Goal: Task Accomplishment & Management: Manage account settings

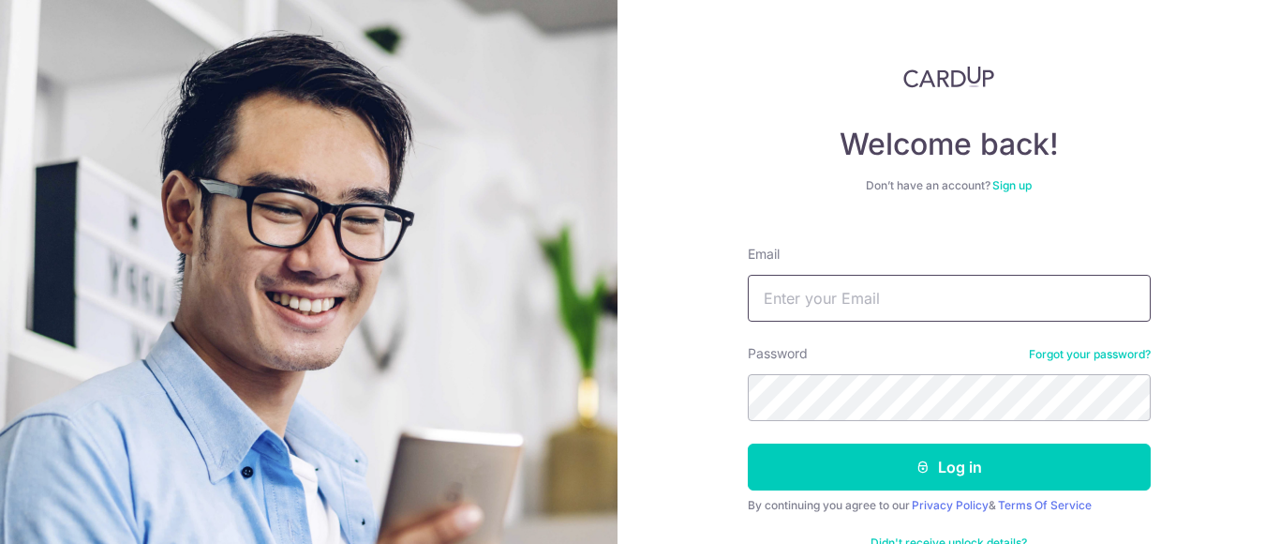
click at [856, 306] on input "Email" at bounding box center [949, 298] width 403 height 47
type input "[EMAIL_ADDRESS][DOMAIN_NAME]"
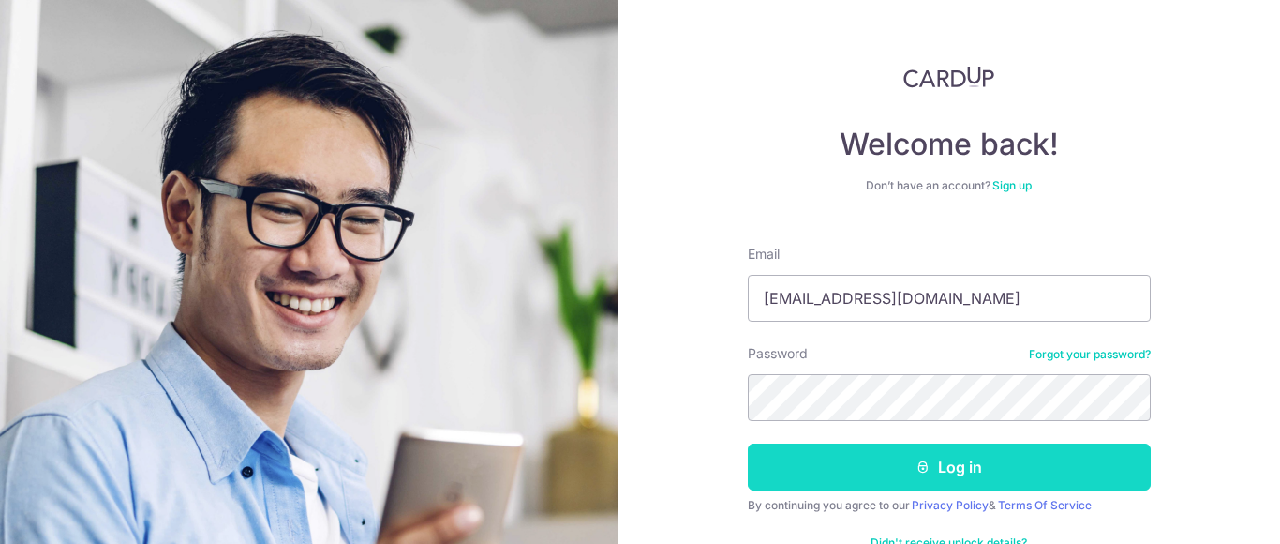
click at [845, 479] on button "Log in" at bounding box center [949, 466] width 403 height 47
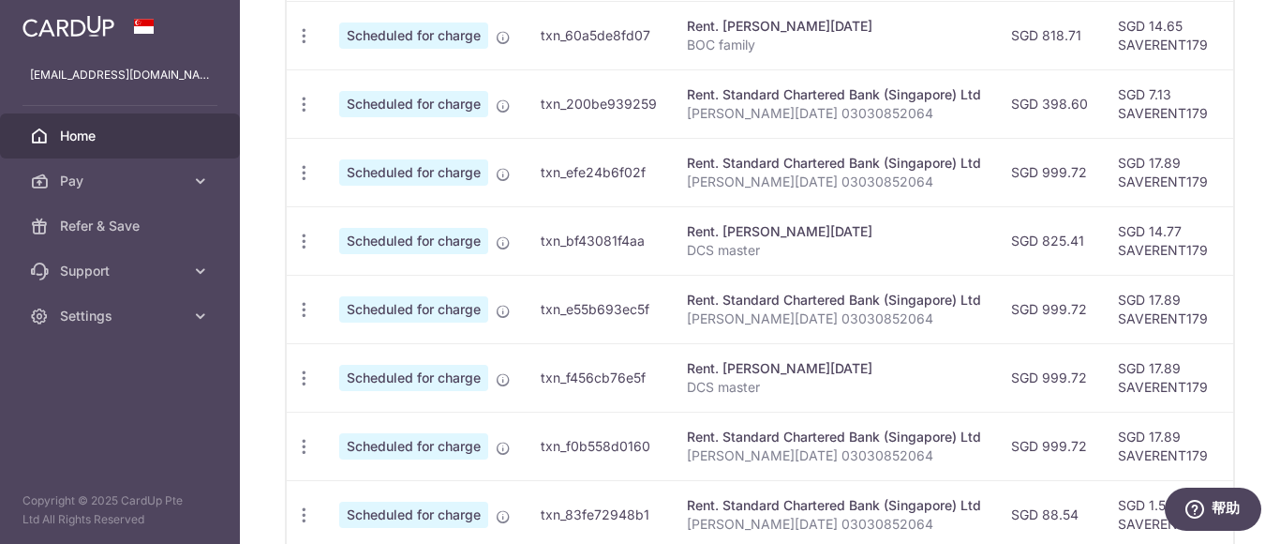
scroll to position [911, 0]
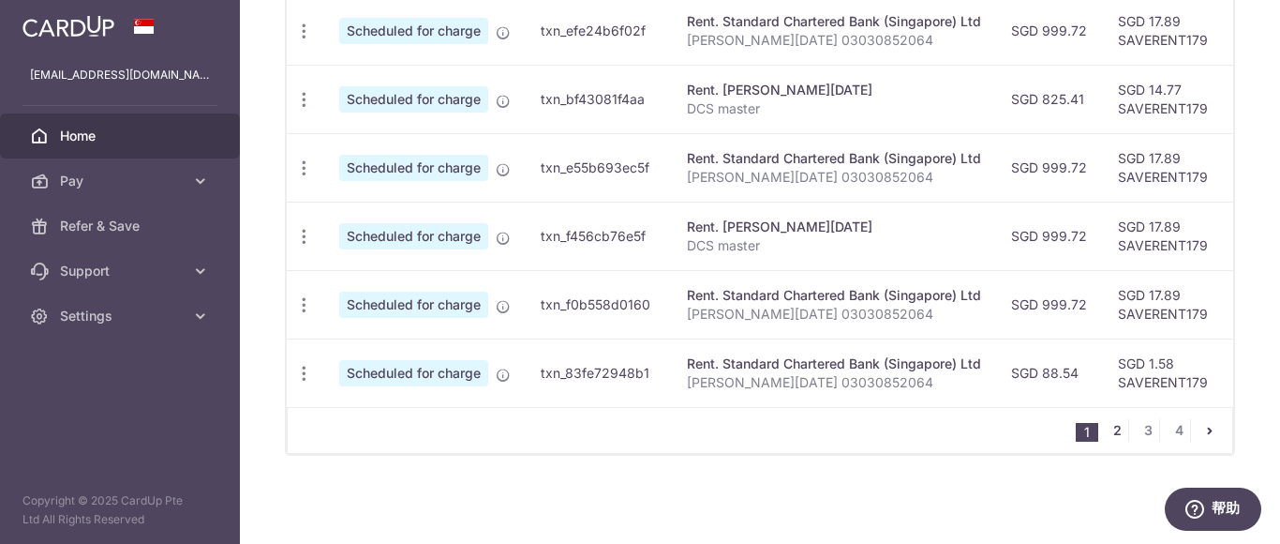
click at [1108, 433] on link "2" at bounding box center [1117, 430] width 22 height 22
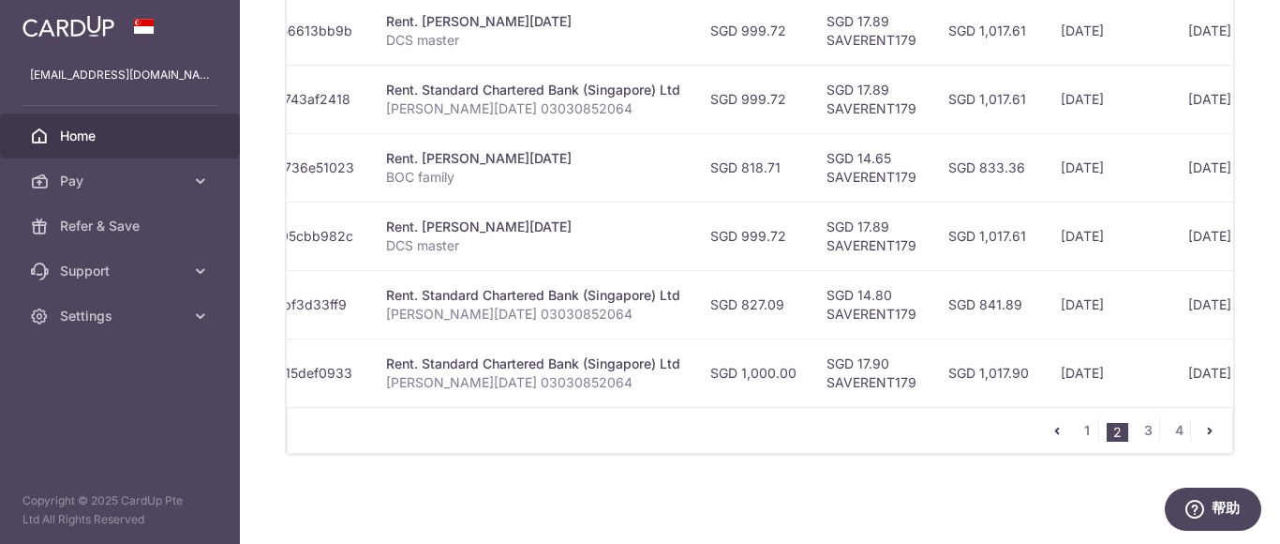
scroll to position [0, 481]
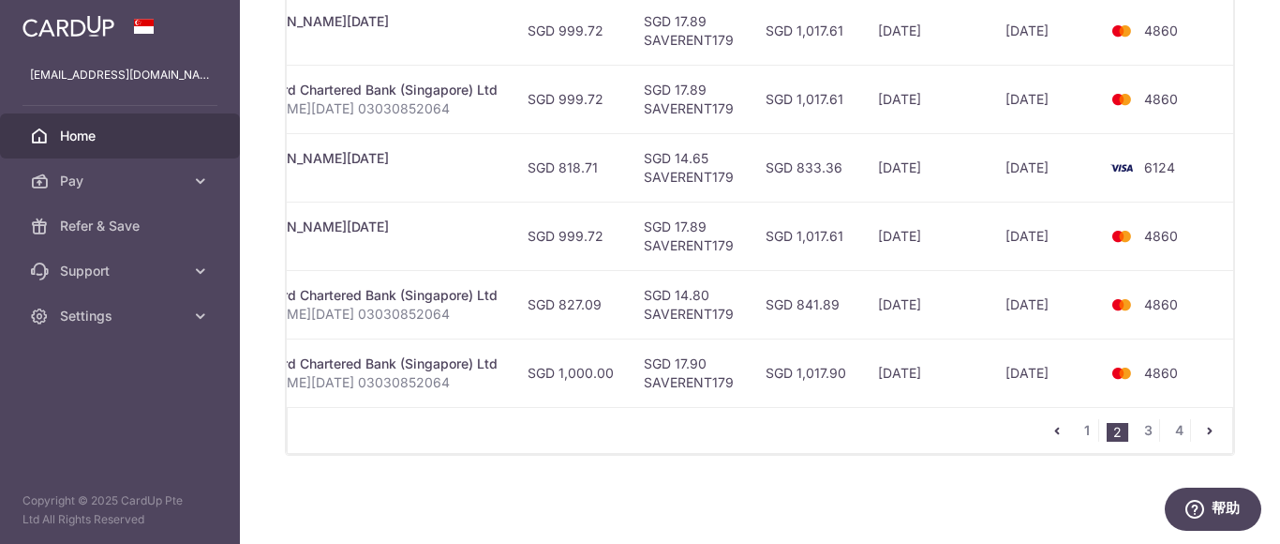
click at [1187, 366] on td "4860" at bounding box center [1168, 372] width 142 height 68
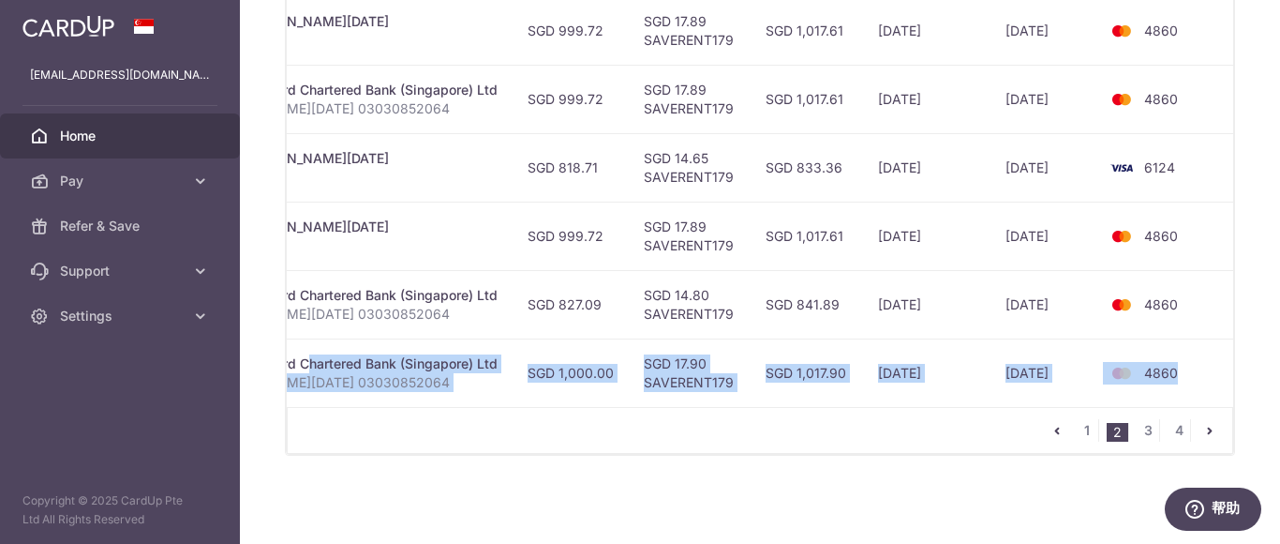
scroll to position [0, 0]
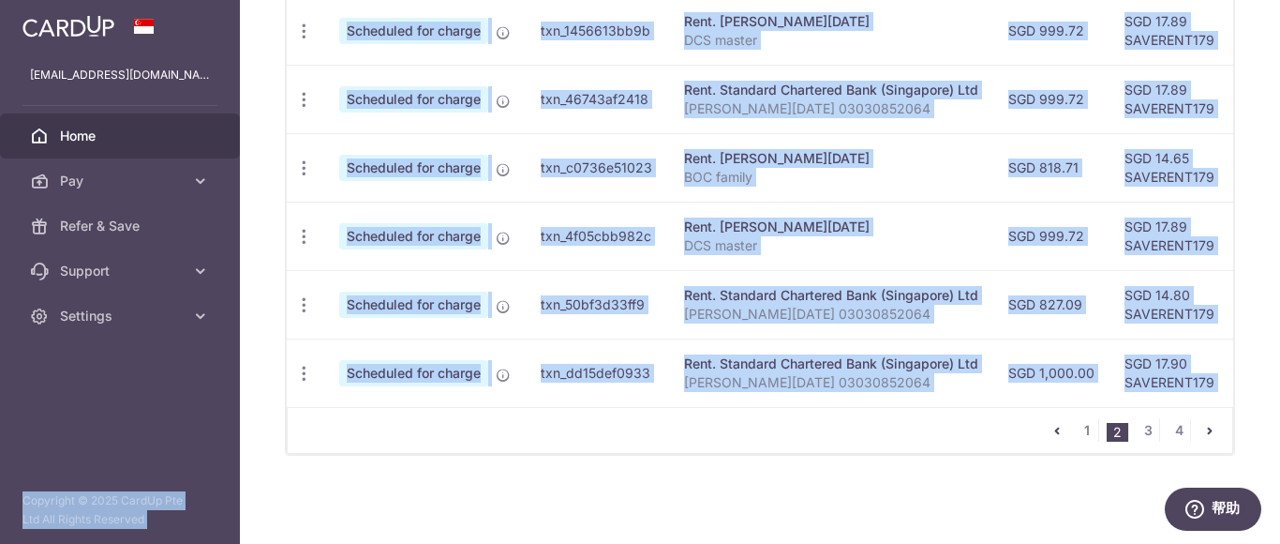
drag, startPoint x: 909, startPoint y: 352, endPoint x: 221, endPoint y: 350, distance: 687.9
click at [221, 350] on main "xiaoxuej@yahoo.com.sg Home Pay Payments Recipients Cards Refer & Save Support F…" at bounding box center [640, 272] width 1280 height 544
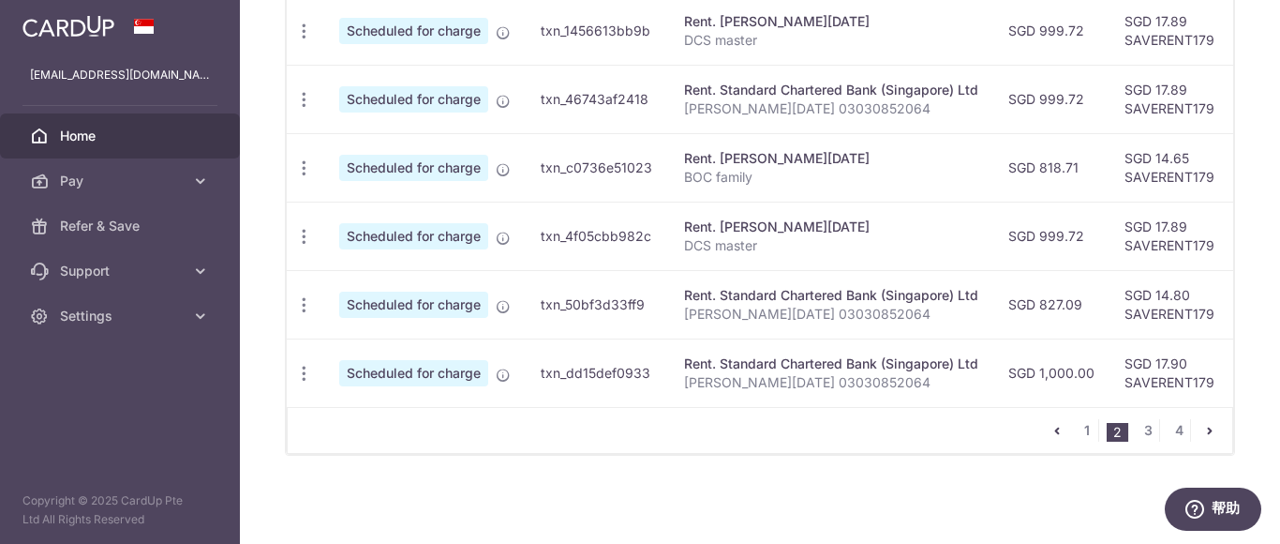
drag, startPoint x: 395, startPoint y: 411, endPoint x: 380, endPoint y: 402, distance: 17.7
click at [394, 411] on div "1 2 3 4" at bounding box center [760, 430] width 947 height 47
click at [305, 366] on icon "button" at bounding box center [304, 374] width 20 height 20
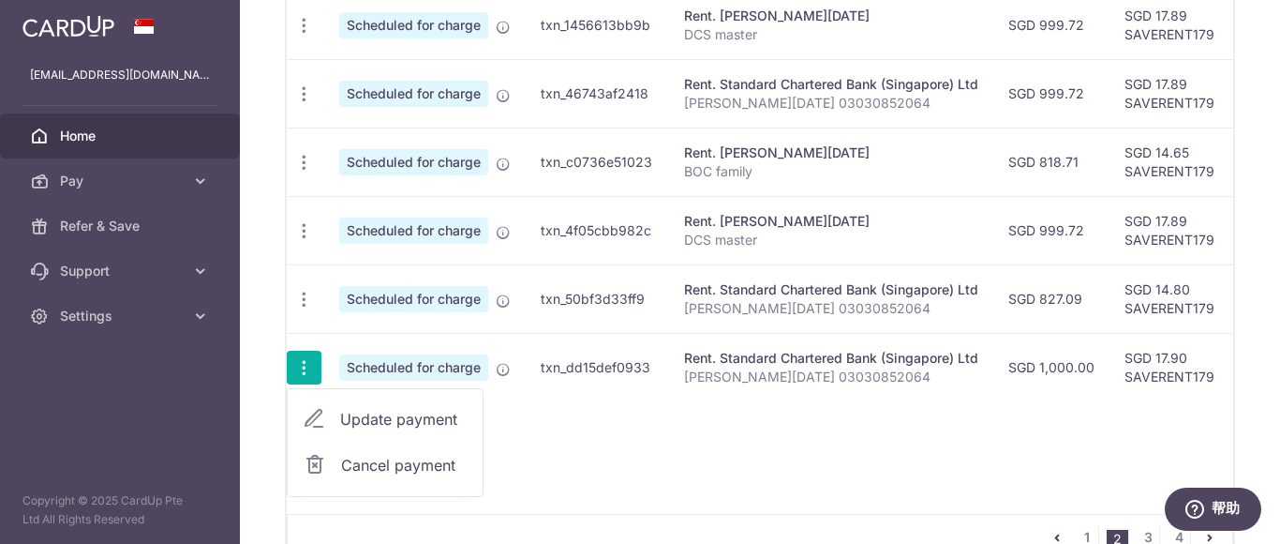
click at [406, 415] on span "Update payment" at bounding box center [403, 419] width 127 height 22
radio input "true"
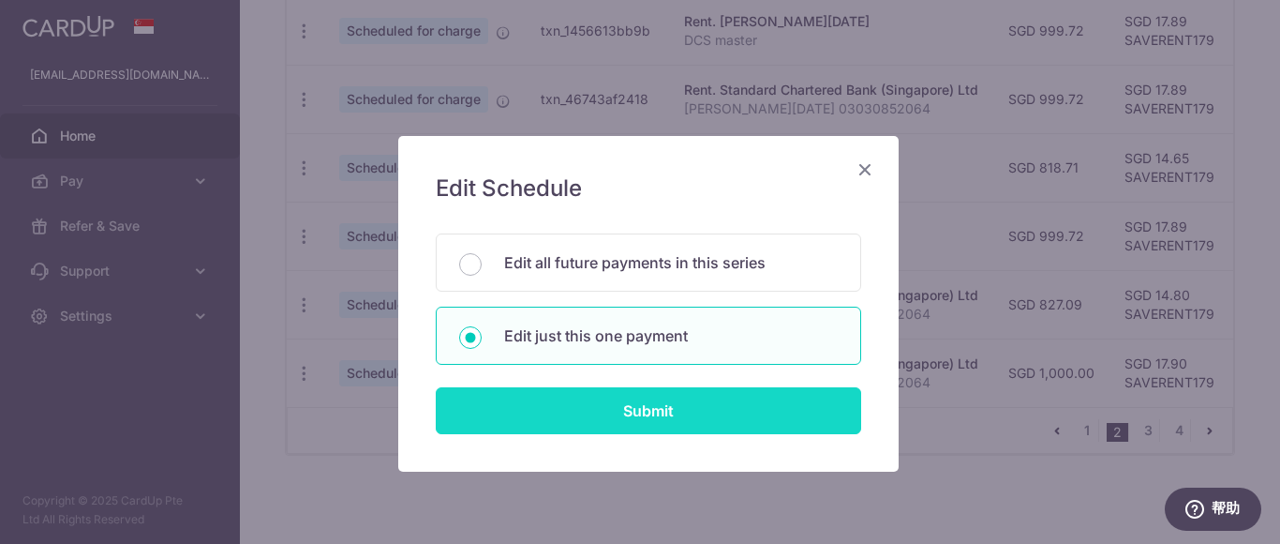
click at [570, 415] on input "Submit" at bounding box center [648, 410] width 425 height 47
radio input "true"
type input "1,000.00"
type input "[DATE]"
type input "[PERSON_NAME][DATE] 03030852064"
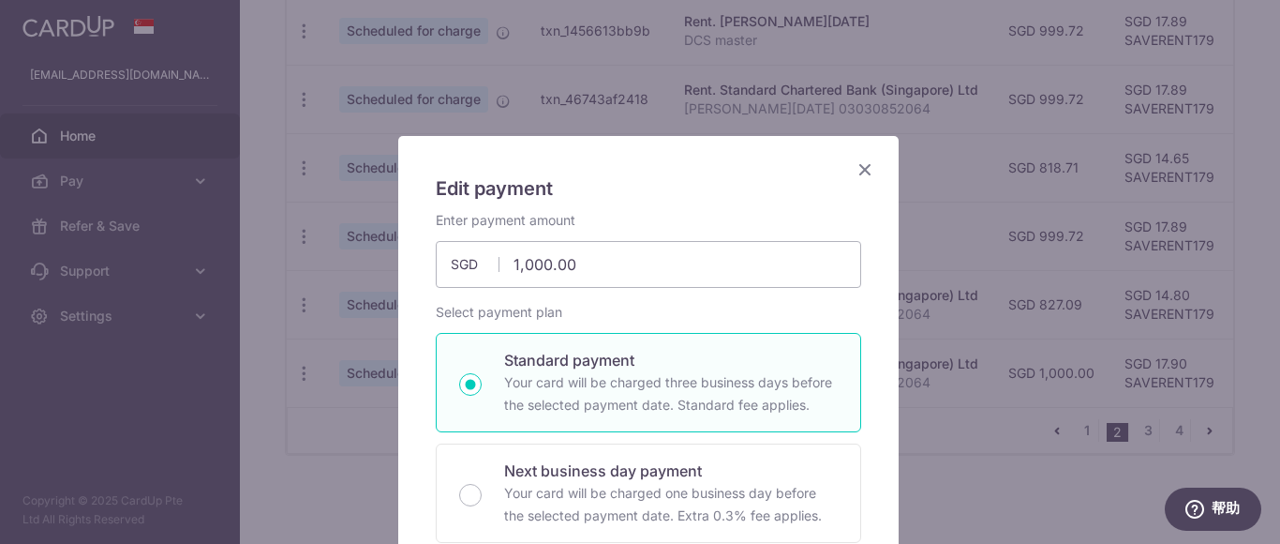
type input "SAVERENT179"
drag, startPoint x: 609, startPoint y: 261, endPoint x: 361, endPoint y: 241, distance: 249.2
click at [362, 242] on div "Edit payment By clicking apply, you will make changes to all payments to Standa…" at bounding box center [640, 272] width 1280 height 544
type input "999.72"
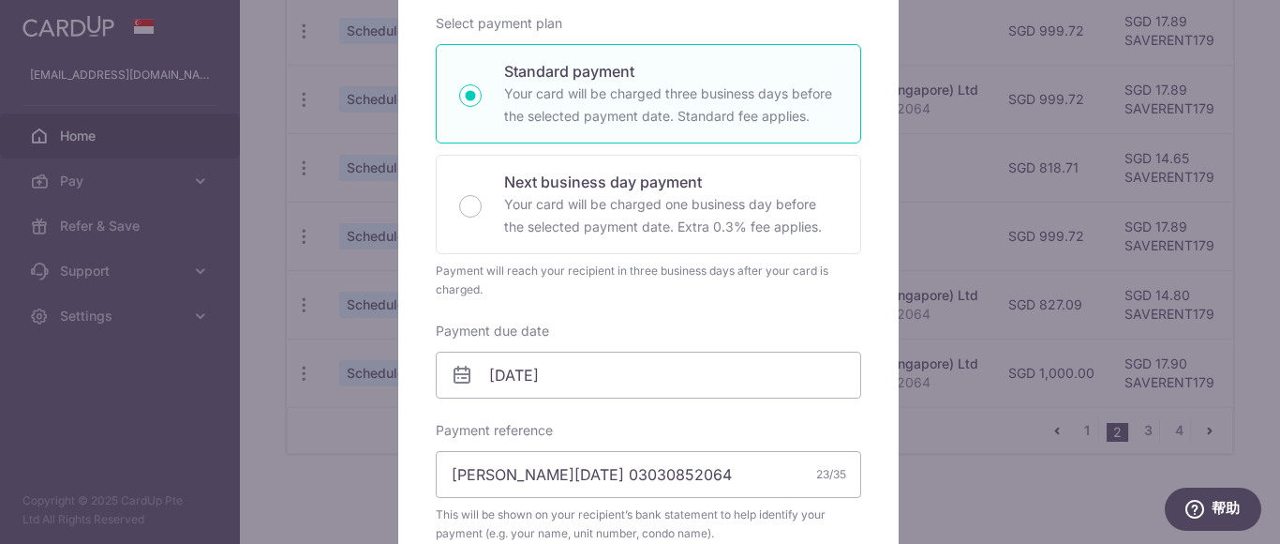
scroll to position [656, 0]
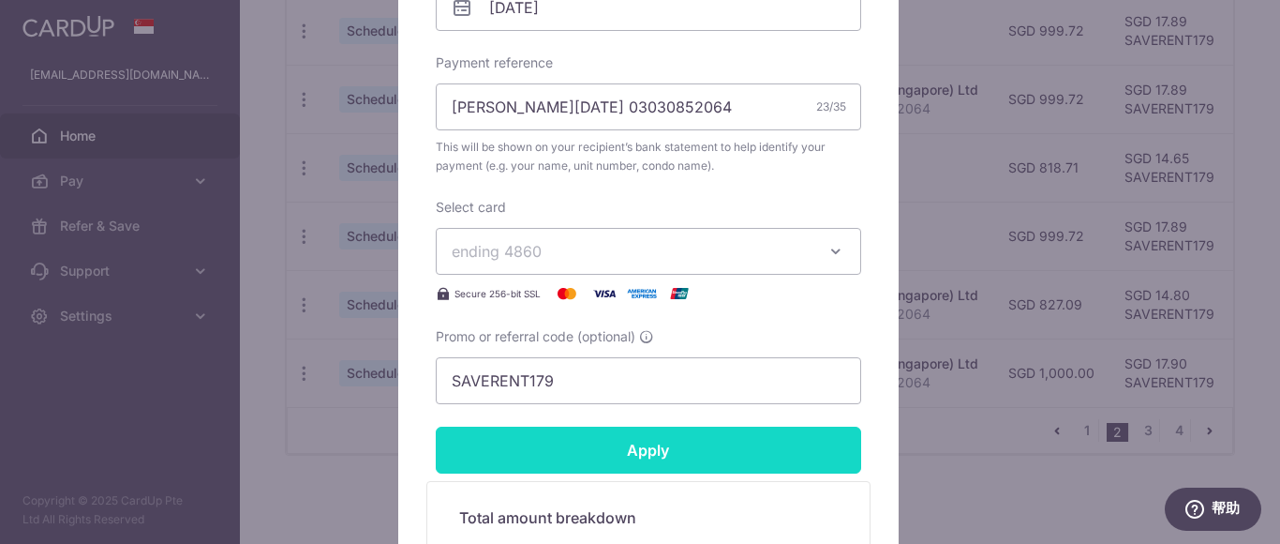
click at [721, 447] on input "Apply" at bounding box center [648, 449] width 425 height 47
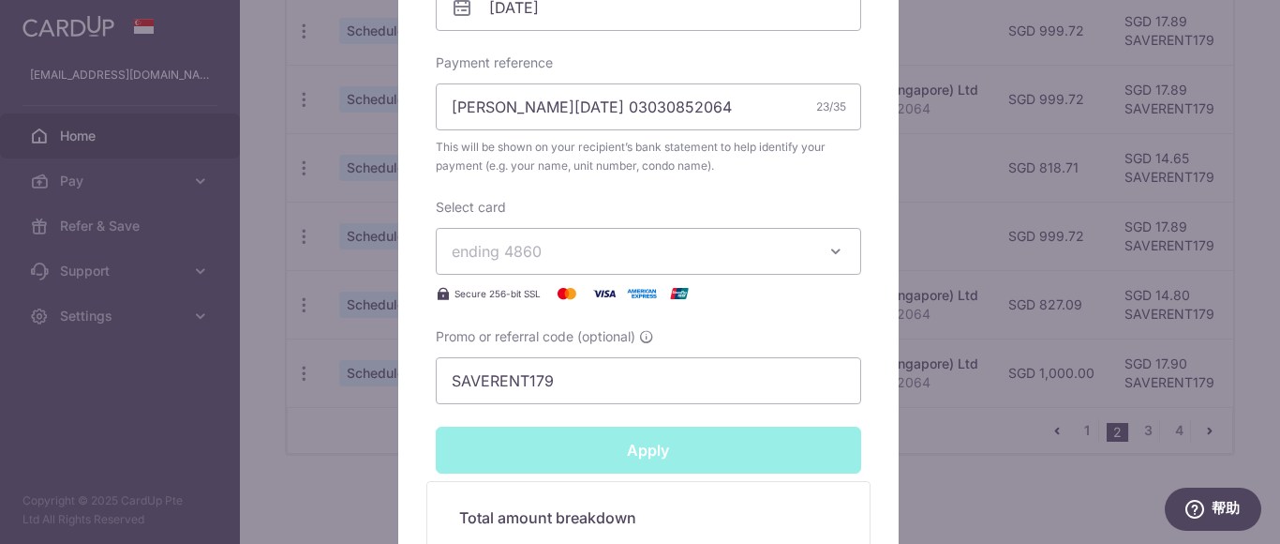
type input "Successfully Applied"
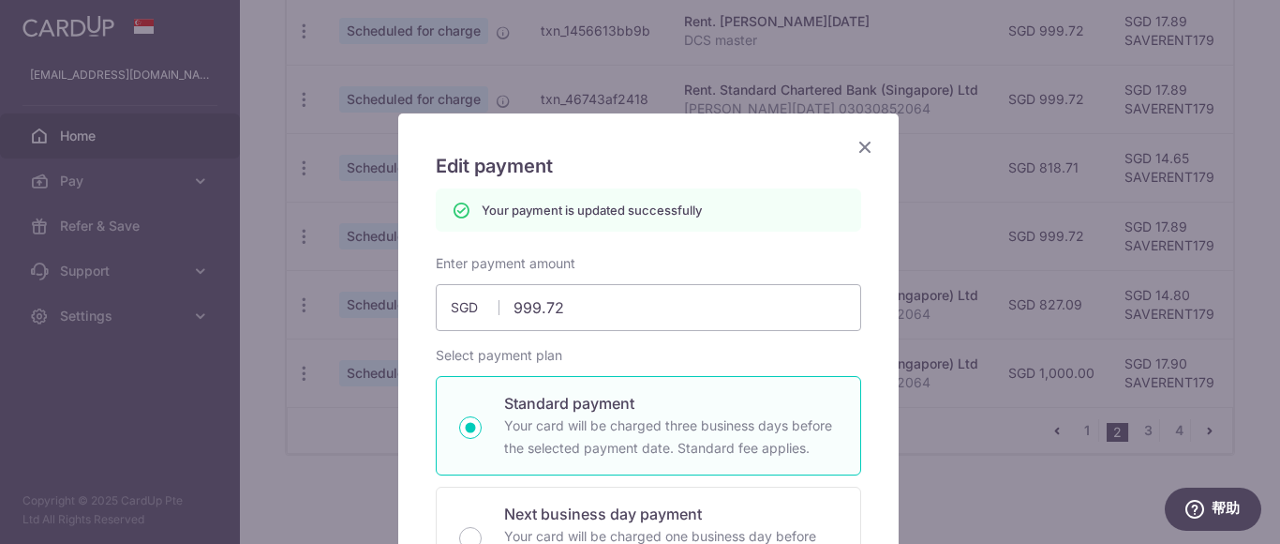
scroll to position [0, 0]
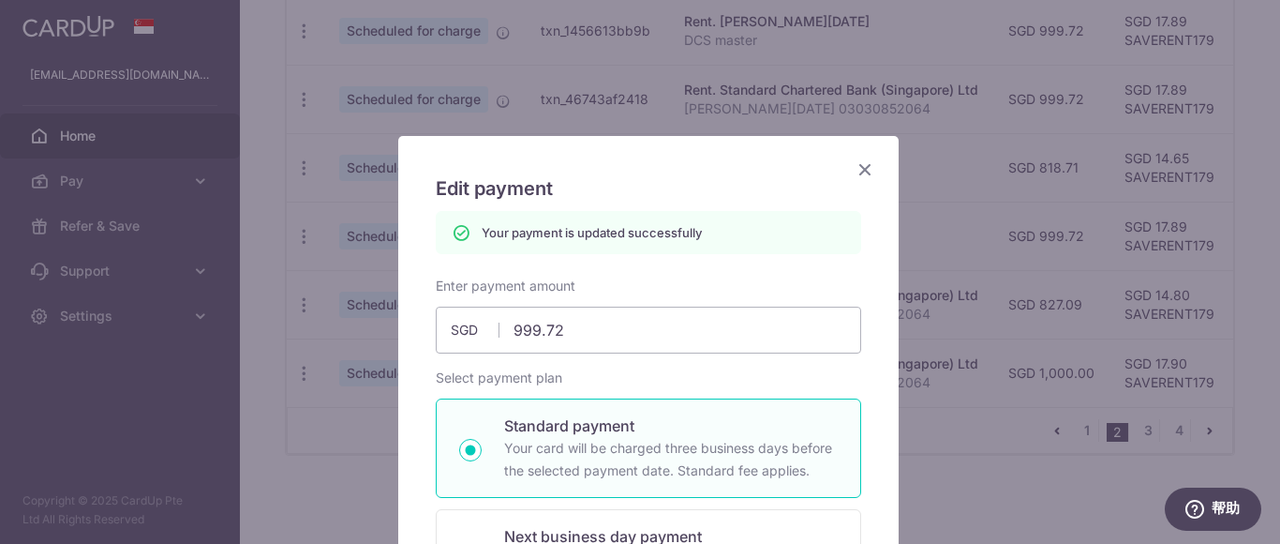
click at [856, 167] on icon "Close" at bounding box center [865, 168] width 22 height 23
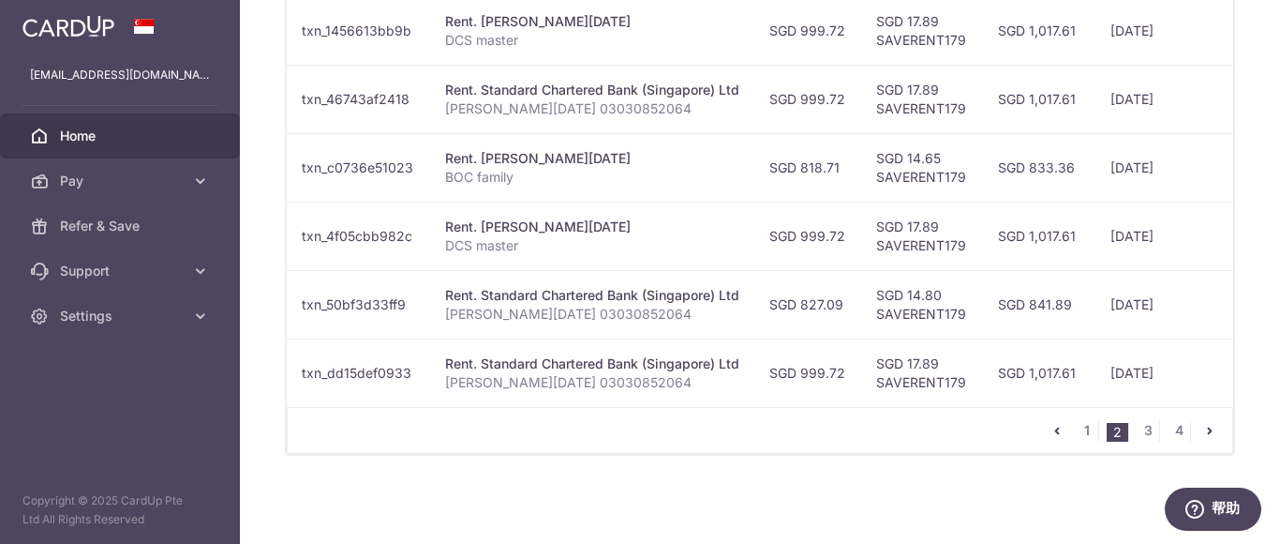
scroll to position [0, 471]
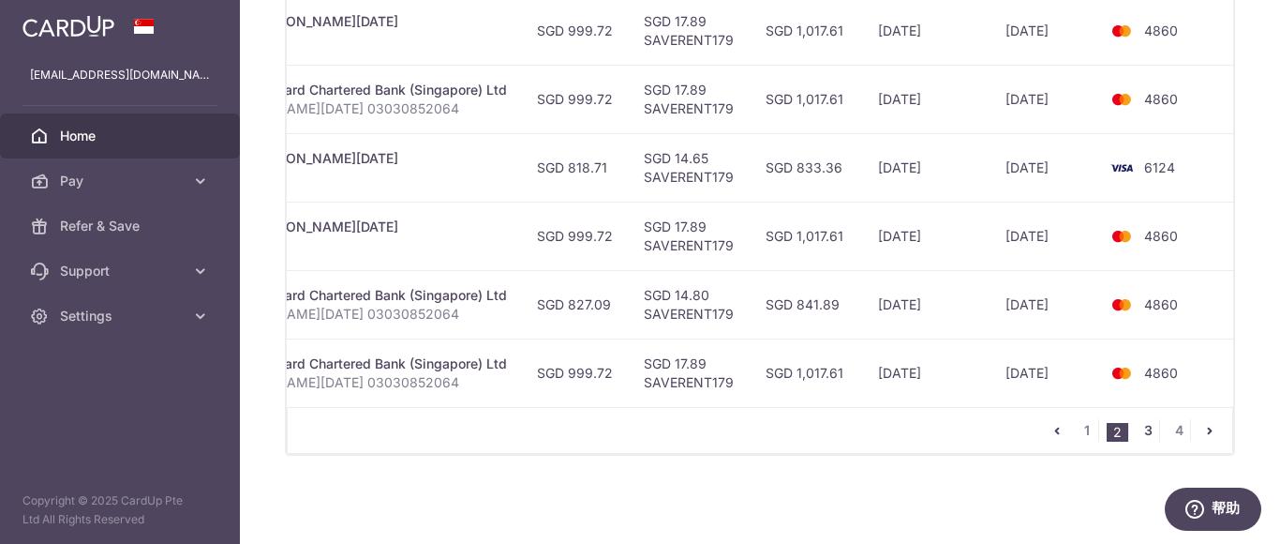
click at [1141, 430] on link "3" at bounding box center [1148, 430] width 22 height 22
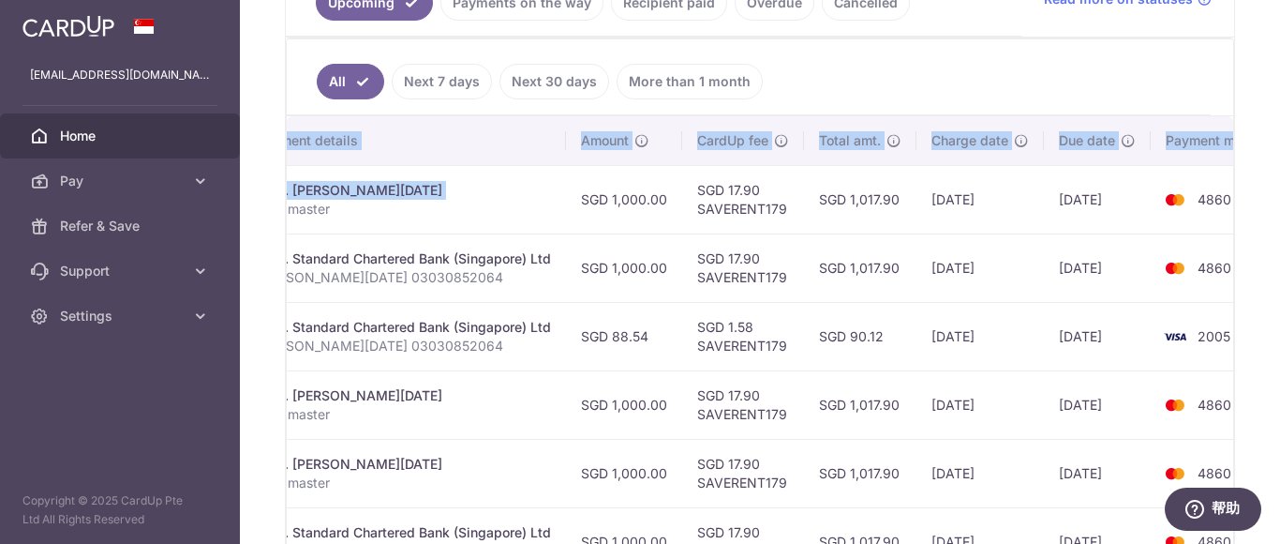
scroll to position [0, 482]
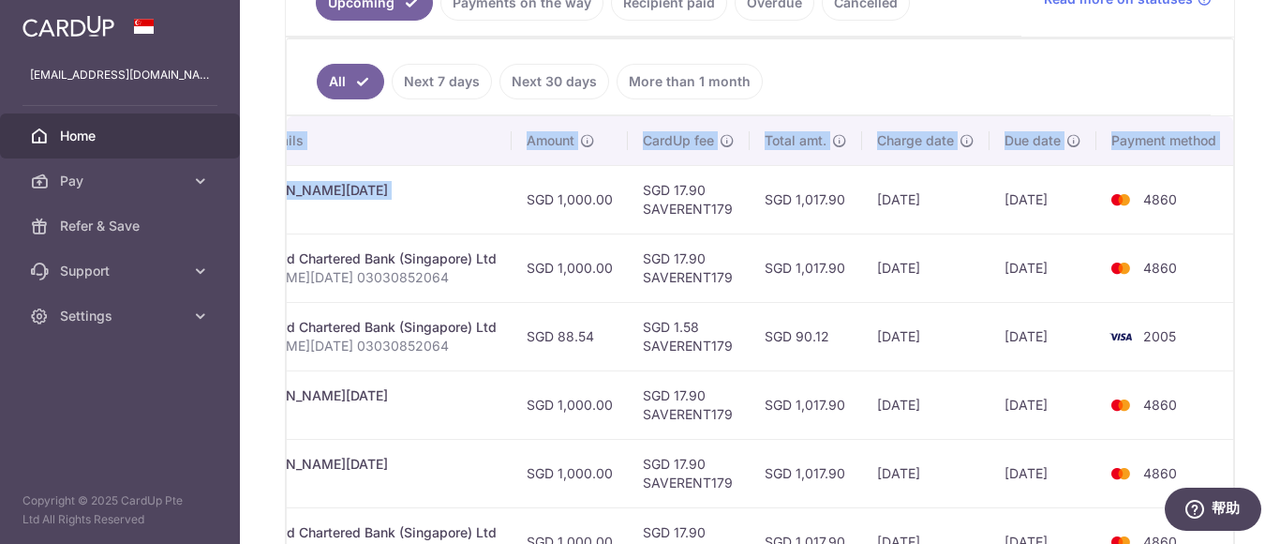
drag, startPoint x: 1279, startPoint y: 254, endPoint x: 1279, endPoint y: 273, distance: 18.7
click at [1279, 273] on div "× Pause Schedule Pause all future payments in this series Pause just this one p…" at bounding box center [760, 272] width 1040 height 544
click at [1224, 273] on td "4860" at bounding box center [1168, 267] width 142 height 68
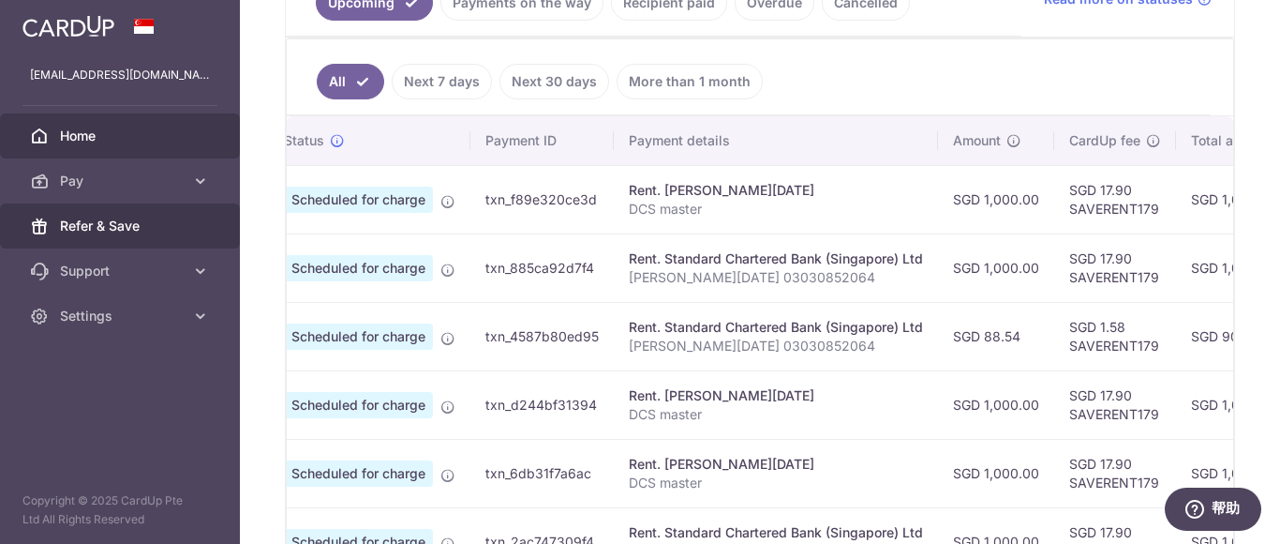
scroll to position [0, 0]
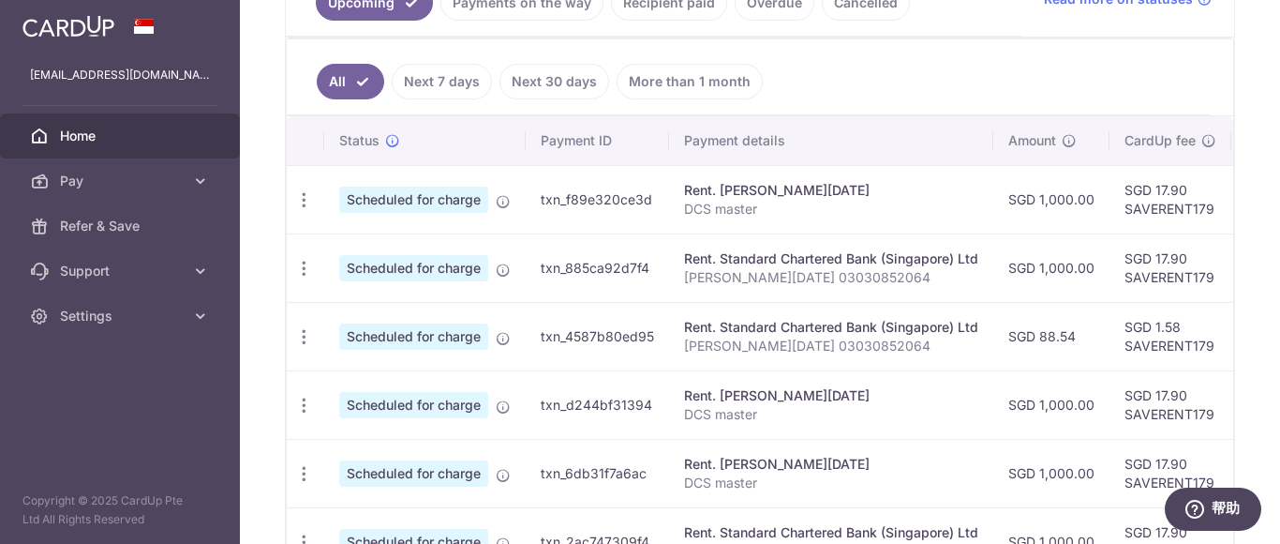
drag, startPoint x: 841, startPoint y: 202, endPoint x: 889, endPoint y: 443, distance: 246.7
click at [184, 216] on main "xiaoxuej@yahoo.com.sg Home Pay Payments Recipients Cards Refer & Save Support F…" at bounding box center [640, 272] width 1280 height 544
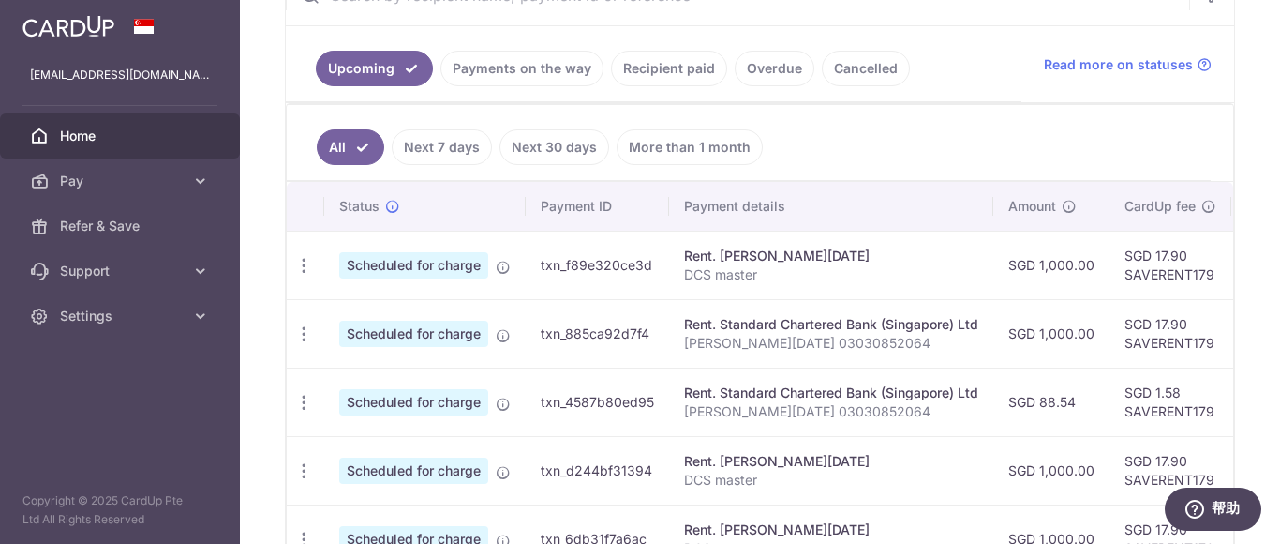
scroll to position [349, 0]
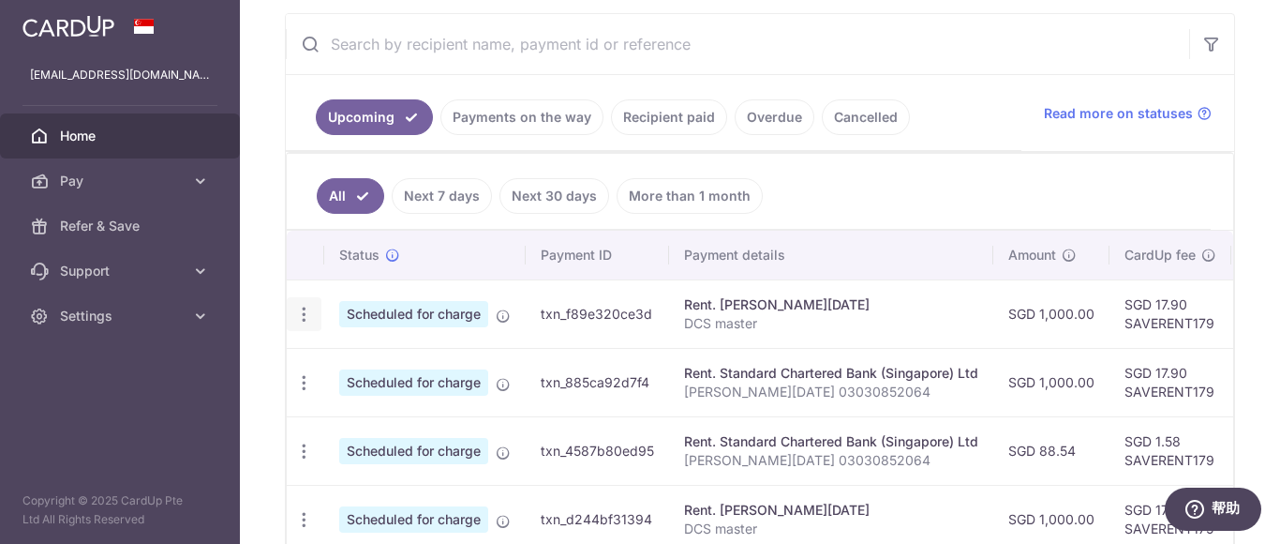
click at [302, 311] on icon "button" at bounding box center [304, 315] width 20 height 20
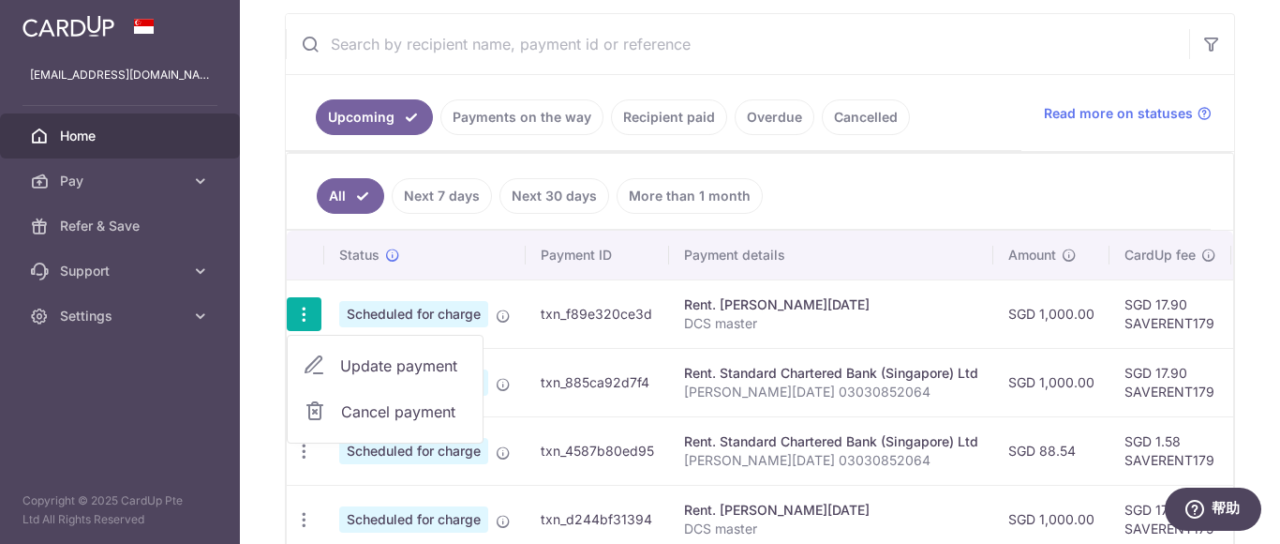
click at [371, 364] on span "Update payment" at bounding box center [403, 365] width 127 height 22
radio input "true"
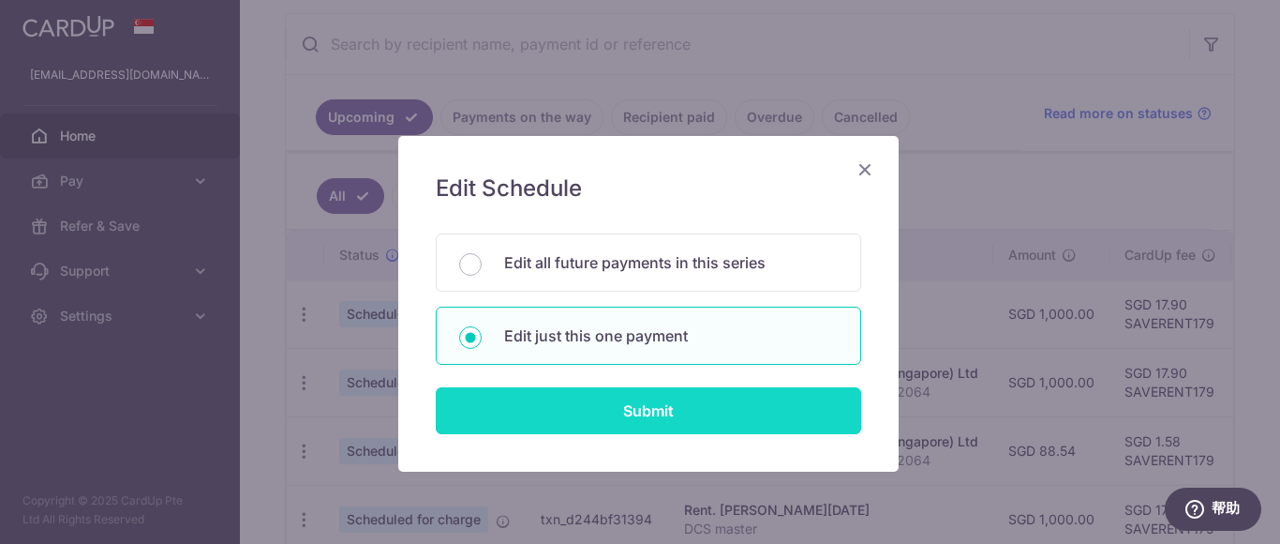
click at [459, 410] on input "Submit" at bounding box center [648, 410] width 425 height 47
radio input "true"
type input "1,000.00"
type input "[DATE]"
type input "DCS master"
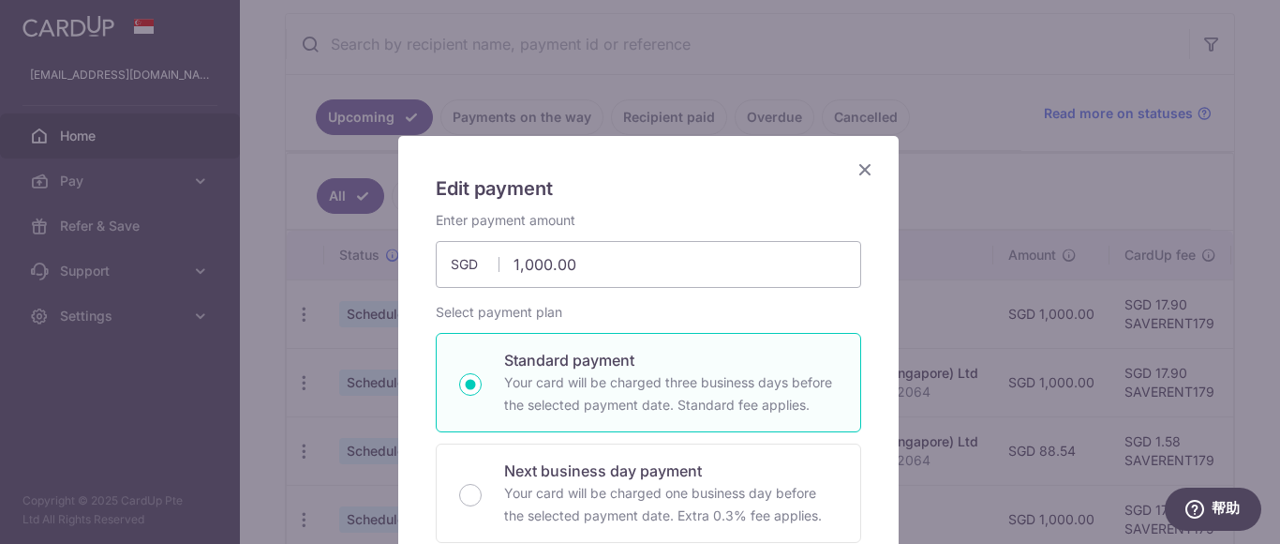
type input "SAVERENT179"
drag, startPoint x: 269, startPoint y: 237, endPoint x: 259, endPoint y: 224, distance: 16.7
click at [259, 227] on div "Edit payment By clicking apply, you will make changes to all payments to JIN XI…" at bounding box center [640, 272] width 1280 height 544
type input "999.72"
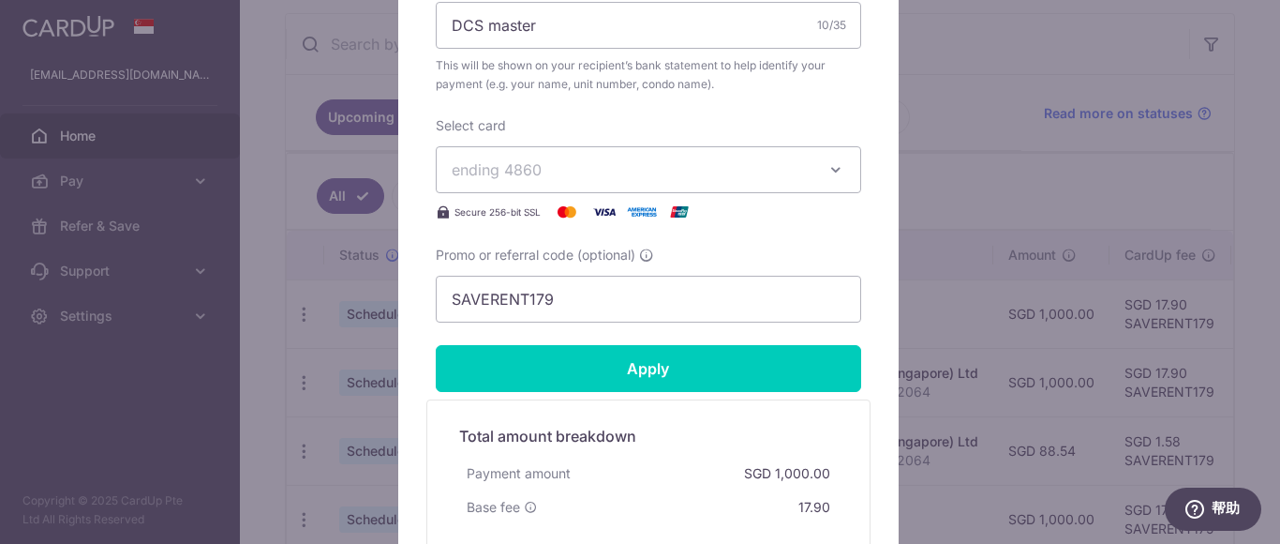
scroll to position [976, 0]
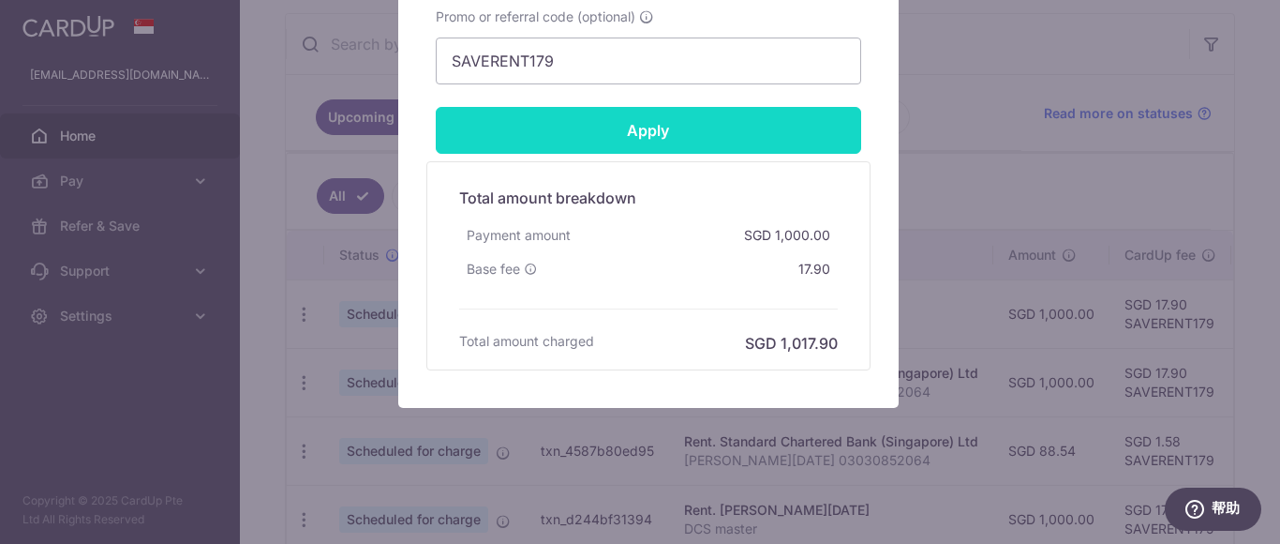
click at [672, 127] on input "Apply" at bounding box center [648, 130] width 425 height 47
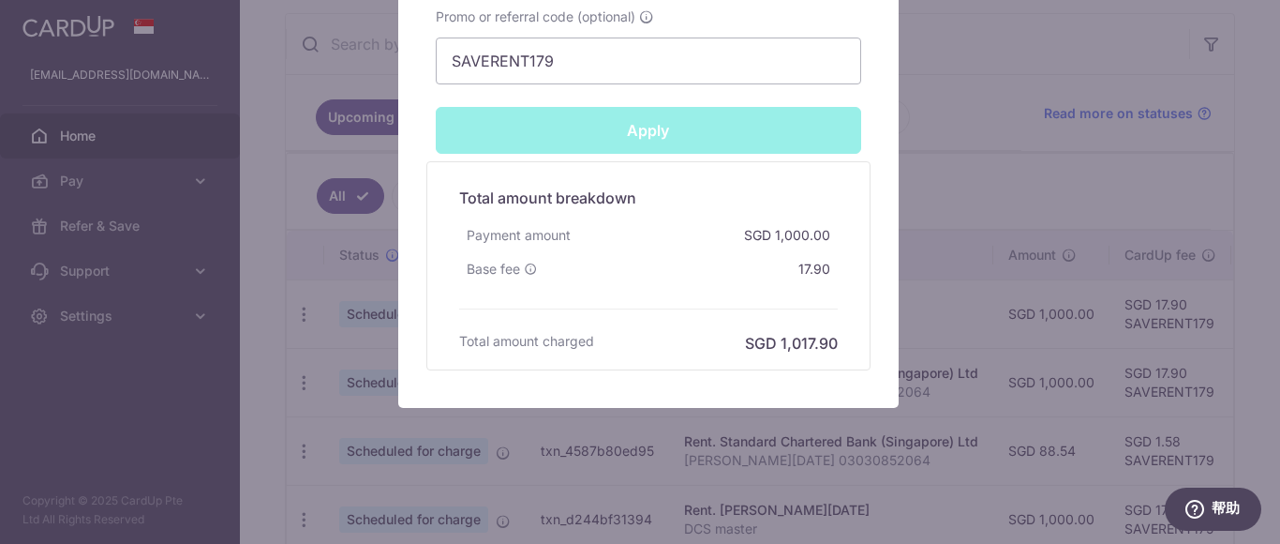
type input "Successfully Applied"
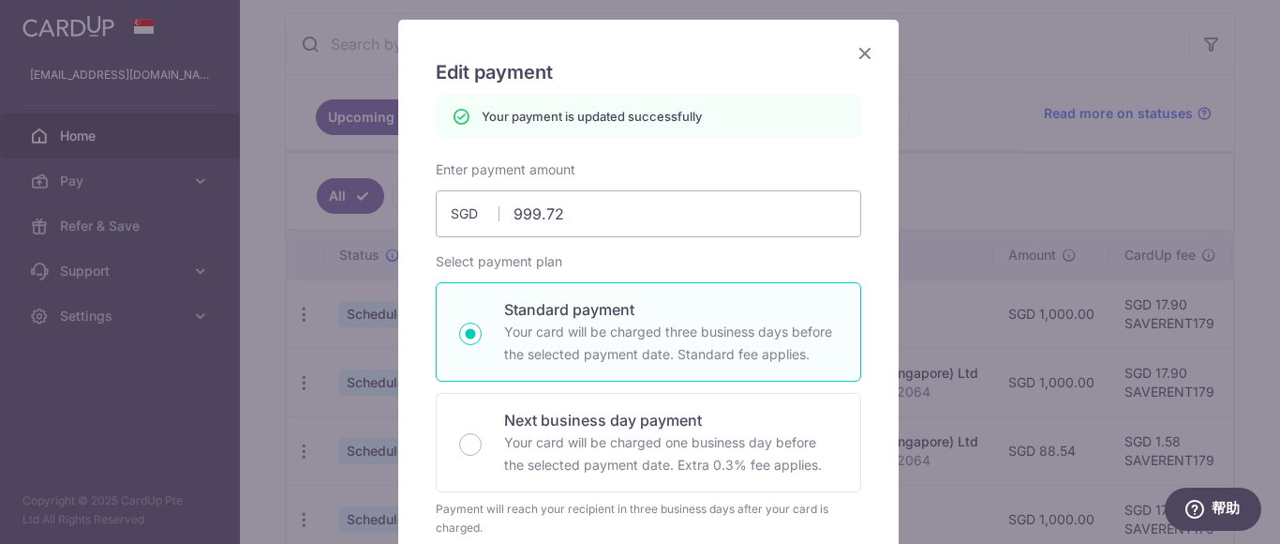
scroll to position [104, 0]
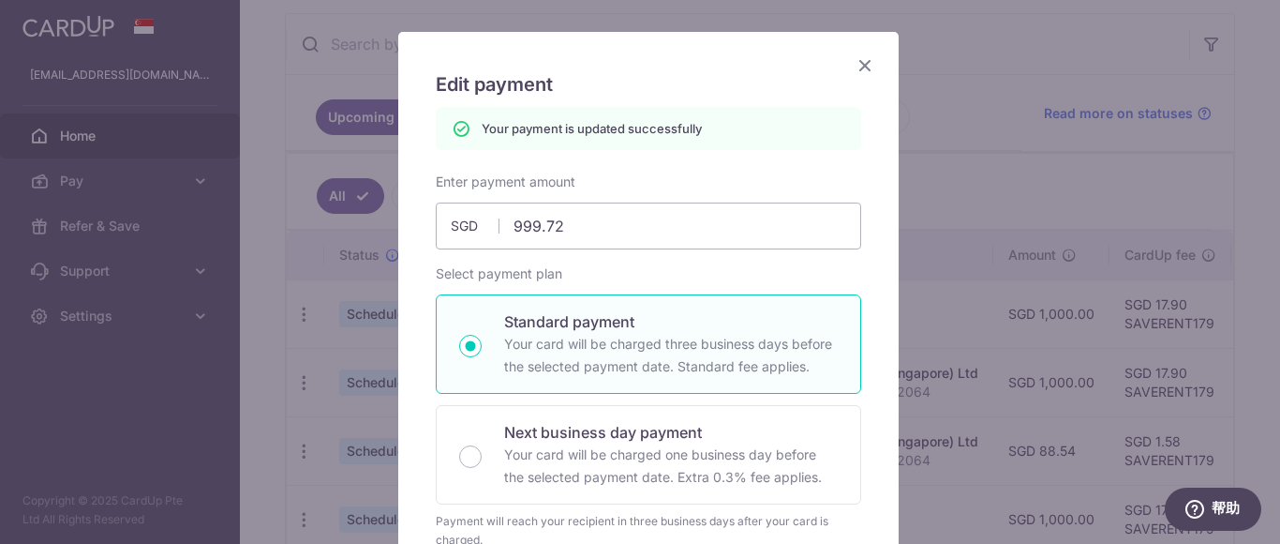
click at [856, 56] on icon "Close" at bounding box center [865, 64] width 22 height 23
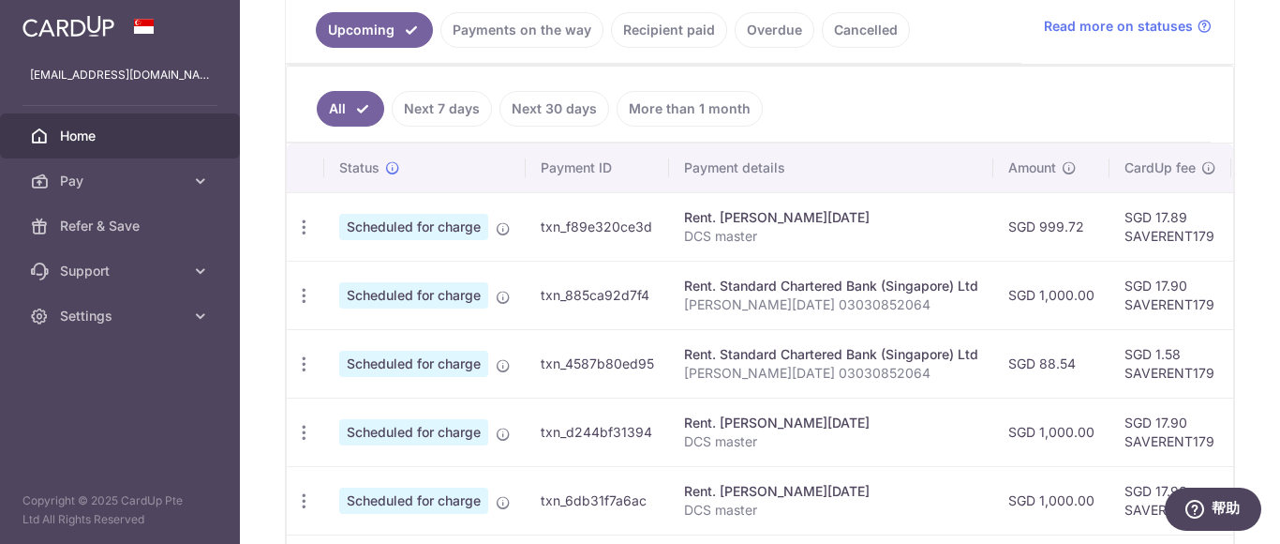
scroll to position [440, 0]
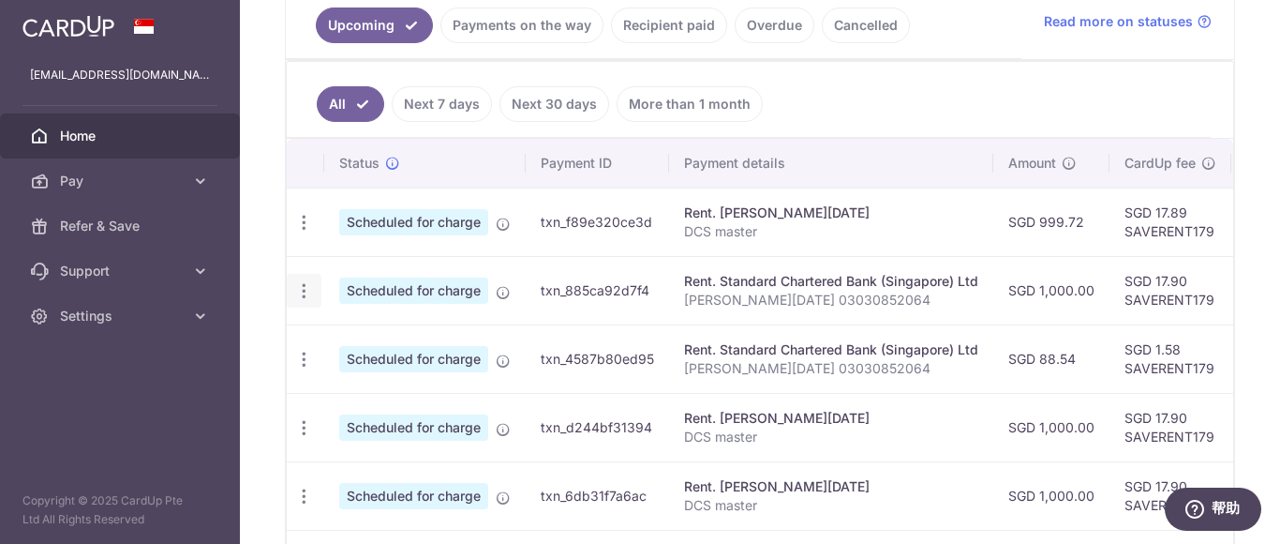
click at [299, 290] on icon "button" at bounding box center [304, 291] width 20 height 20
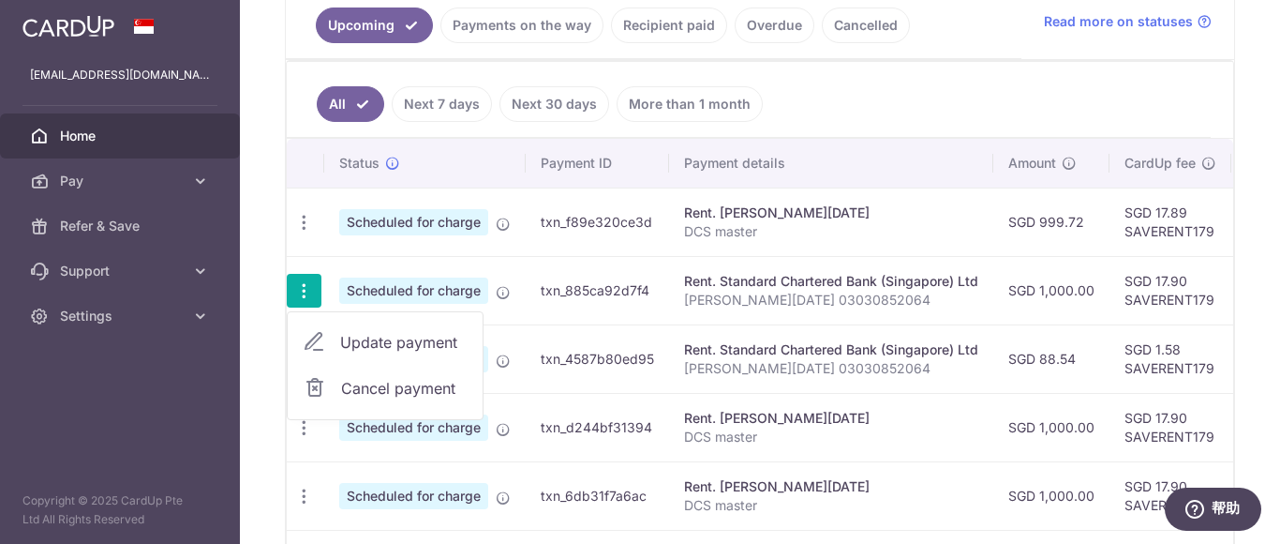
click at [396, 340] on span "Update payment" at bounding box center [403, 342] width 127 height 22
radio input "true"
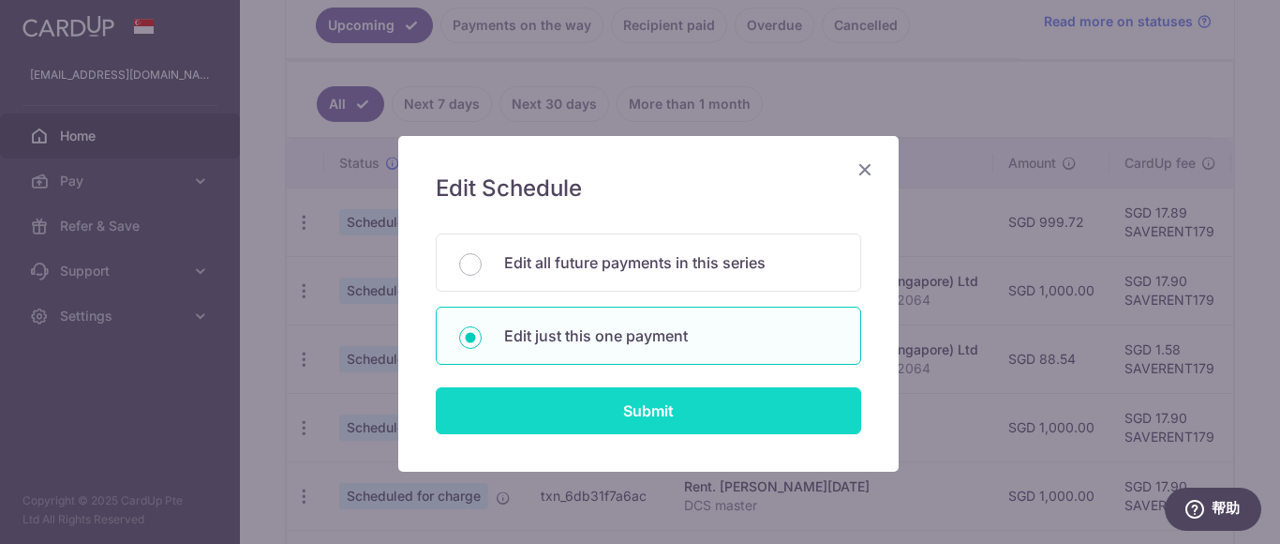
click at [606, 417] on input "Submit" at bounding box center [648, 410] width 425 height 47
radio input "true"
type input "1,000.00"
type input "[DATE]"
type input "[PERSON_NAME][DATE] 03030852064"
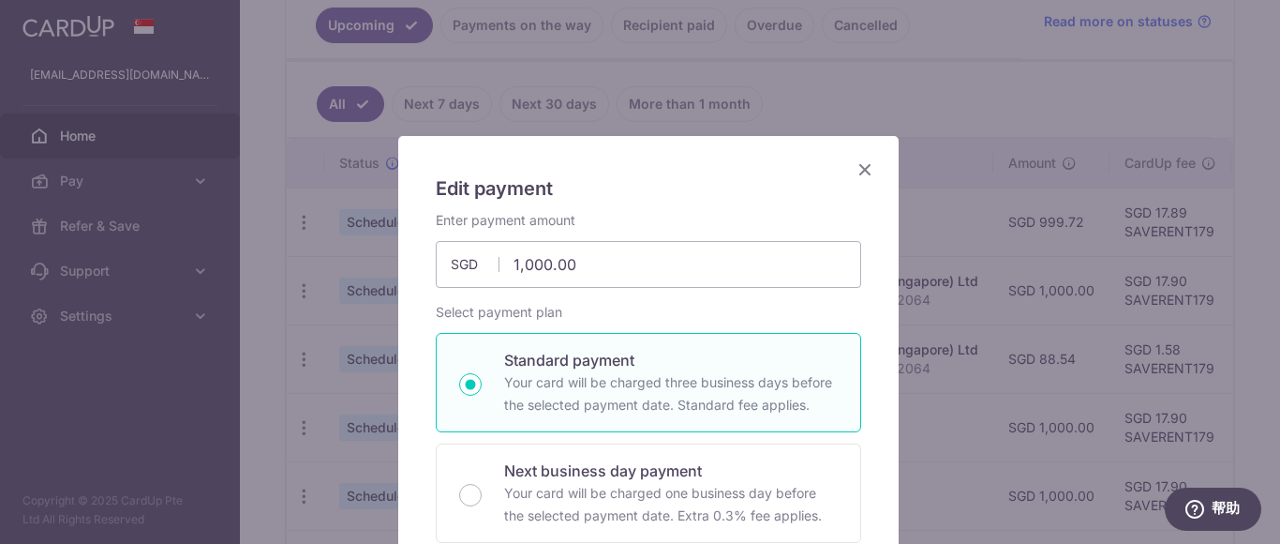
type input "SAVERENT179"
drag, startPoint x: 582, startPoint y: 256, endPoint x: 353, endPoint y: 194, distance: 236.9
click at [354, 195] on div "Edit payment By clicking apply, you will make changes to all payments to Standa…" at bounding box center [640, 272] width 1280 height 544
type input "999.72"
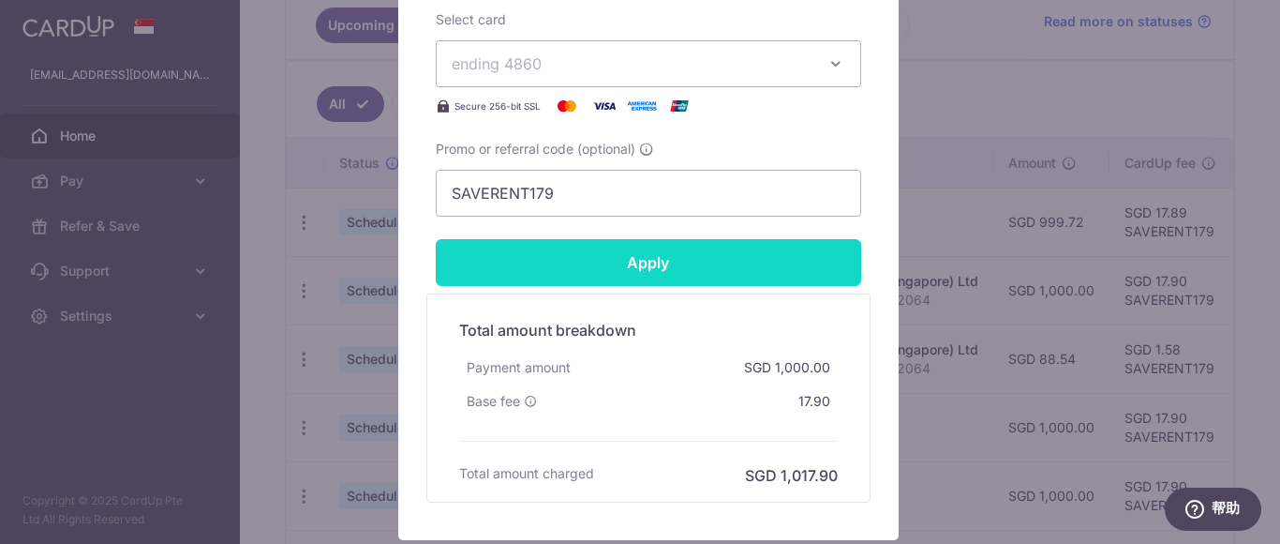
click at [635, 272] on input "Apply" at bounding box center [648, 262] width 425 height 47
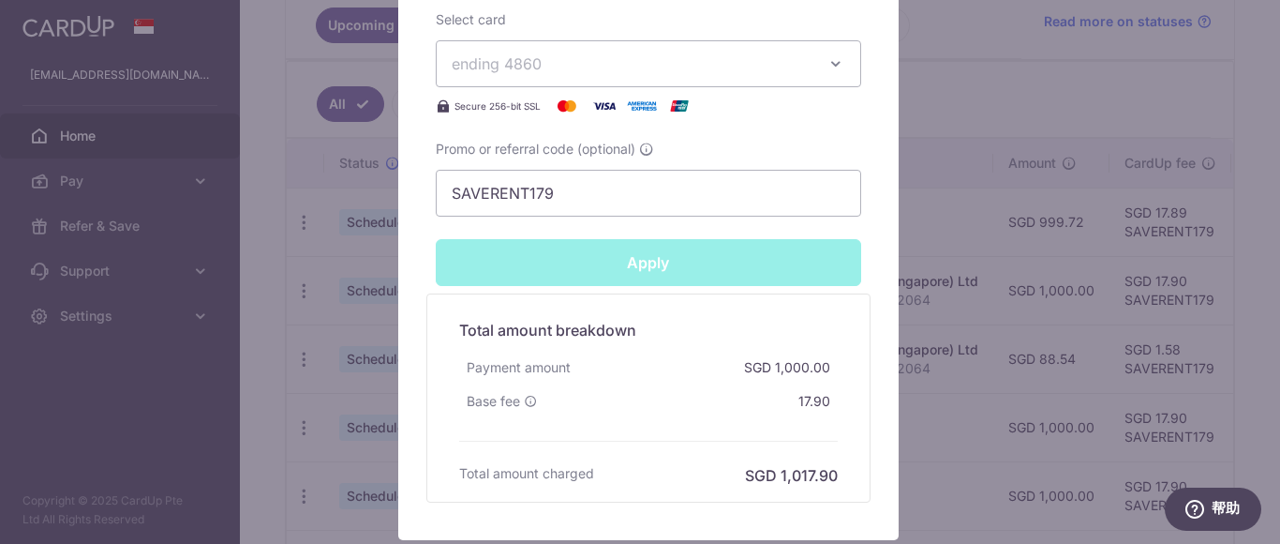
type input "Successfully Applied"
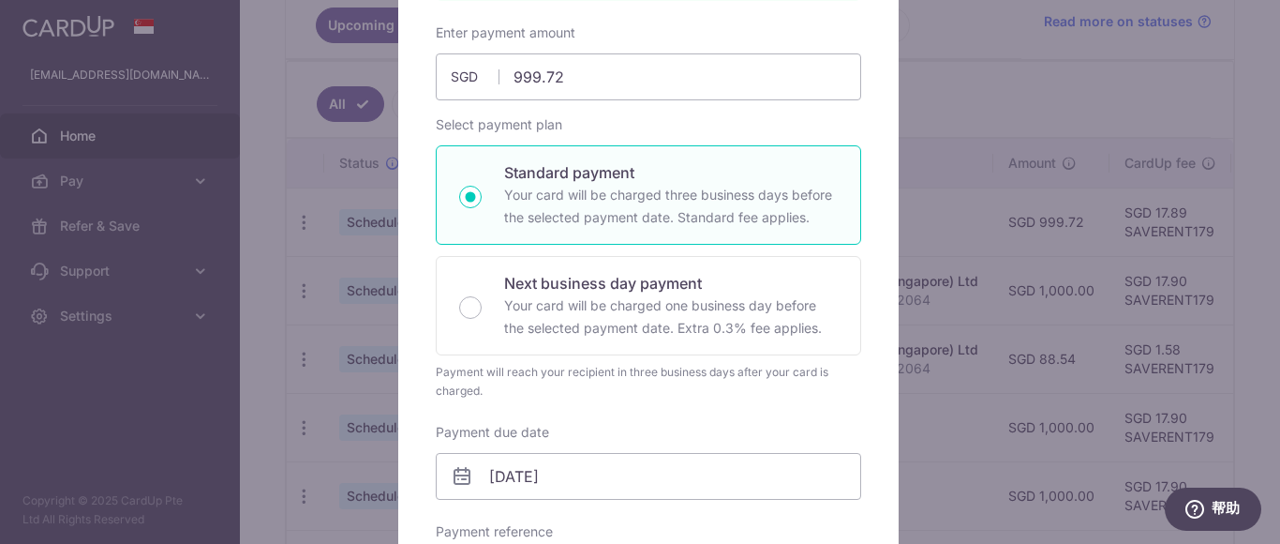
scroll to position [0, 0]
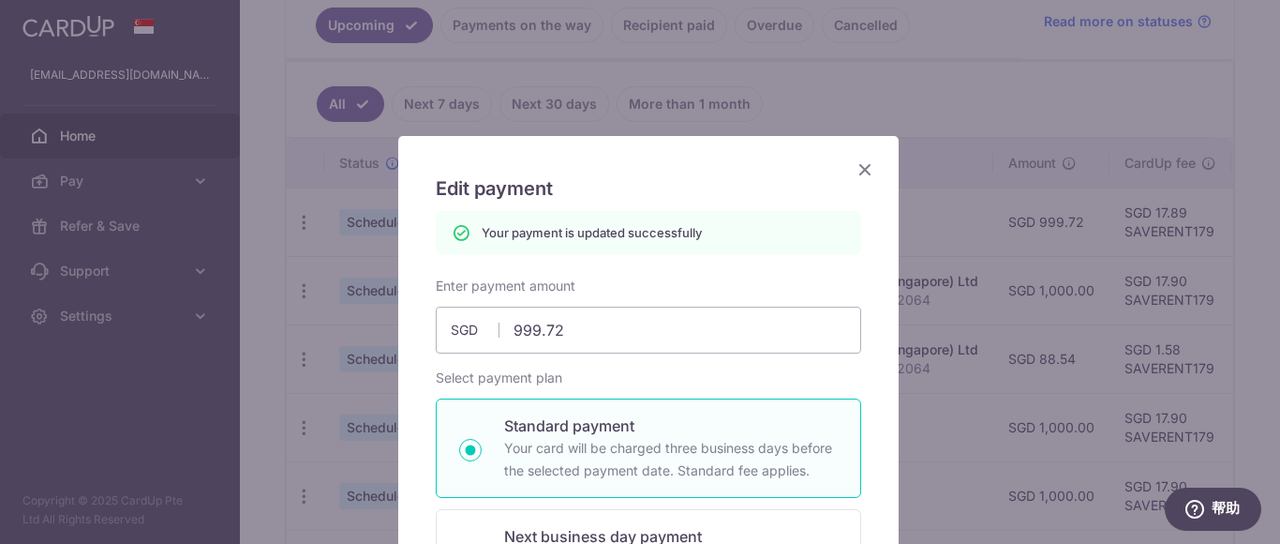
click at [854, 171] on icon "Close" at bounding box center [865, 168] width 22 height 23
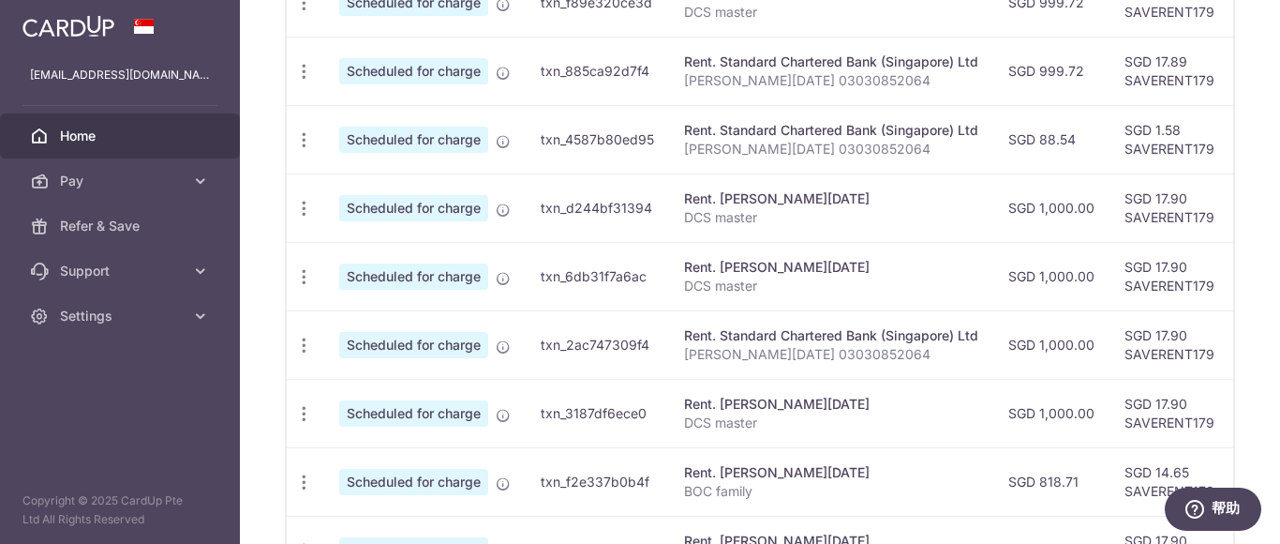
scroll to position [628, 0]
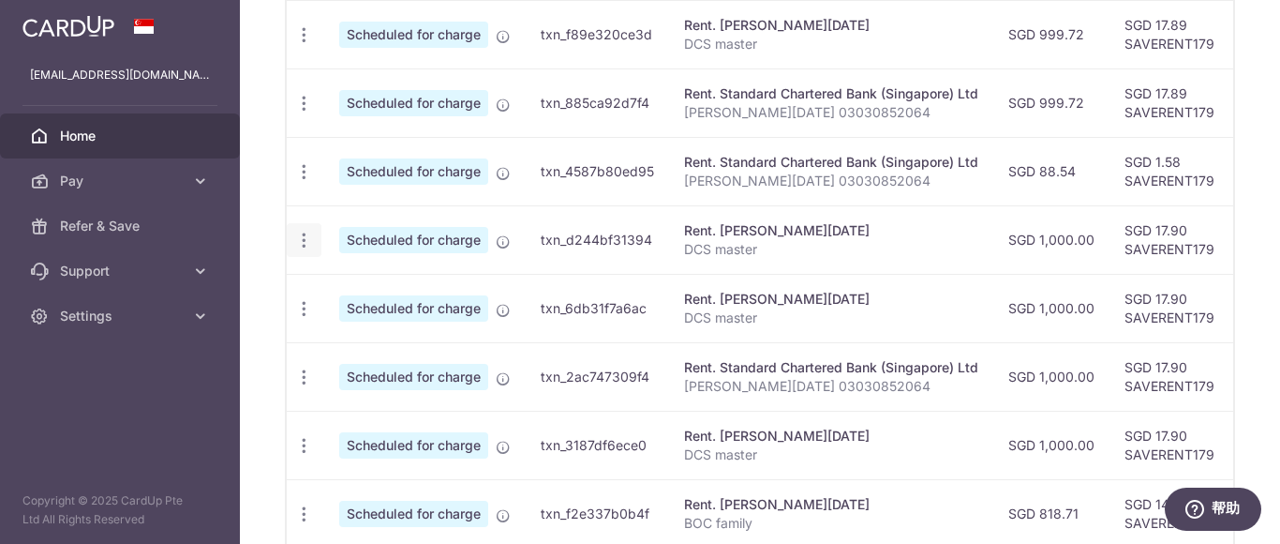
click at [301, 236] on icon "button" at bounding box center [304, 241] width 20 height 20
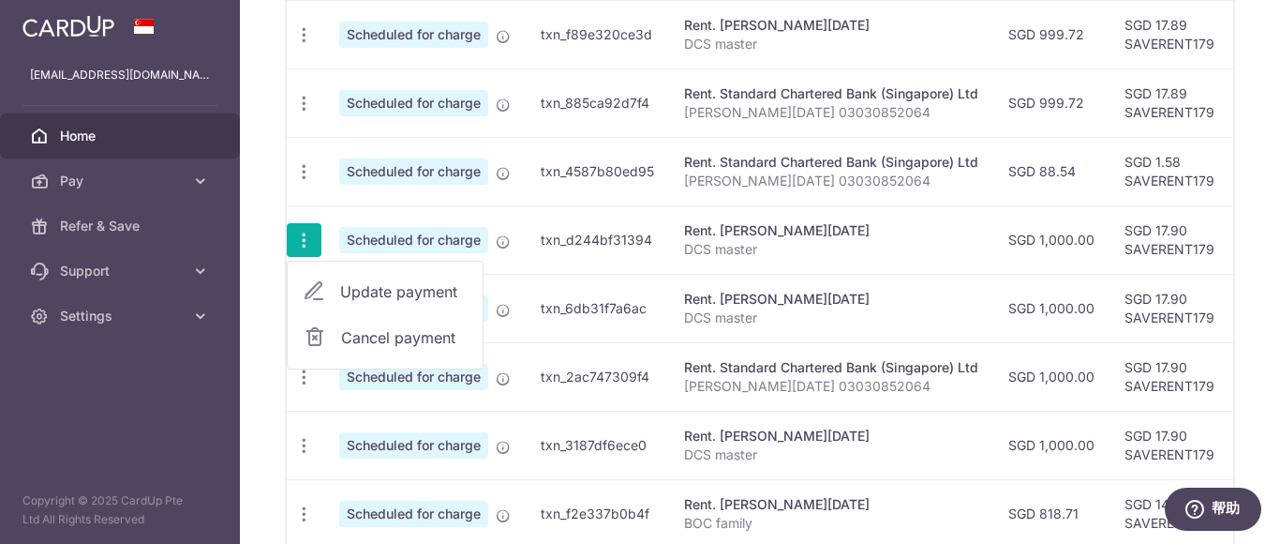
click at [347, 295] on span "Update payment" at bounding box center [403, 291] width 127 height 22
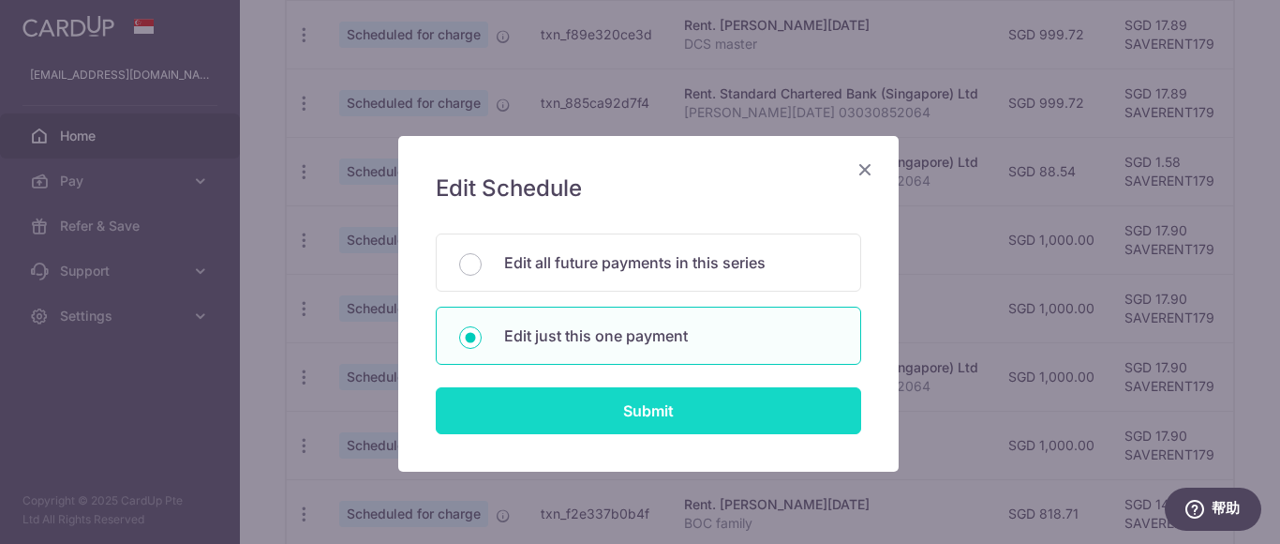
click at [697, 412] on input "Submit" at bounding box center [648, 410] width 425 height 47
radio input "true"
type input "1,000.00"
type input "[DATE]"
type input "DCS master"
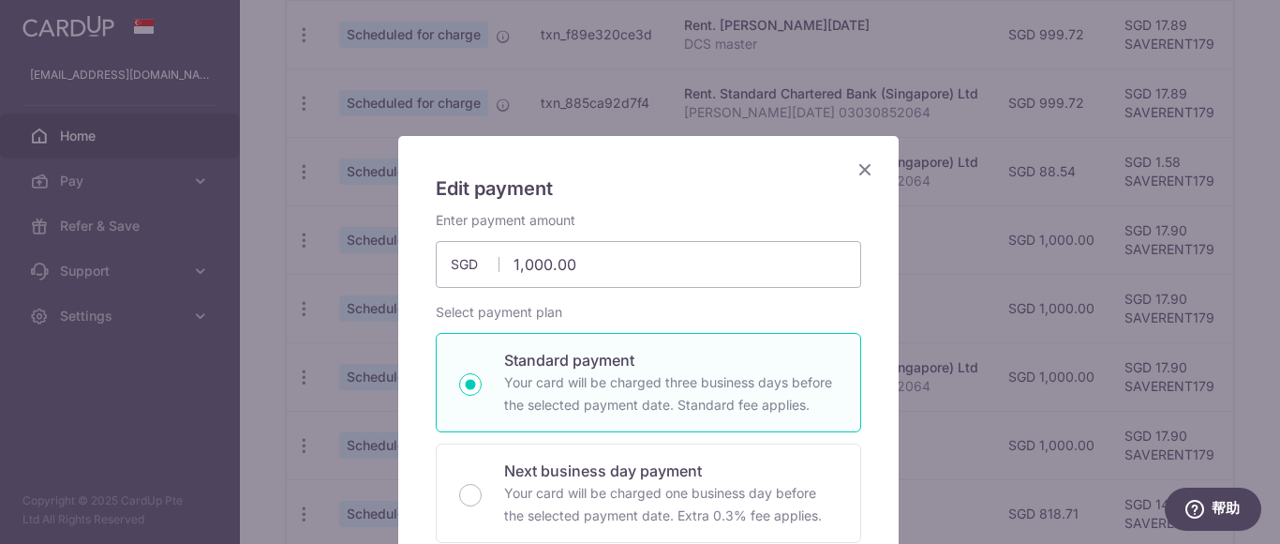
type input "SAVERENT179"
drag, startPoint x: 624, startPoint y: 261, endPoint x: 445, endPoint y: 246, distance: 179.6
click at [445, 246] on input "1,000.00" at bounding box center [648, 264] width 425 height 47
type input "999.72"
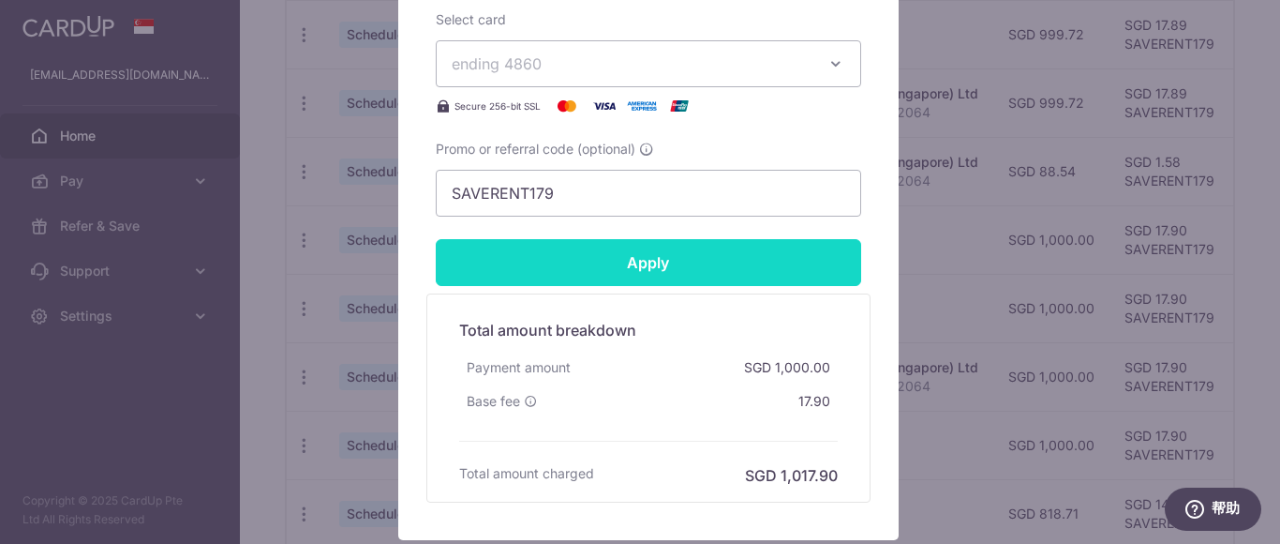
click at [634, 261] on input "Apply" at bounding box center [648, 262] width 425 height 47
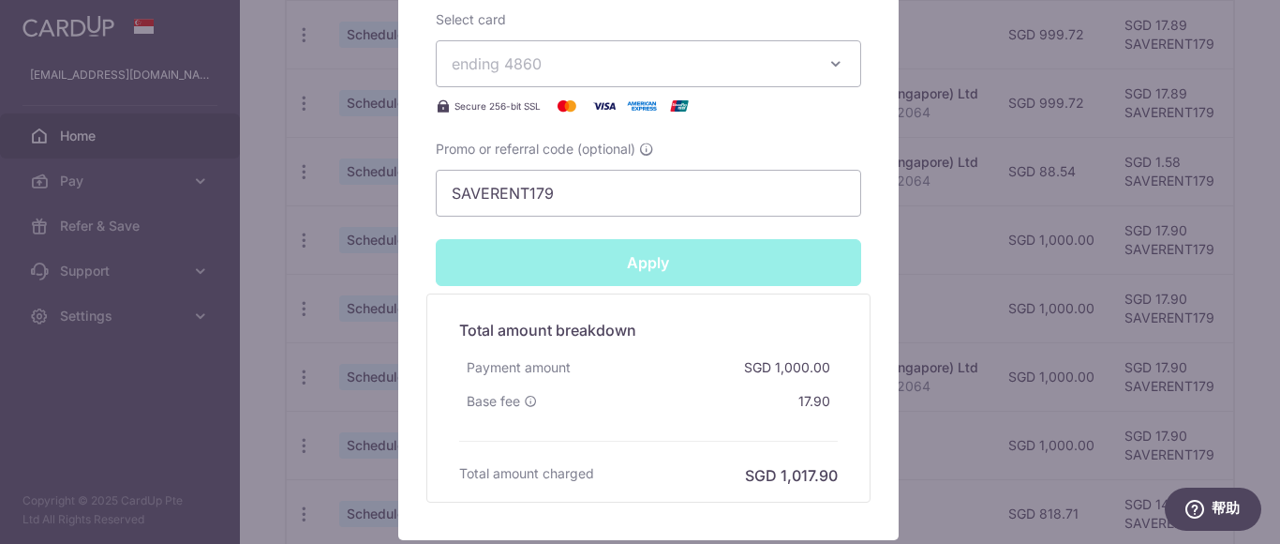
type input "Successfully Applied"
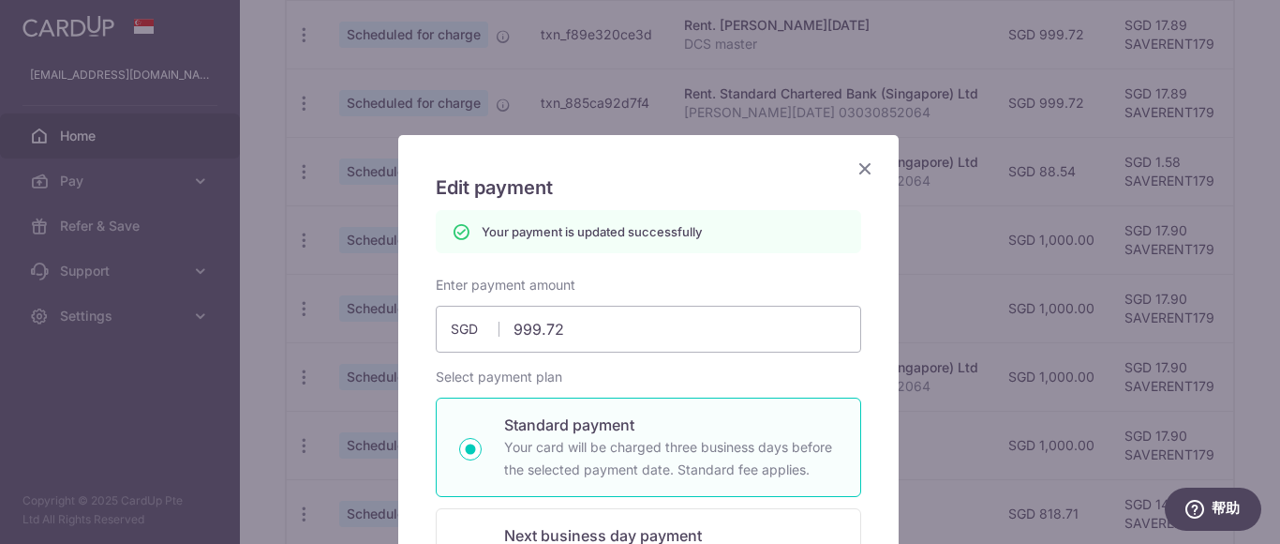
scroll to position [0, 0]
click at [861, 167] on icon "Close" at bounding box center [865, 168] width 22 height 23
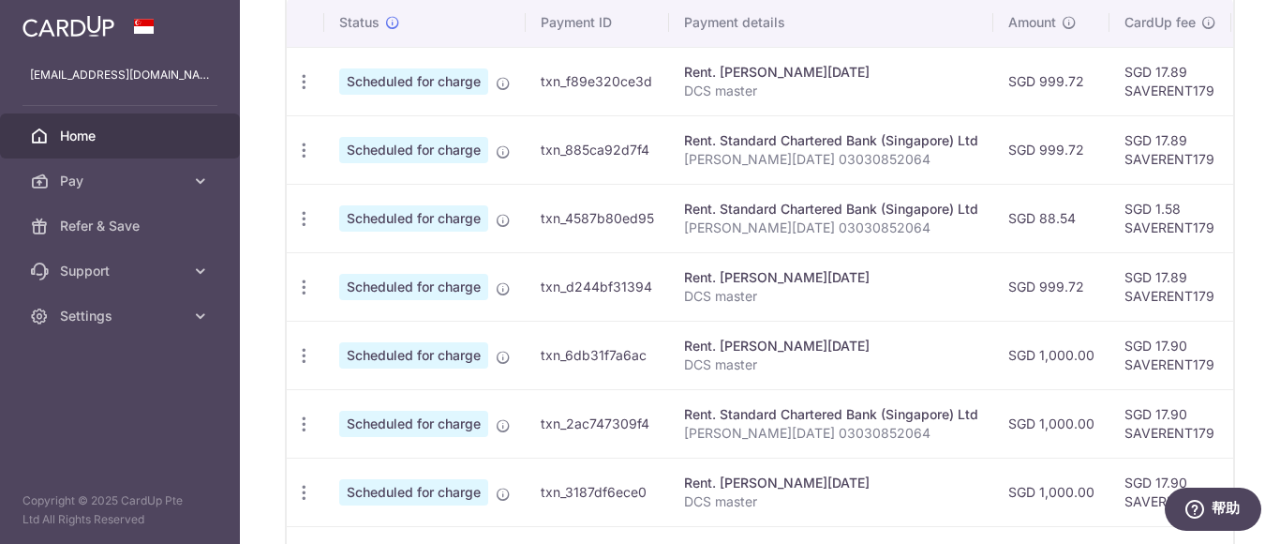
scroll to position [628, 0]
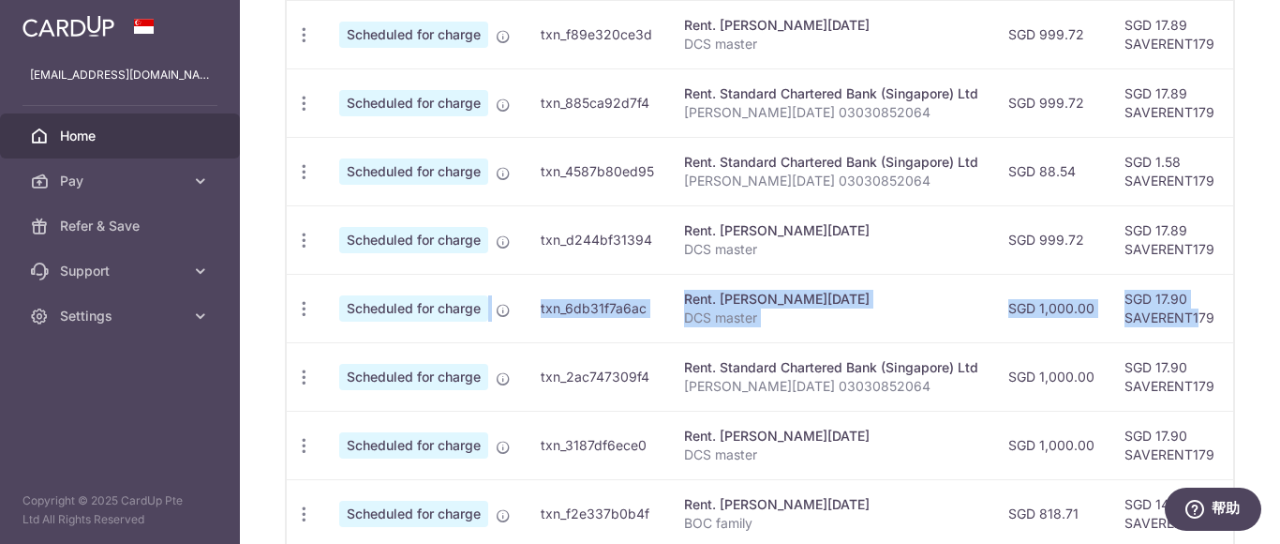
drag, startPoint x: 1197, startPoint y: 308, endPoint x: 356, endPoint y: 321, distance: 840.8
click at [359, 324] on tr "Update payment Cancel payment Scheduled for charge txn_6db31f7a6ac Rent. [PERSO…" at bounding box center [1004, 308] width 1434 height 68
click at [304, 306] on icon "button" at bounding box center [304, 309] width 20 height 20
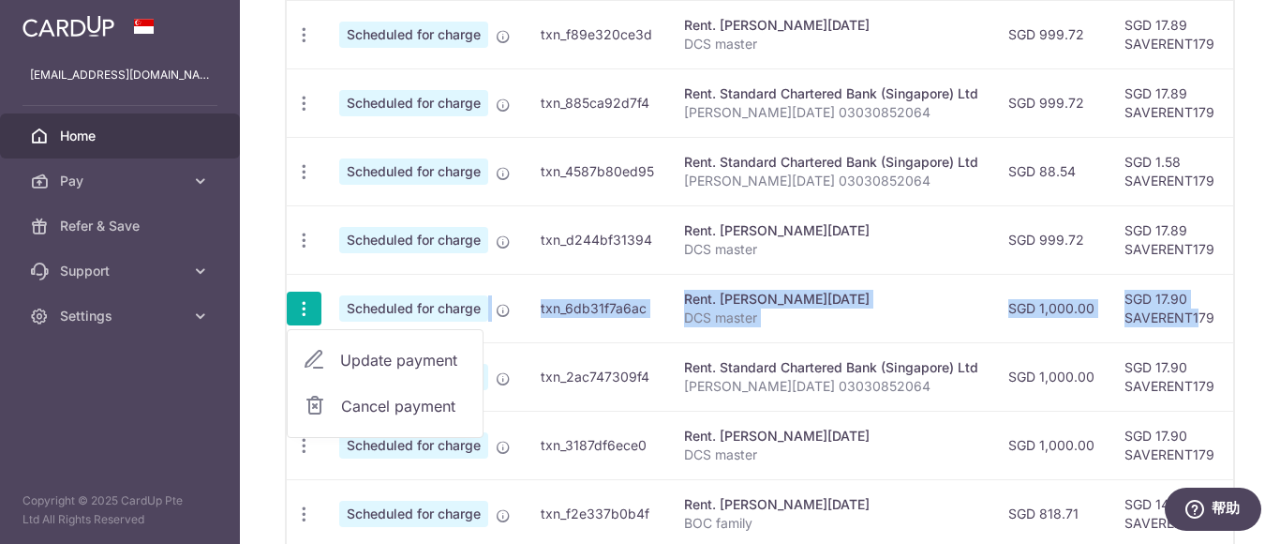
click at [378, 355] on span "Update payment" at bounding box center [403, 360] width 127 height 22
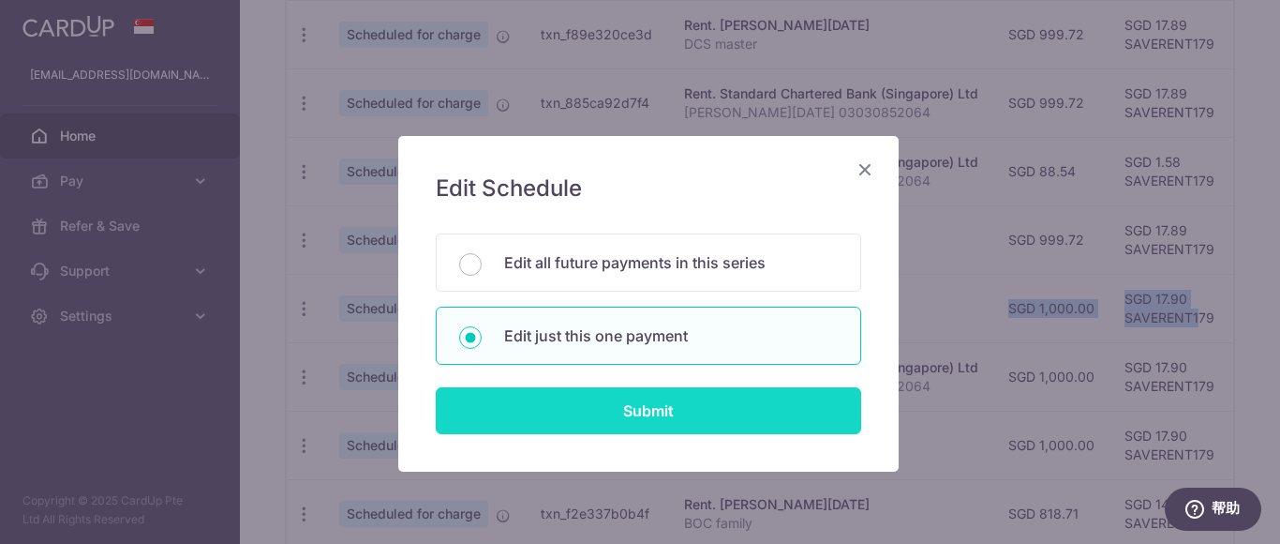
click at [627, 413] on input "Submit" at bounding box center [648, 410] width 425 height 47
radio input "true"
type input "1,000.00"
type input "[DATE]"
type input "DCS master"
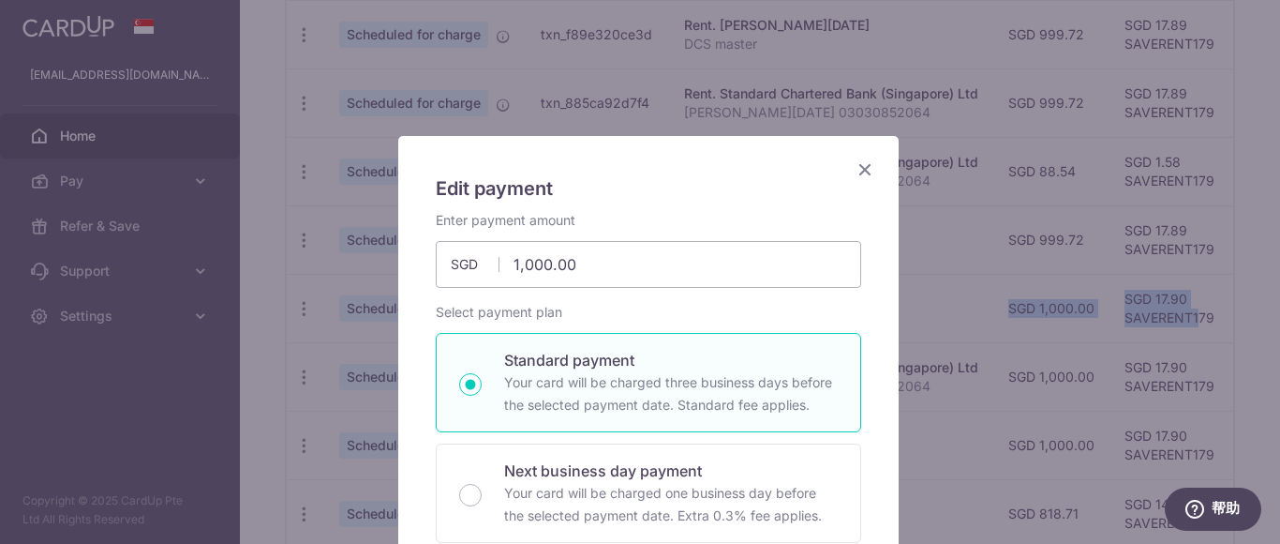
type input "SAVERENT179"
drag, startPoint x: 606, startPoint y: 262, endPoint x: 427, endPoint y: 248, distance: 179.6
click at [436, 248] on input "1,000.00" at bounding box center [648, 264] width 425 height 47
type input "999.72"
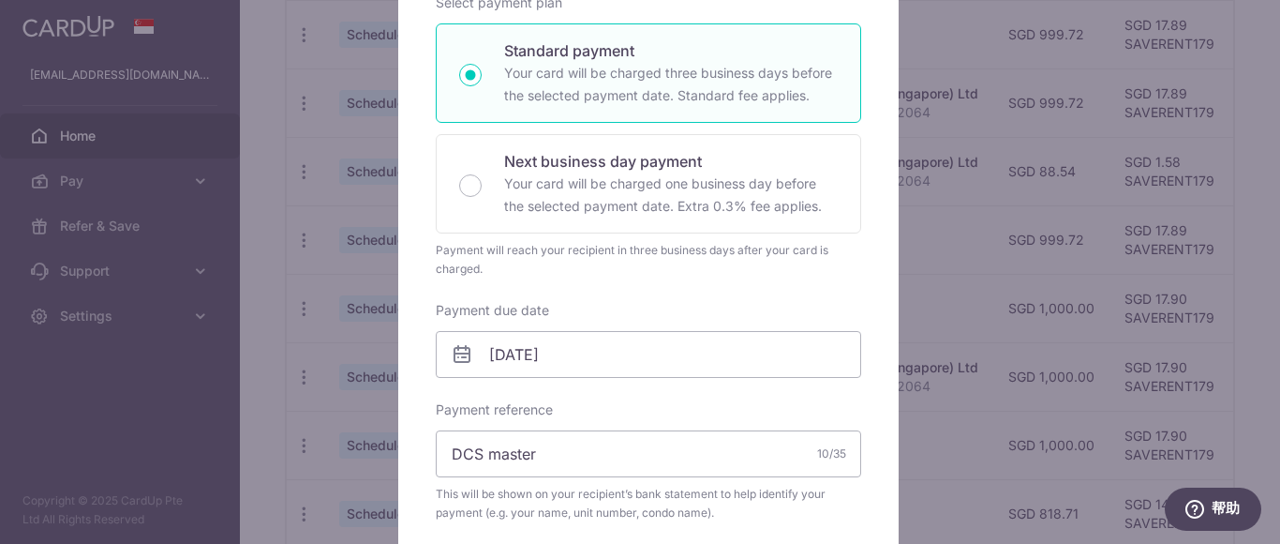
scroll to position [656, 0]
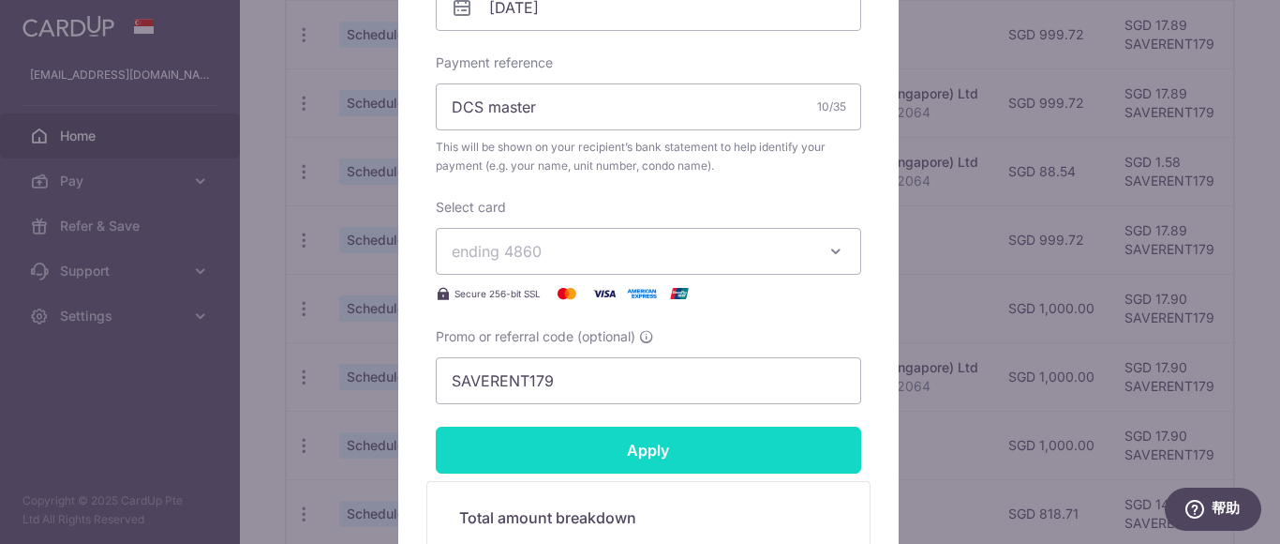
click at [751, 437] on input "Apply" at bounding box center [648, 449] width 425 height 47
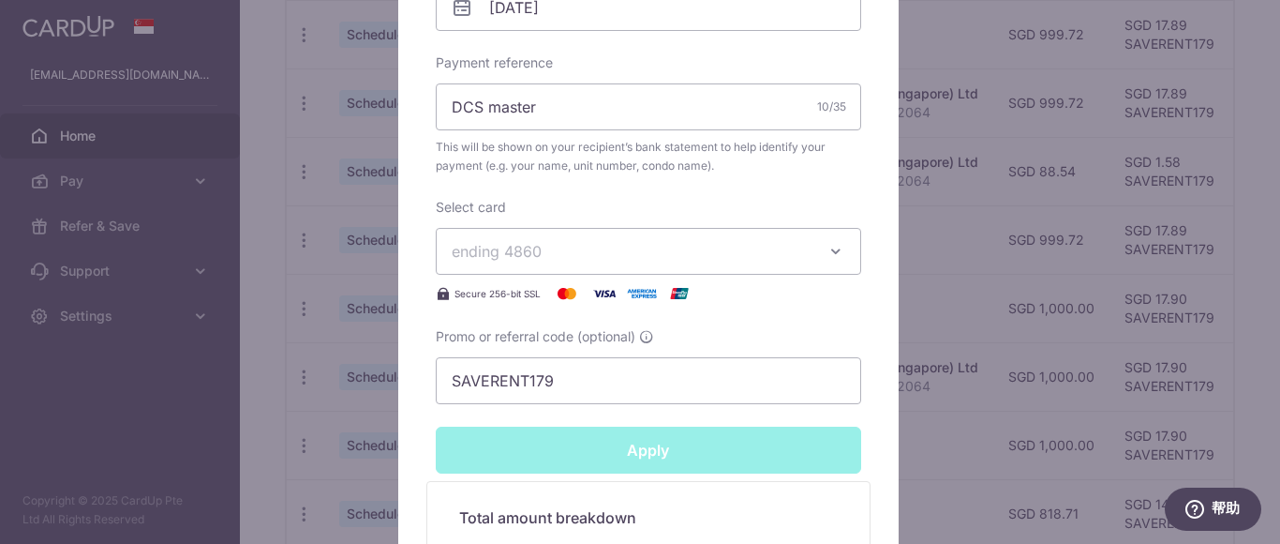
type input "Successfully Applied"
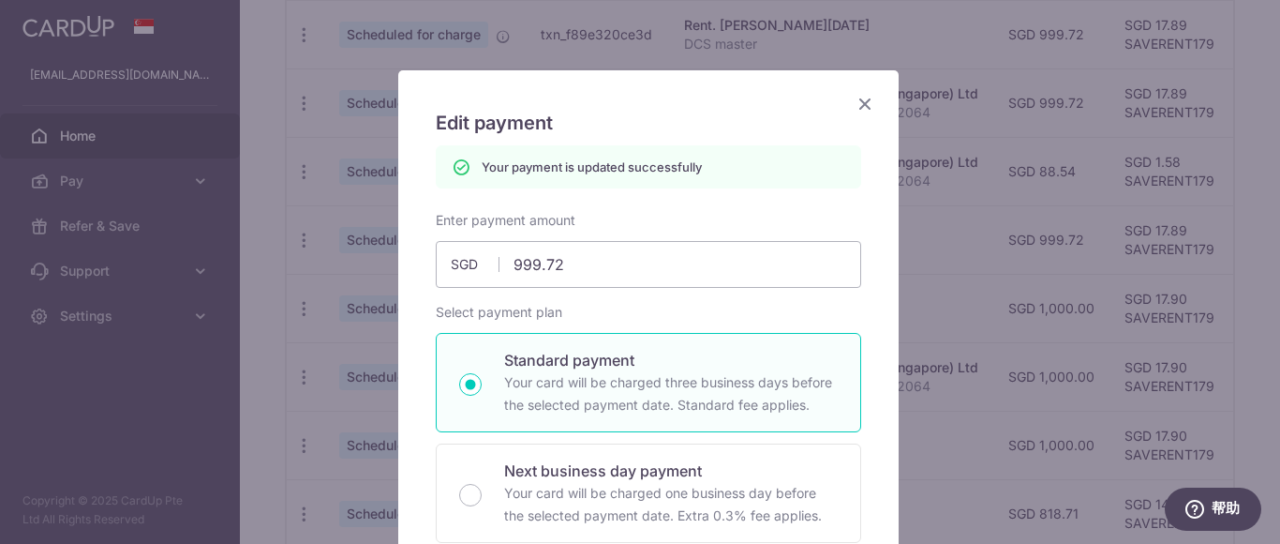
scroll to position [0, 0]
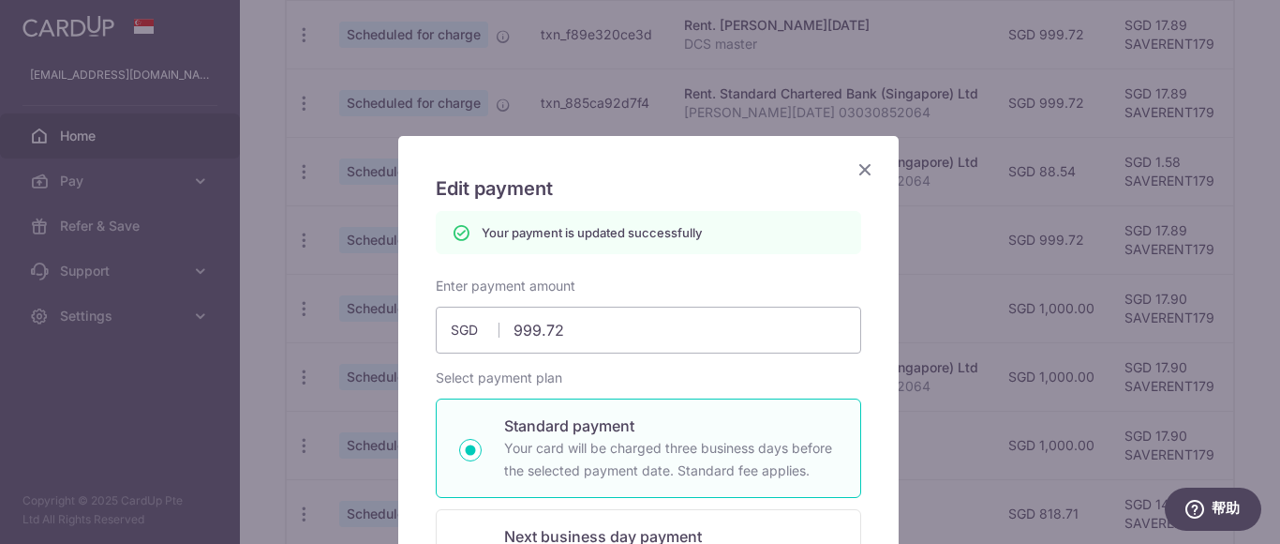
click at [854, 172] on icon "Close" at bounding box center [865, 168] width 22 height 23
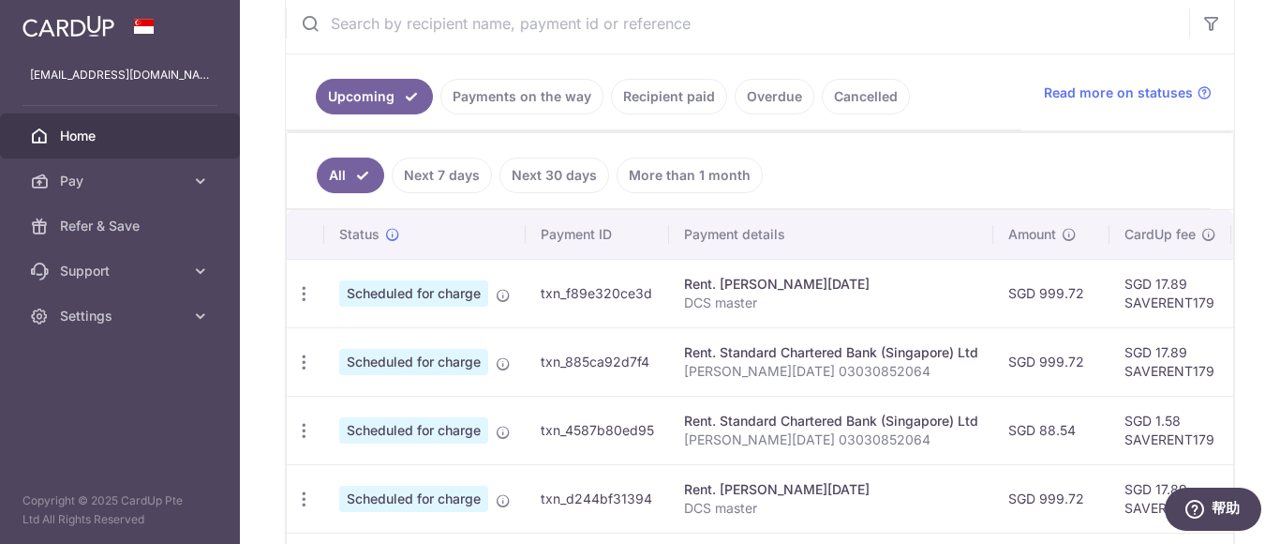
scroll to position [0, 482]
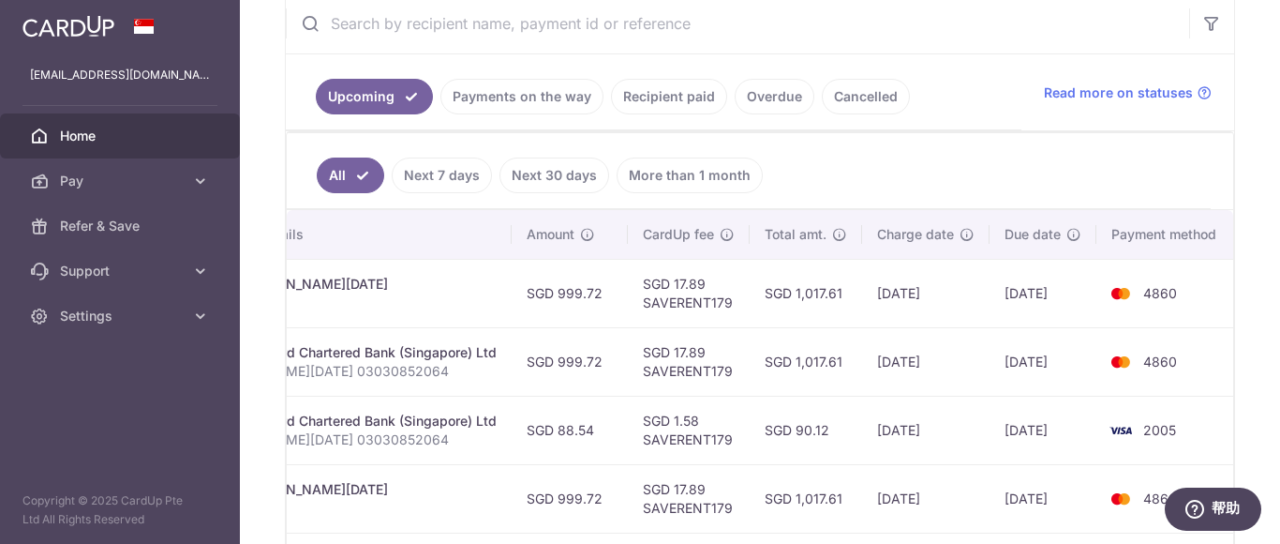
drag, startPoint x: 1166, startPoint y: 284, endPoint x: 1279, endPoint y: 306, distance: 115.4
click at [1279, 306] on div "× Pause Schedule Pause all future payments in this series Pause just this one p…" at bounding box center [760, 272] width 1040 height 544
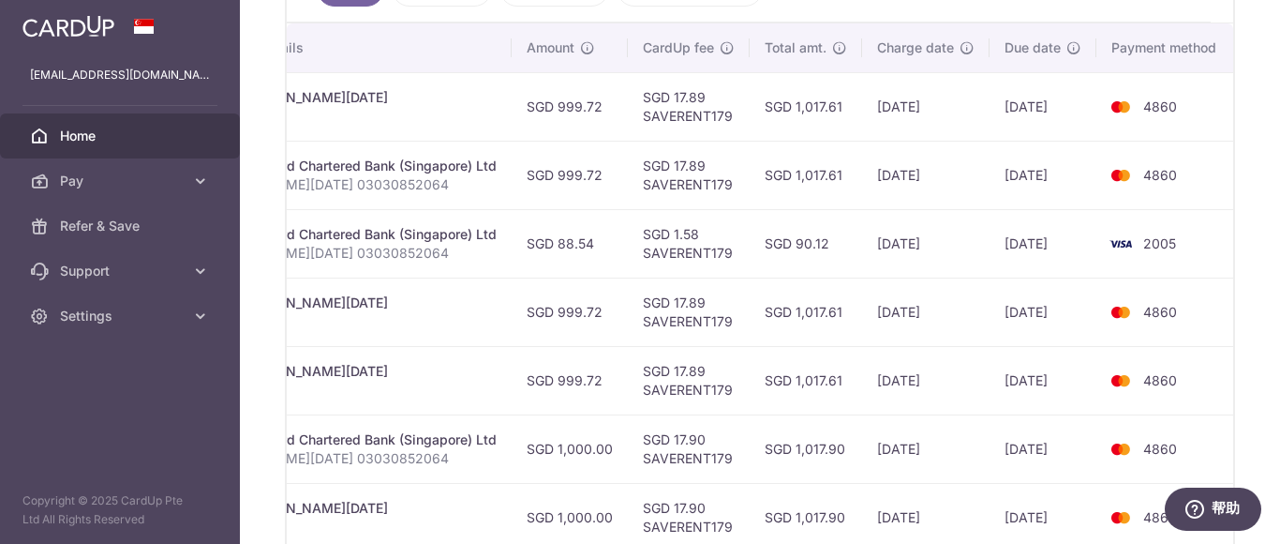
scroll to position [557, 0]
click at [1229, 310] on div "Upcoming Payments on the way Recipient paid Overdue Cancelled Read more on stat…" at bounding box center [760, 304] width 950 height 999
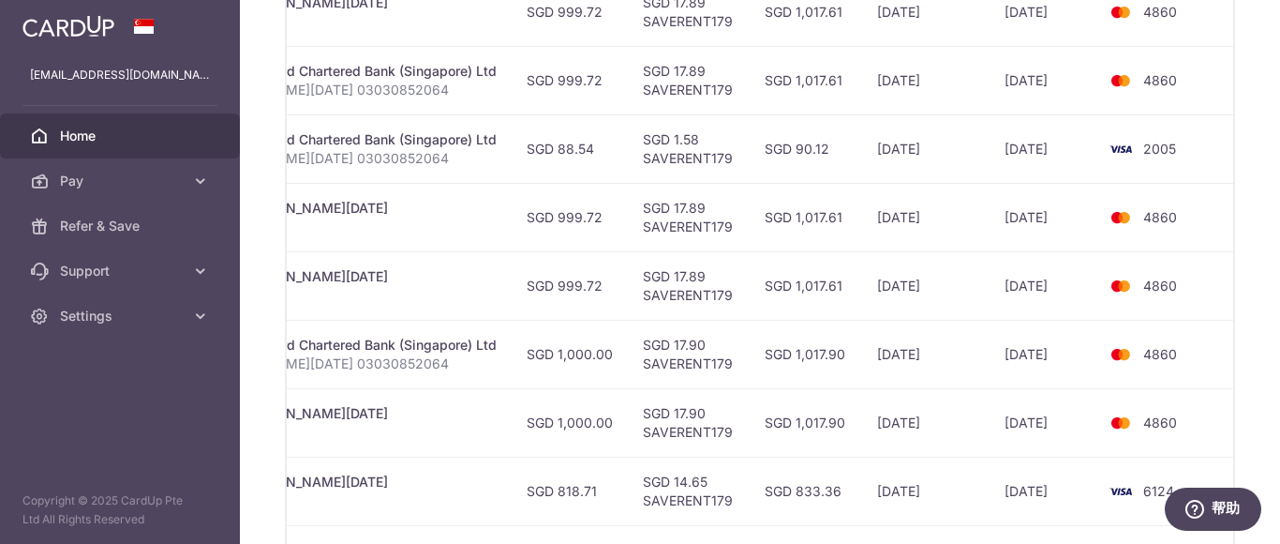
scroll to position [744, 0]
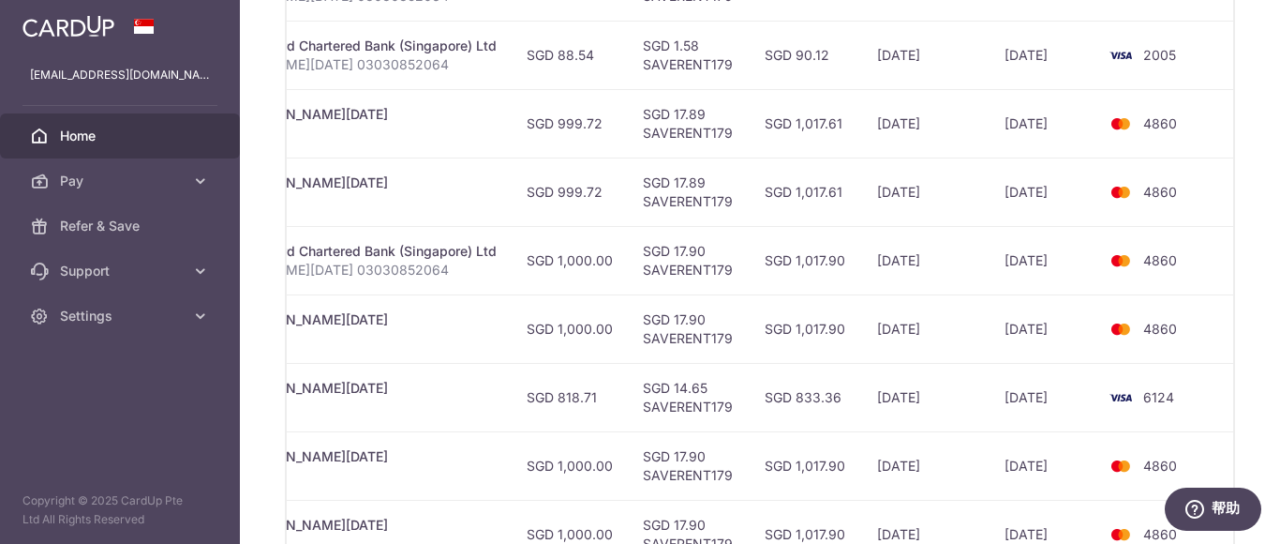
click at [960, 261] on td "[DATE]" at bounding box center [925, 260] width 127 height 68
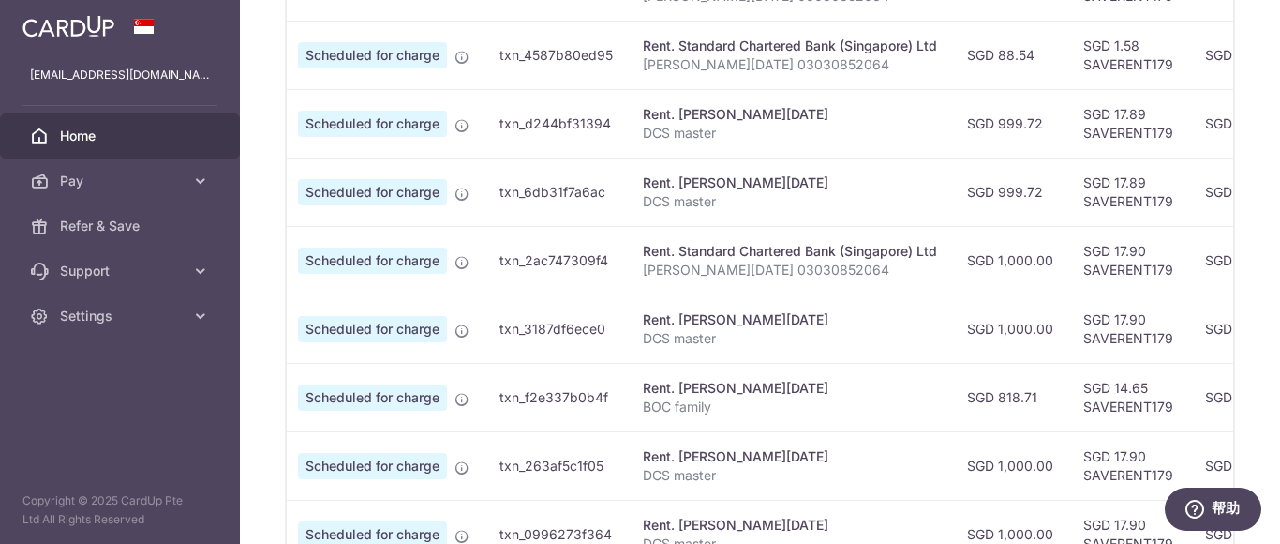
scroll to position [0, 0]
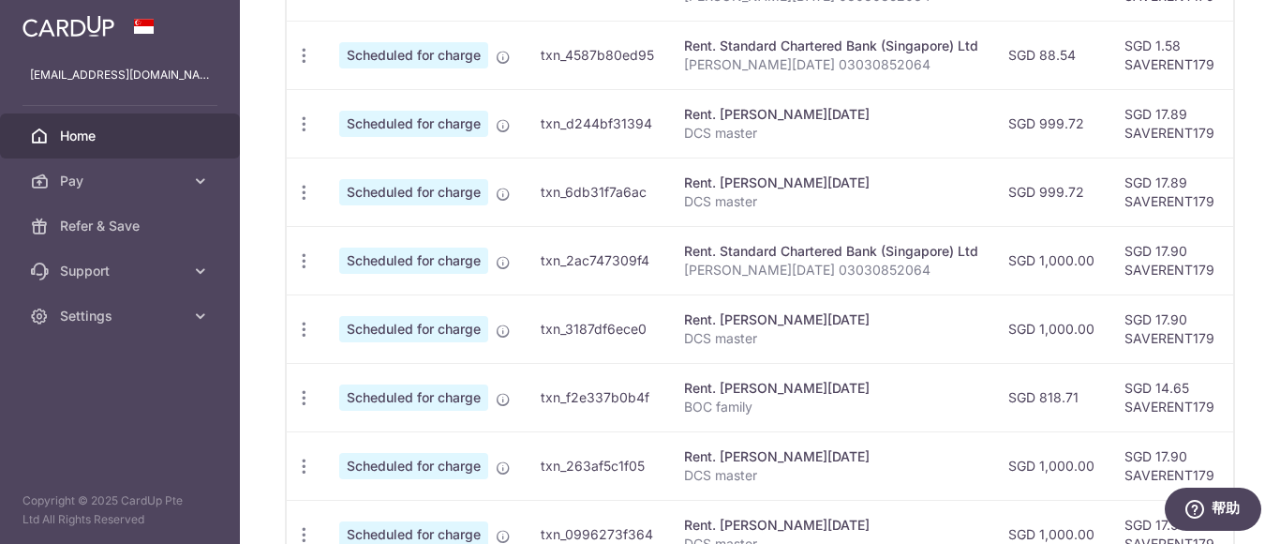
drag, startPoint x: 953, startPoint y: 261, endPoint x: 328, endPoint y: 270, distance: 625.2
click at [332, 270] on tr "Update payment Cancel payment Scheduled for charge txn_2ac747309f4 Rent. Standa…" at bounding box center [1004, 260] width 1434 height 68
click at [306, 257] on icon "button" at bounding box center [304, 261] width 20 height 20
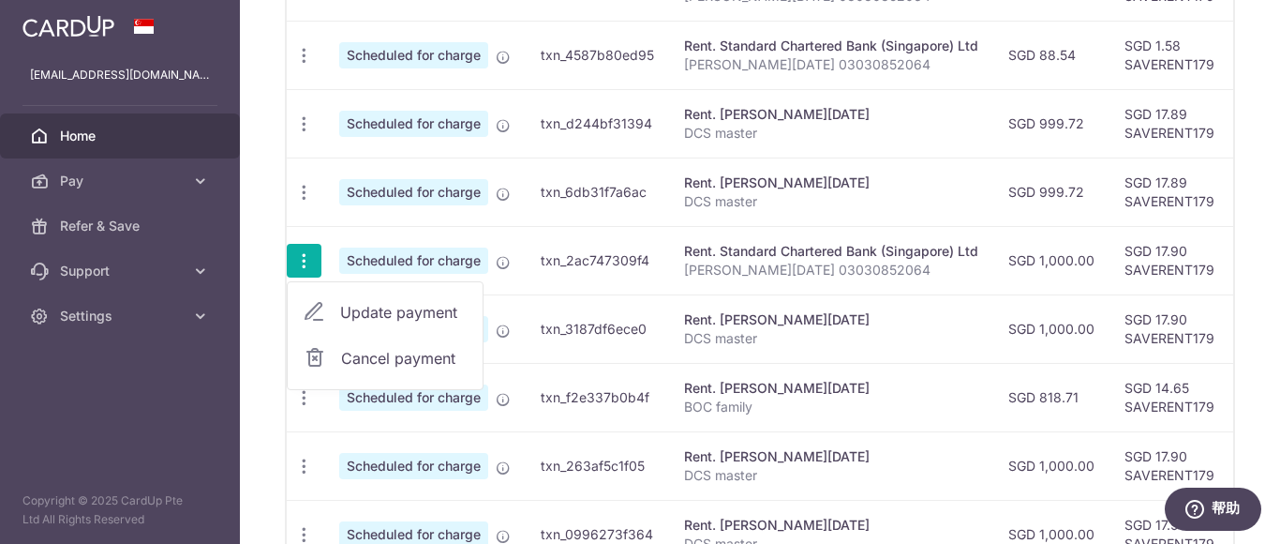
click at [366, 313] on span "Update payment" at bounding box center [403, 312] width 127 height 22
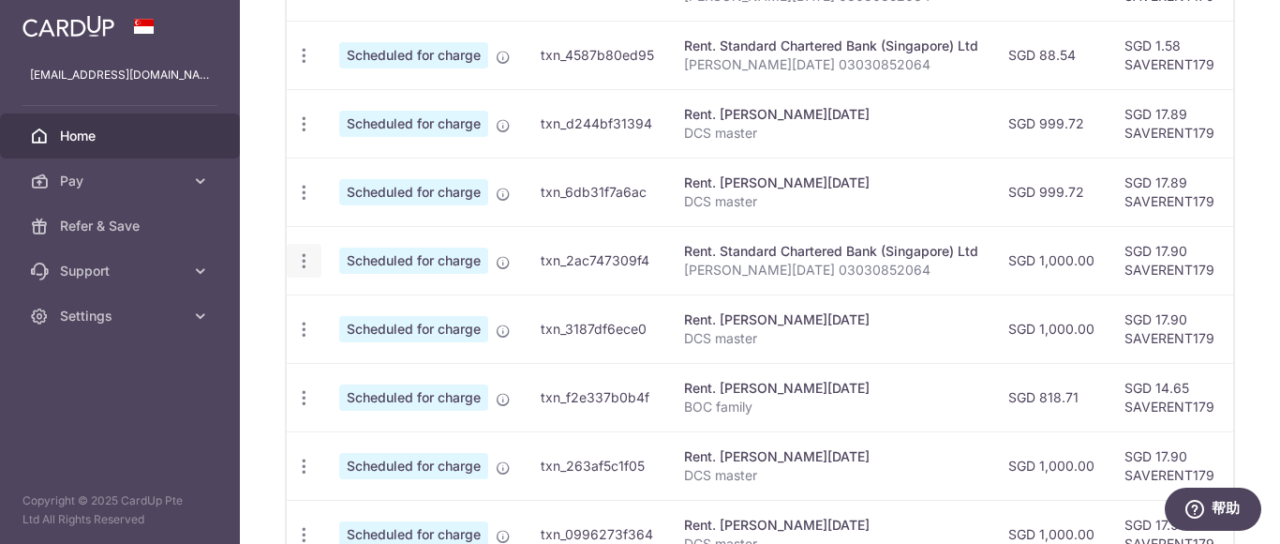
radio input "true"
type input "1,000.00"
type input "[DATE]"
type input "[PERSON_NAME][DATE] 03030852064"
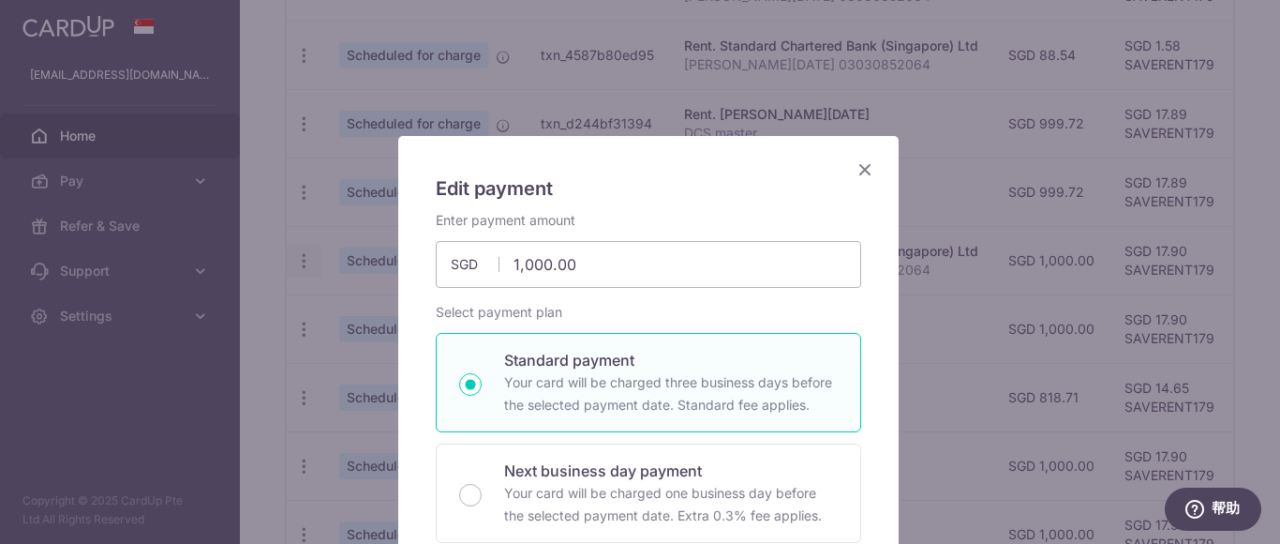
type input "SAVERENT179"
drag, startPoint x: 579, startPoint y: 263, endPoint x: 349, endPoint y: 263, distance: 230.6
click at [349, 263] on div "Edit payment By clicking apply, you will make changes to all payments to Standa…" at bounding box center [640, 272] width 1280 height 544
type input "999.72"
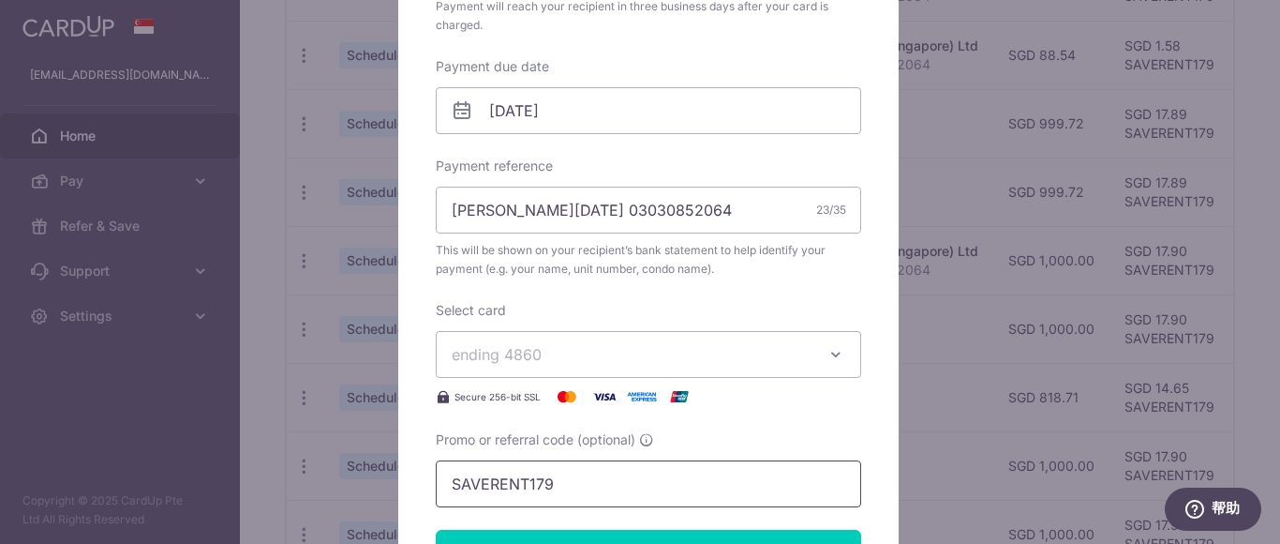
scroll to position [656, 0]
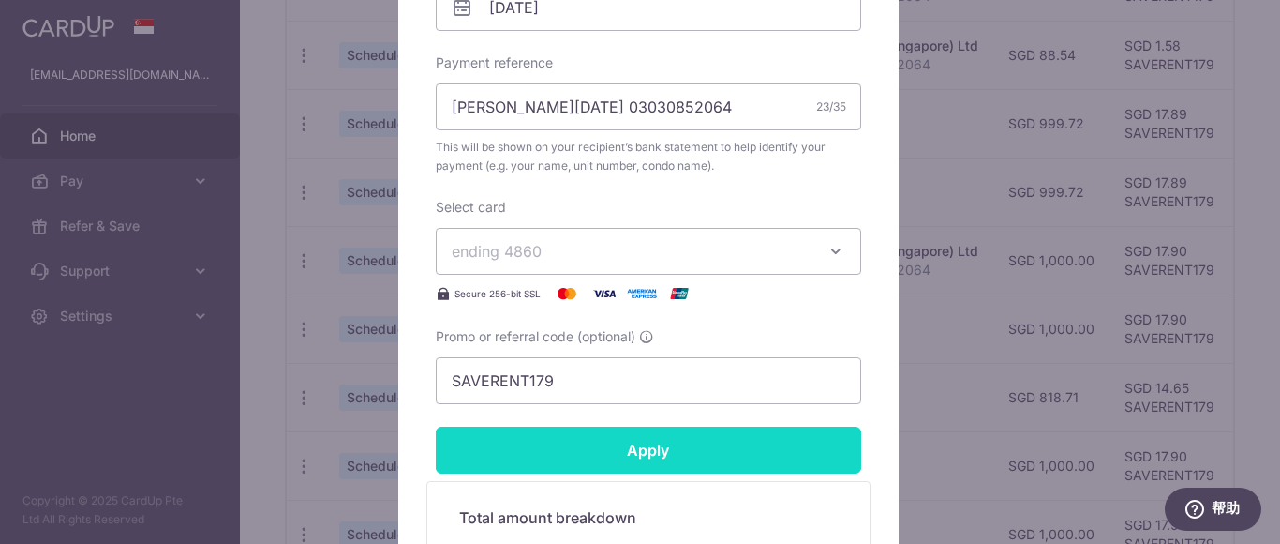
click at [664, 463] on input "Apply" at bounding box center [648, 449] width 425 height 47
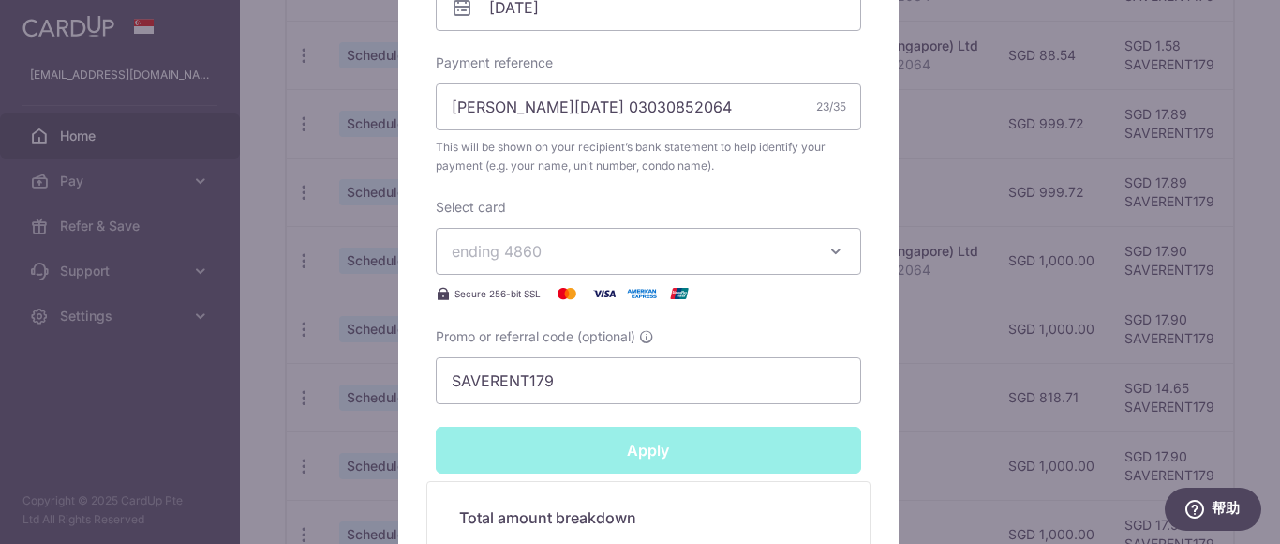
type input "Successfully Applied"
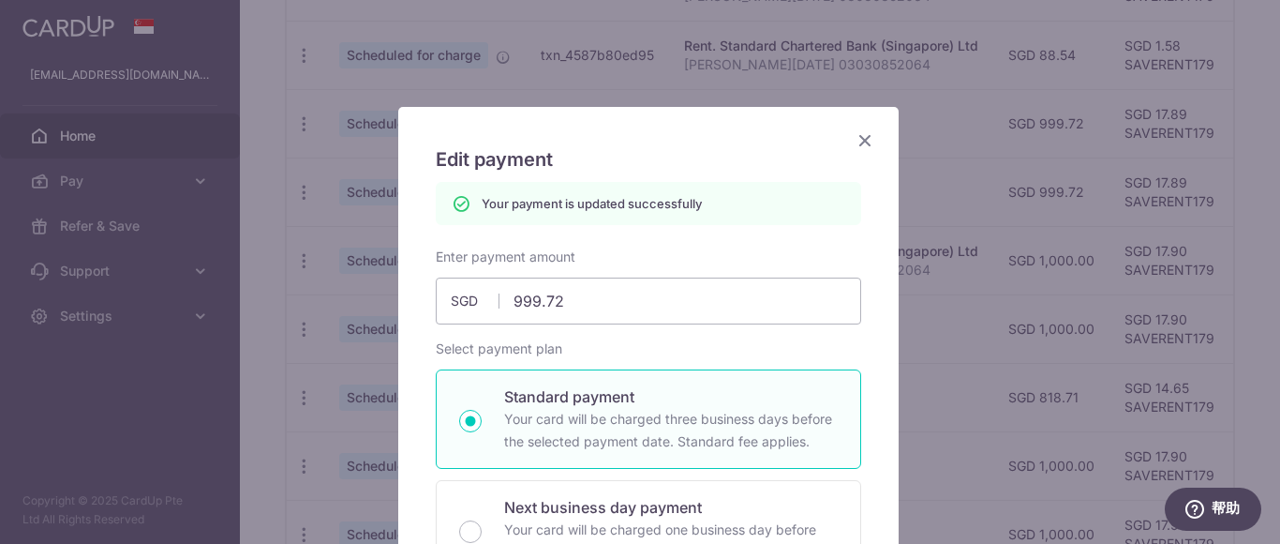
scroll to position [0, 0]
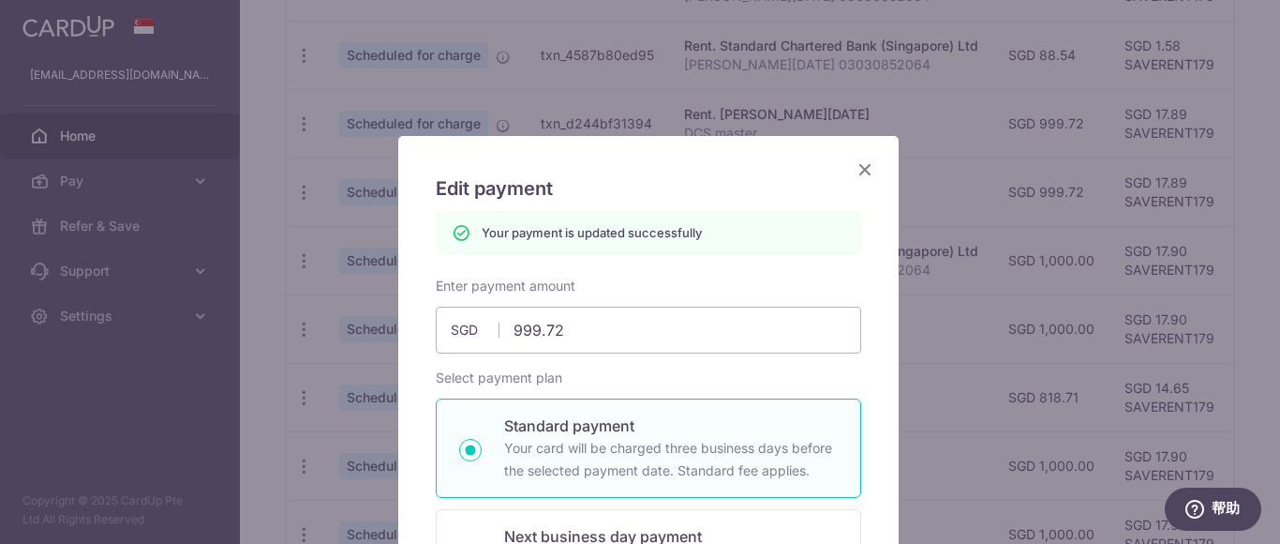
click at [858, 172] on icon "Close" at bounding box center [865, 168] width 22 height 23
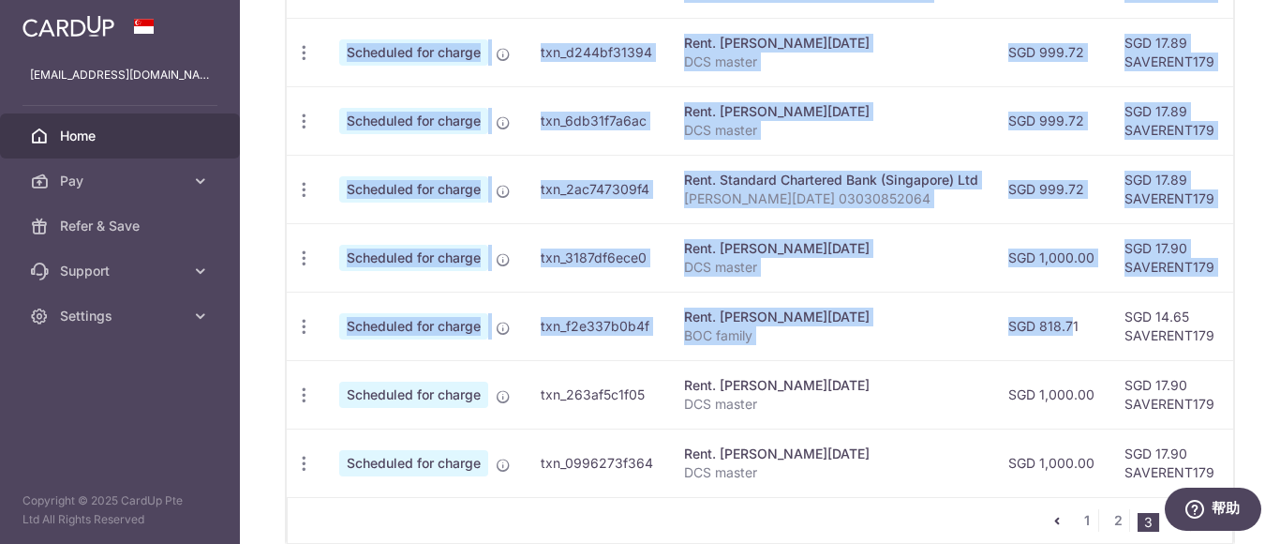
scroll to position [0, 482]
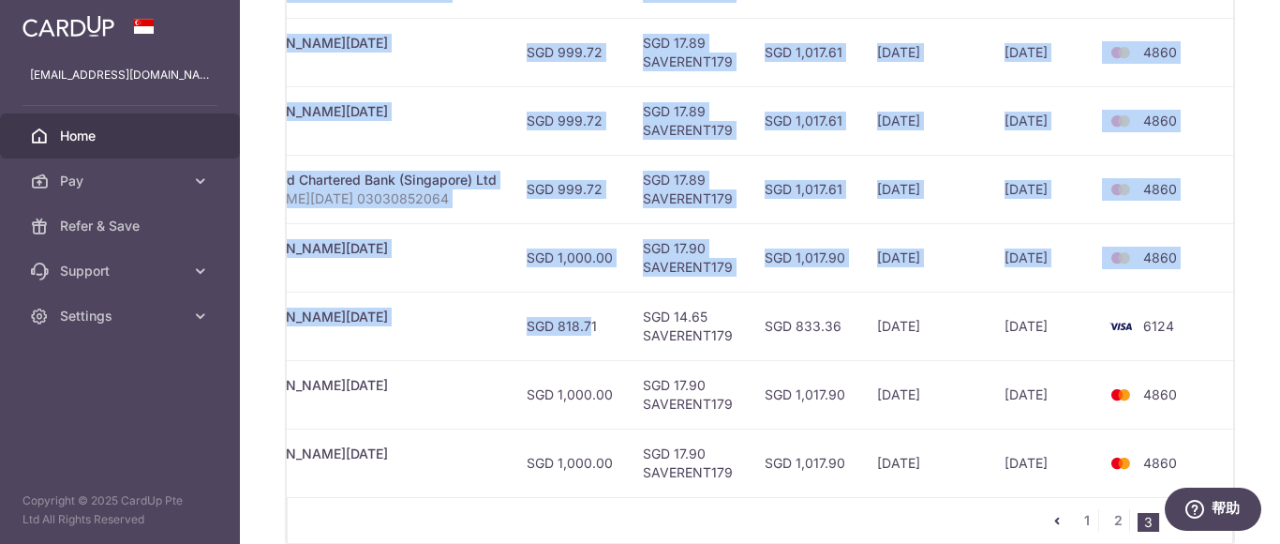
drag, startPoint x: 1110, startPoint y: 331, endPoint x: 1279, endPoint y: 333, distance: 169.6
click at [1279, 333] on div "× Pause Schedule Pause all future payments in this series Pause just this one p…" at bounding box center [760, 272] width 1040 height 544
click at [1212, 333] on td "6124" at bounding box center [1168, 325] width 142 height 68
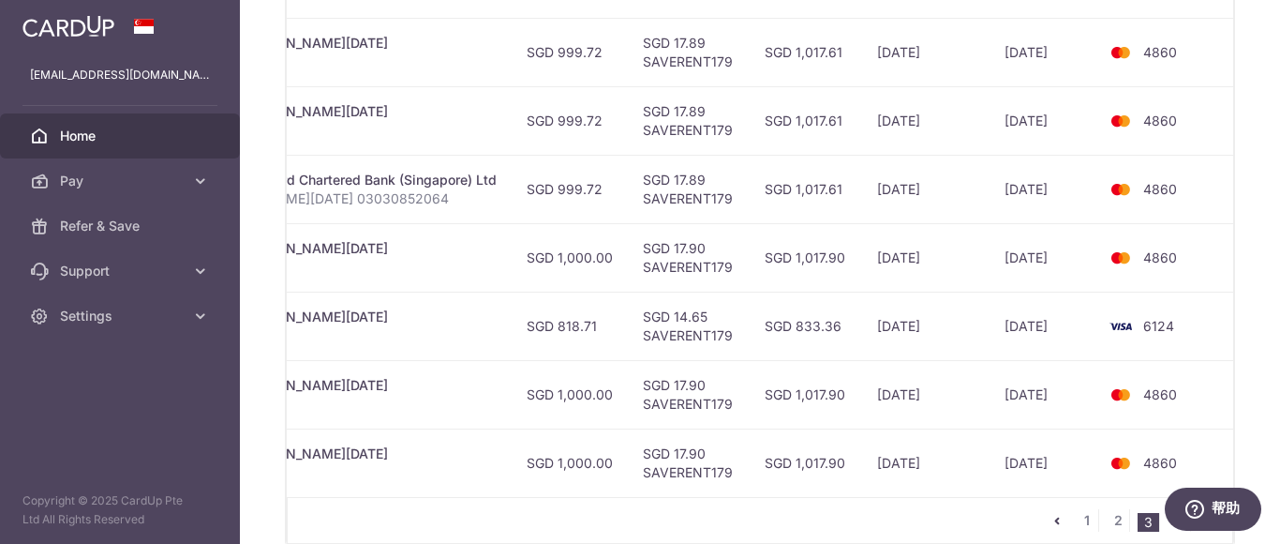
click at [1225, 167] on td "4860" at bounding box center [1168, 189] width 142 height 68
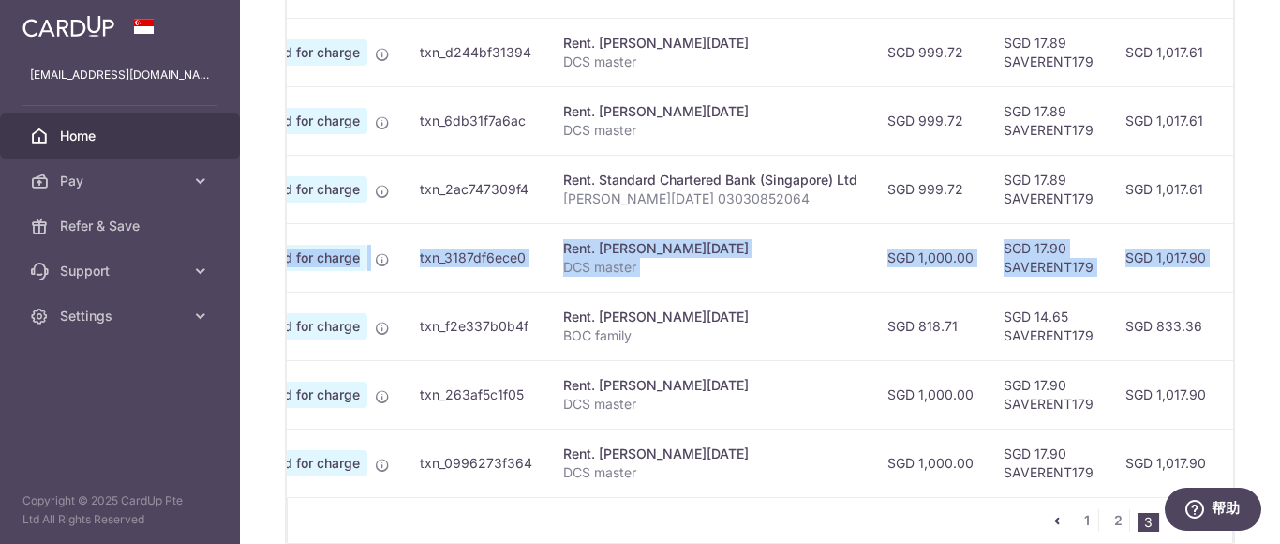
scroll to position [0, 0]
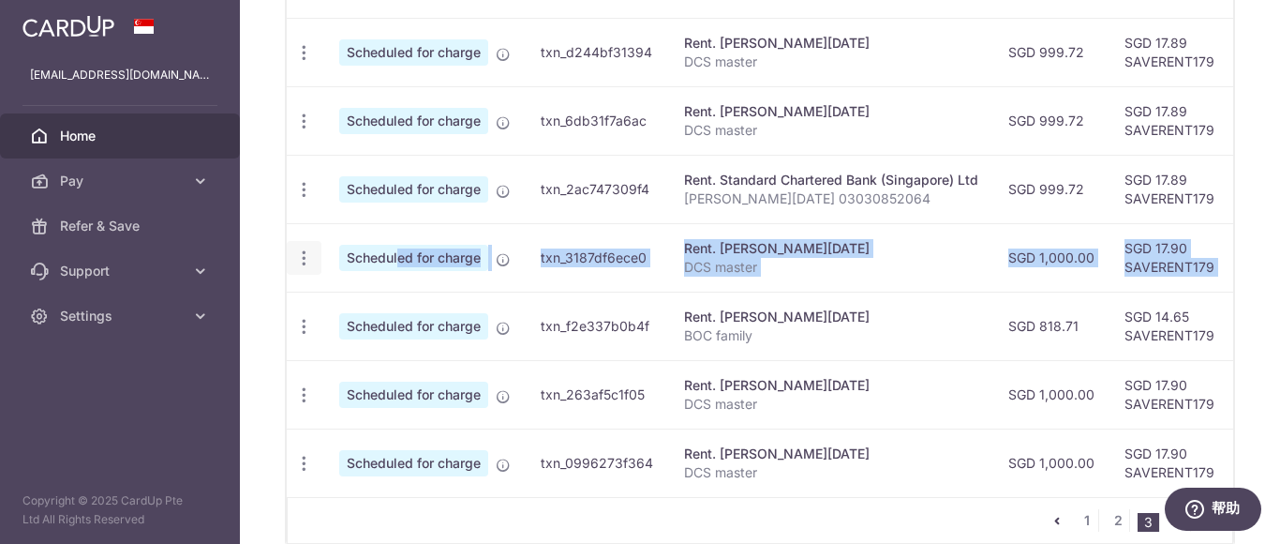
drag, startPoint x: 1176, startPoint y: 258, endPoint x: 318, endPoint y: 258, distance: 858.5
click at [329, 261] on tr "Update payment Cancel payment Scheduled for charge txn_3187df6ece0 Rent. [PERSO…" at bounding box center [1004, 257] width 1434 height 68
click at [304, 254] on icon "button" at bounding box center [304, 258] width 20 height 20
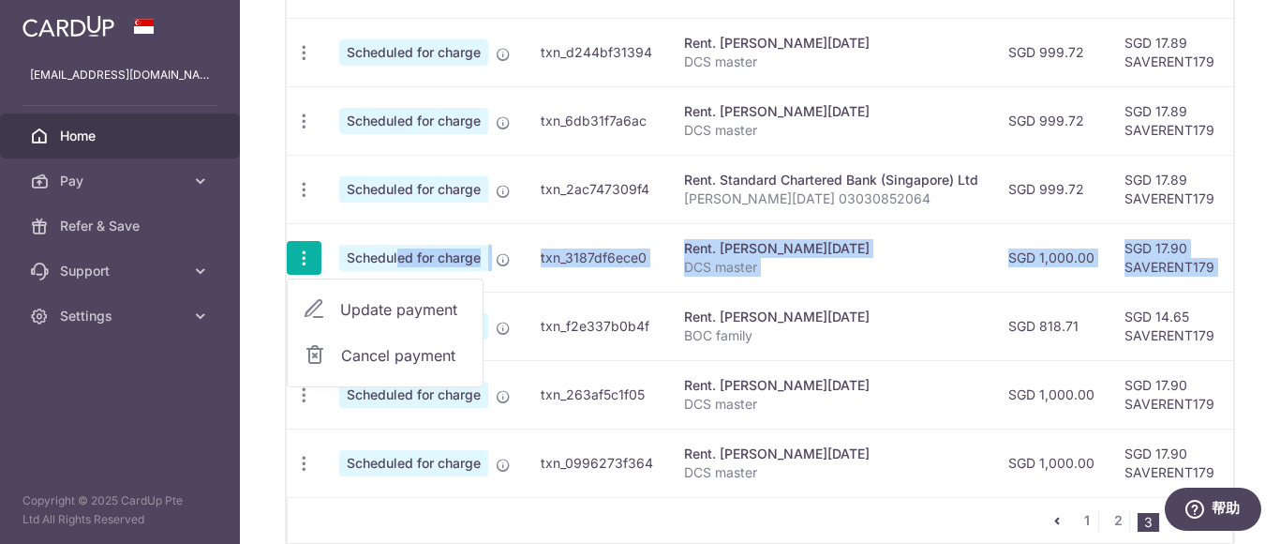
click at [373, 316] on span "Update payment" at bounding box center [403, 309] width 127 height 22
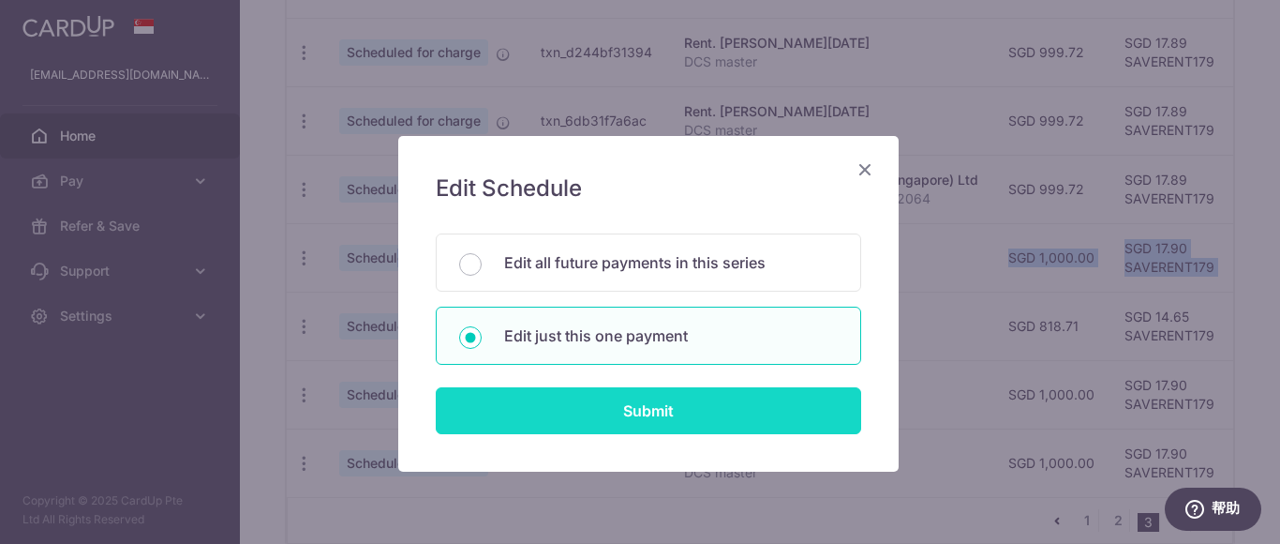
click at [654, 414] on input "Submit" at bounding box center [648, 410] width 425 height 47
radio input "true"
type input "1,000.00"
type input "[DATE]"
type input "DCS master"
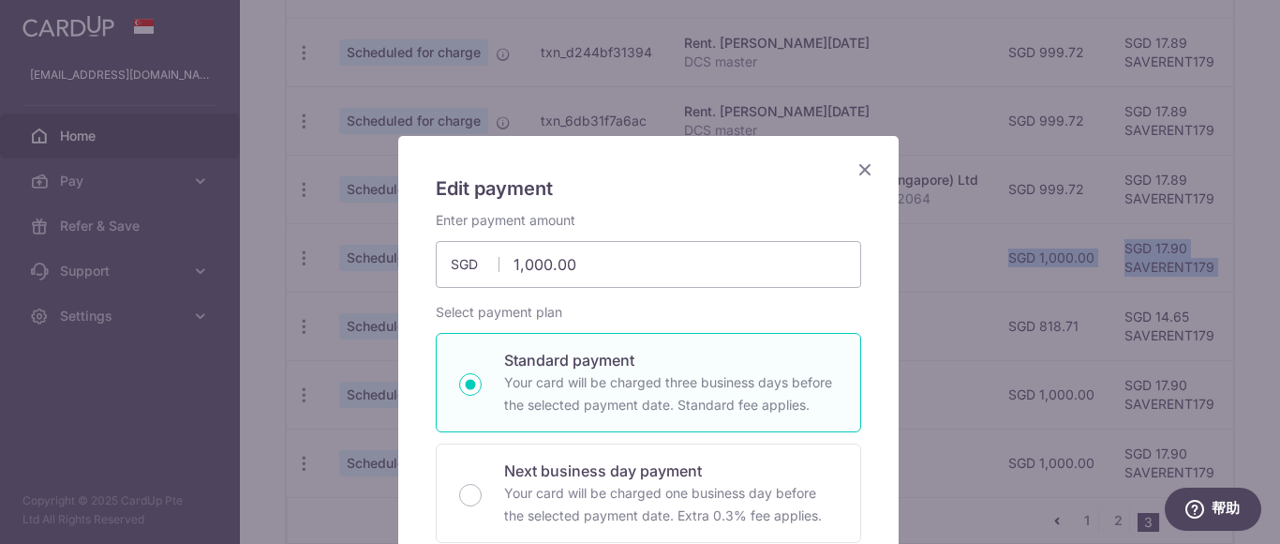
type input "SAVERENT179"
click at [322, 232] on div "Edit payment By clicking apply, you will make changes to all payments to [PERSO…" at bounding box center [640, 272] width 1280 height 544
type input "999.72"
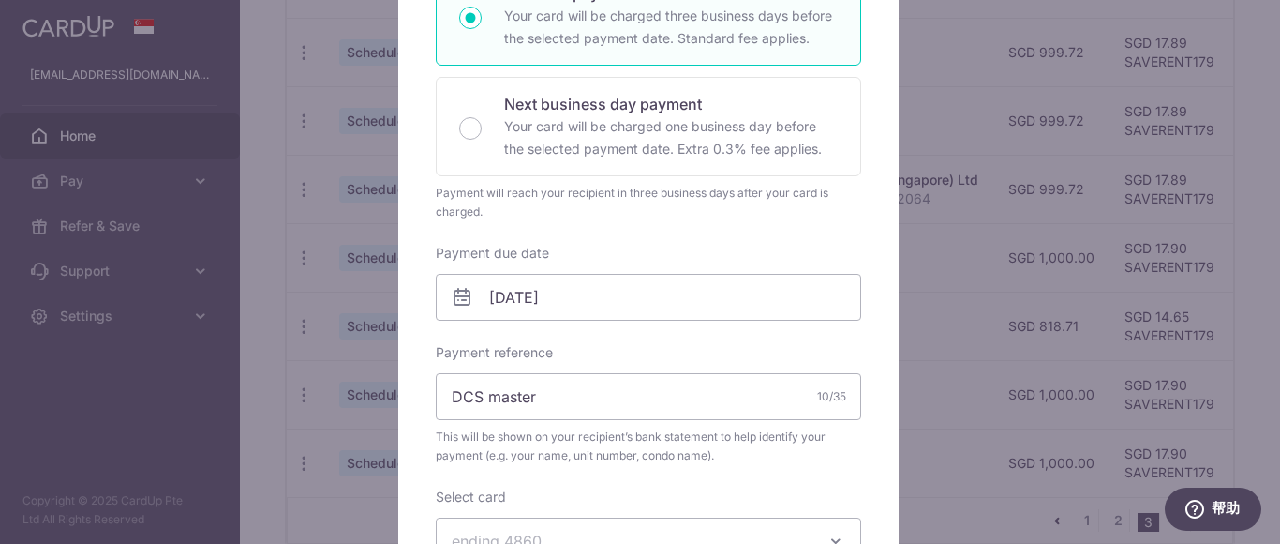
scroll to position [562, 0]
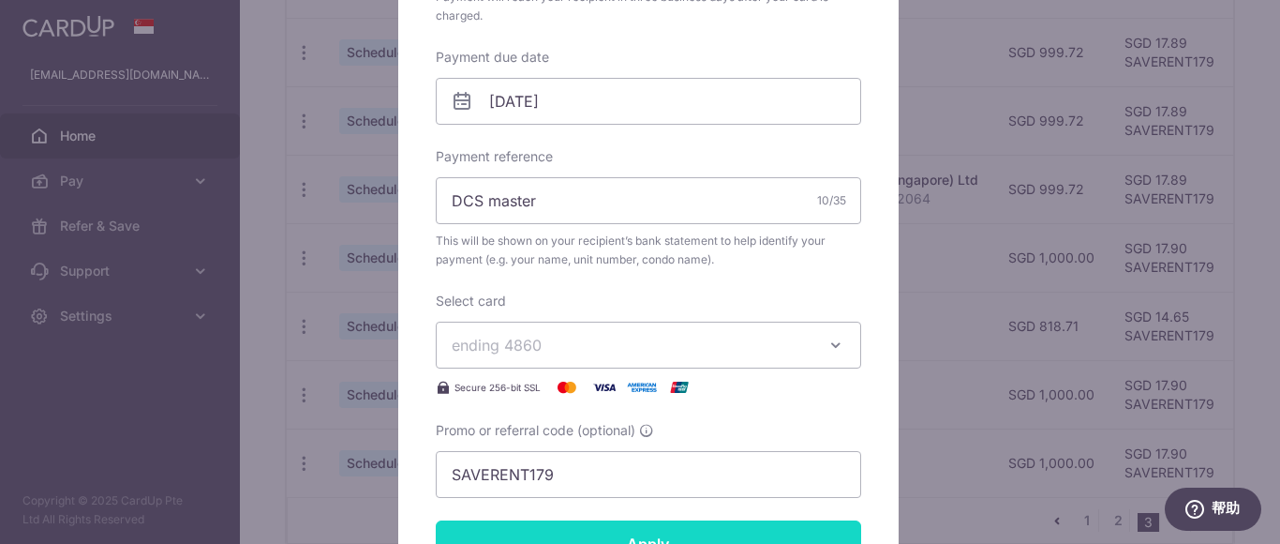
click at [697, 535] on input "Apply" at bounding box center [648, 543] width 425 height 47
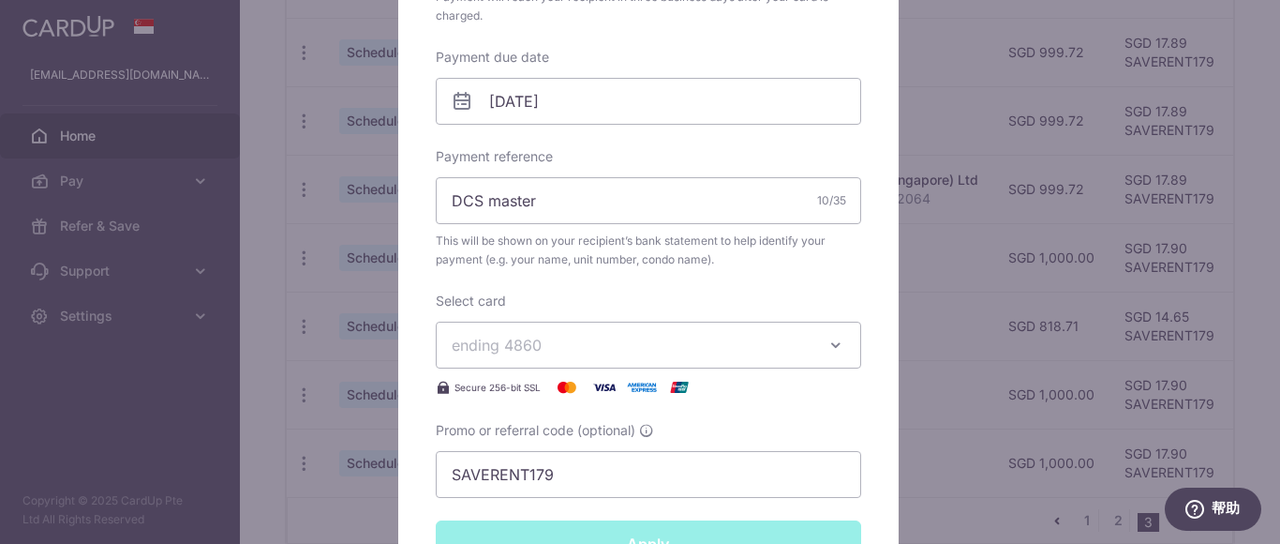
type input "Successfully Applied"
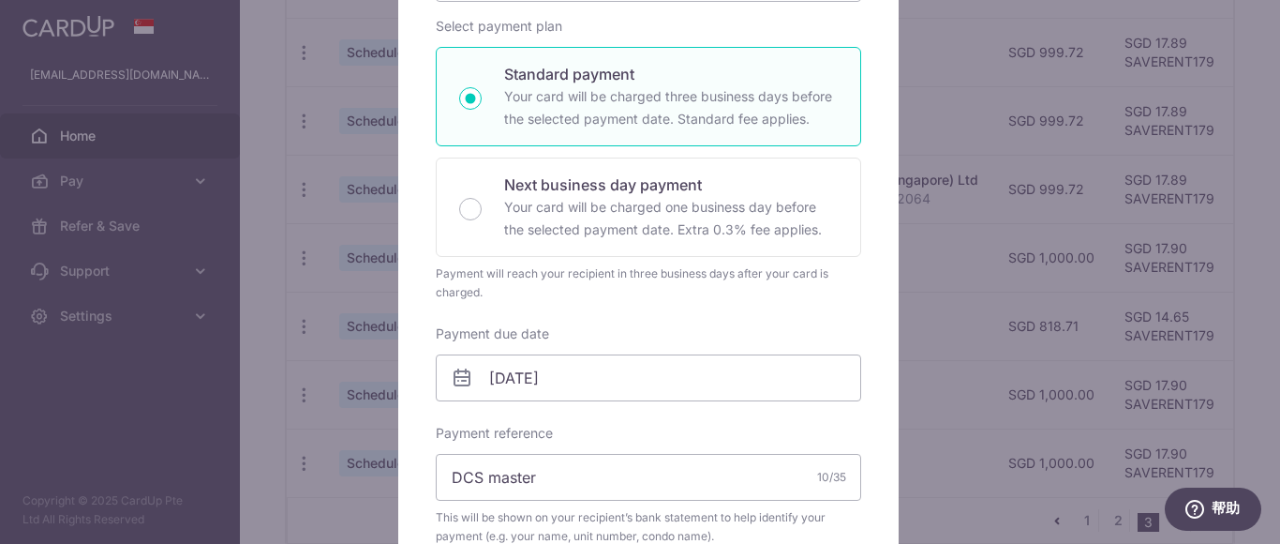
scroll to position [0, 0]
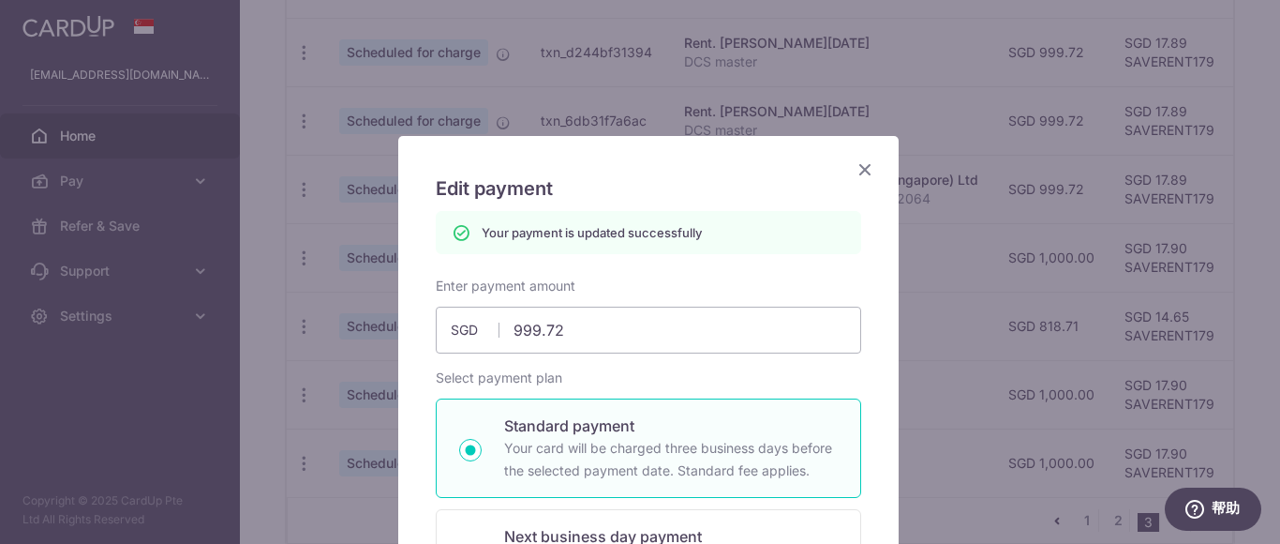
click at [860, 171] on icon "Close" at bounding box center [865, 168] width 22 height 23
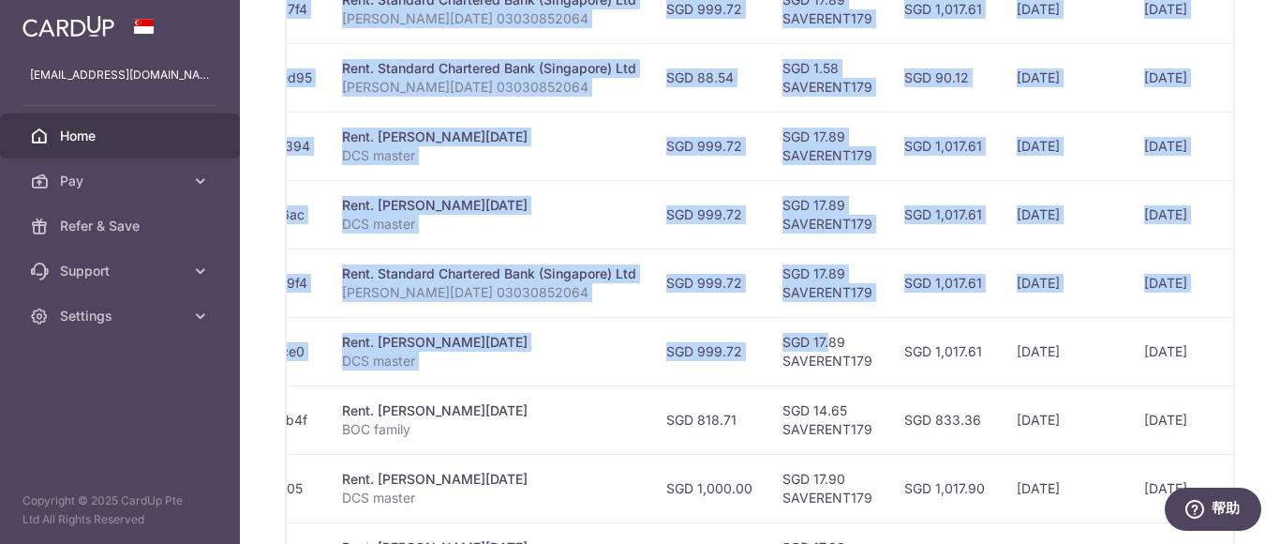
scroll to position [0, 482]
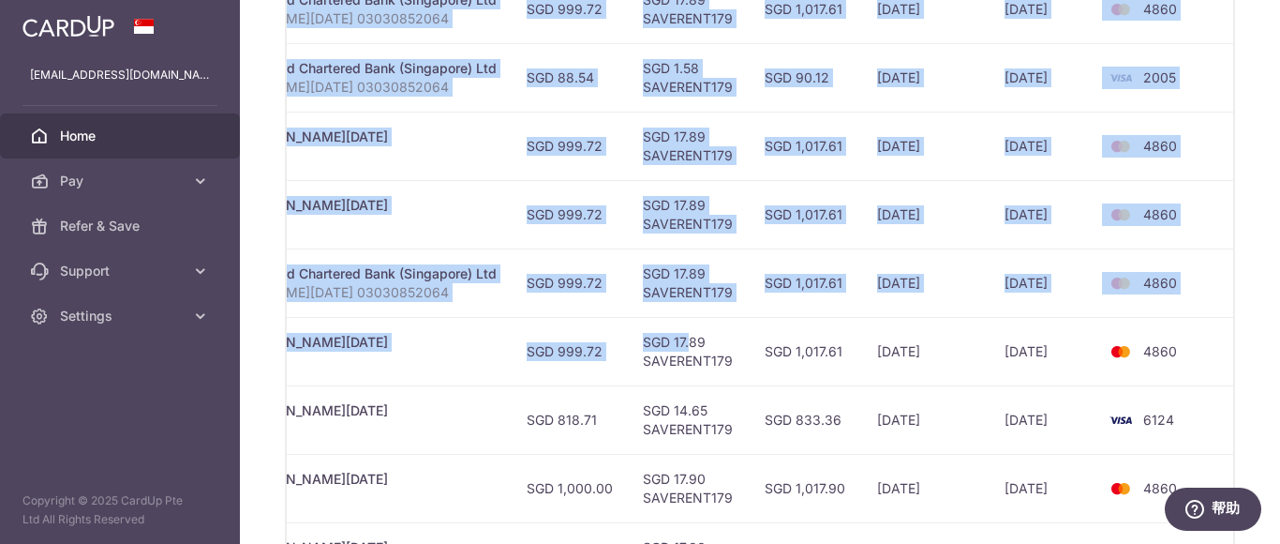
drag, startPoint x: 1136, startPoint y: 347, endPoint x: 1279, endPoint y: 351, distance: 143.5
click at [1279, 351] on div "× Pause Schedule Pause all future payments in this series Pause just this one p…" at bounding box center [760, 272] width 1040 height 544
click at [1213, 351] on td "4860" at bounding box center [1168, 351] width 142 height 68
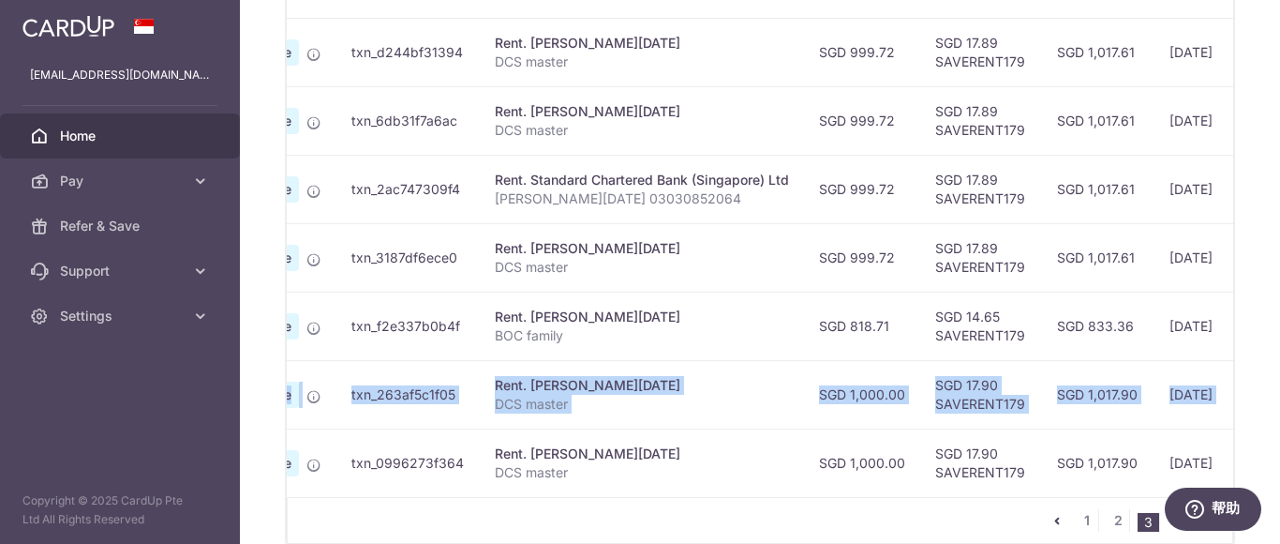
scroll to position [0, 0]
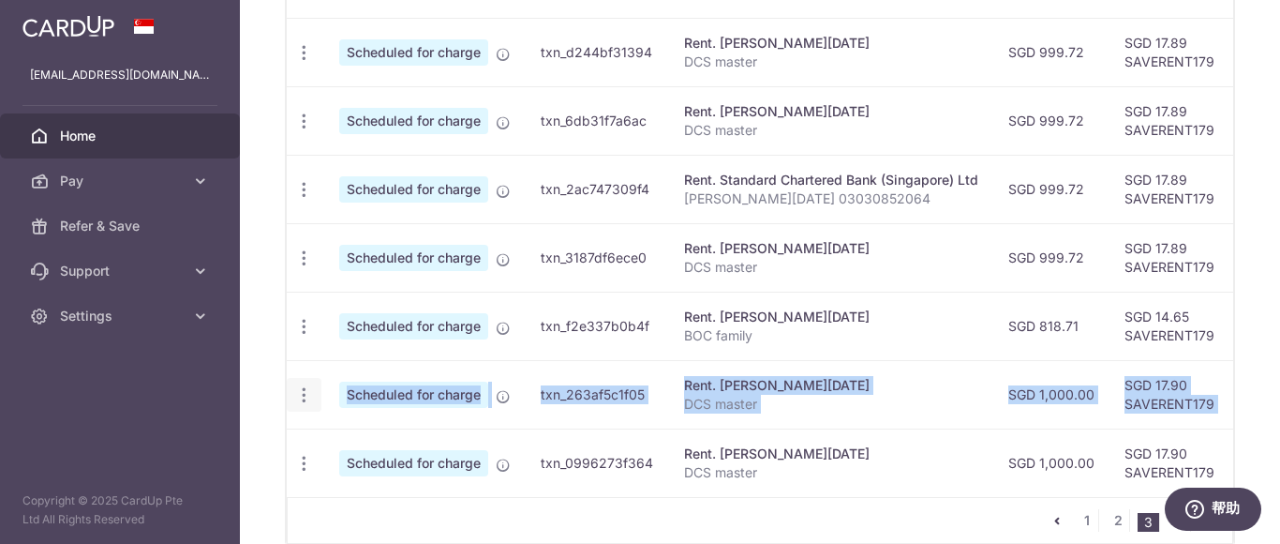
drag, startPoint x: 1186, startPoint y: 393, endPoint x: 302, endPoint y: 392, distance: 883.8
click at [302, 392] on tr "Update payment Cancel payment Scheduled for charge txn_263af5c1f05 Rent. [PERSO…" at bounding box center [1004, 394] width 1434 height 68
click at [302, 392] on icon "button" at bounding box center [304, 395] width 20 height 20
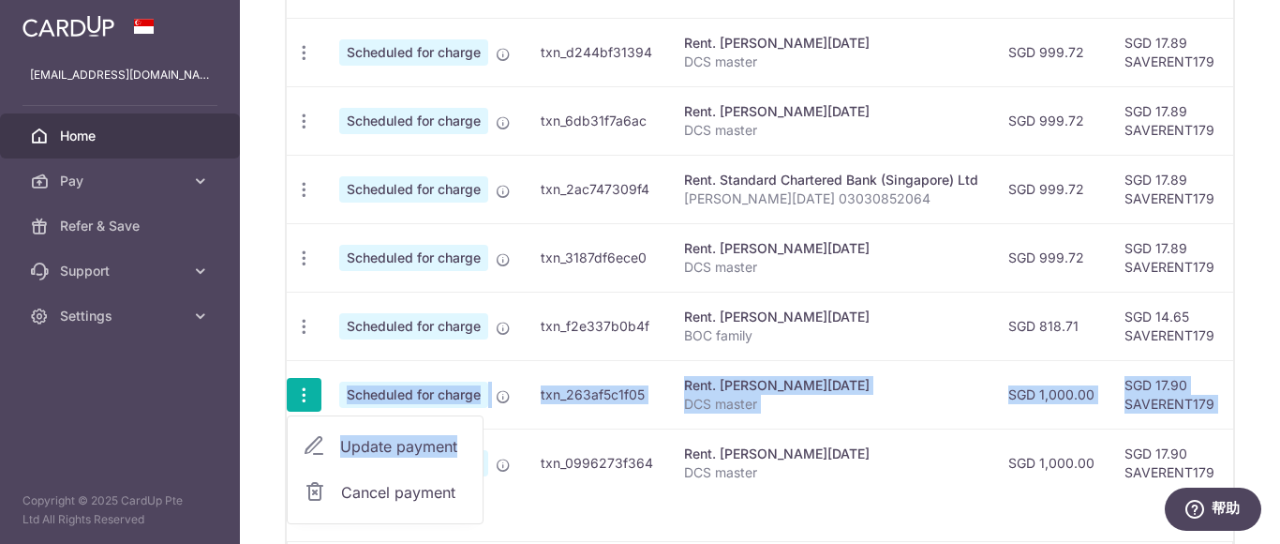
click at [378, 449] on span "Update payment" at bounding box center [403, 446] width 127 height 22
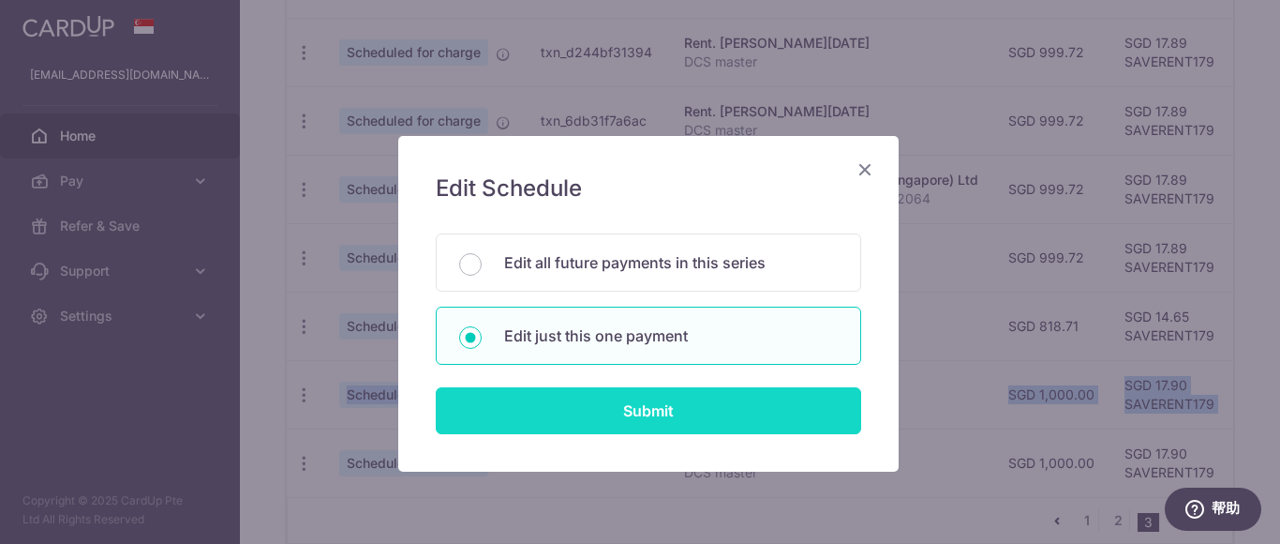
click at [638, 411] on input "Submit" at bounding box center [648, 410] width 425 height 47
radio input "true"
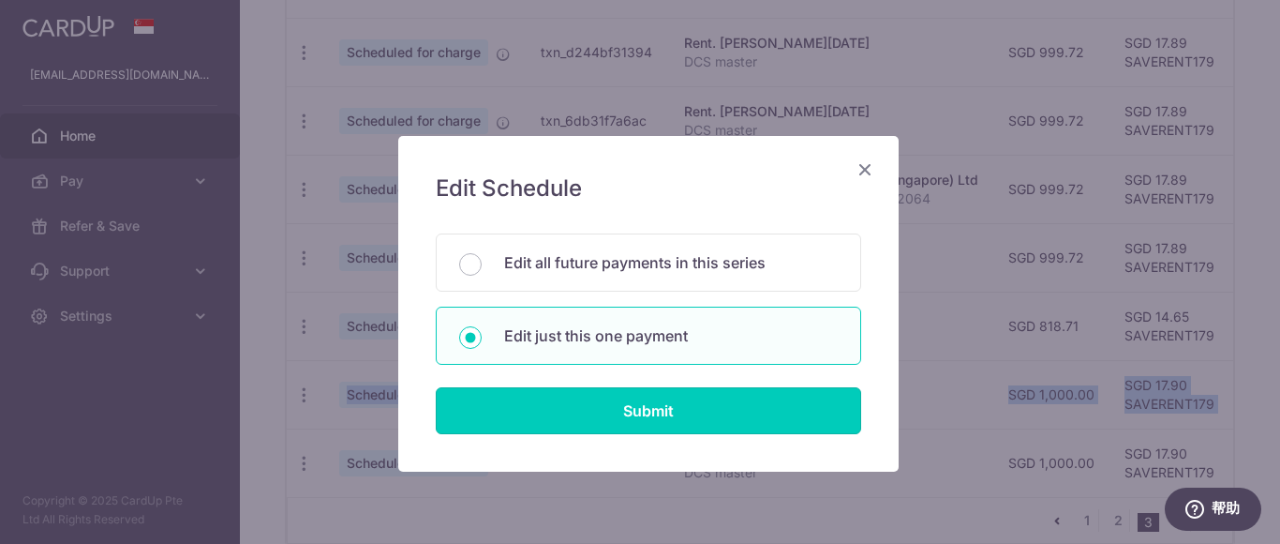
type input "1,000.00"
type input "[DATE]"
type input "DCS master"
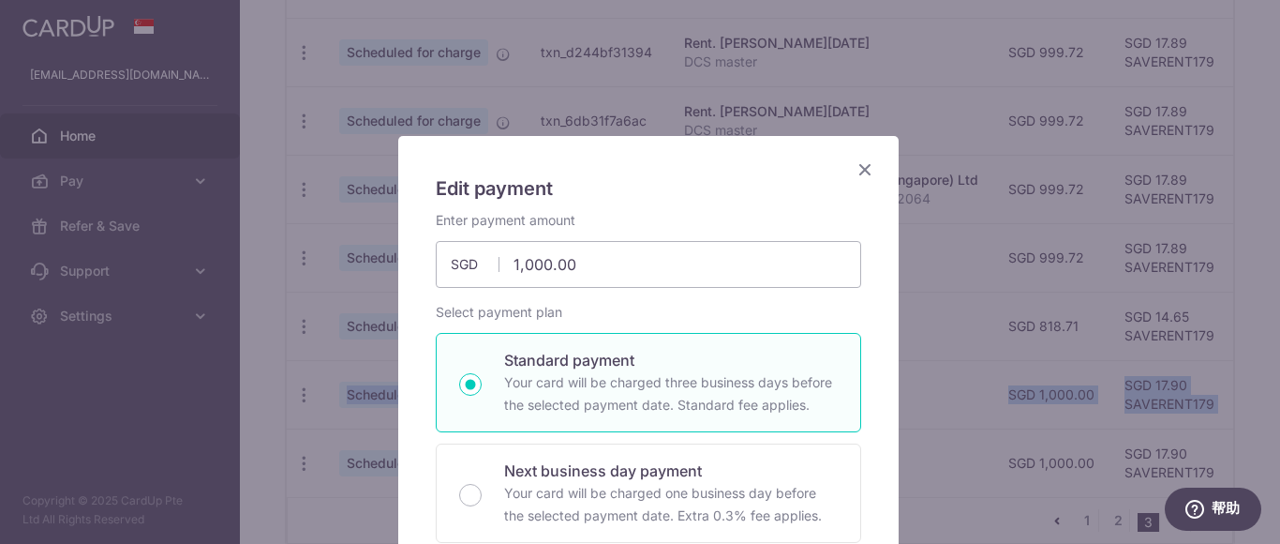
type input "SAVERENT179"
drag, startPoint x: 450, startPoint y: 250, endPoint x: 389, endPoint y: 241, distance: 61.6
type input "999.72"
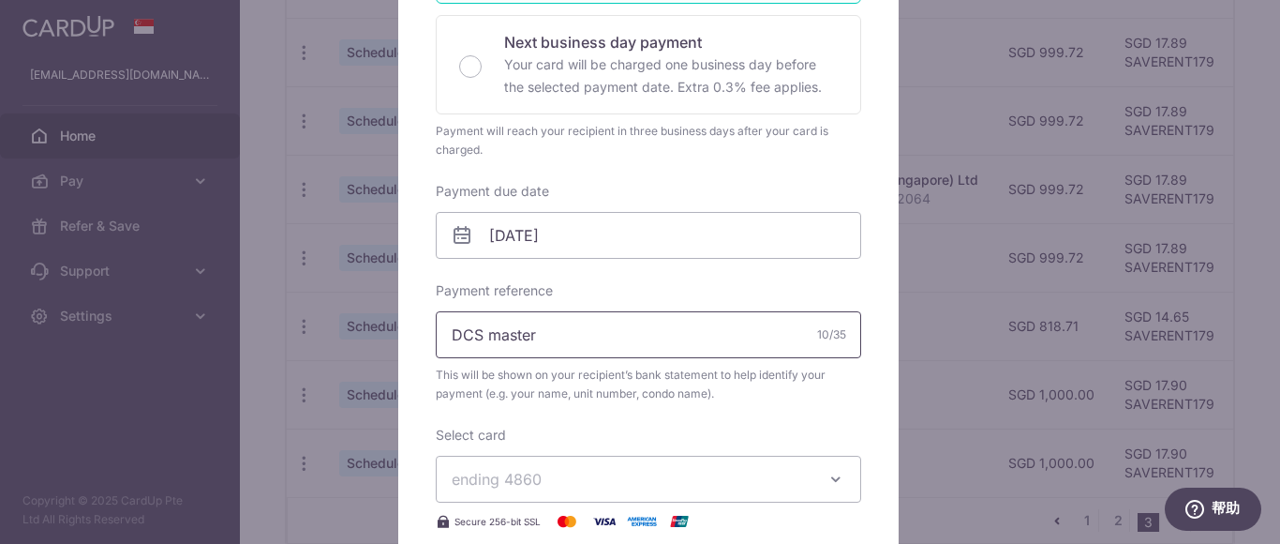
scroll to position [469, 0]
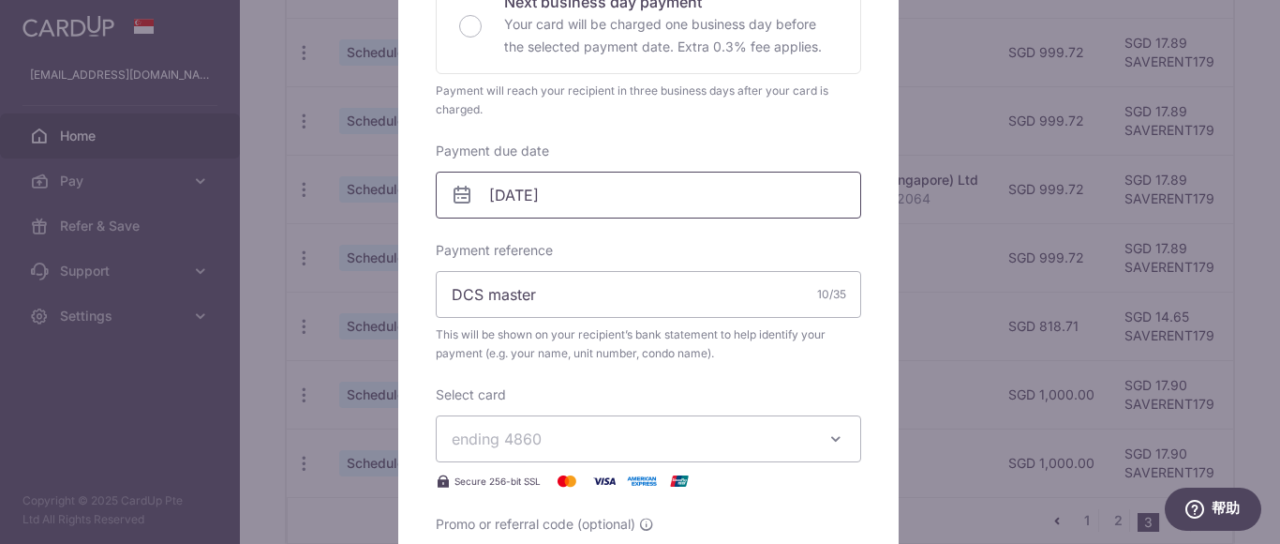
click at [654, 195] on input "[DATE]" at bounding box center [648, 195] width 425 height 47
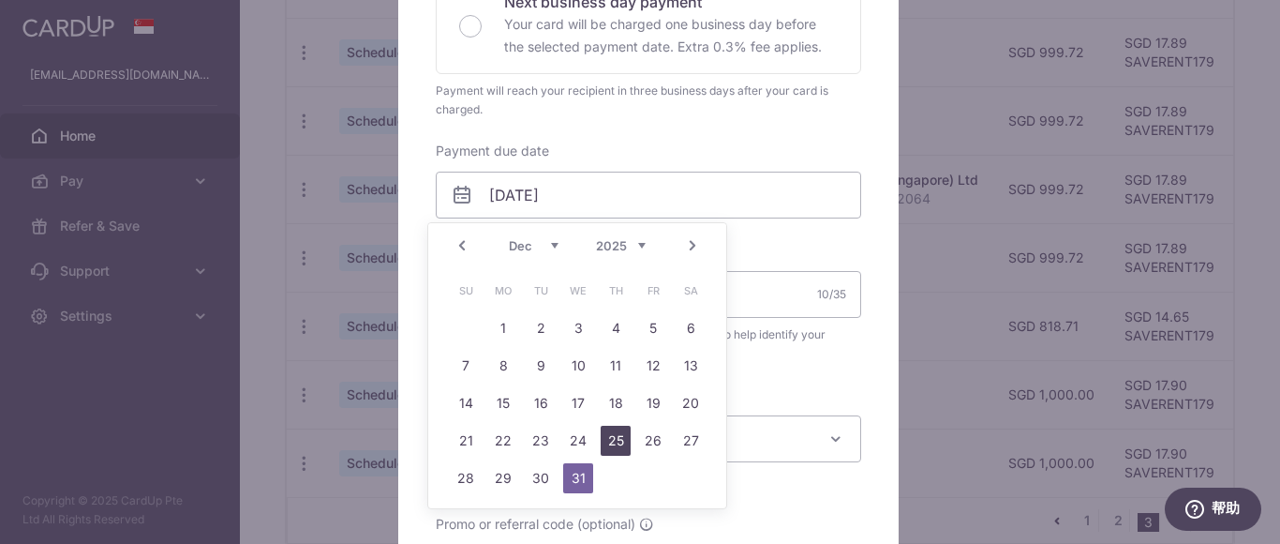
click at [615, 439] on link "25" at bounding box center [616, 440] width 30 height 30
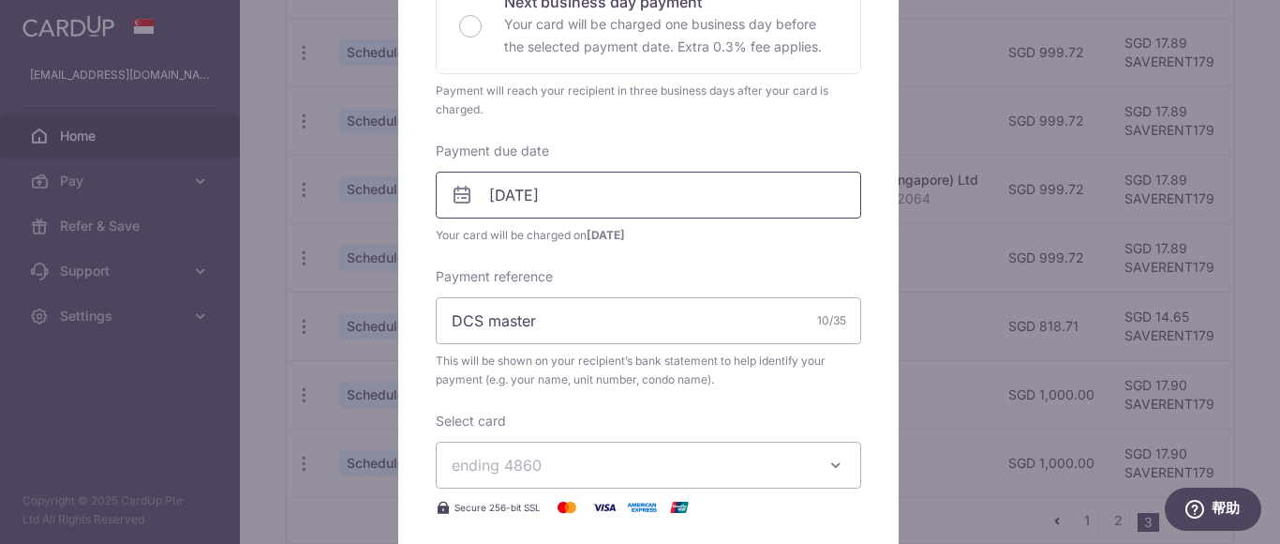
click at [687, 204] on input "25/12/2025" at bounding box center [648, 195] width 425 height 47
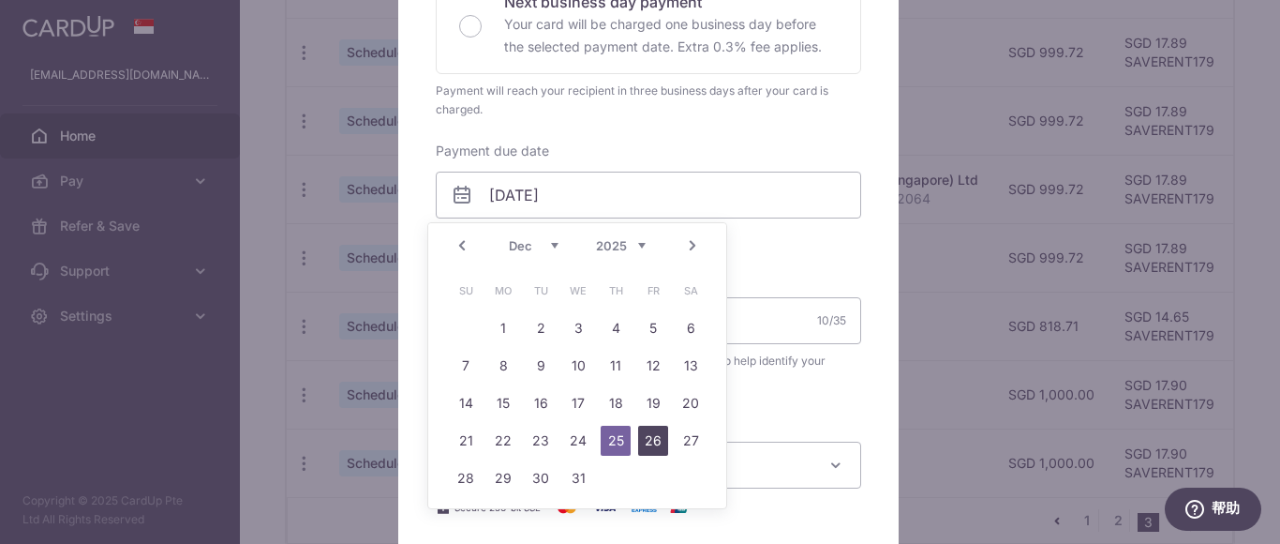
click at [653, 445] on link "26" at bounding box center [653, 440] width 30 height 30
type input "[DATE]"
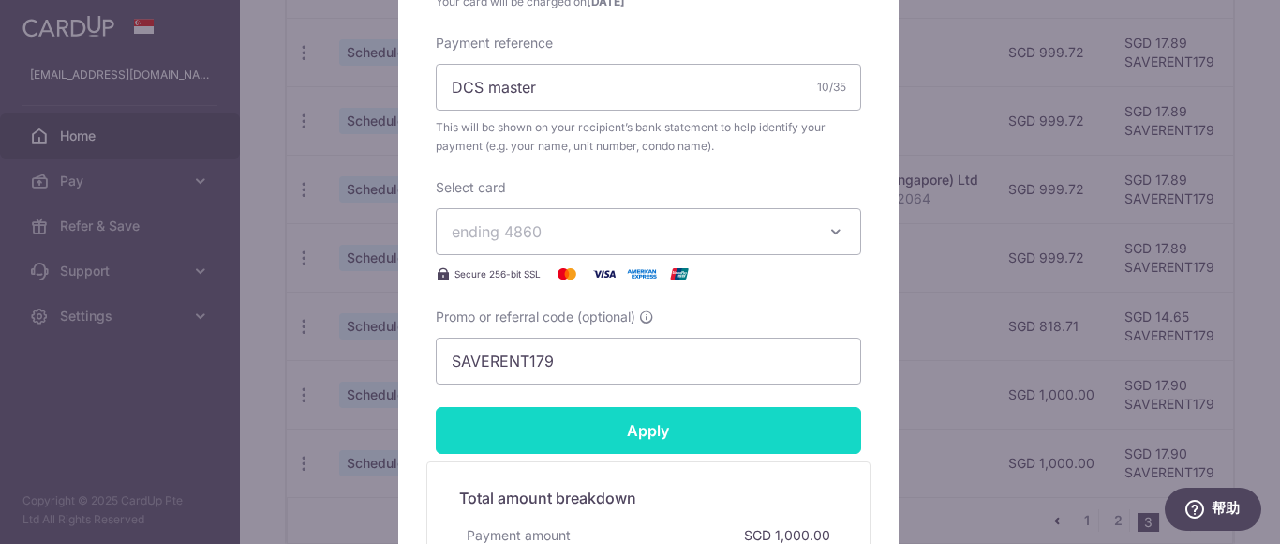
scroll to position [750, 0]
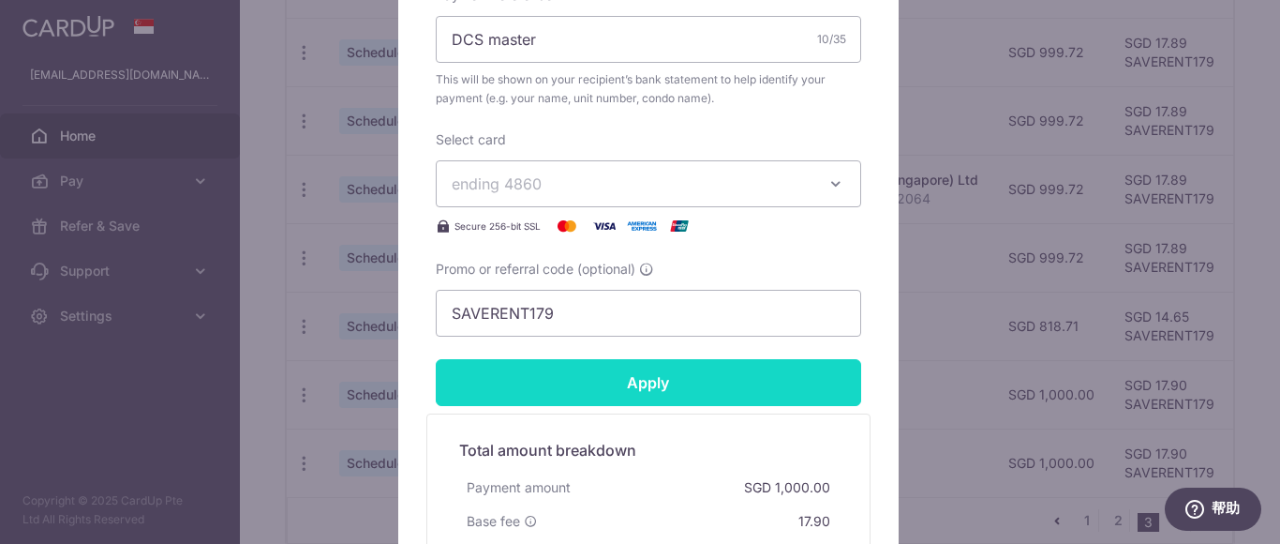
click at [724, 387] on input "Apply" at bounding box center [648, 382] width 425 height 47
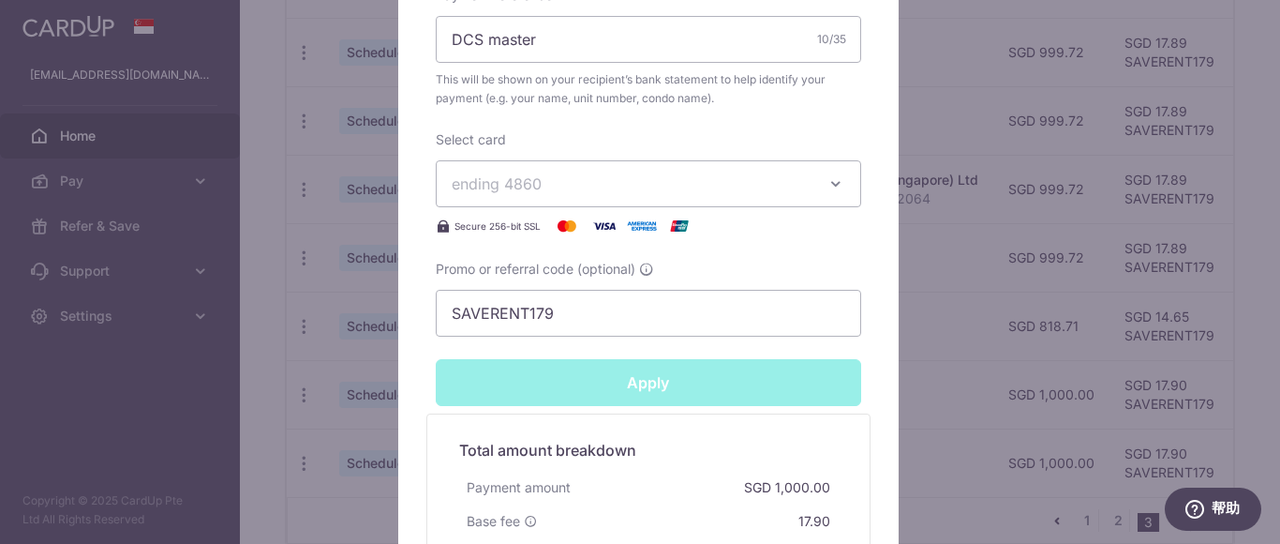
type input "Successfully Applied"
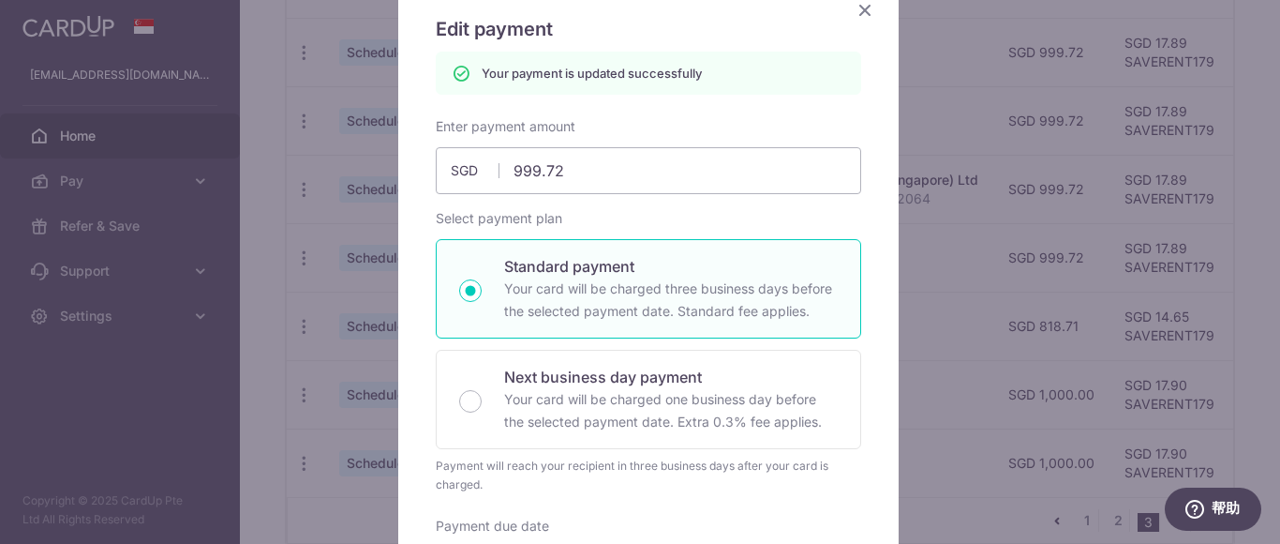
scroll to position [0, 0]
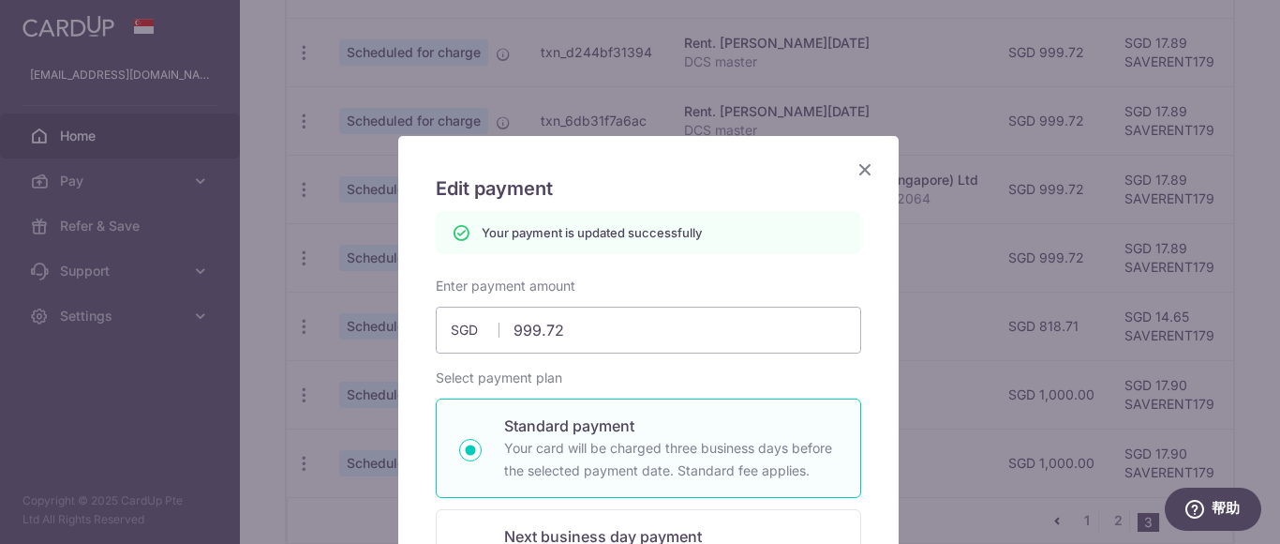
click at [857, 166] on icon "Close" at bounding box center [865, 168] width 22 height 23
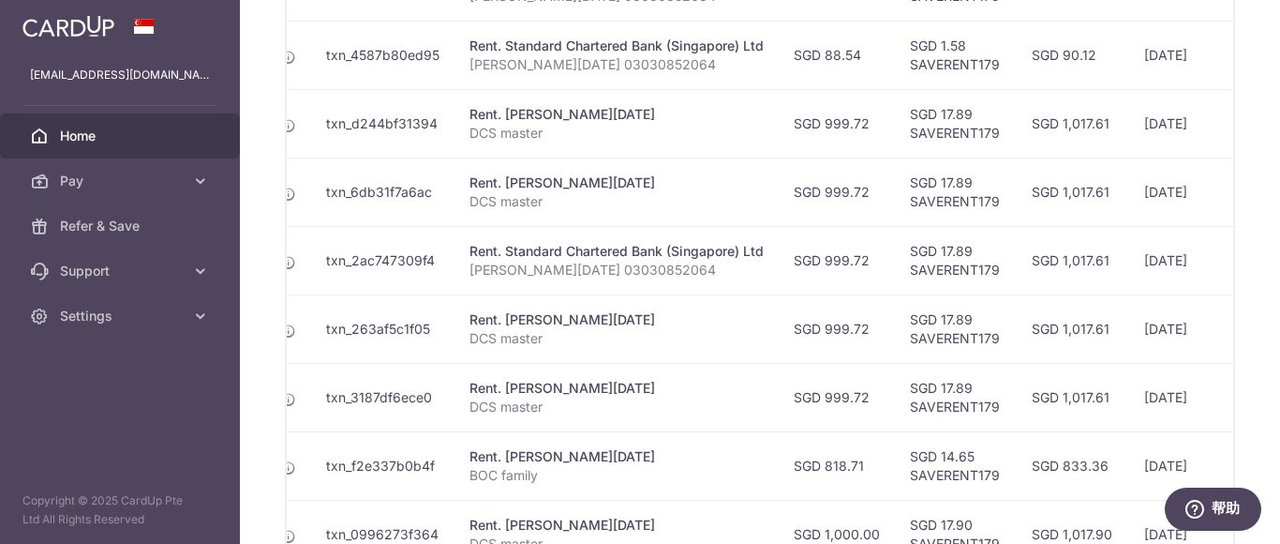
scroll to position [0, 482]
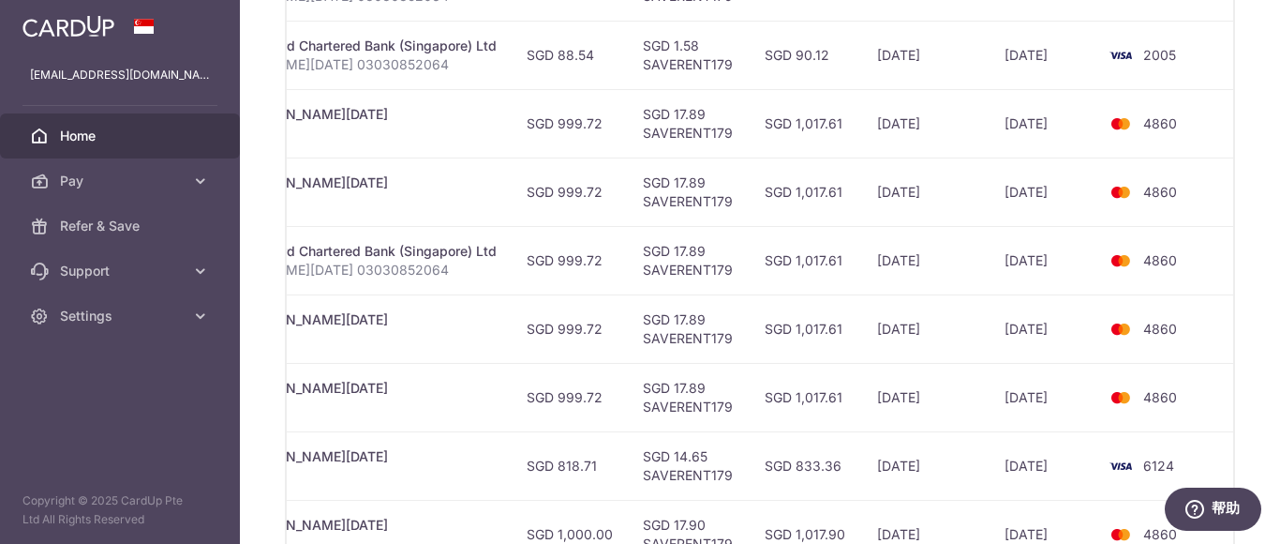
drag, startPoint x: 1103, startPoint y: 395, endPoint x: 1279, endPoint y: 392, distance: 176.2
click at [1279, 392] on div "× Pause Schedule Pause all future payments in this series Pause just this one p…" at bounding box center [760, 272] width 1040 height 544
click at [1230, 392] on div "× Pause Schedule Pause all future payments in this series Pause just this one p…" at bounding box center [760, 272] width 1040 height 544
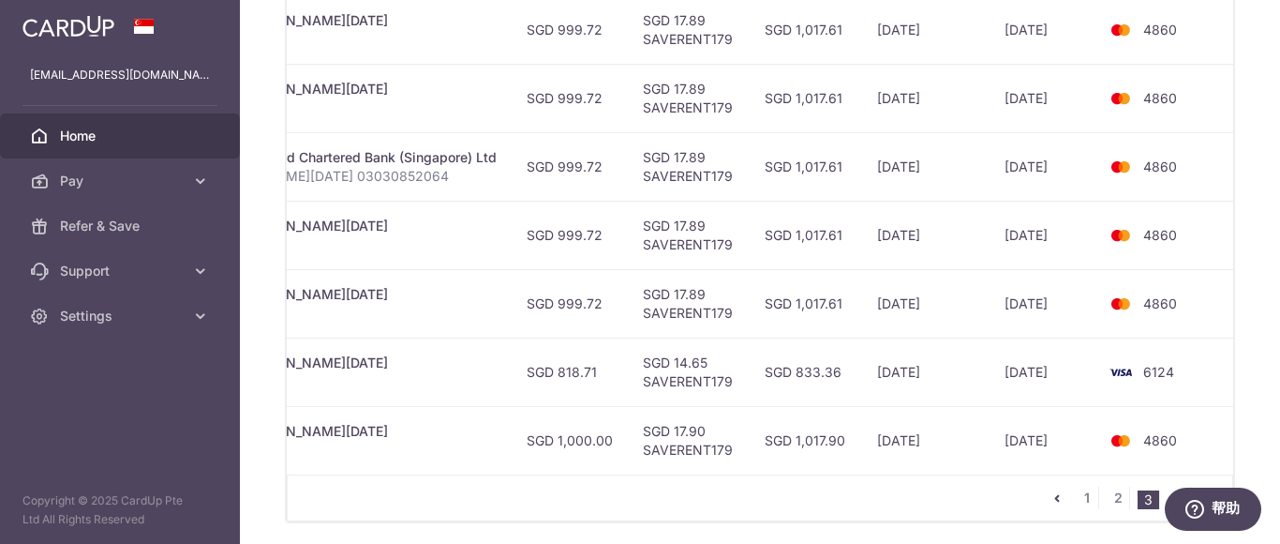
click at [1174, 437] on td "4860" at bounding box center [1168, 440] width 142 height 68
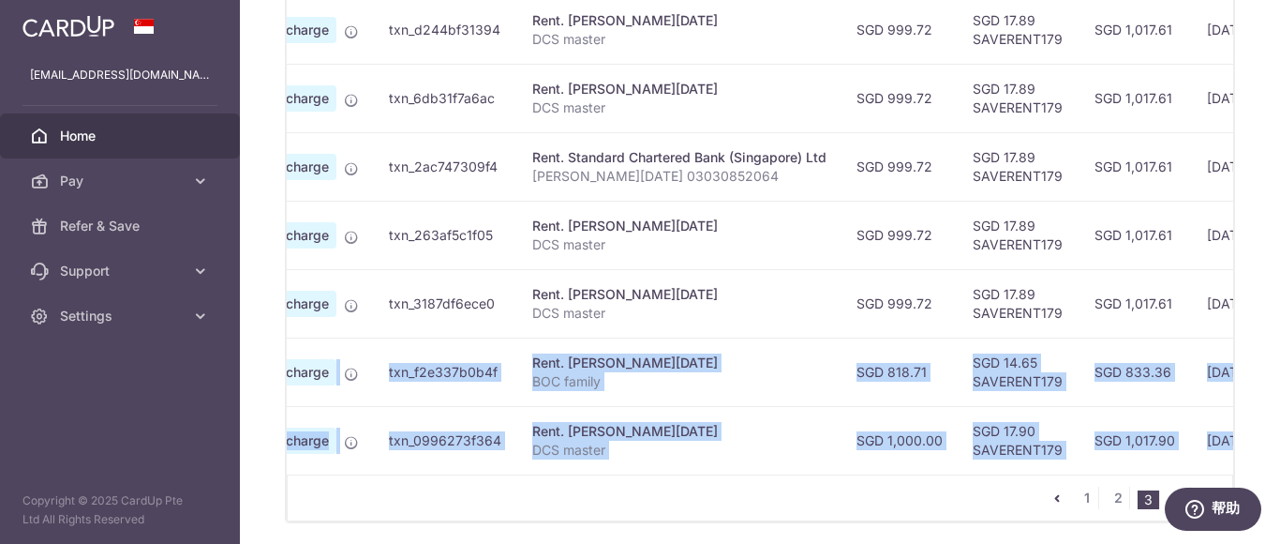
scroll to position [0, 0]
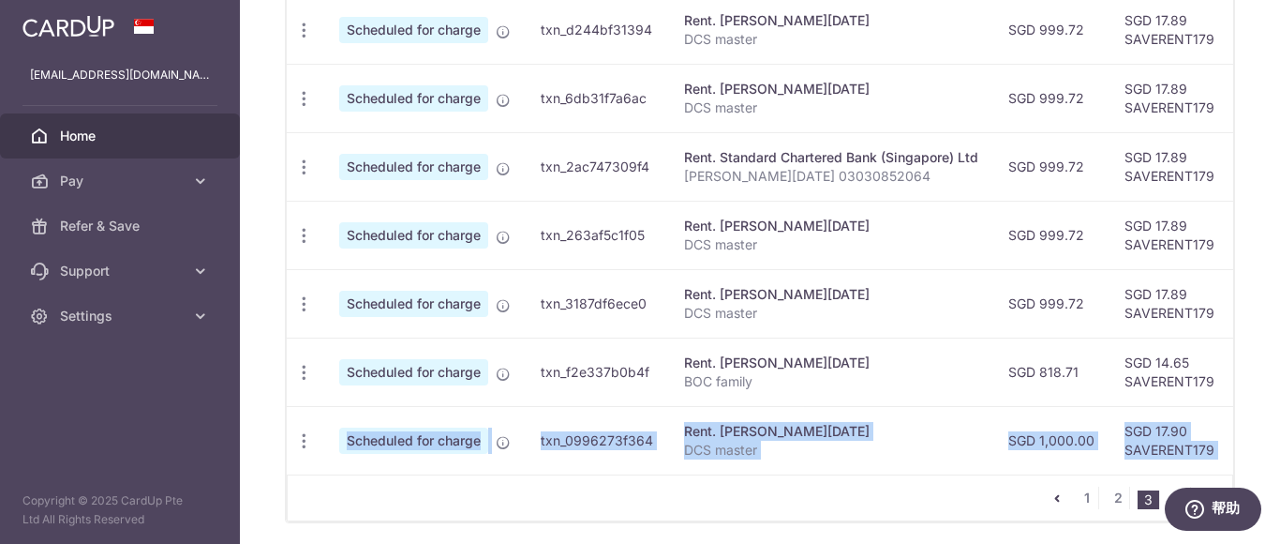
drag, startPoint x: 1180, startPoint y: 440, endPoint x: 281, endPoint y: 436, distance: 898.8
click at [286, 436] on div "All Next 7 days Next 30 days More than 1 month Status Payment ID Payment detail…" at bounding box center [760, 92] width 948 height 859
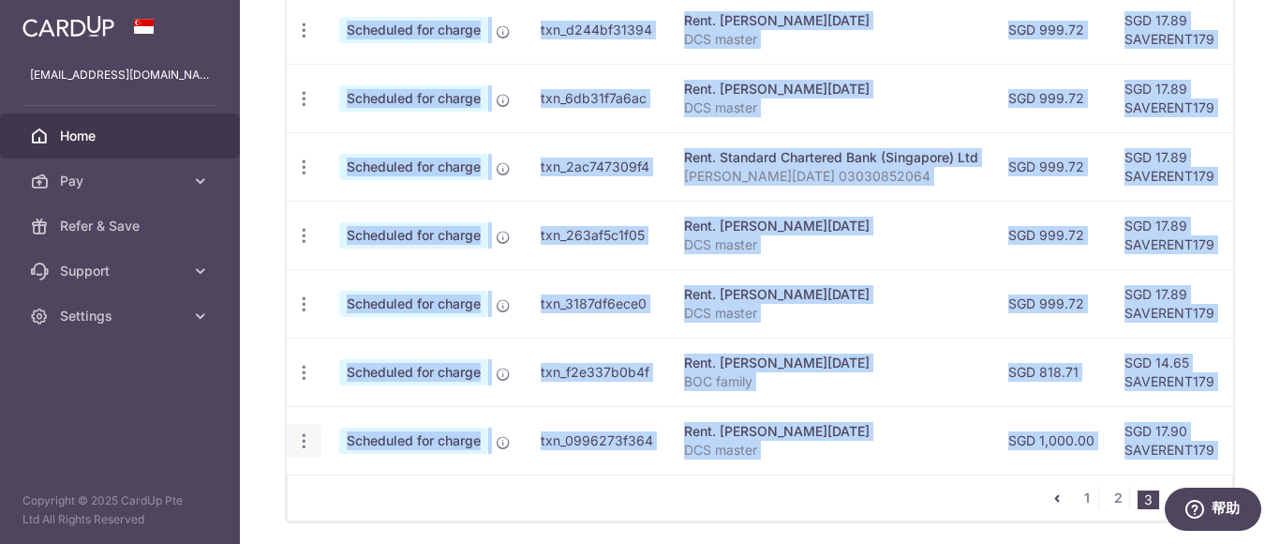
click at [304, 437] on icon "button" at bounding box center [304, 441] width 20 height 20
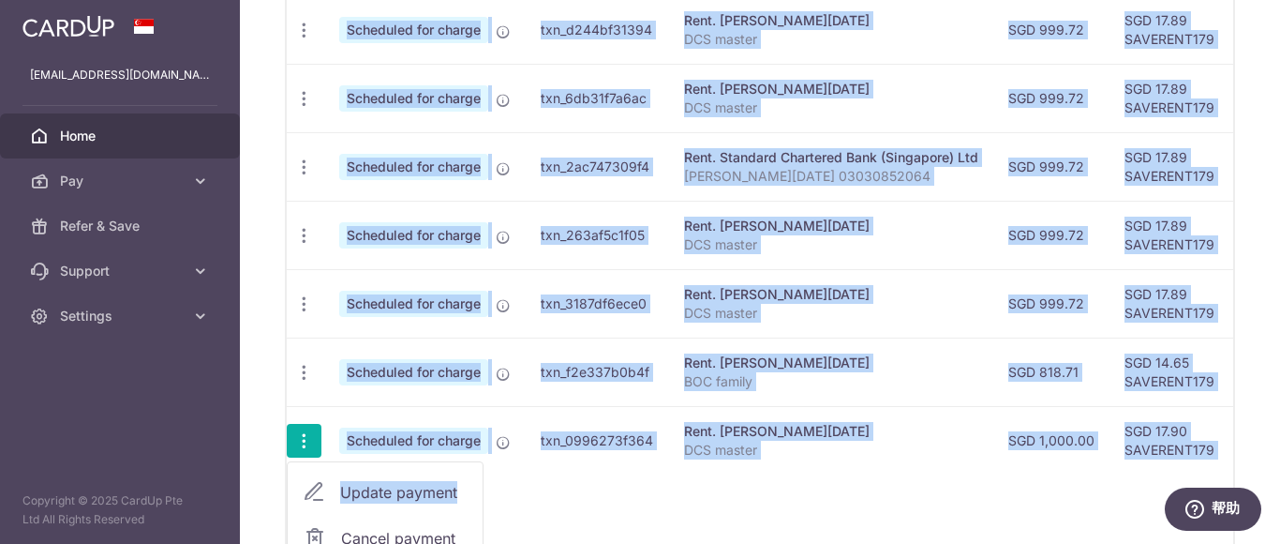
click at [363, 485] on span "Update payment" at bounding box center [403, 492] width 127 height 22
radio input "true"
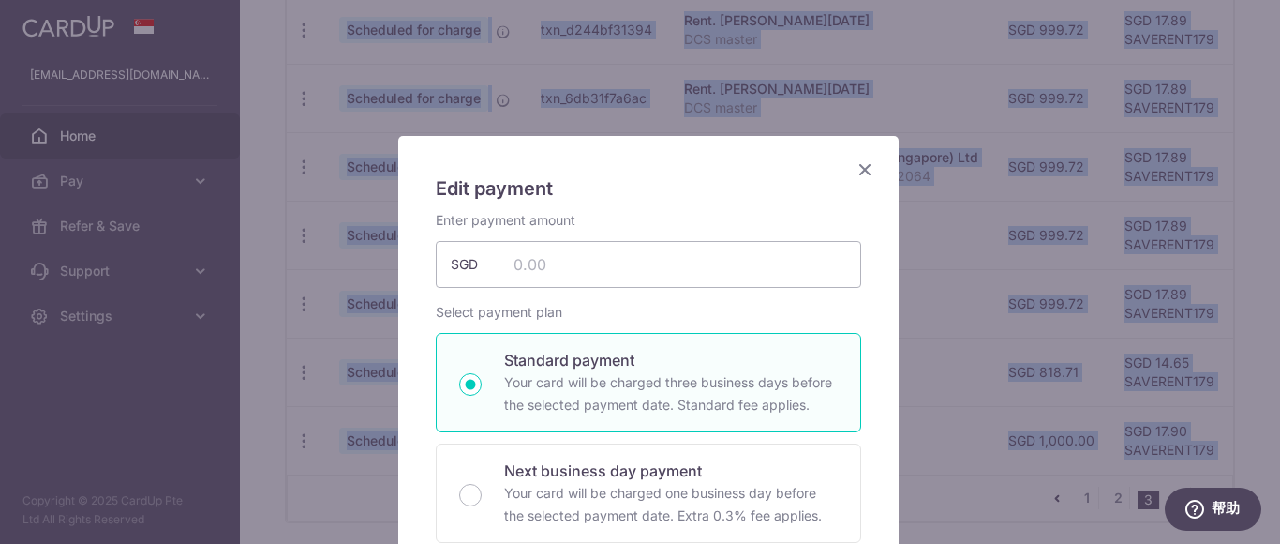
type input "1,000.00"
type input "08/01/2026"
type input "DCS master"
type input "SAVERENT179"
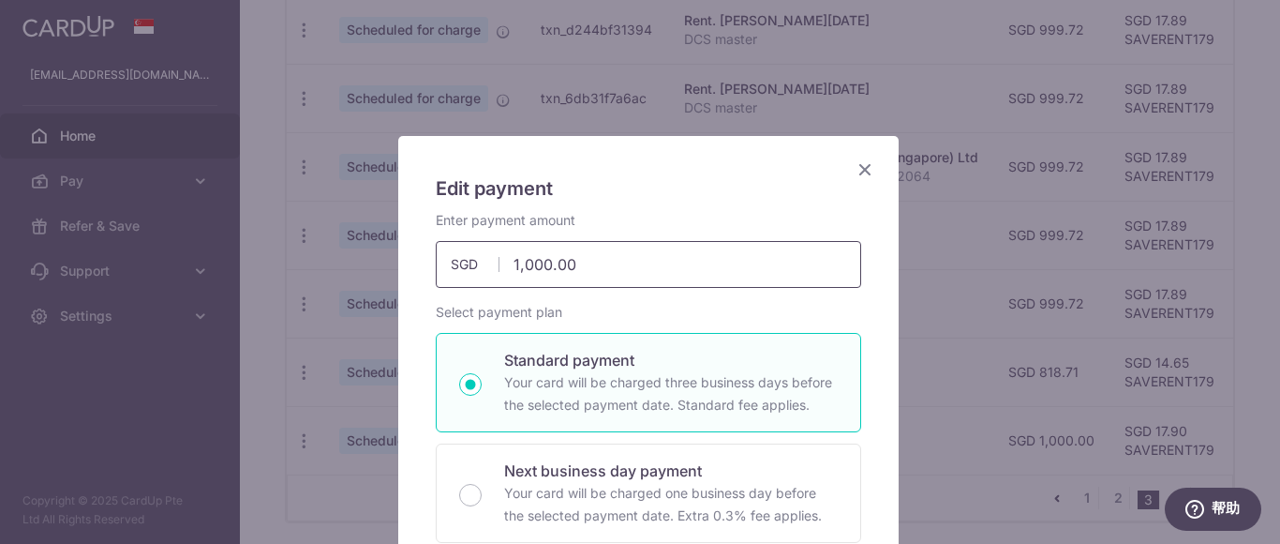
drag, startPoint x: 597, startPoint y: 266, endPoint x: 334, endPoint y: 217, distance: 267.8
click at [335, 217] on div "Edit payment By clicking apply, you will make changes to all payments to JIN XI…" at bounding box center [640, 272] width 1280 height 544
type input "999.72"
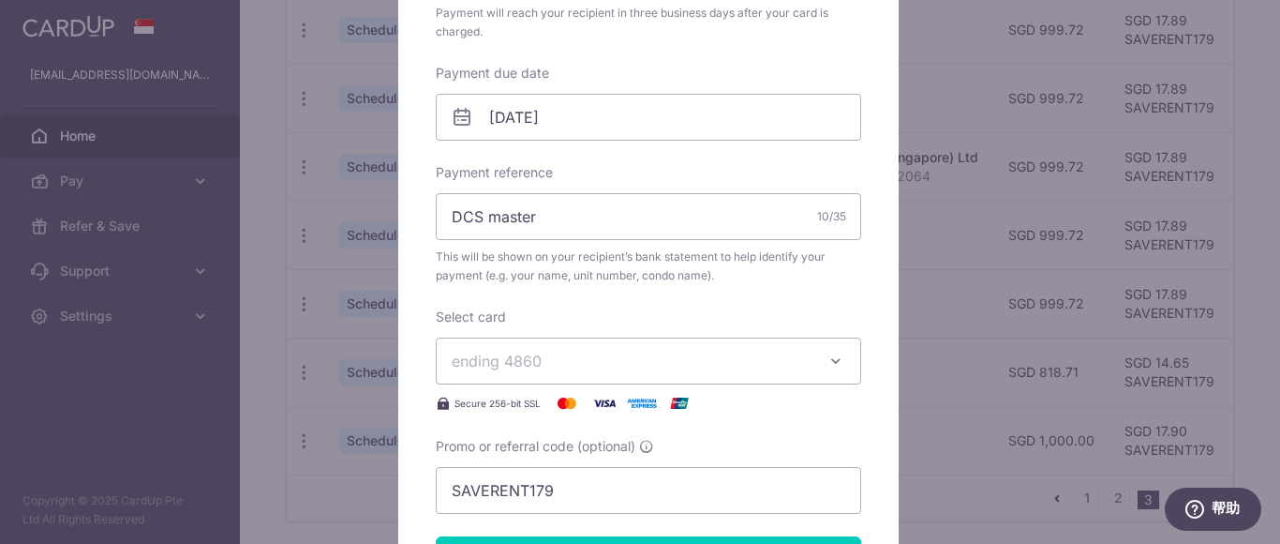
scroll to position [562, 0]
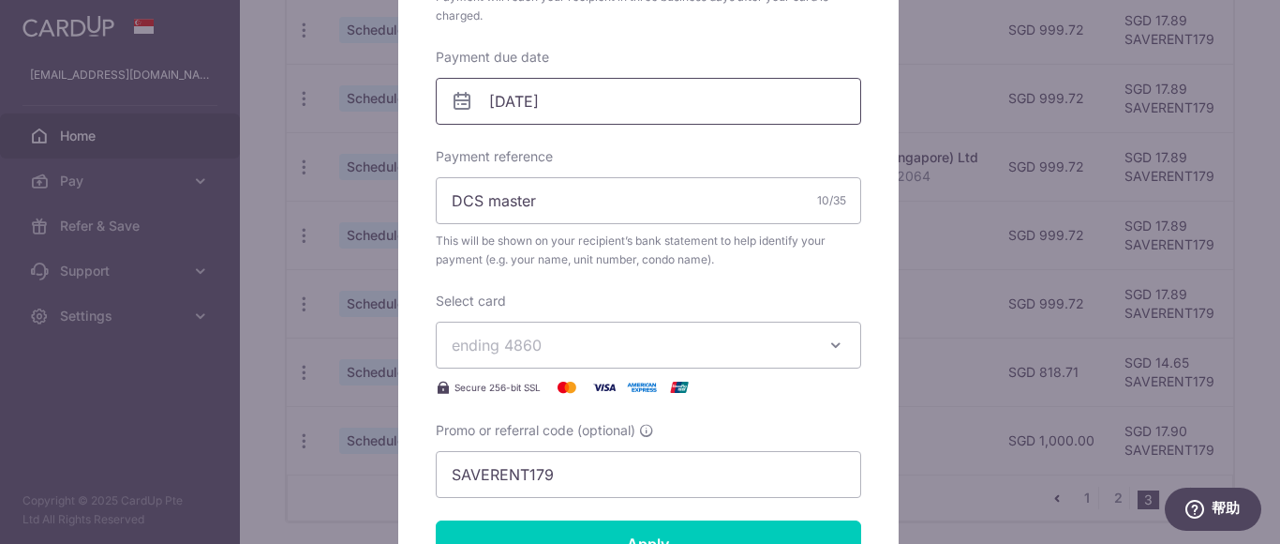
click at [622, 96] on input "08/01/2026" at bounding box center [648, 101] width 425 height 47
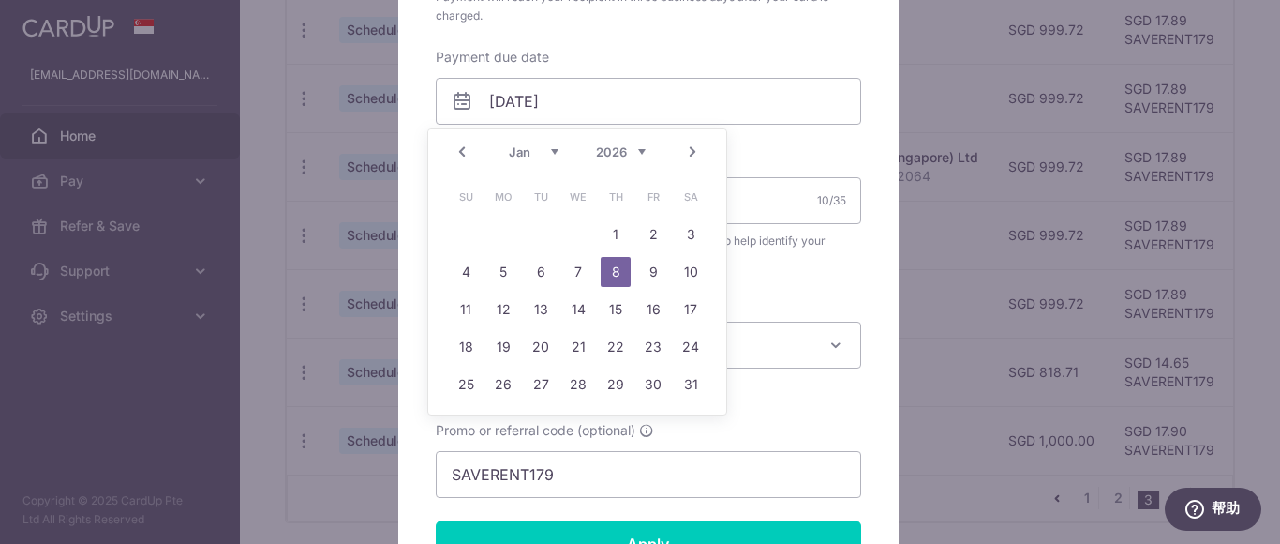
click at [630, 148] on select "2025 2026 2027 2028 2029 2030 2031 2032 2033 2034 2035" at bounding box center [621, 151] width 50 height 15
click at [534, 153] on select "Oct Nov Dec" at bounding box center [534, 151] width 50 height 15
click at [578, 384] on link "31" at bounding box center [578, 384] width 30 height 30
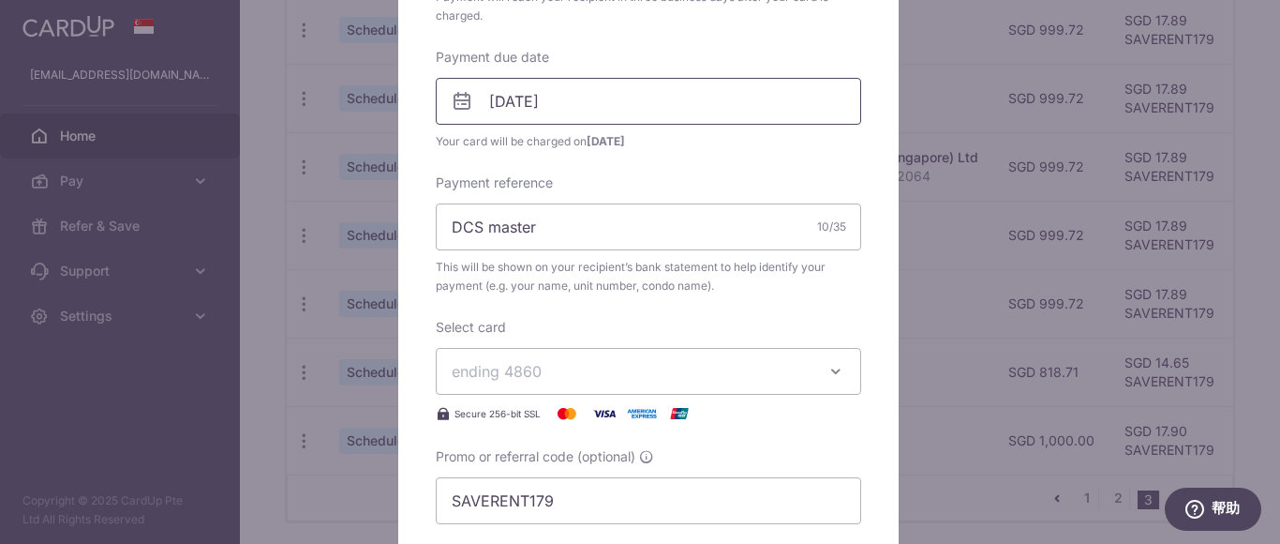
click at [619, 100] on input "[DATE]" at bounding box center [648, 101] width 425 height 47
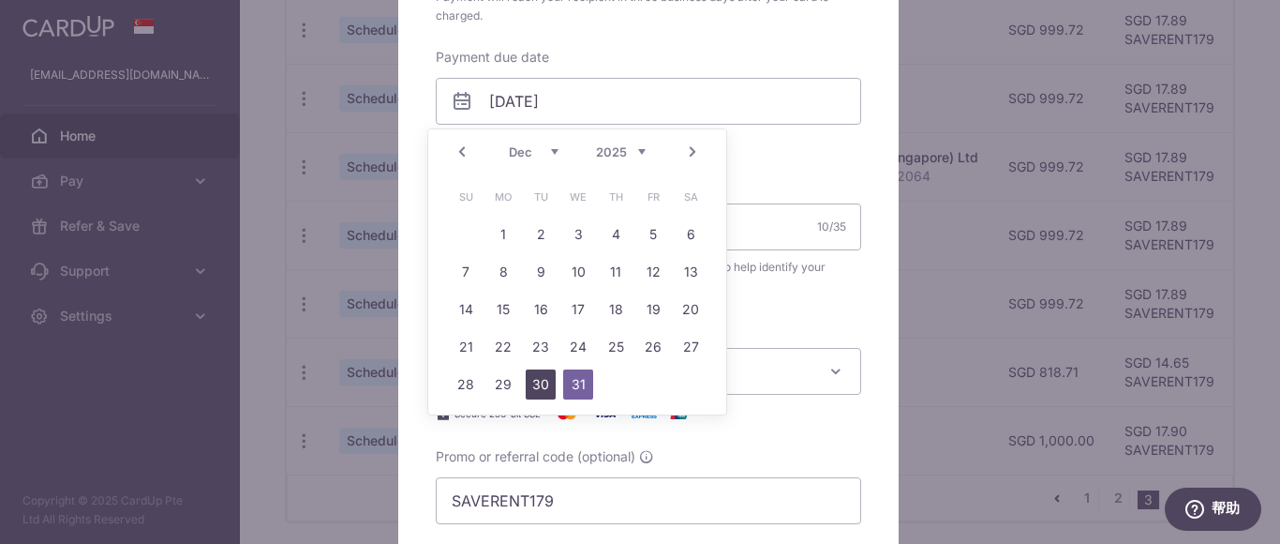
click at [540, 390] on link "30" at bounding box center [541, 384] width 30 height 30
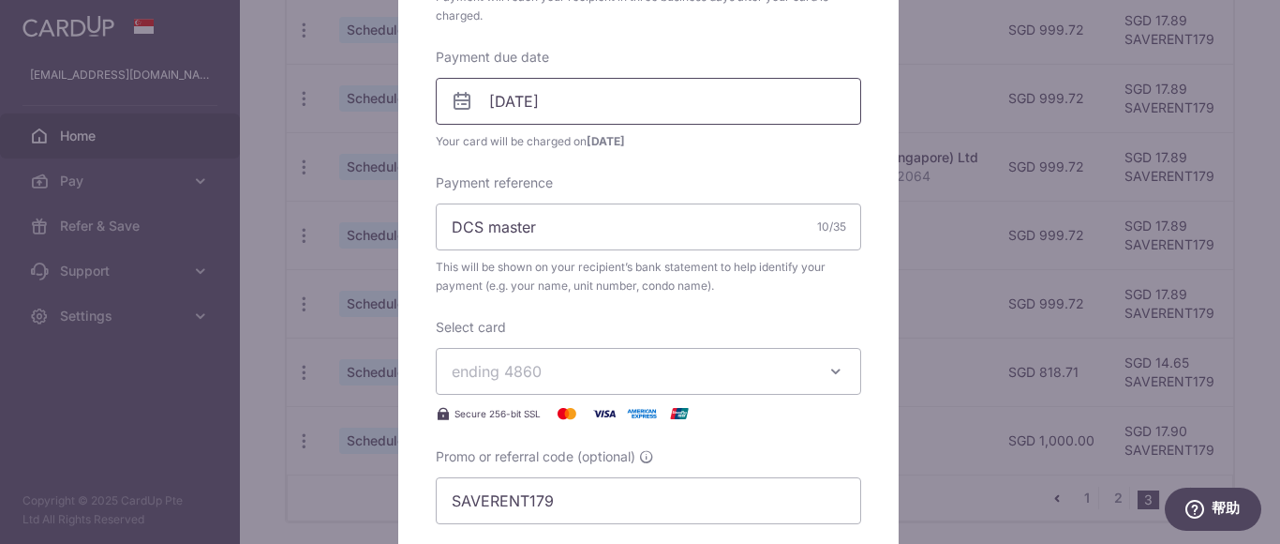
click at [620, 99] on input "[DATE]" at bounding box center [648, 101] width 425 height 47
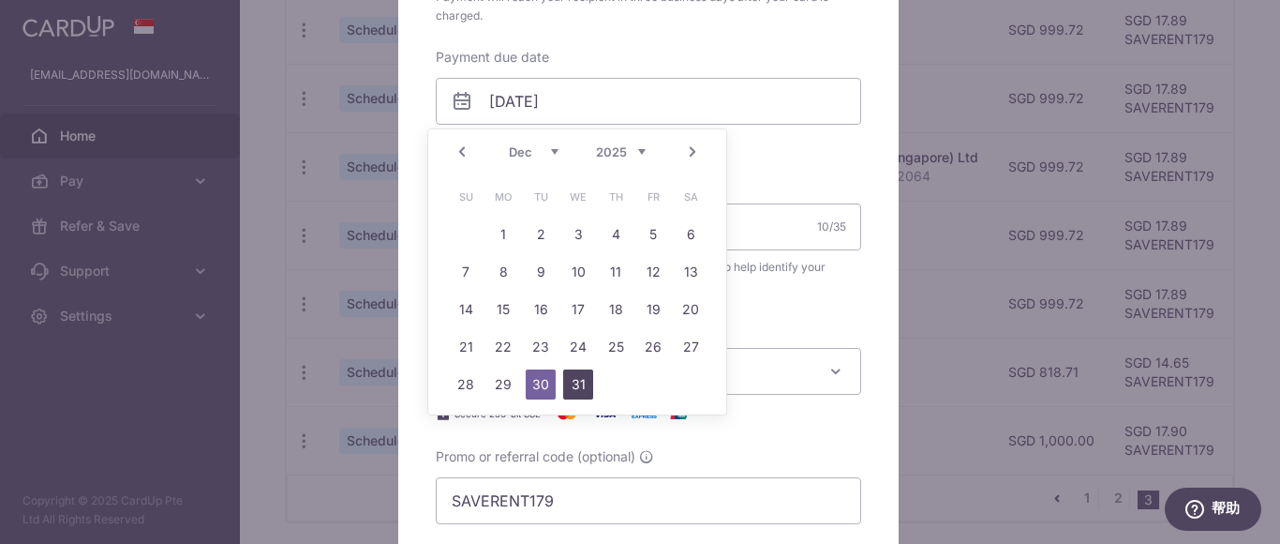
click at [577, 387] on link "31" at bounding box center [578, 384] width 30 height 30
type input "[DATE]"
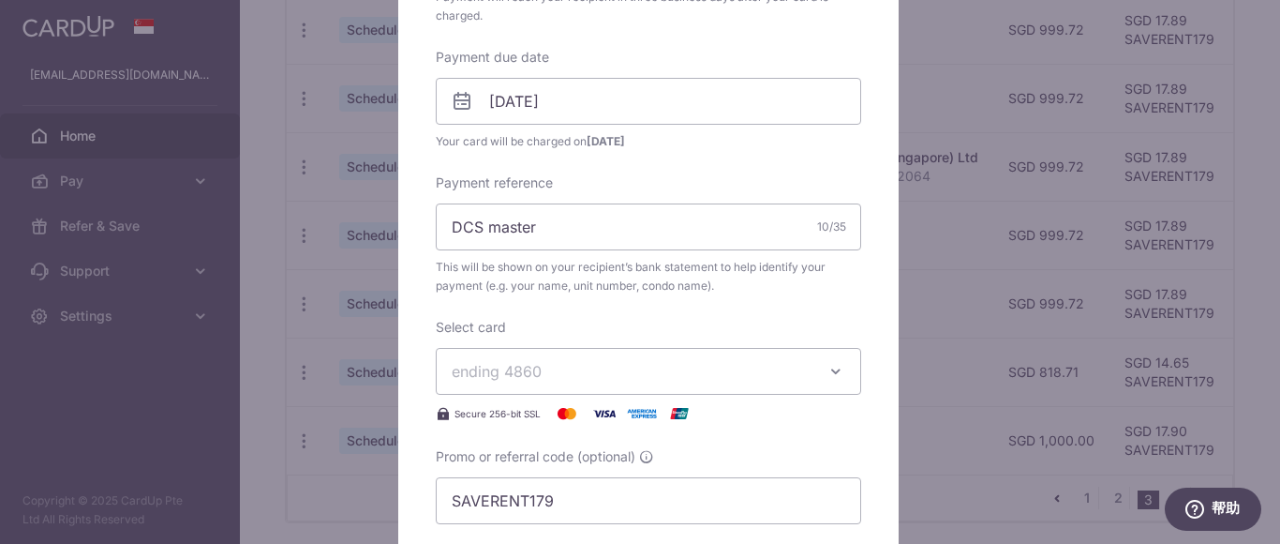
click at [799, 152] on div "Enter payment amount 999.72 999.72 SGD To change the payment amount, please can…" at bounding box center [648, 86] width 425 height 875
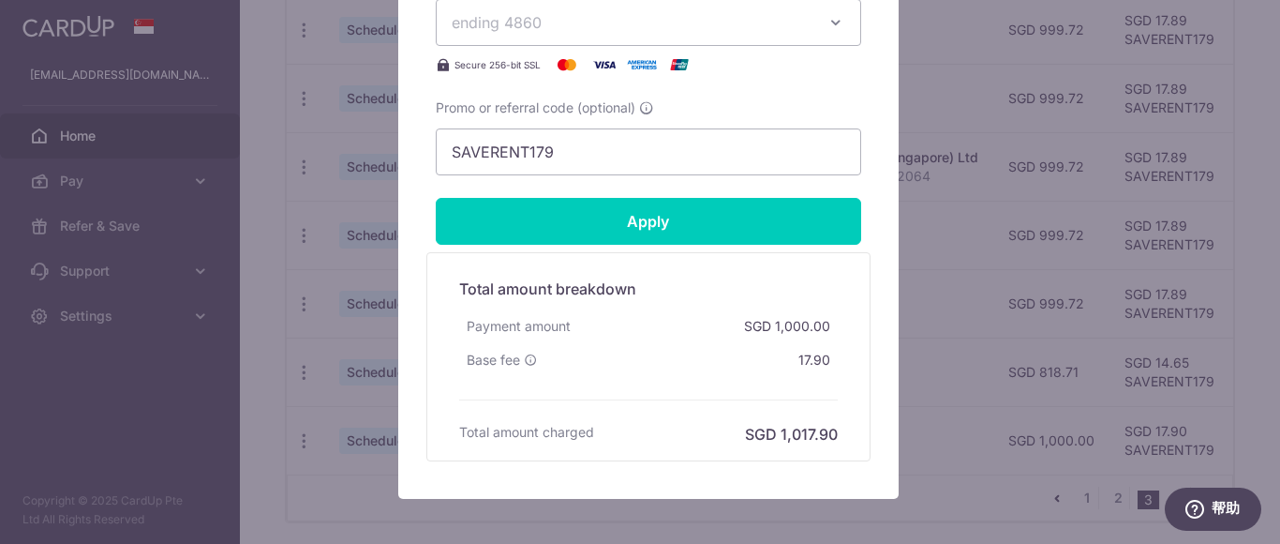
scroll to position [937, 0]
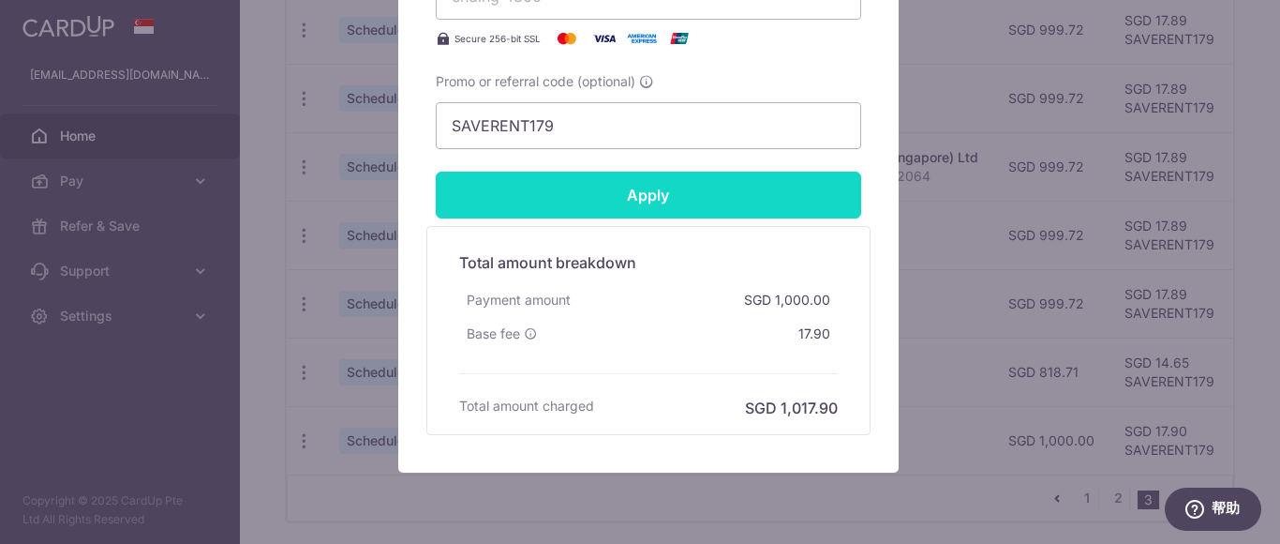
click at [693, 193] on input "Apply" at bounding box center [648, 195] width 425 height 47
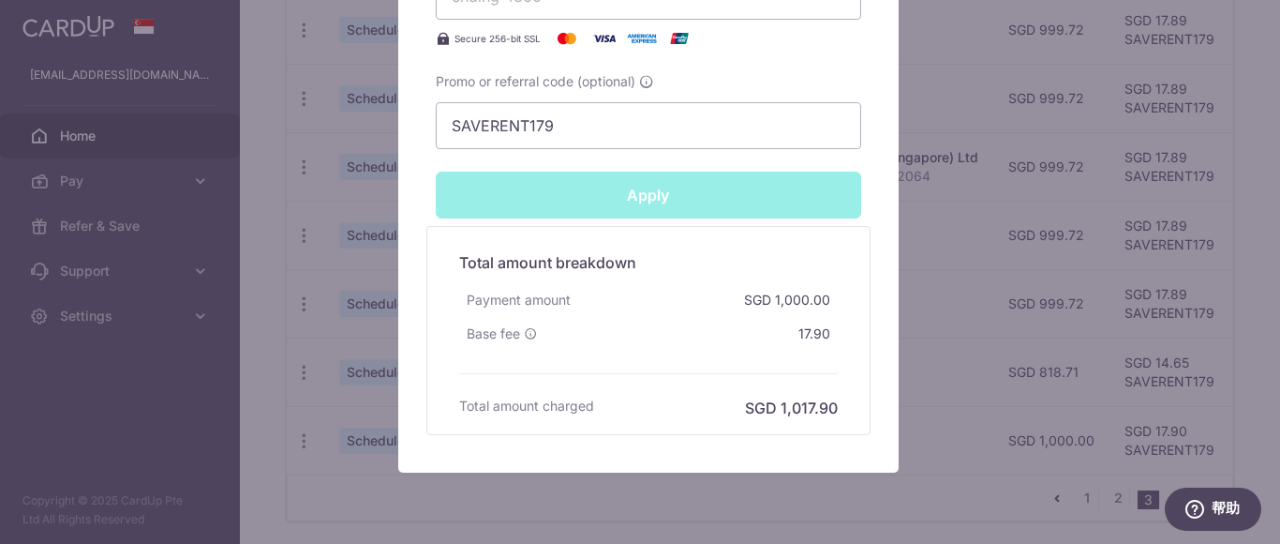
type input "Successfully Applied"
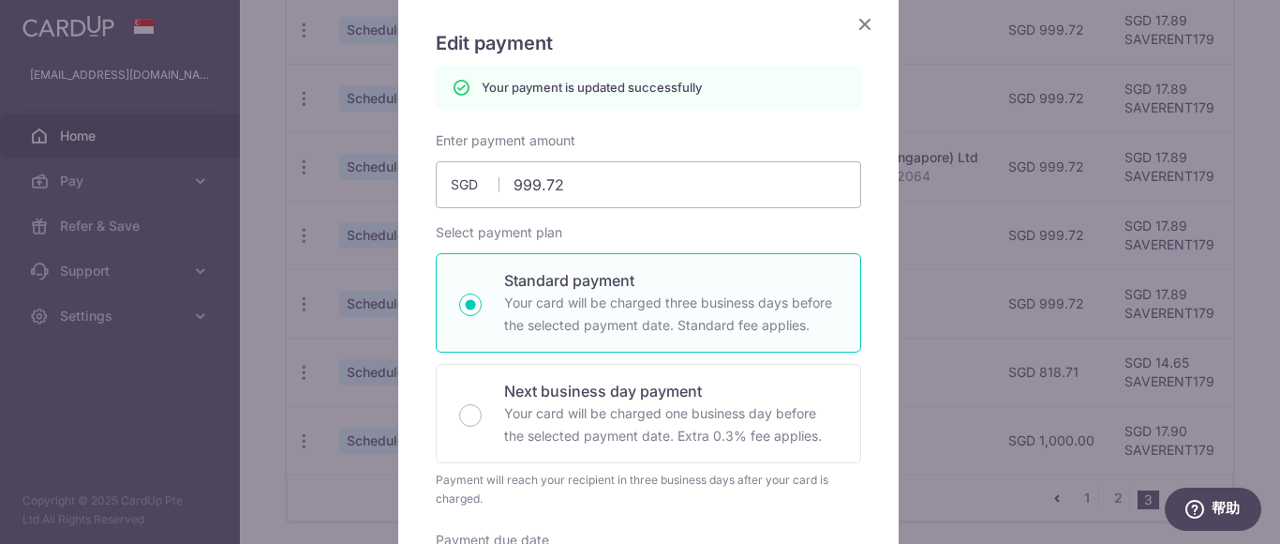
scroll to position [0, 0]
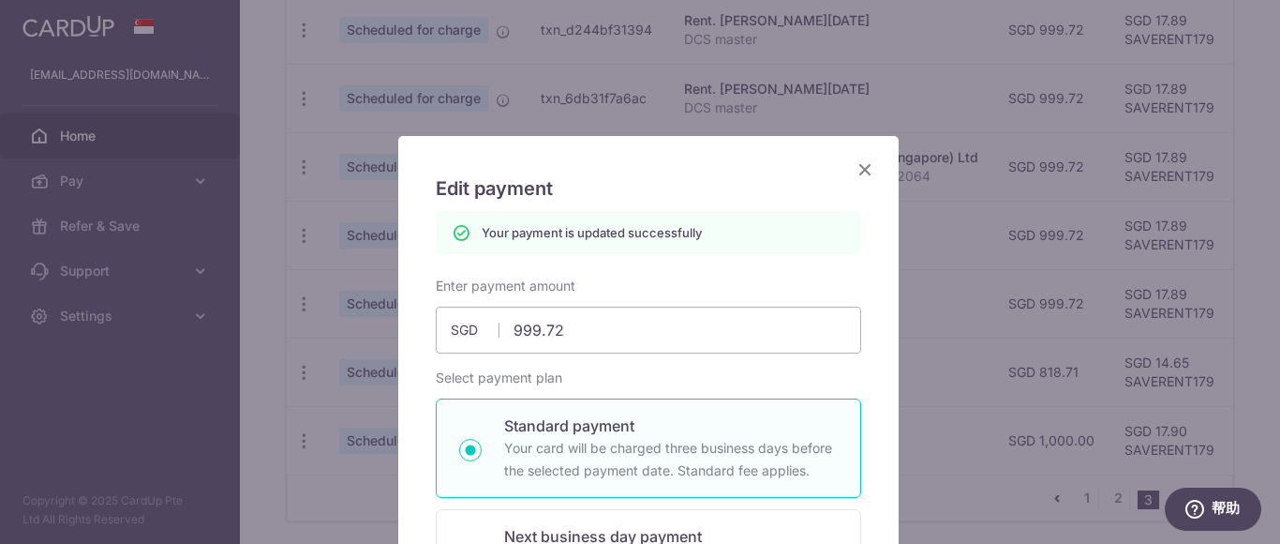
click at [854, 168] on icon "Close" at bounding box center [865, 168] width 22 height 23
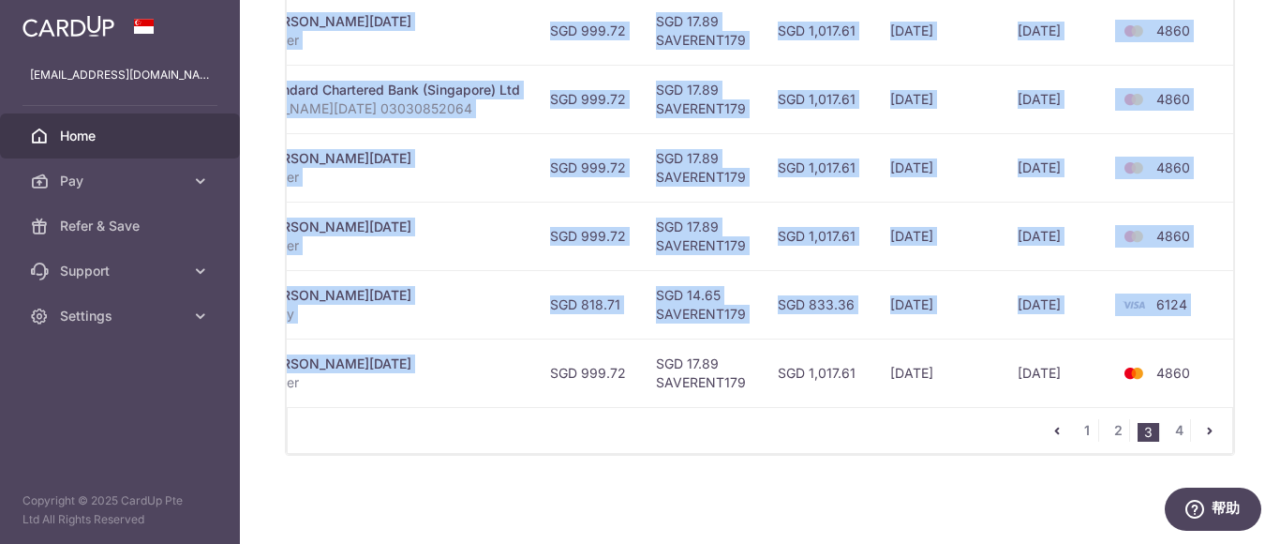
scroll to position [0, 471]
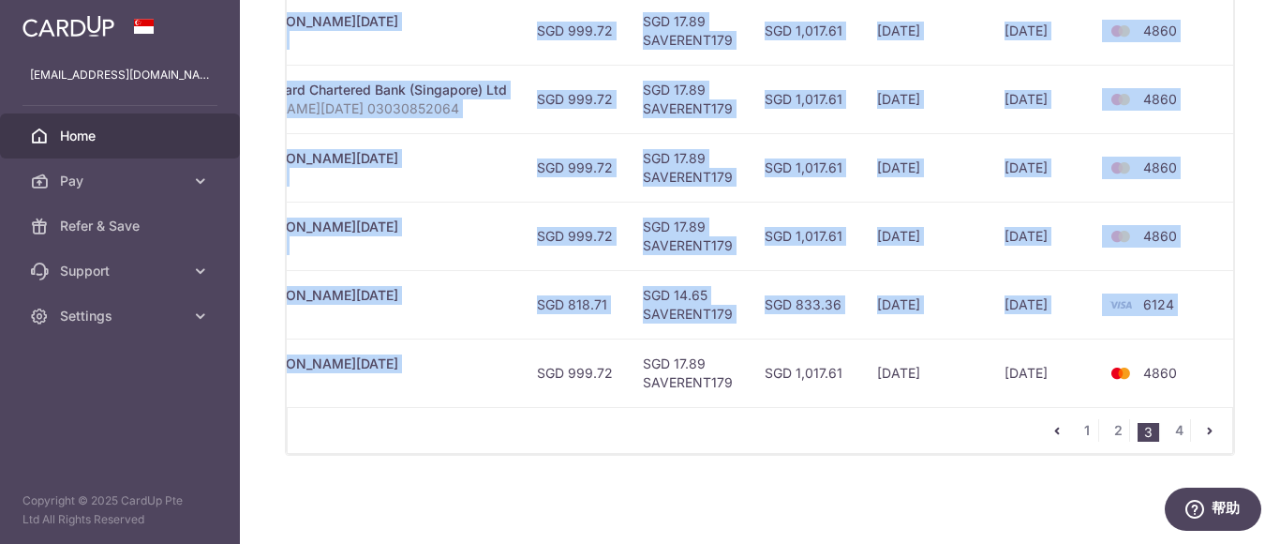
drag, startPoint x: 950, startPoint y: 369, endPoint x: 1279, endPoint y: 390, distance: 329.6
click at [1279, 390] on div "× Pause Schedule Pause all future payments in this series Pause just this one p…" at bounding box center [760, 272] width 1040 height 544
click at [1231, 346] on div "× Pause Schedule Pause all future payments in this series Pause just this one p…" at bounding box center [760, 272] width 1040 height 544
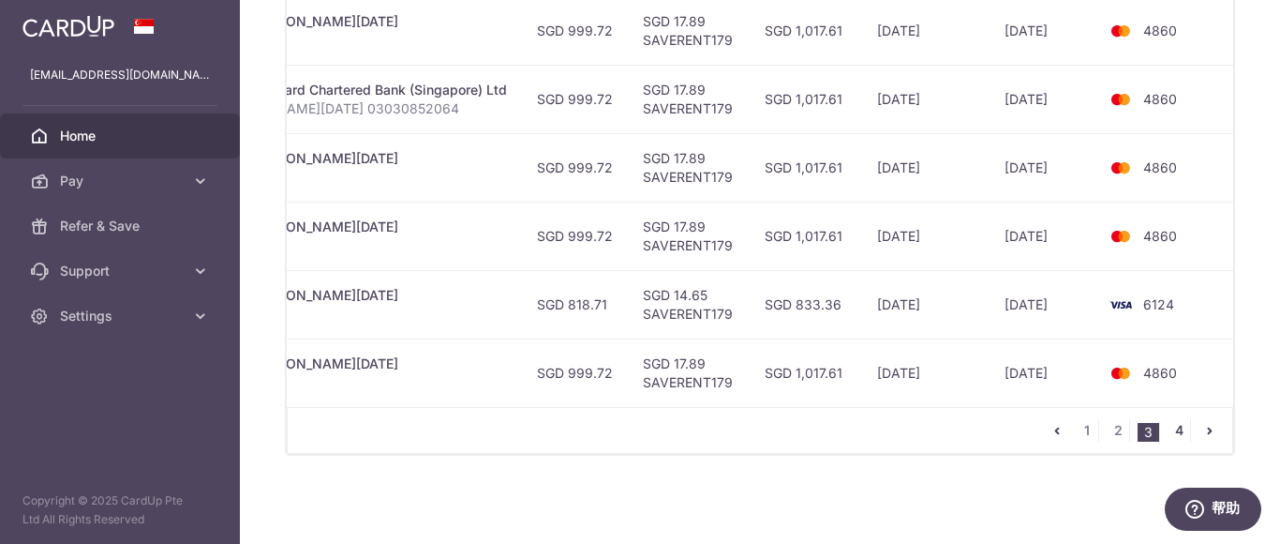
click at [1173, 428] on link "4" at bounding box center [1179, 430] width 22 height 22
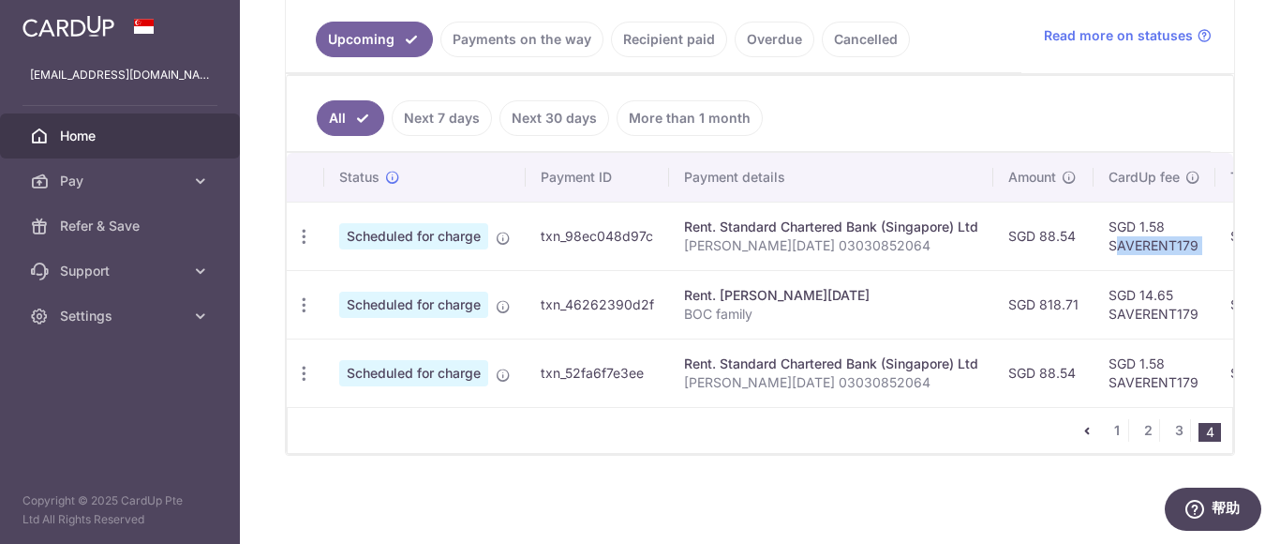
scroll to position [0, 466]
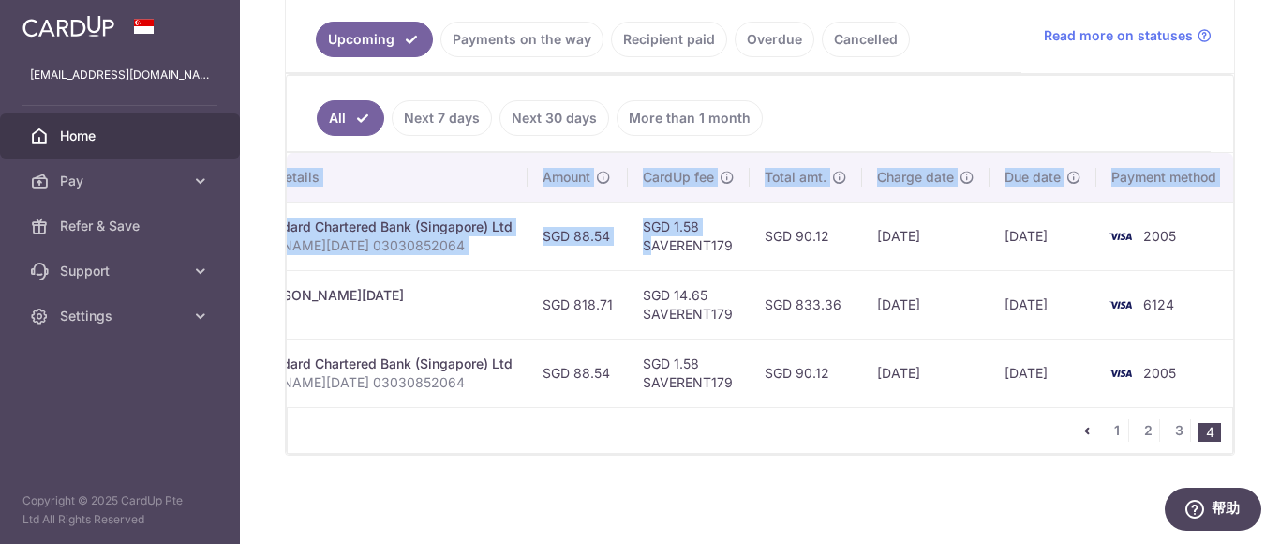
drag, startPoint x: 1116, startPoint y: 231, endPoint x: 1279, endPoint y: 231, distance: 163.1
click at [1279, 231] on div "× Pause Schedule Pause all future payments in this series Pause just this one p…" at bounding box center [760, 272] width 1040 height 544
click at [1225, 232] on td "2005" at bounding box center [1168, 236] width 142 height 68
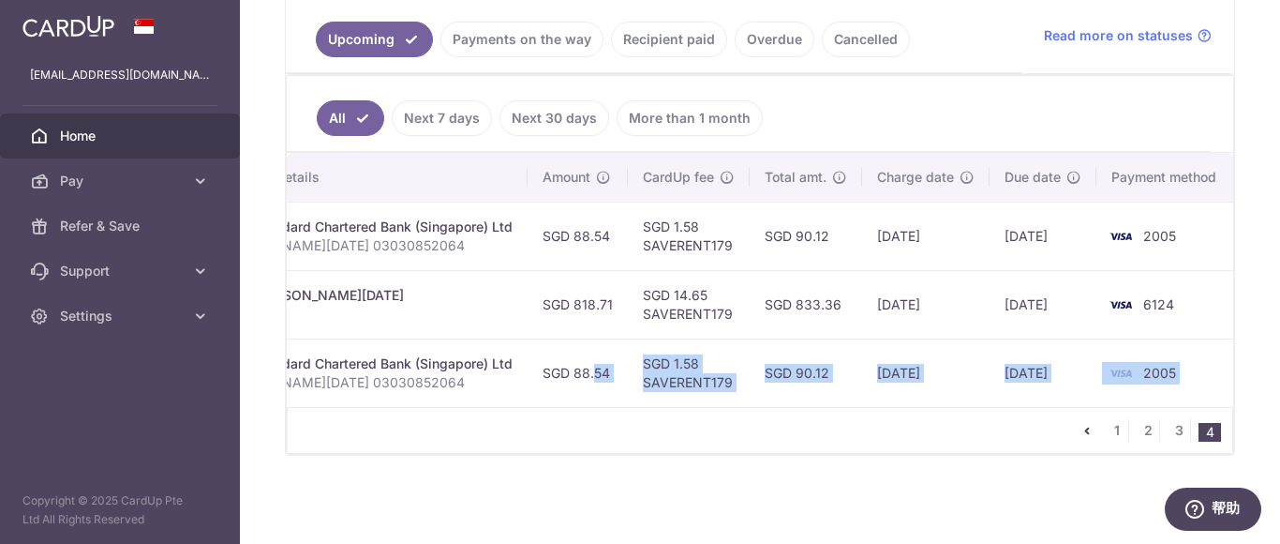
drag, startPoint x: 931, startPoint y: 408, endPoint x: 657, endPoint y: 397, distance: 273.9
click at [583, 396] on div "Status Payment ID Payment details Amount CardUp fee Total amt. Charge date Due …" at bounding box center [760, 303] width 947 height 301
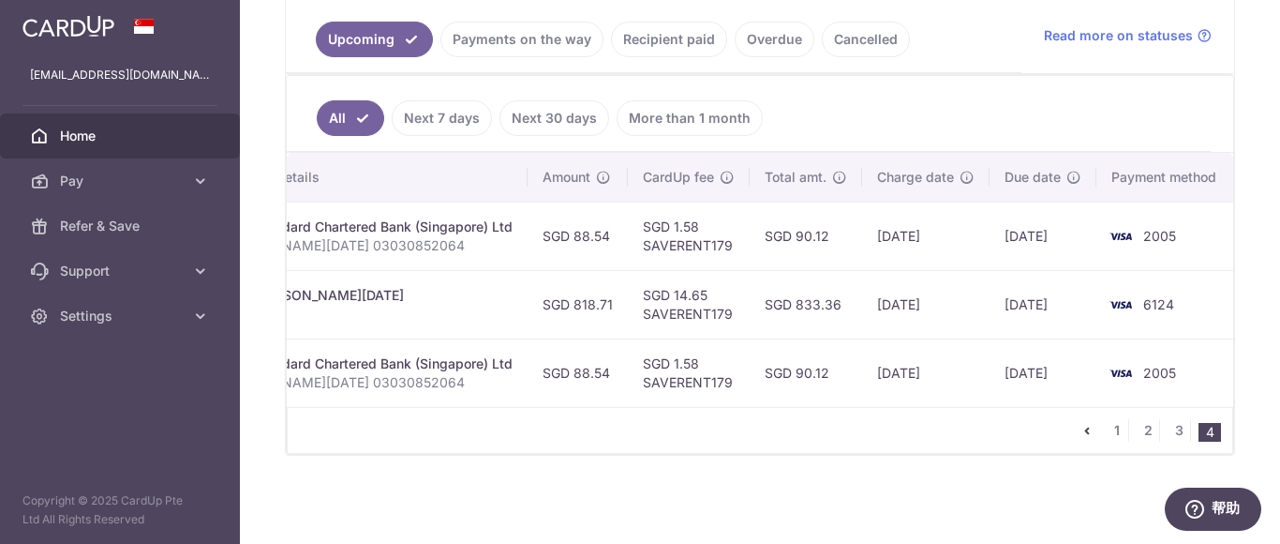
click at [510, 357] on div "Rent. Standard Chartered Bank (Singapore) Ltd" at bounding box center [365, 363] width 294 height 19
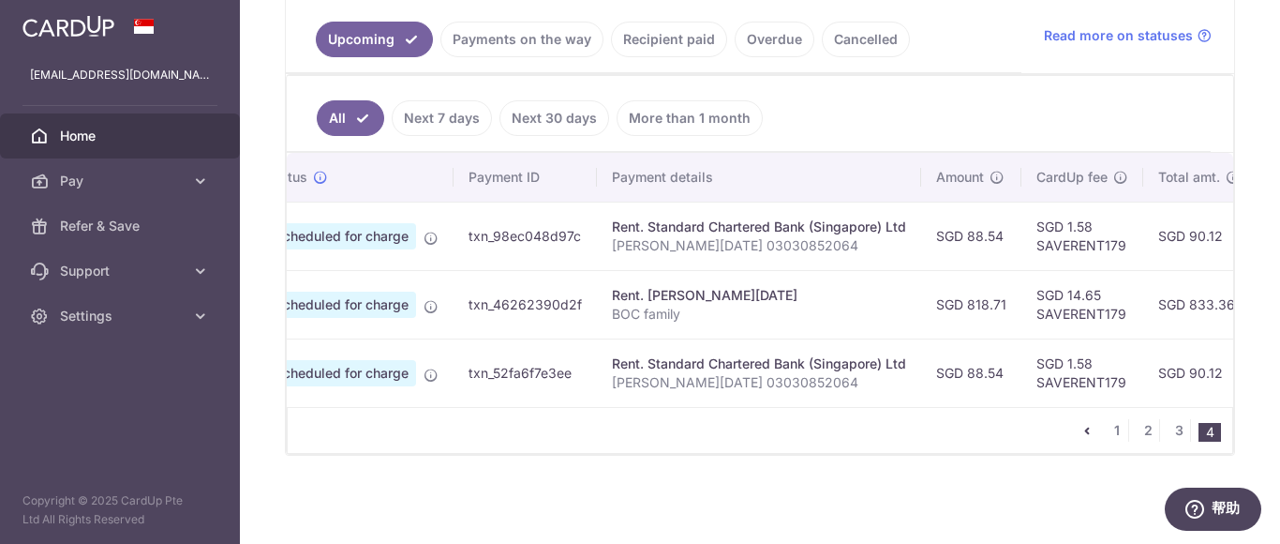
scroll to position [0, 0]
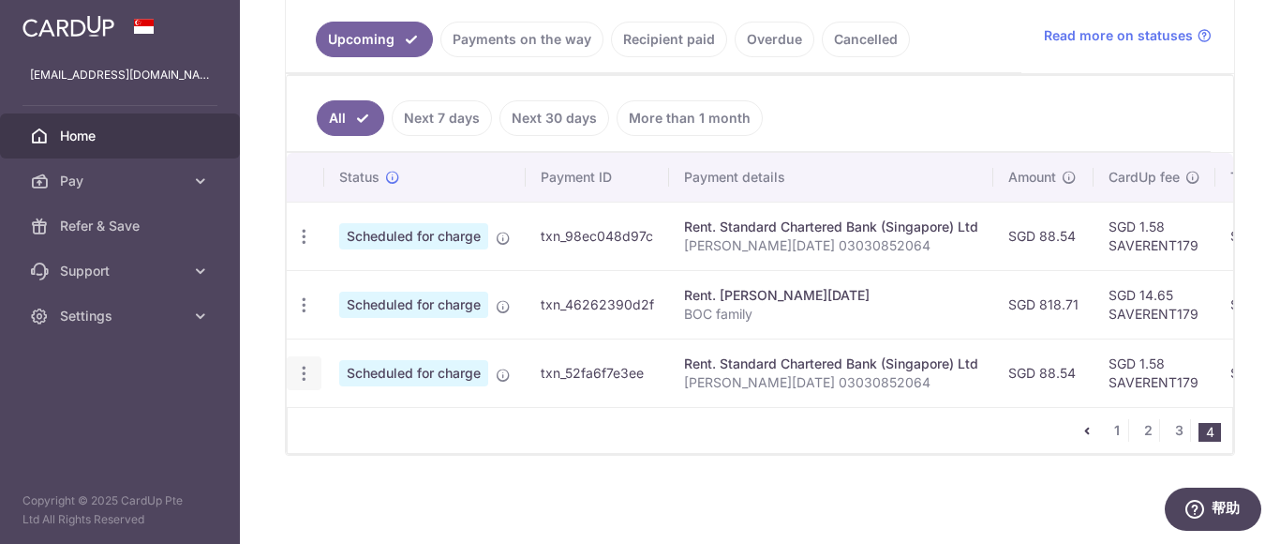
click at [304, 364] on icon "button" at bounding box center [304, 374] width 20 height 20
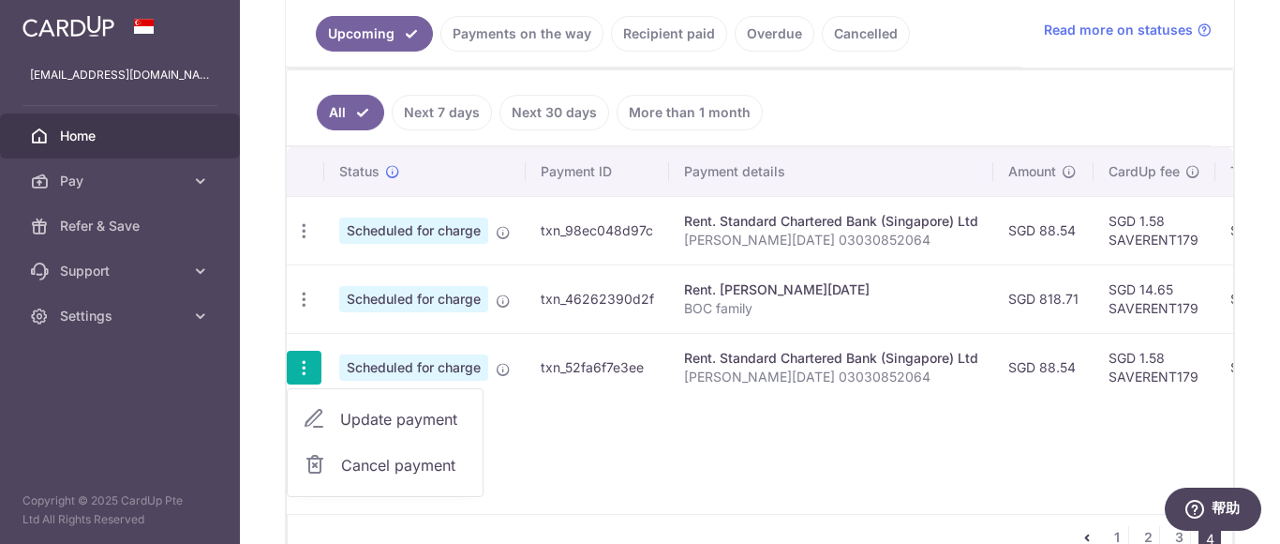
click at [411, 420] on span "Update payment" at bounding box center [403, 419] width 127 height 22
radio input "true"
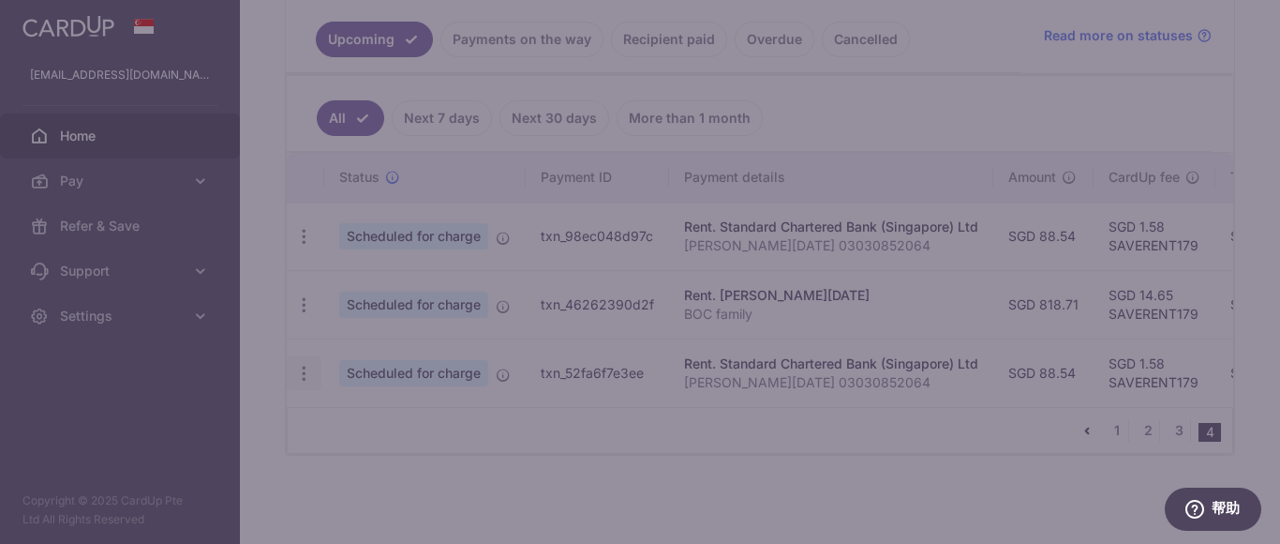
type input "88.54"
type input "[DATE]"
type input "[PERSON_NAME][DATE] 03030852064"
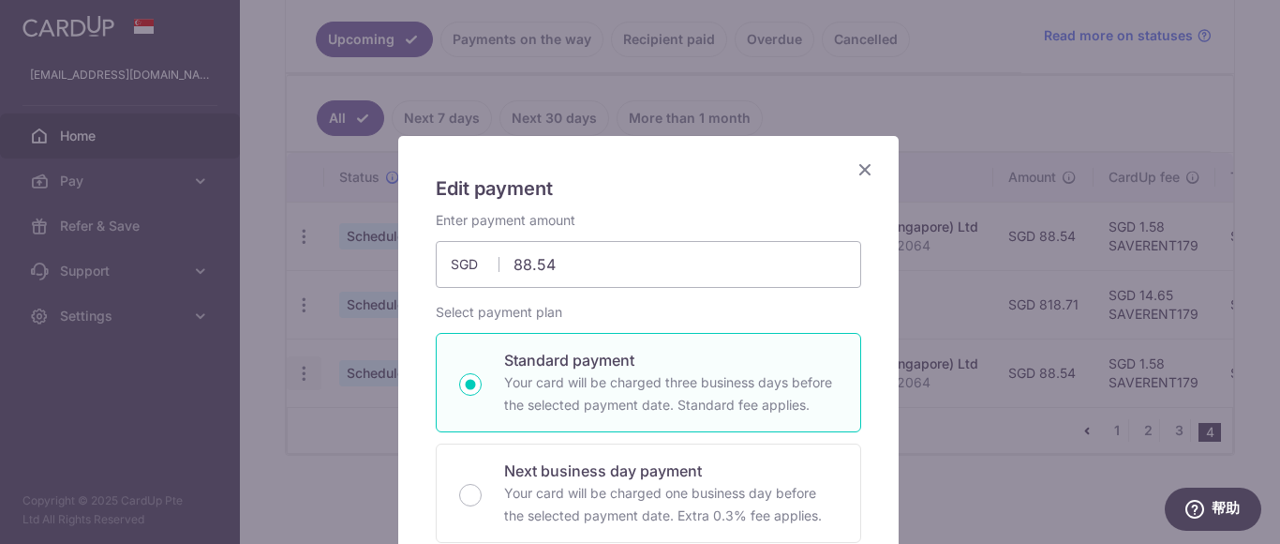
type input "SAVERENT179"
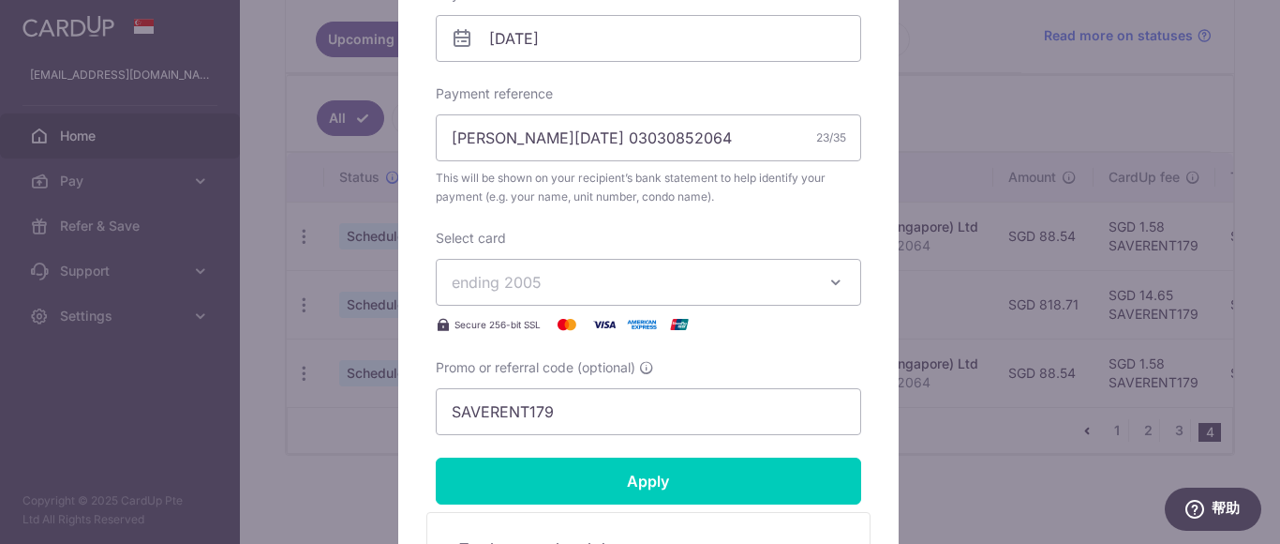
scroll to position [656, 0]
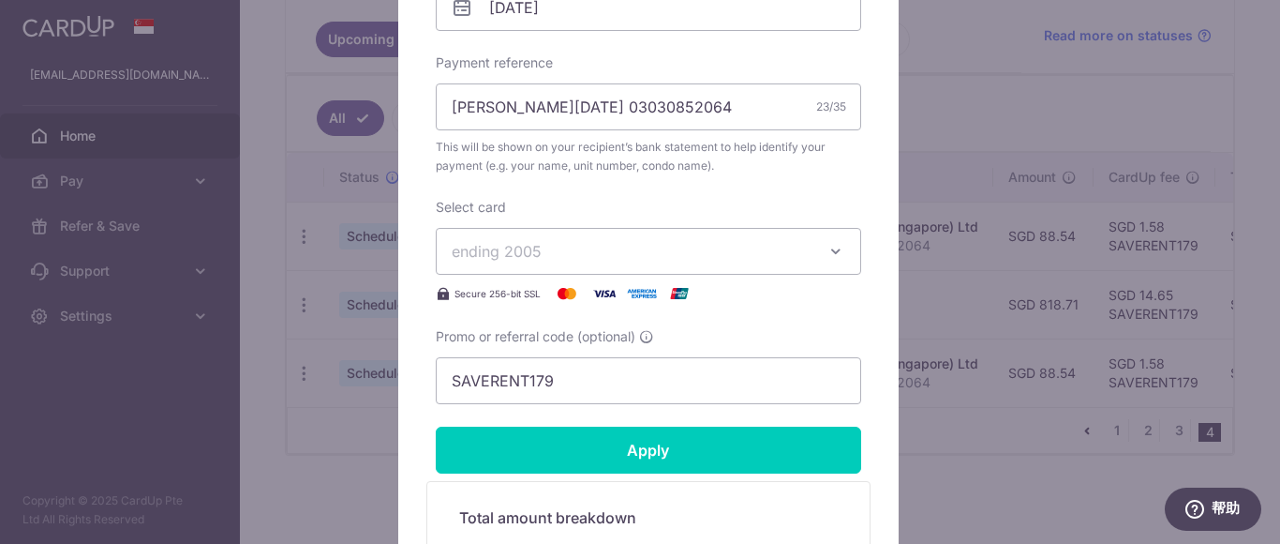
click at [579, 248] on span "ending 2005" at bounding box center [632, 251] width 360 height 22
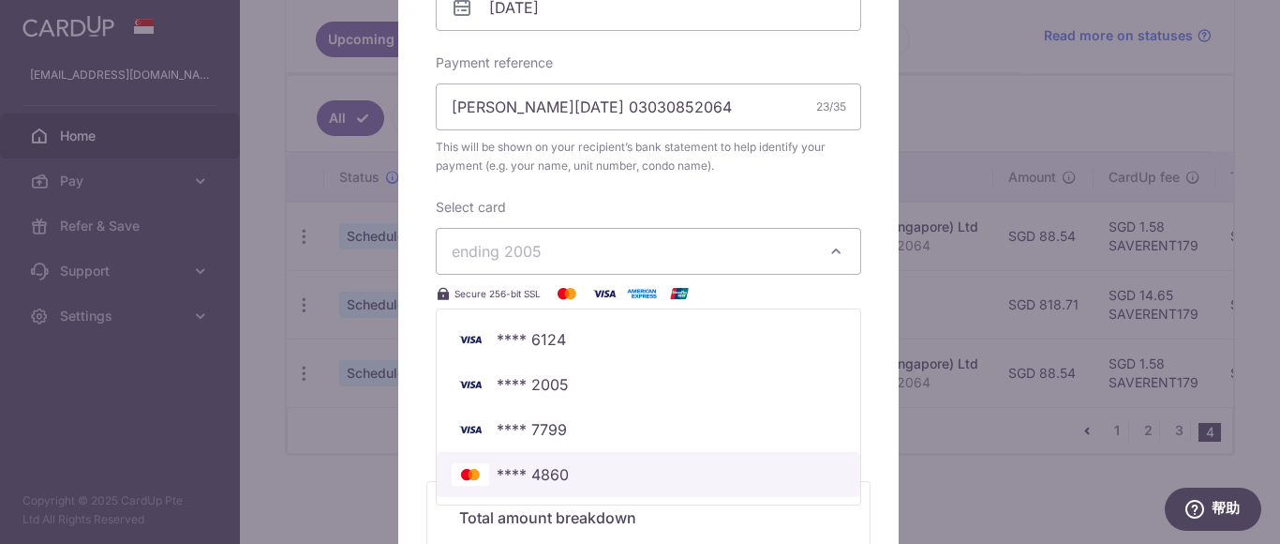
click at [536, 470] on span "**** 4860" at bounding box center [533, 474] width 72 height 22
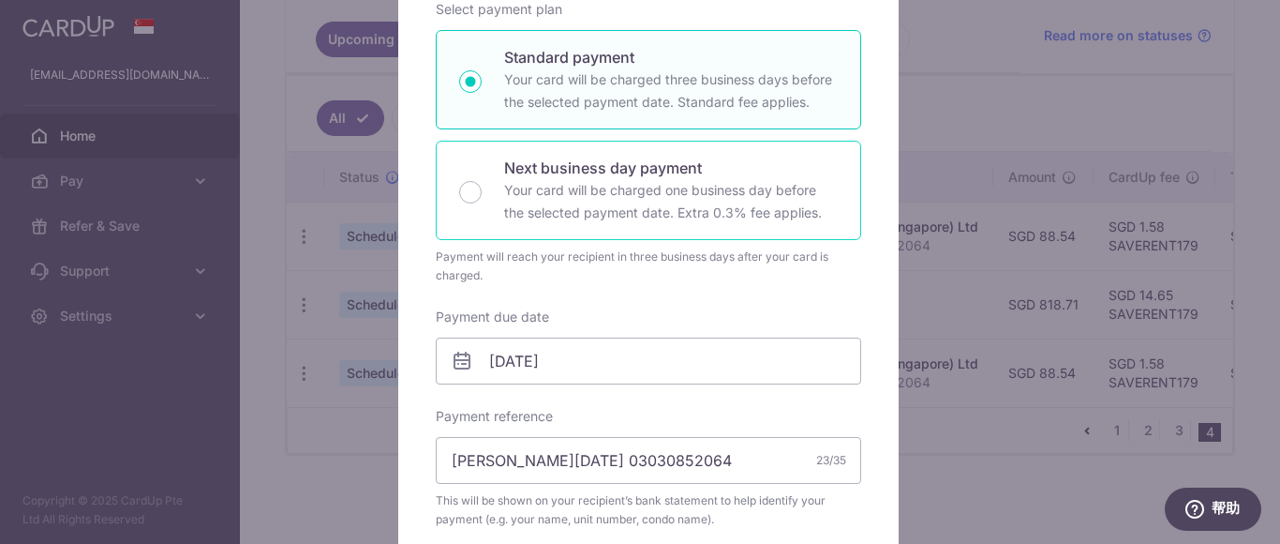
scroll to position [375, 0]
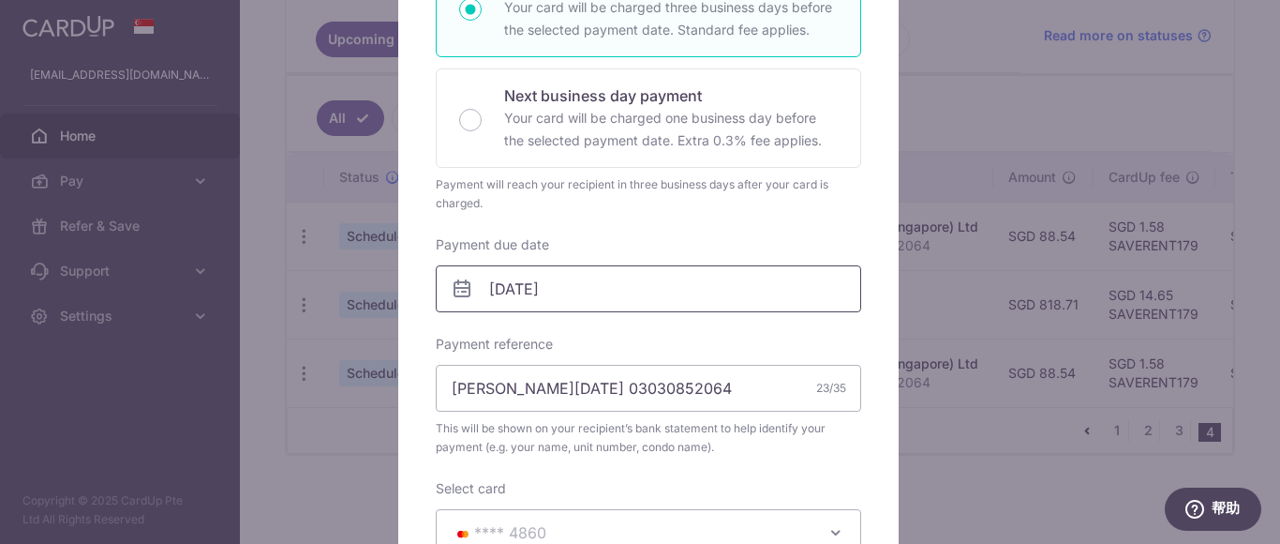
click at [623, 295] on input "[DATE]" at bounding box center [648, 288] width 425 height 47
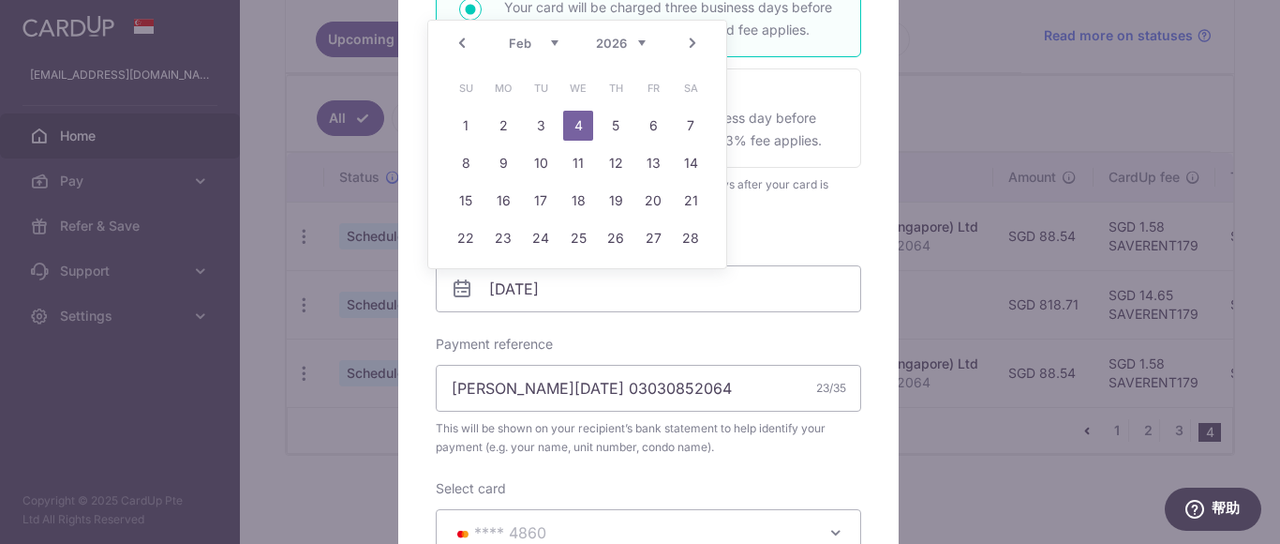
click at [547, 44] on select "Jan Feb Mar Apr May Jun [DATE] Aug Sep Oct Nov Dec" at bounding box center [534, 43] width 50 height 15
click at [628, 42] on select "2025 2026 2027 2028 2029 2030 2031 2032 2033 2034 2035" at bounding box center [621, 43] width 50 height 15
click at [578, 269] on link "31" at bounding box center [578, 276] width 30 height 30
type input "[DATE]"
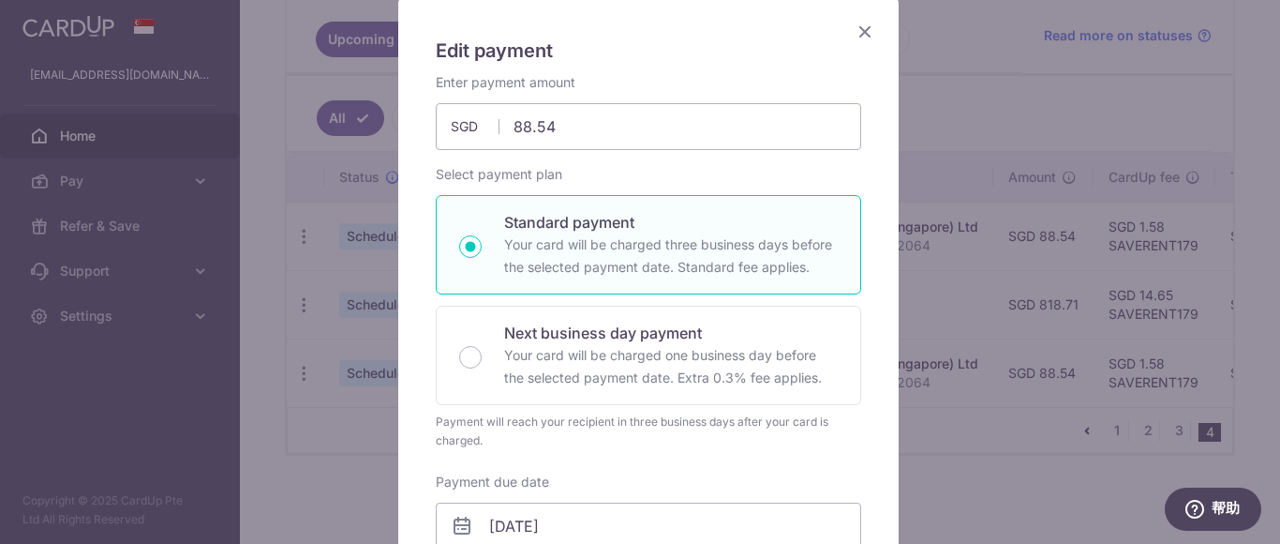
scroll to position [94, 0]
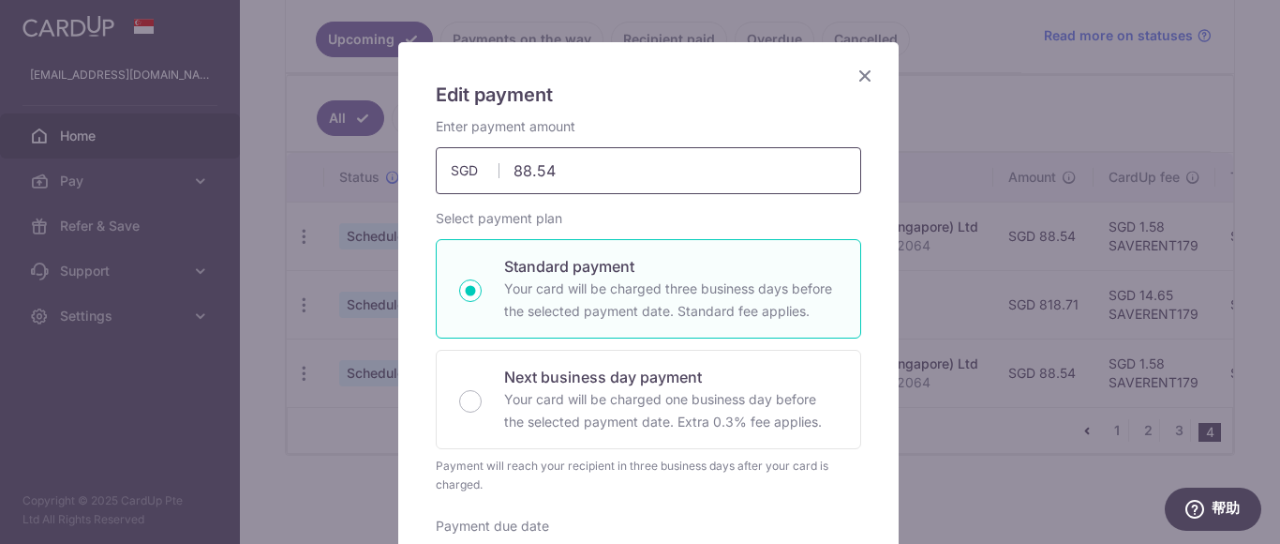
drag, startPoint x: 473, startPoint y: 164, endPoint x: 458, endPoint y: 161, distance: 15.3
click at [458, 161] on div "88.54 88.54 SGD" at bounding box center [648, 170] width 425 height 47
type input "827.08"
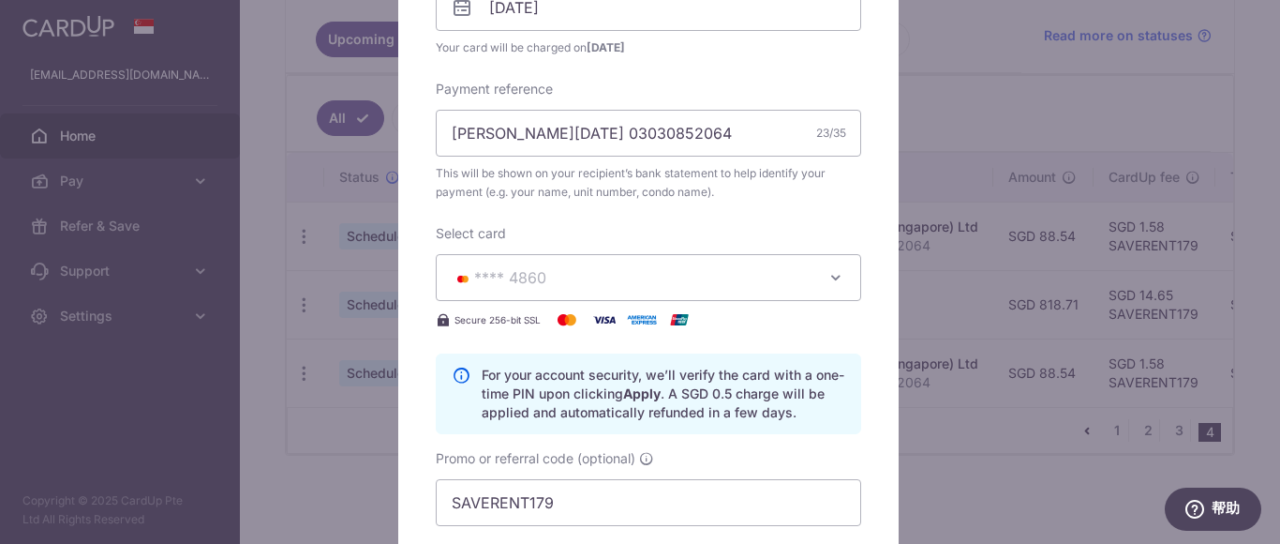
scroll to position [1097, 0]
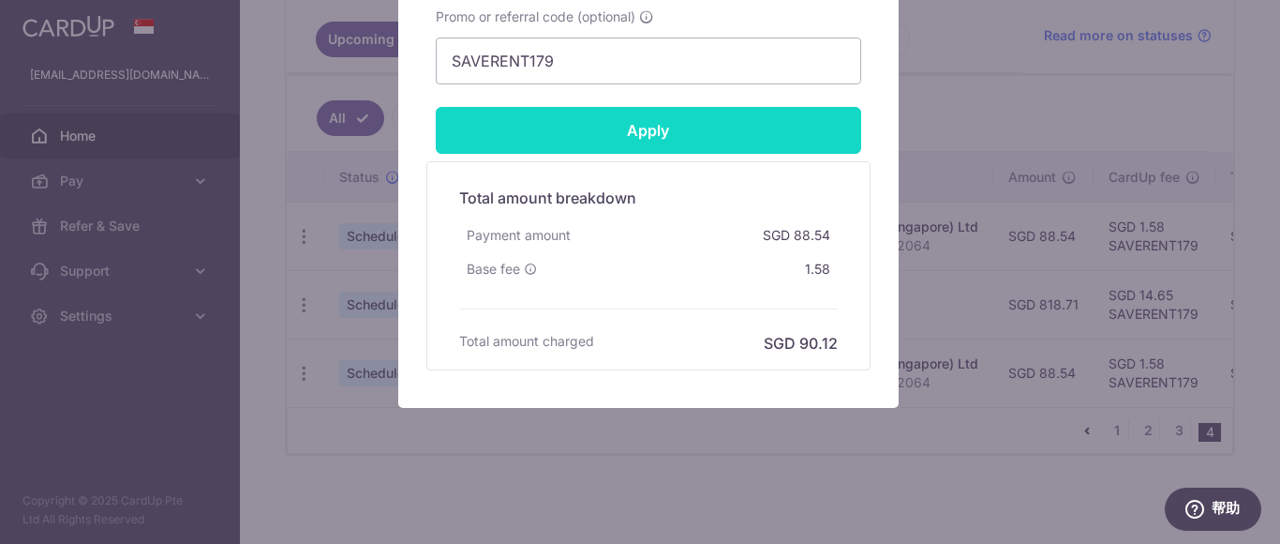
click at [726, 133] on input "Apply" at bounding box center [648, 130] width 425 height 47
click at [726, 140] on input "Apply" at bounding box center [648, 130] width 425 height 47
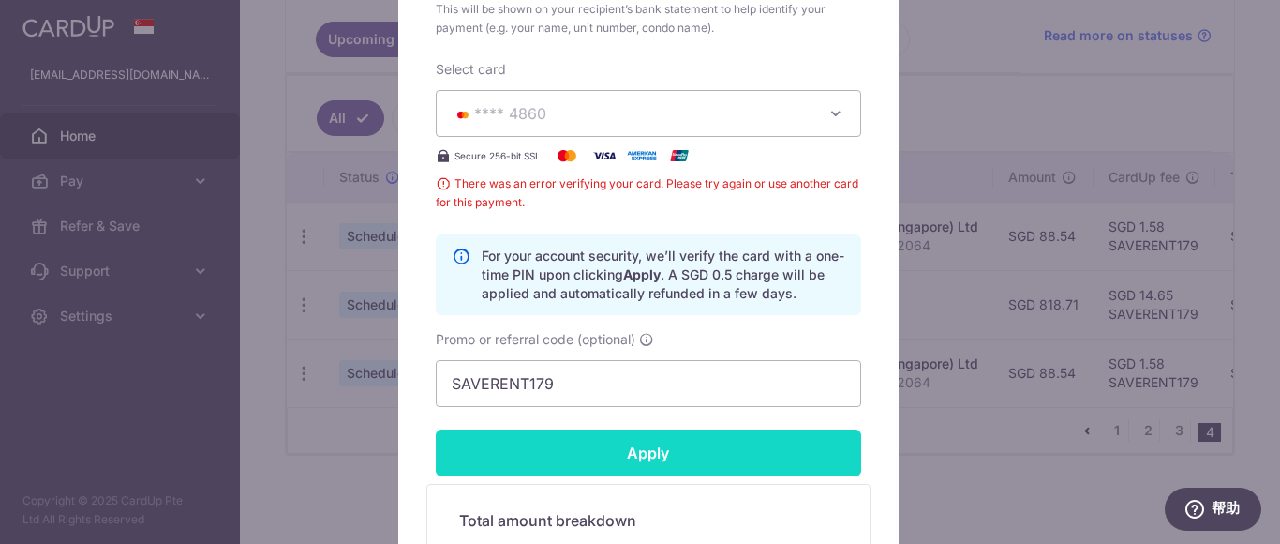
scroll to position [937, 0]
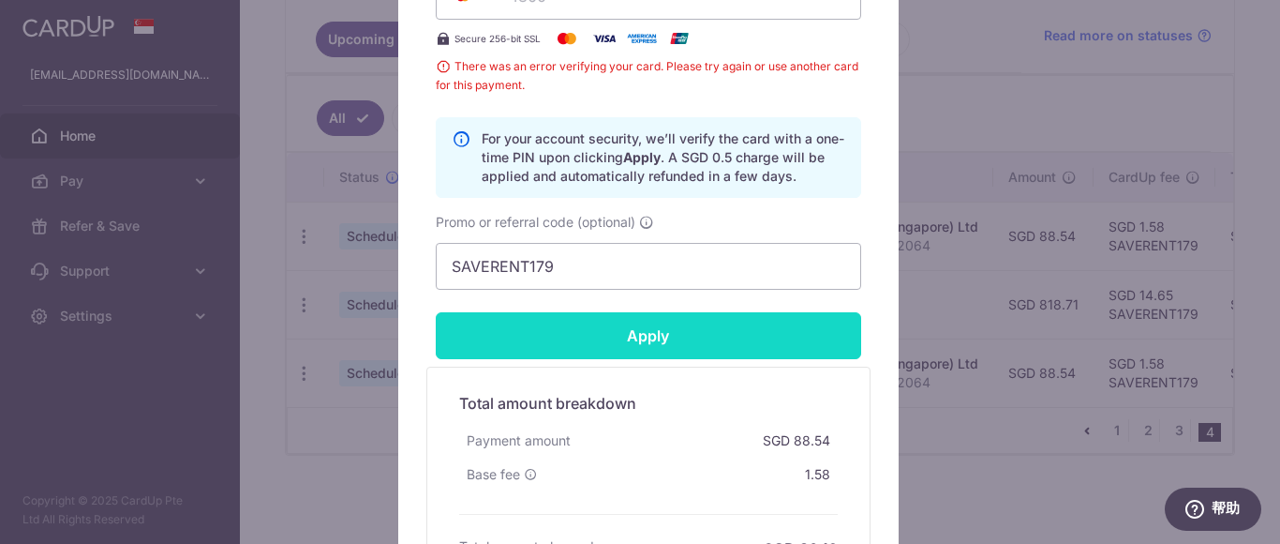
click at [755, 333] on input "Apply" at bounding box center [648, 335] width 425 height 47
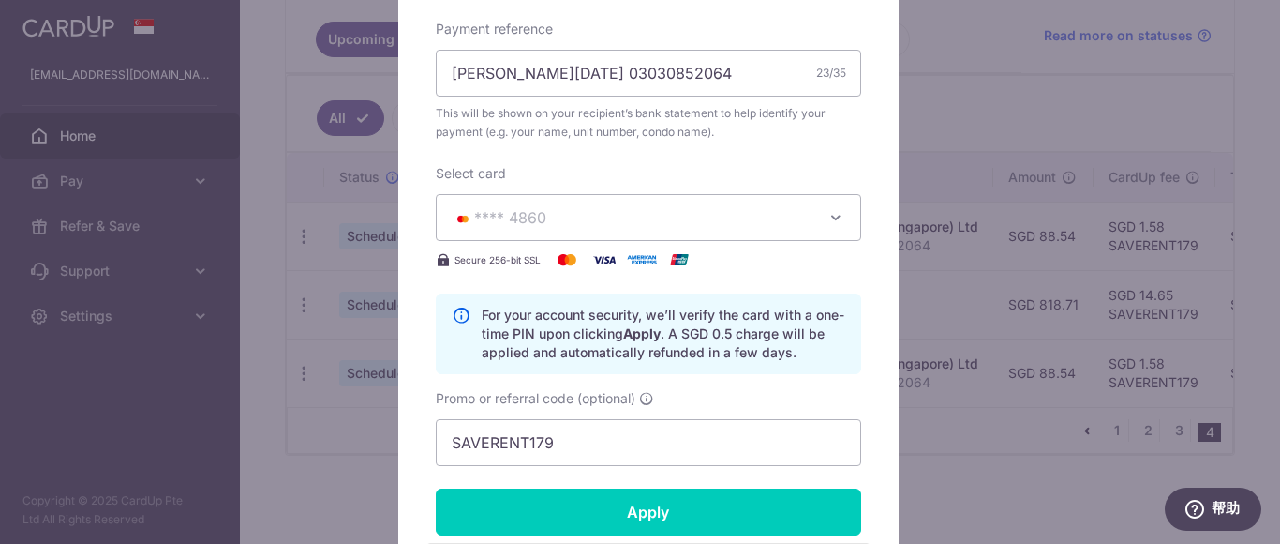
scroll to position [750, 0]
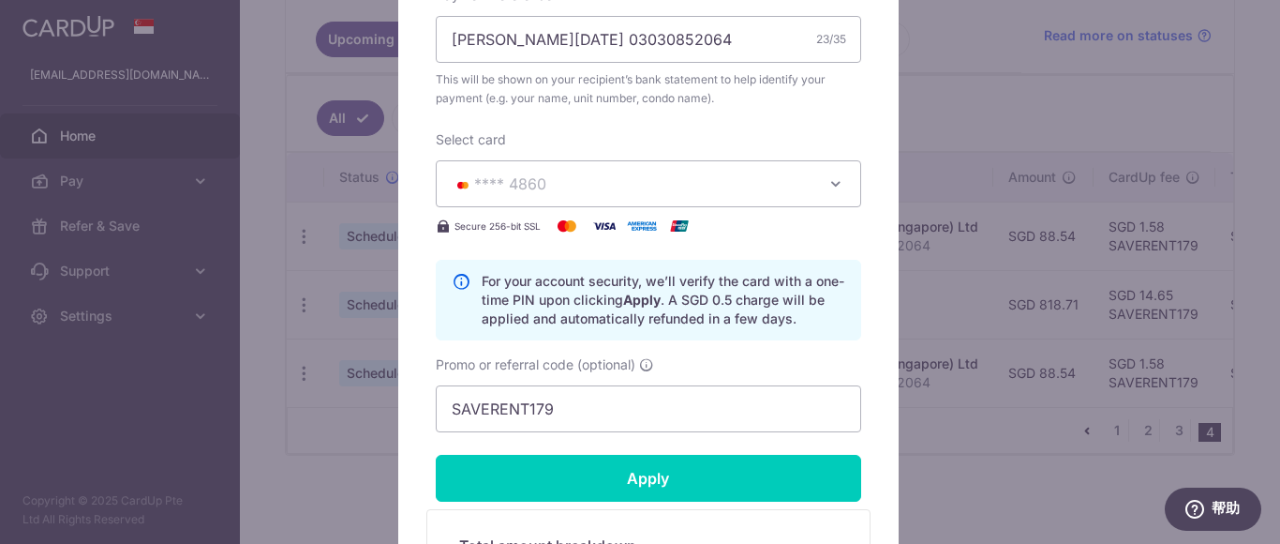
type input "Successfully Applied"
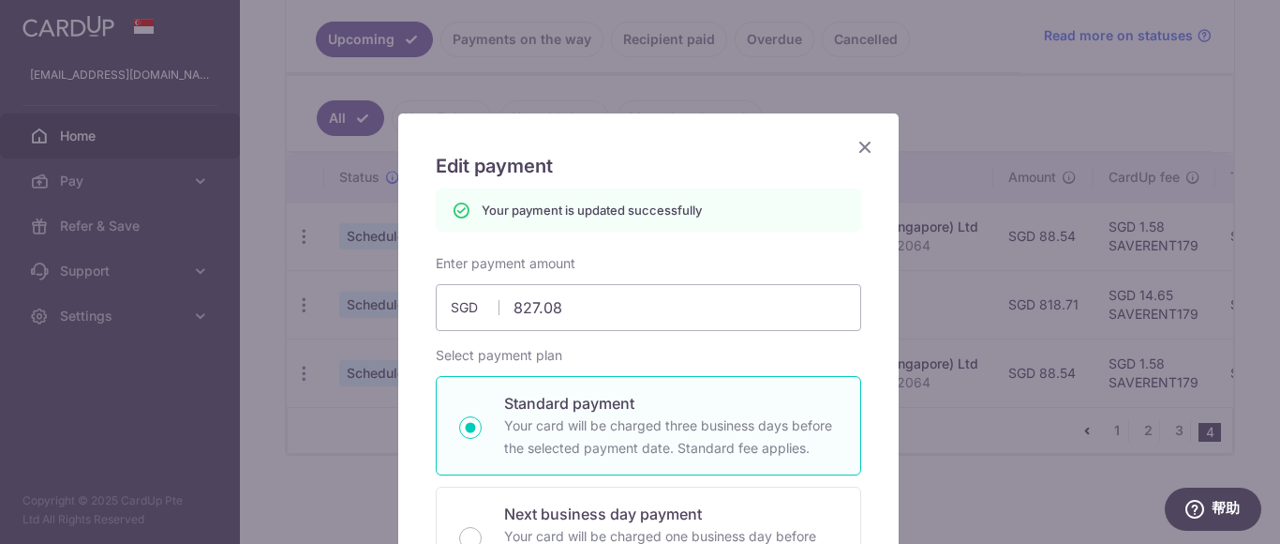
scroll to position [0, 0]
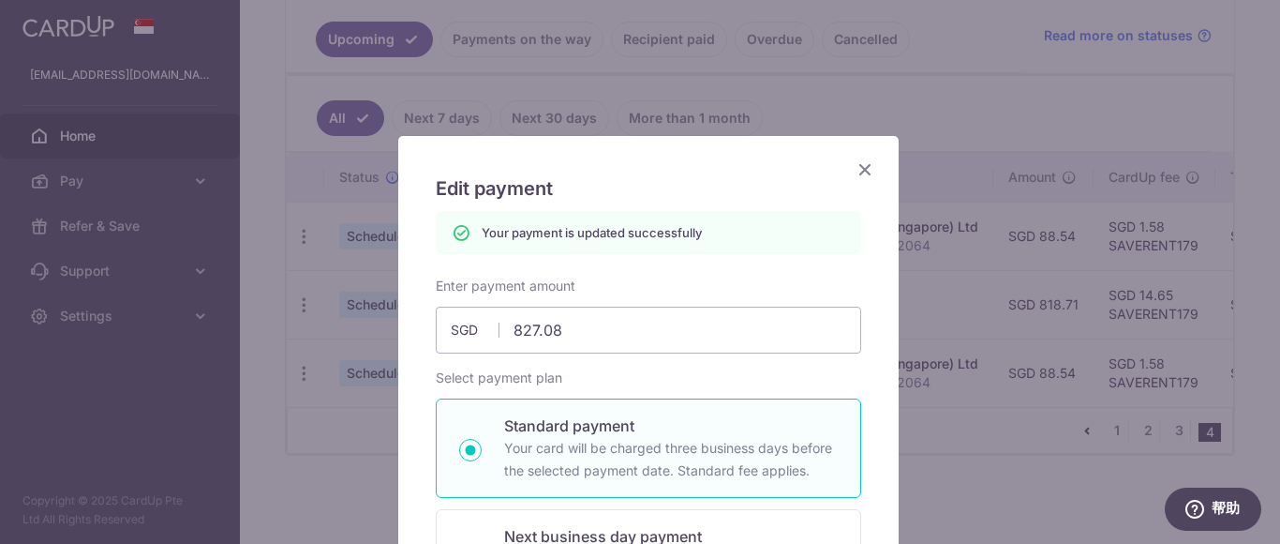
click at [854, 166] on icon "Close" at bounding box center [865, 168] width 22 height 23
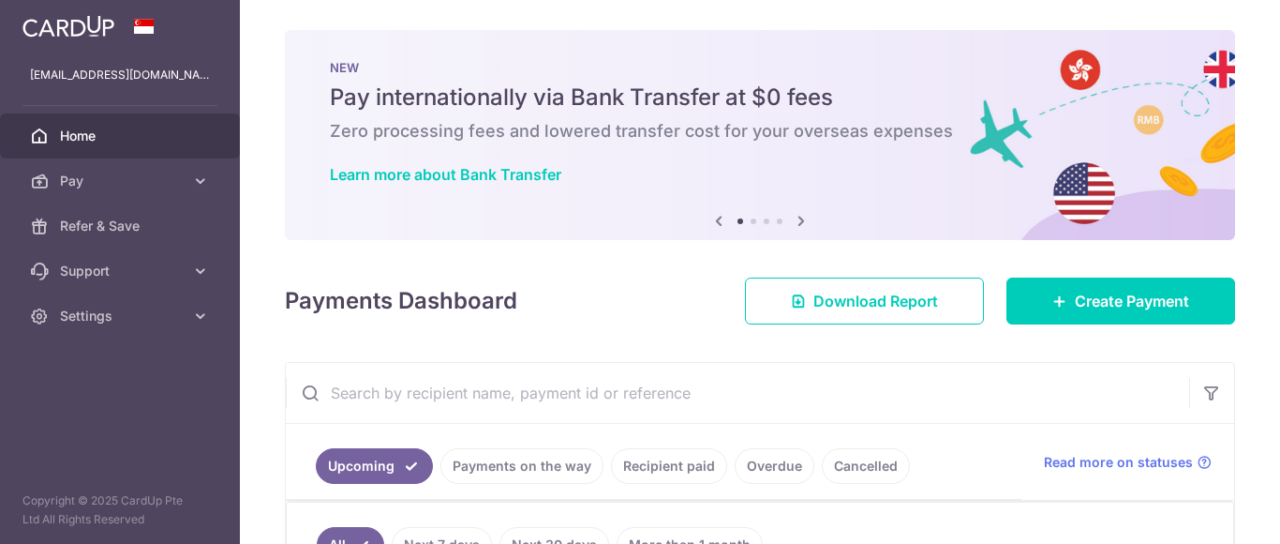
drag, startPoint x: 1279, startPoint y: 94, endPoint x: 1183, endPoint y: 82, distance: 97.2
click at [1279, 85] on div "× Pause Schedule Pause all future payments in this series Pause just this one p…" at bounding box center [760, 272] width 1040 height 544
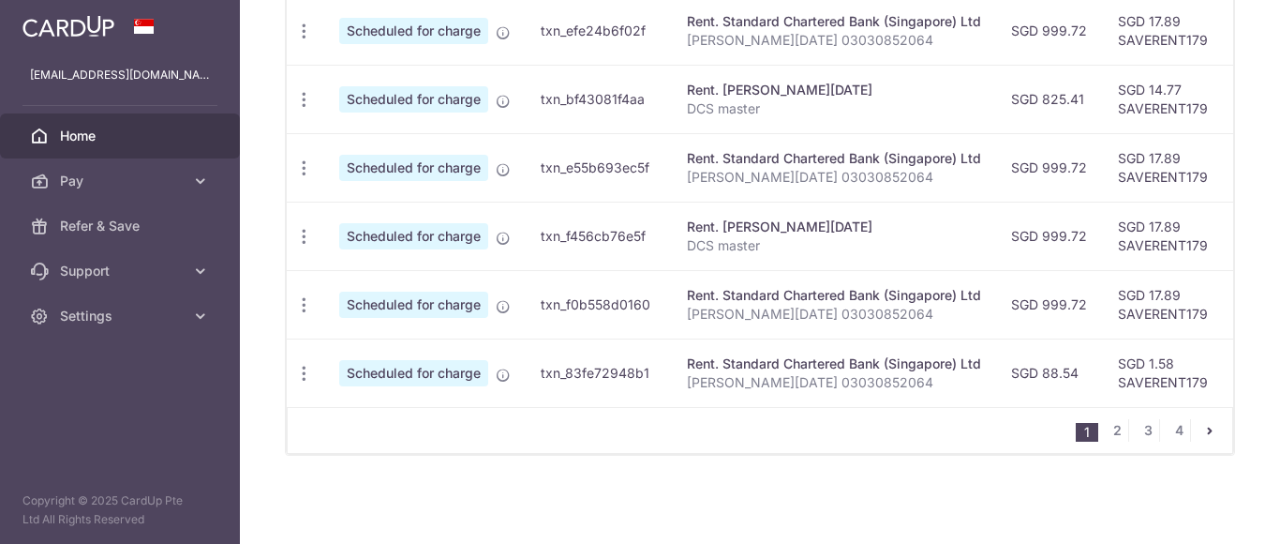
drag, startPoint x: 1122, startPoint y: 82, endPoint x: 1107, endPoint y: 102, distance: 25.5
click at [1119, 82] on td "SGD 14.77 SAVERENT179" at bounding box center [1164, 99] width 122 height 68
click at [1098, 97] on td "SGD 825.41" at bounding box center [1049, 99] width 107 height 68
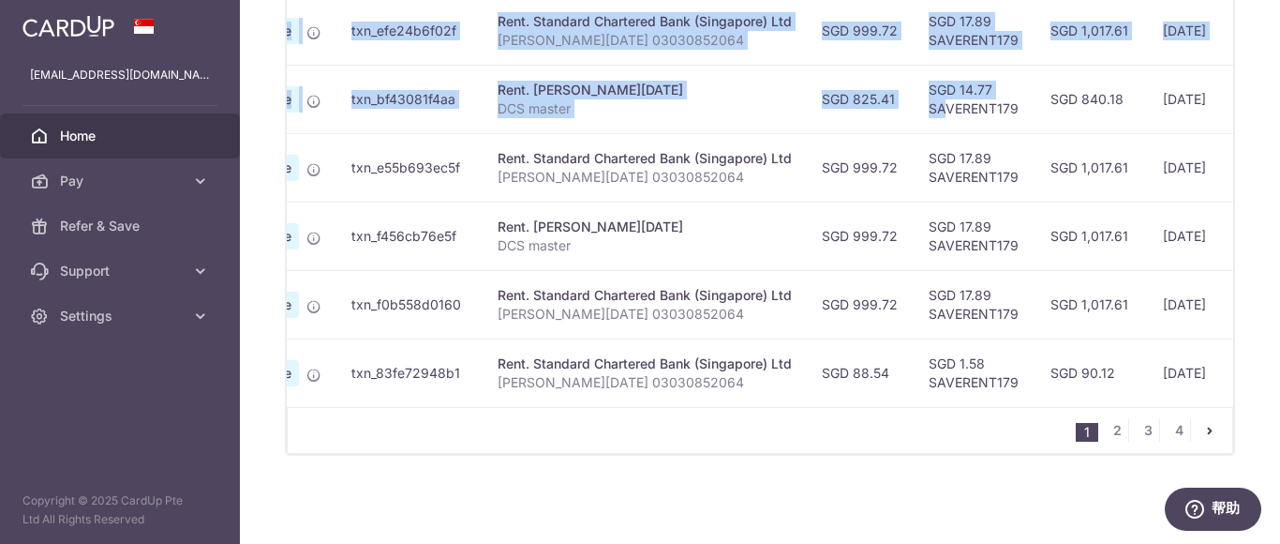
scroll to position [0, 475]
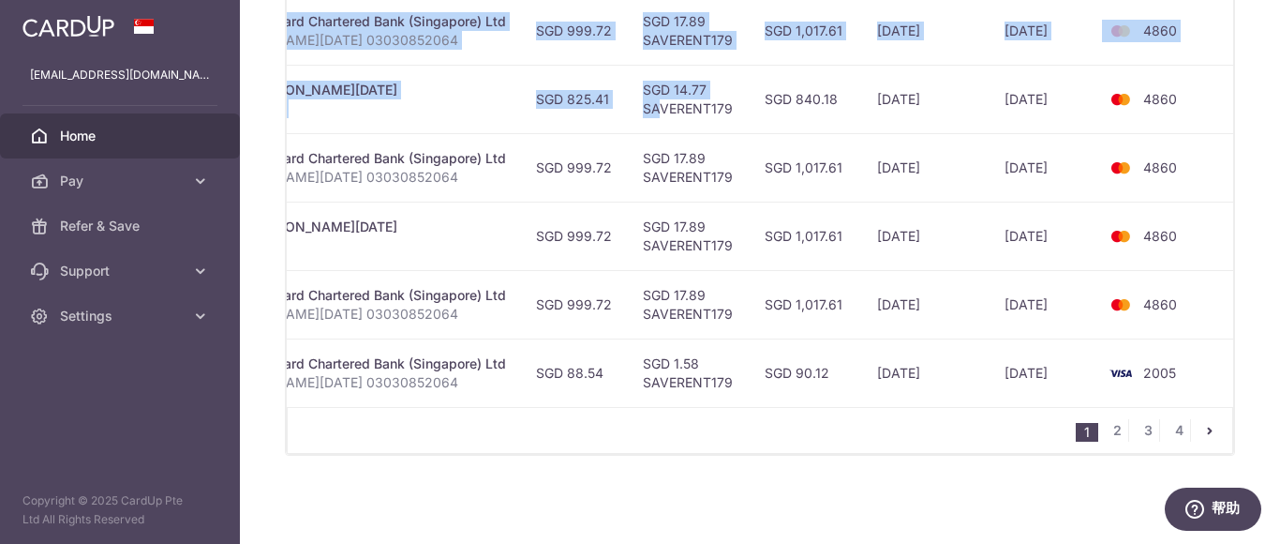
drag, startPoint x: 1193, startPoint y: 97, endPoint x: 1263, endPoint y: 97, distance: 70.3
click at [1263, 97] on div "× Pause Schedule Pause all future payments in this series Pause just this one p…" at bounding box center [760, 272] width 1040 height 544
click at [1217, 118] on td "4860" at bounding box center [1168, 99] width 142 height 68
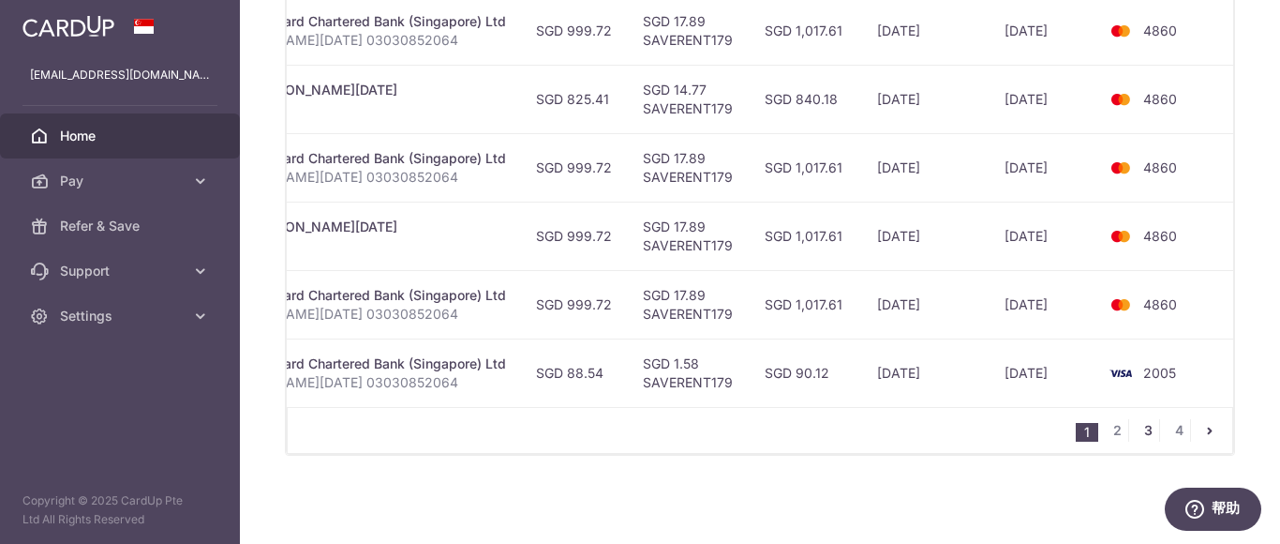
click at [1139, 430] on link "3" at bounding box center [1148, 430] width 22 height 22
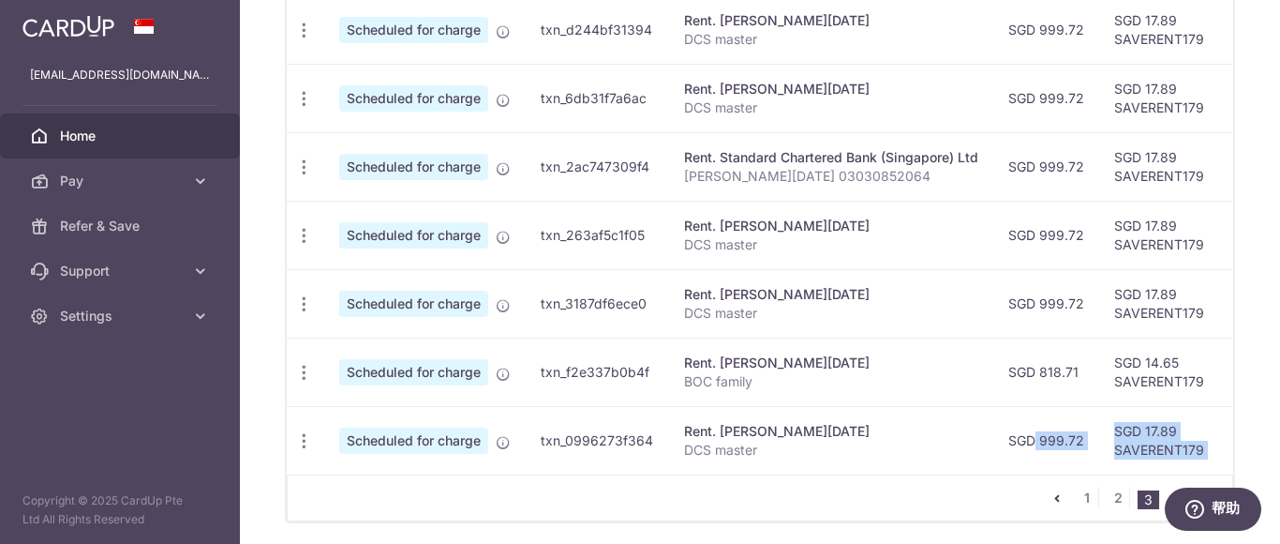
scroll to position [0, 471]
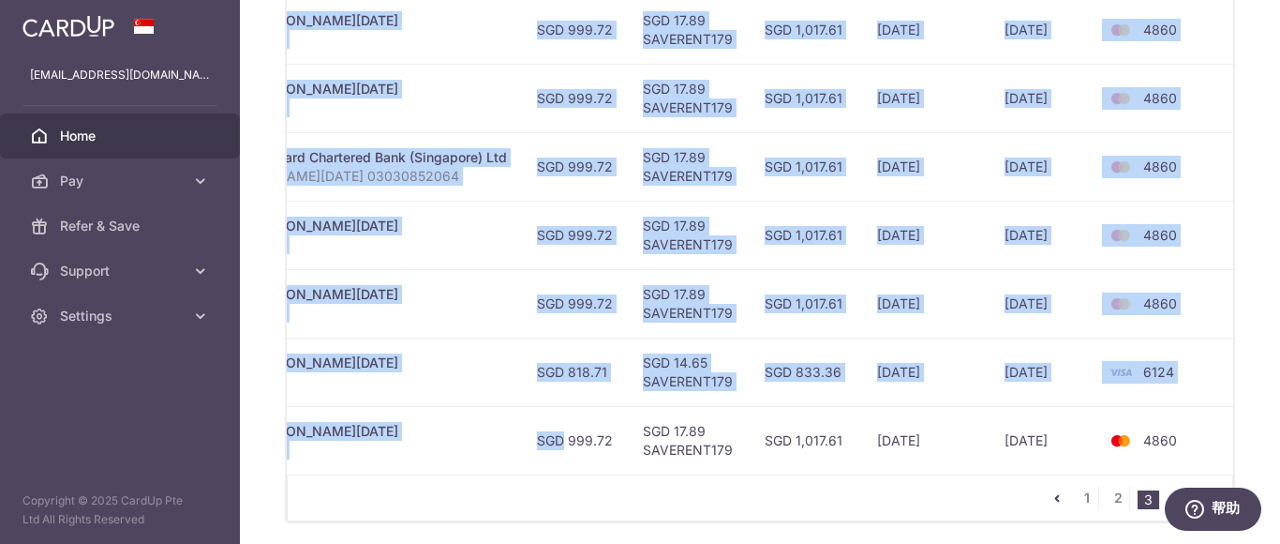
drag, startPoint x: 1002, startPoint y: 441, endPoint x: 1279, endPoint y: 426, distance: 277.8
click at [1279, 426] on div "× Pause Schedule Pause all future payments in this series Pause just this one p…" at bounding box center [760, 272] width 1040 height 544
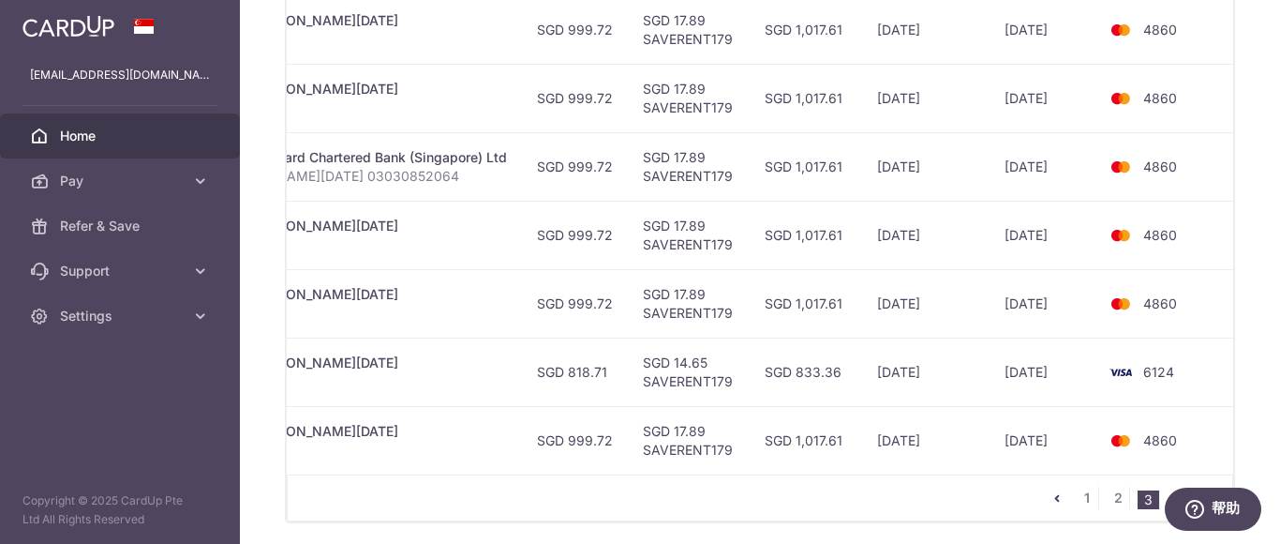
click at [1214, 385] on td "6124" at bounding box center [1168, 371] width 142 height 68
click at [1075, 441] on td "[DATE]" at bounding box center [1043, 440] width 107 height 68
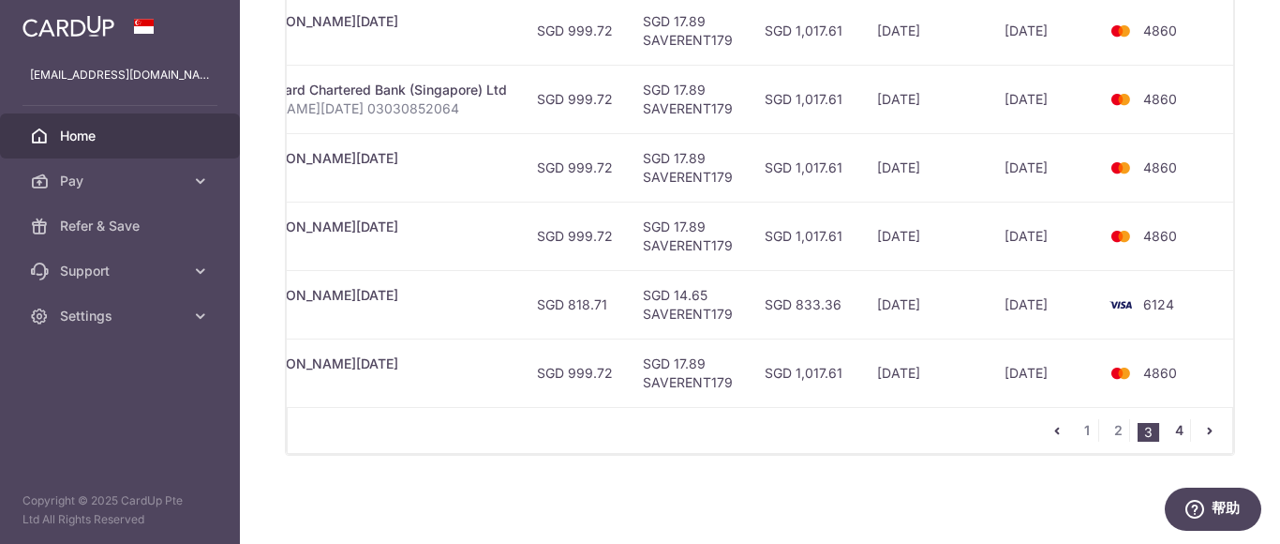
click at [1174, 425] on link "4" at bounding box center [1179, 430] width 22 height 22
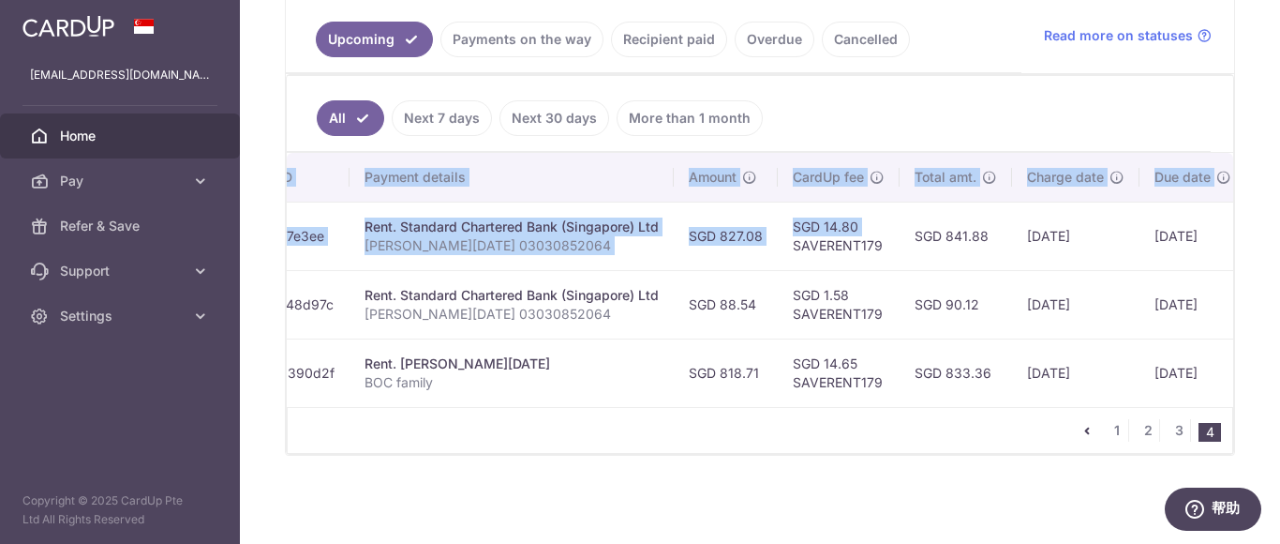
scroll to position [0, 470]
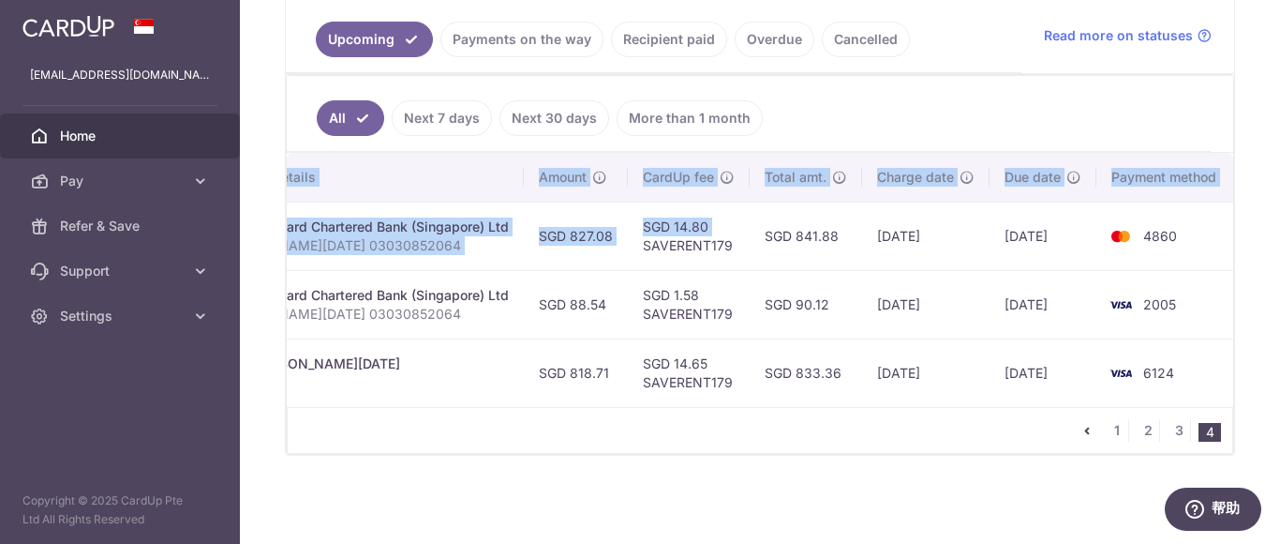
drag, startPoint x: 1110, startPoint y: 242, endPoint x: 1241, endPoint y: 249, distance: 131.4
click at [1279, 240] on div "× Pause Schedule Pause all future payments in this series Pause just this one p…" at bounding box center [760, 272] width 1040 height 544
click at [1214, 254] on td "4860" at bounding box center [1168, 236] width 142 height 68
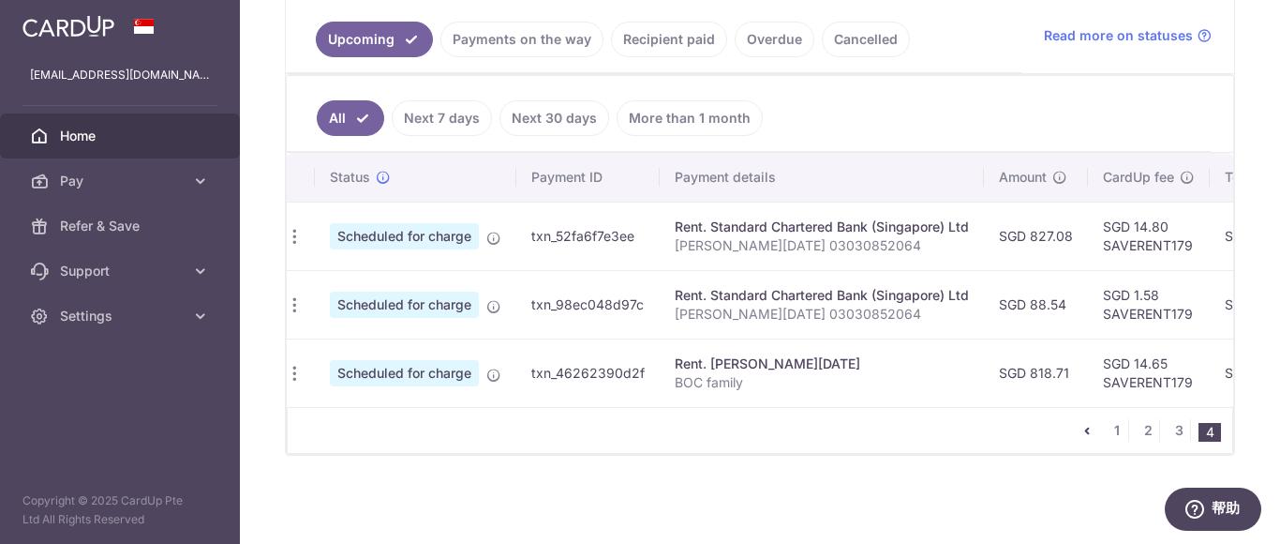
scroll to position [0, 0]
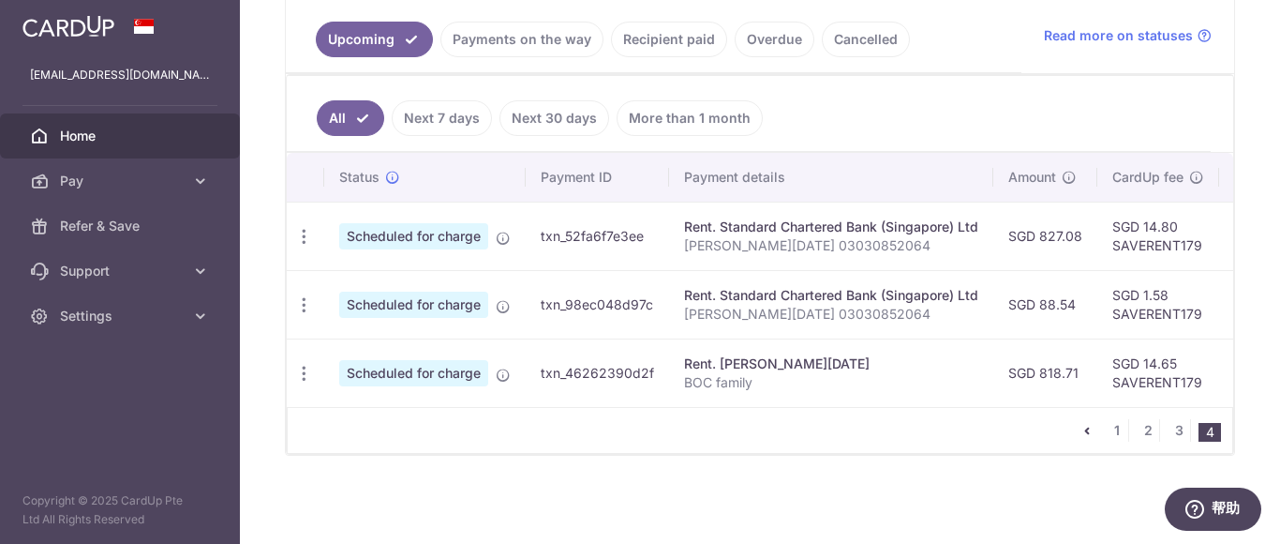
drag, startPoint x: 850, startPoint y: 235, endPoint x: 283, endPoint y: 243, distance: 567.1
click at [283, 243] on div "× Pause Schedule Pause all future payments in this series Pause just this one p…" at bounding box center [760, 272] width 1040 height 544
click at [301, 234] on icon "button" at bounding box center [304, 237] width 20 height 20
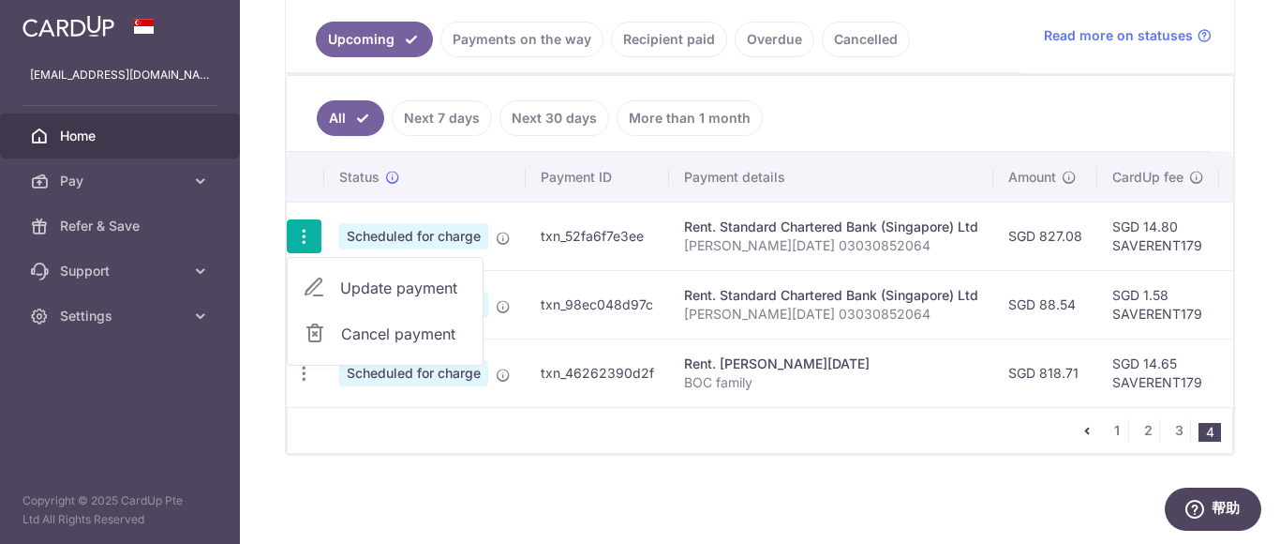
click at [383, 281] on span "Update payment" at bounding box center [403, 287] width 127 height 22
radio input "true"
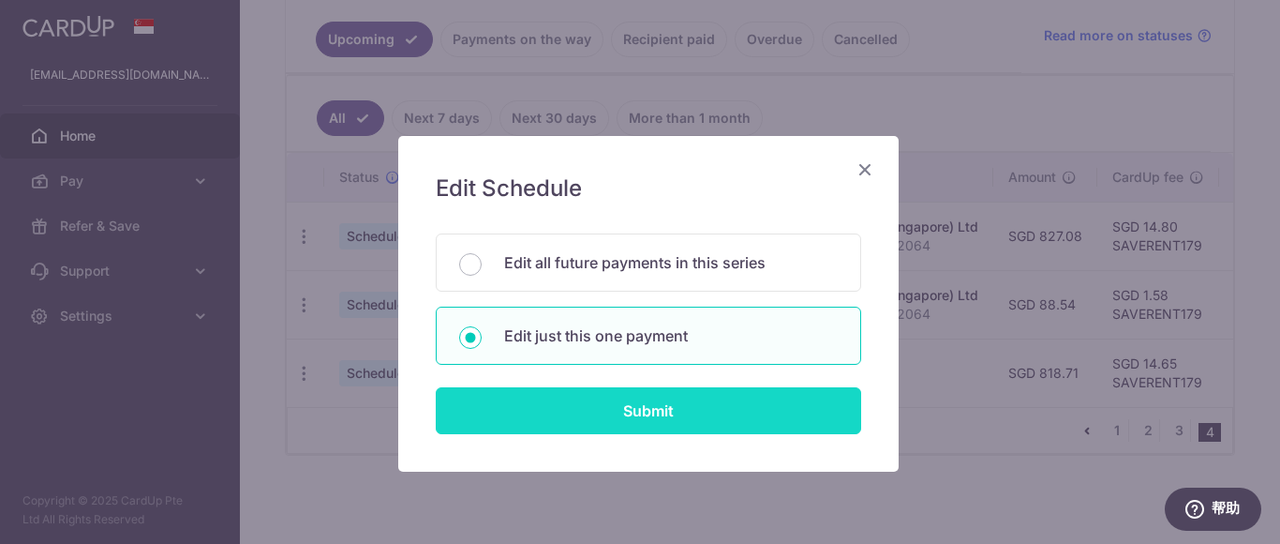
click at [652, 402] on input "Submit" at bounding box center [648, 410] width 425 height 47
radio input "true"
type input "827.08"
type input "31/12/2025"
type input "[PERSON_NAME][DATE] 03030852064"
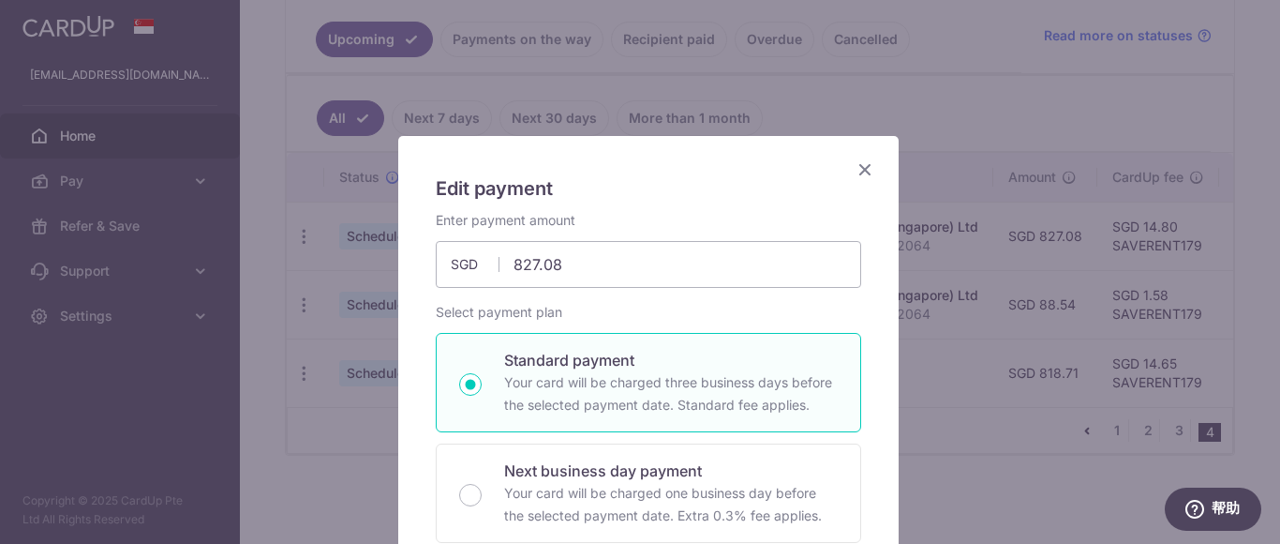
type input "SAVERENT179"
click at [604, 263] on input "827.08" at bounding box center [648, 264] width 425 height 47
type input "827.09"
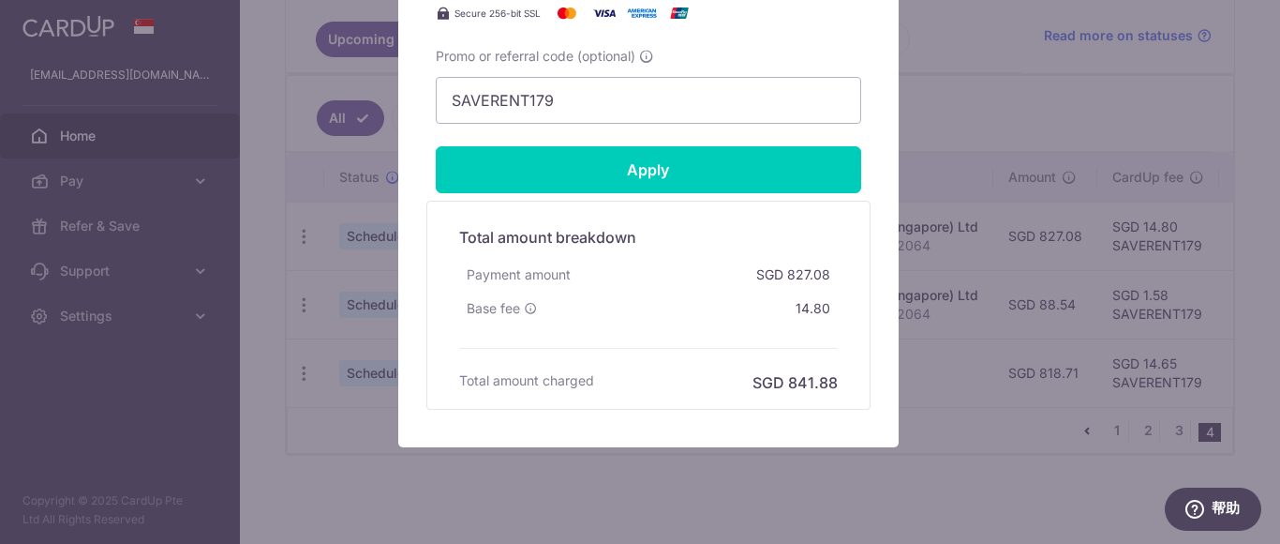
scroll to position [937, 0]
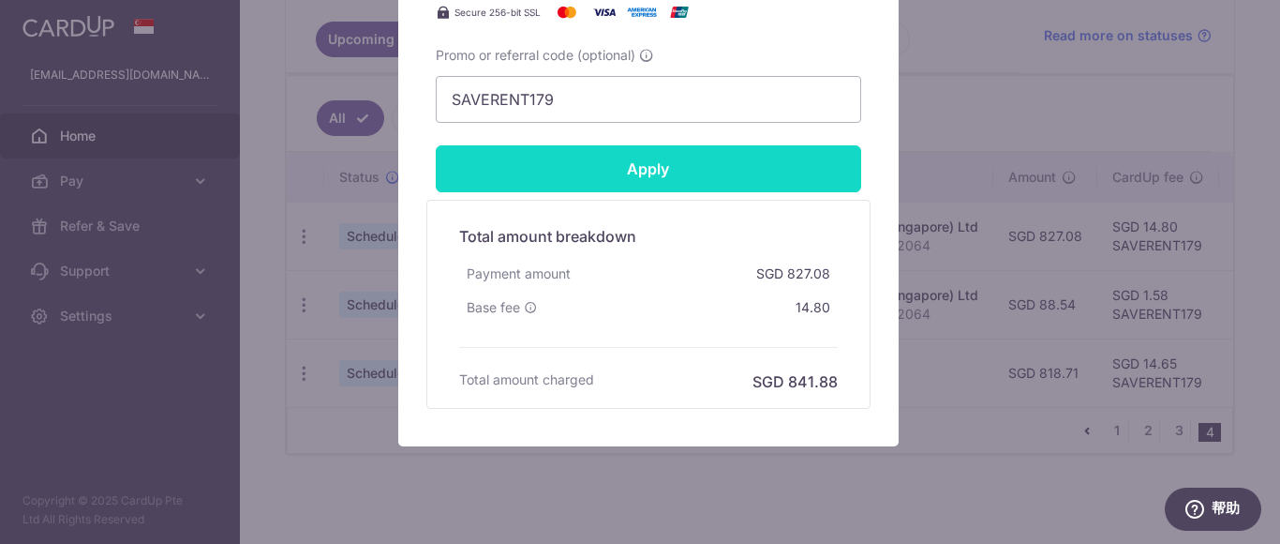
click at [709, 176] on input "Apply" at bounding box center [648, 168] width 425 height 47
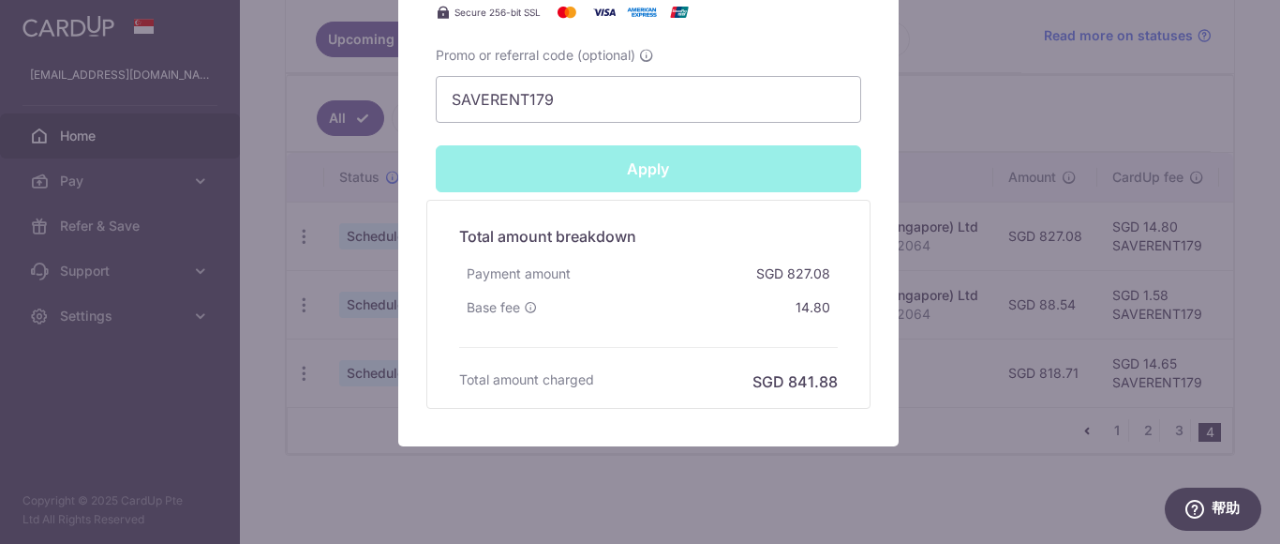
type input "Successfully Applied"
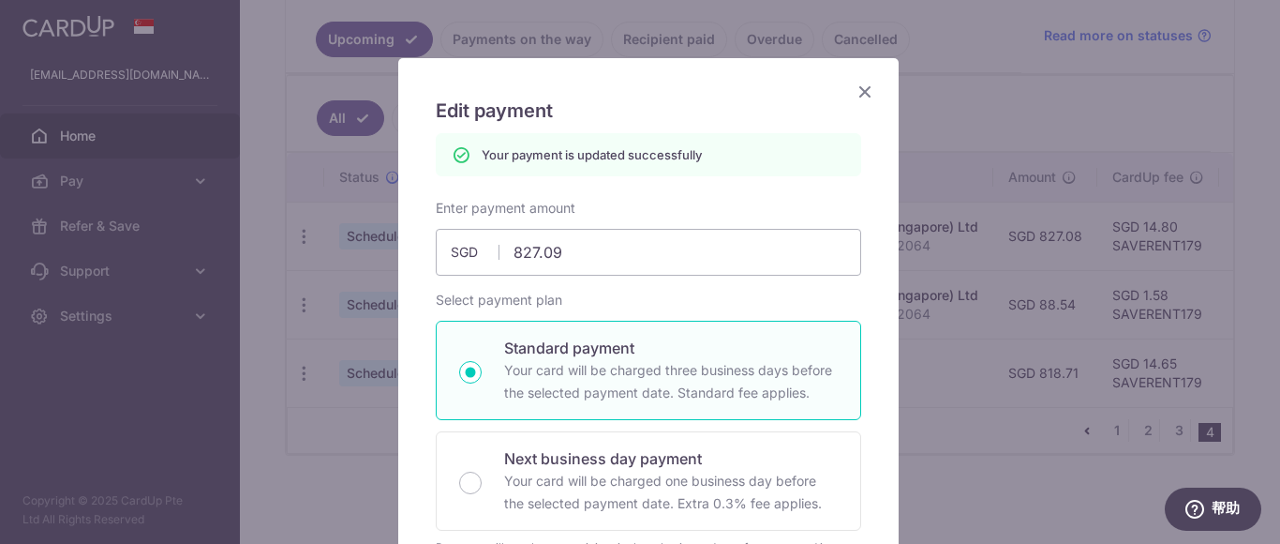
scroll to position [0, 0]
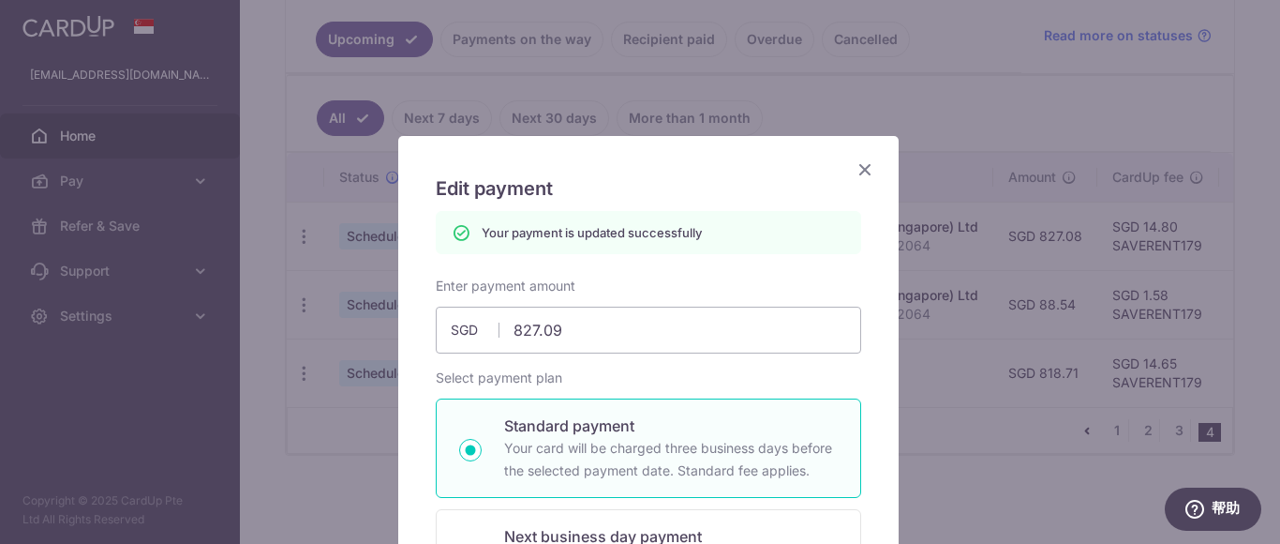
click at [854, 172] on icon "Close" at bounding box center [865, 168] width 22 height 23
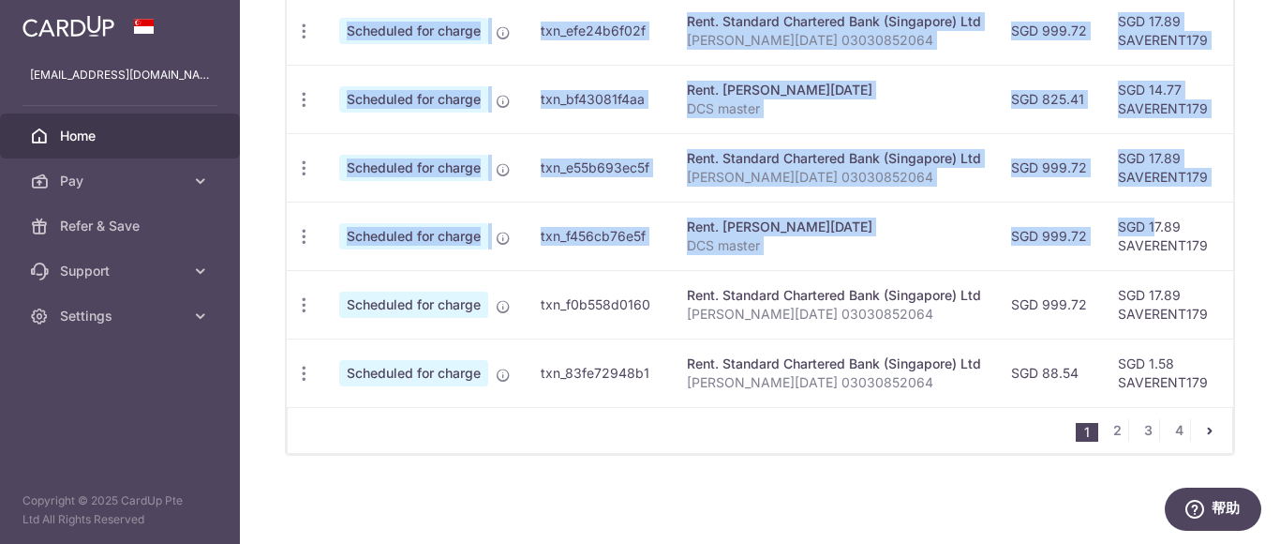
scroll to position [0, 475]
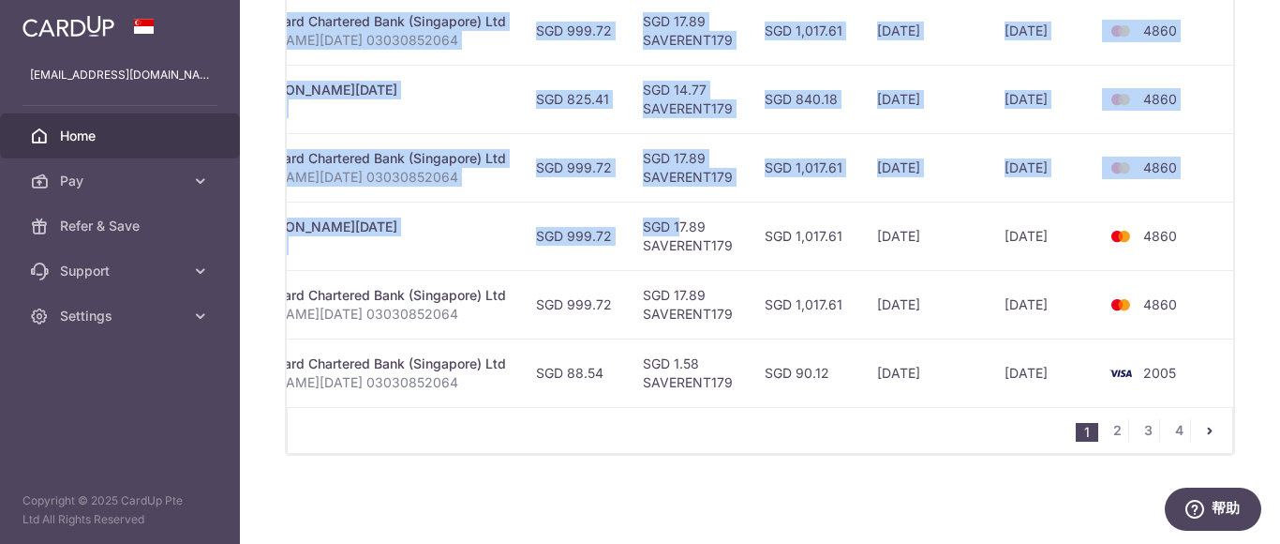
drag, startPoint x: 1202, startPoint y: 223, endPoint x: 1279, endPoint y: 223, distance: 76.9
click at [1279, 223] on div "× Pause Schedule Pause all future payments in this series Pause just this one p…" at bounding box center [760, 272] width 1040 height 544
click at [1220, 233] on td "4860" at bounding box center [1168, 236] width 142 height 68
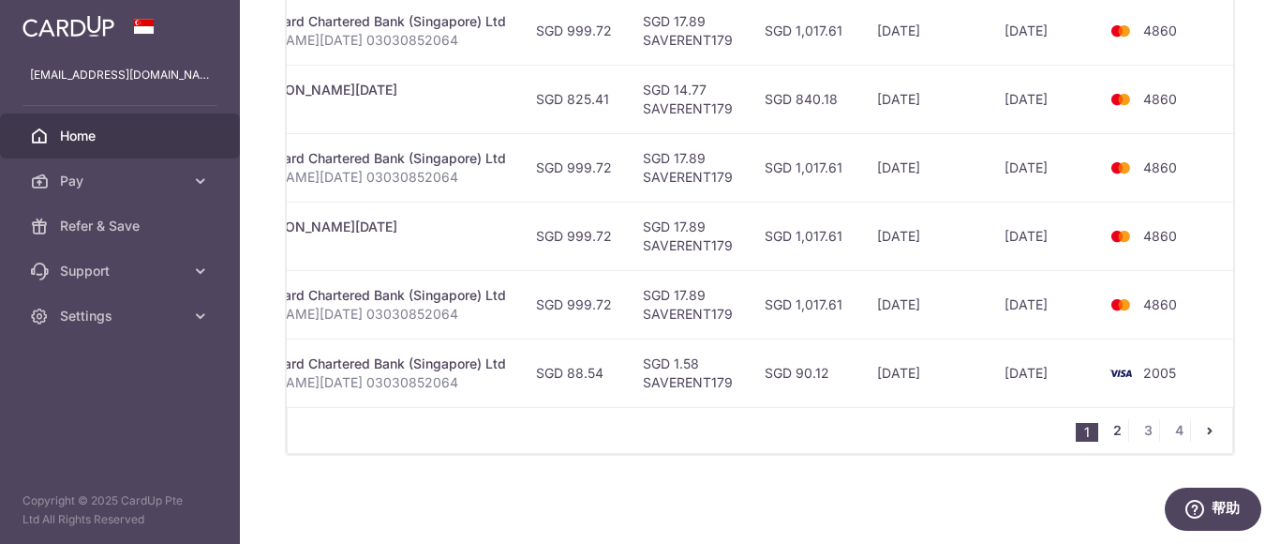
click at [1112, 433] on link "2" at bounding box center [1117, 430] width 22 height 22
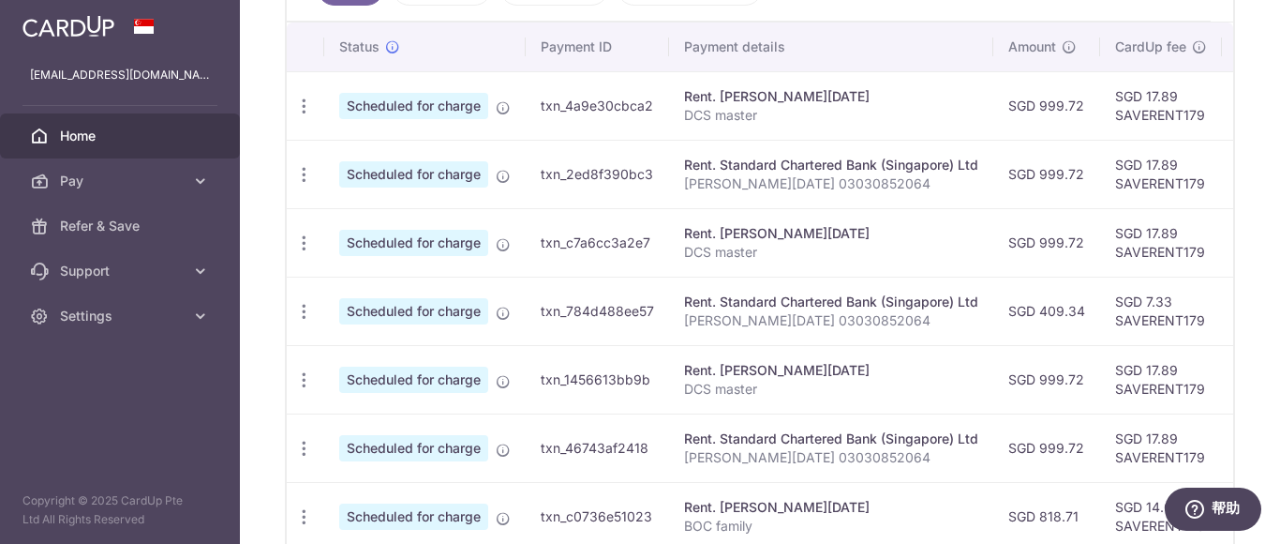
scroll to position [0, 471]
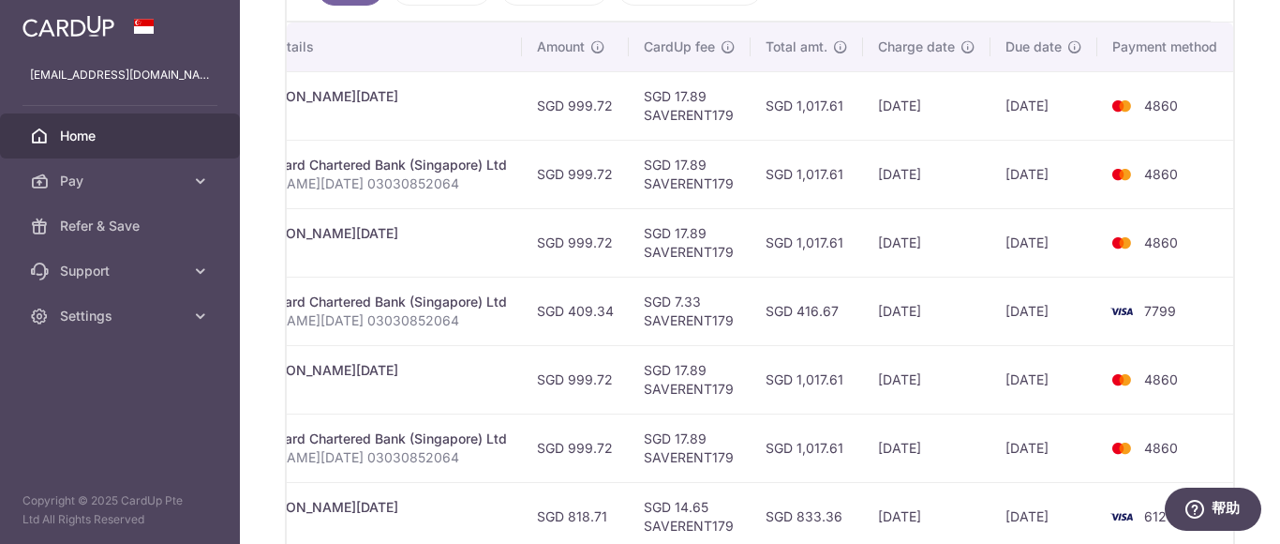
drag, startPoint x: 1081, startPoint y: 234, endPoint x: 1279, endPoint y: 249, distance: 199.3
click at [1279, 249] on div "× Pause Schedule Pause all future payments in this series Pause just this one p…" at bounding box center [760, 272] width 1040 height 544
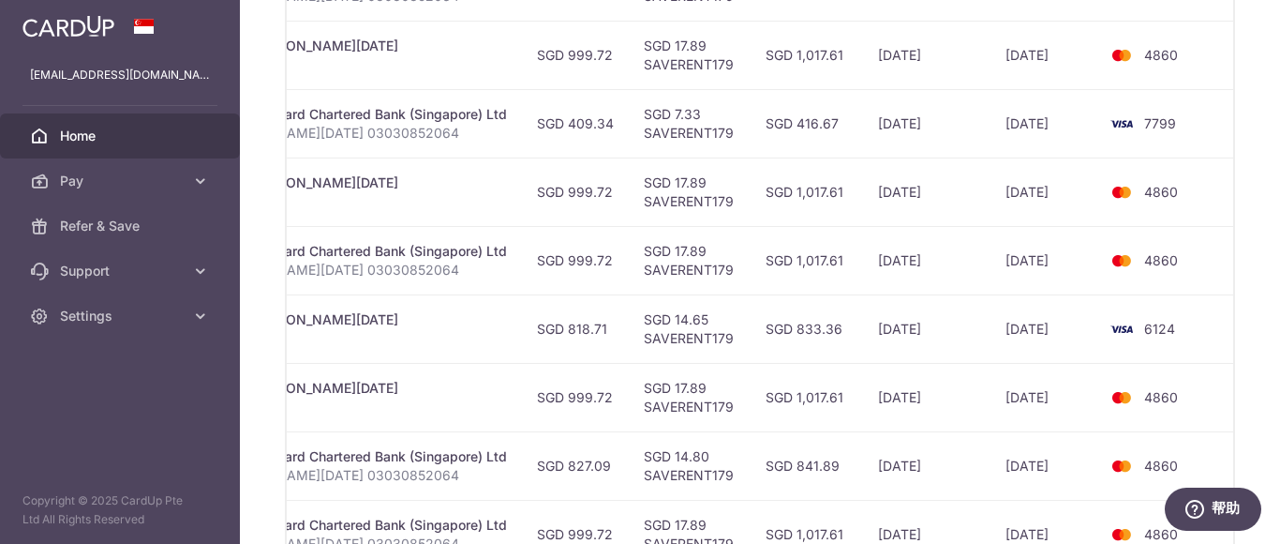
click at [829, 320] on td "SGD 833.36" at bounding box center [807, 328] width 112 height 68
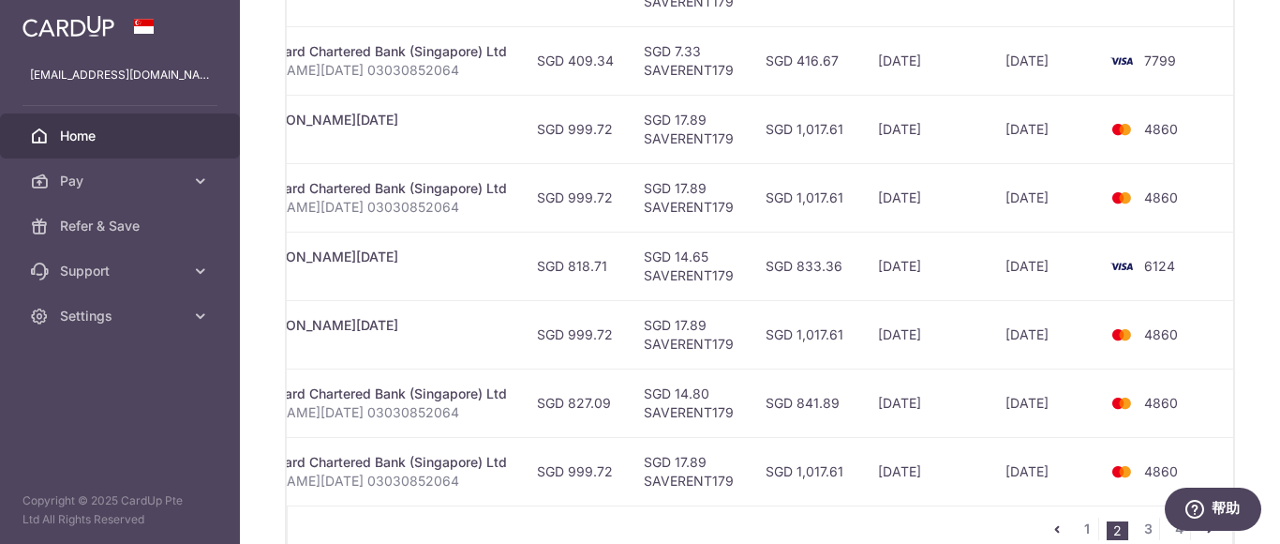
scroll to position [838, 0]
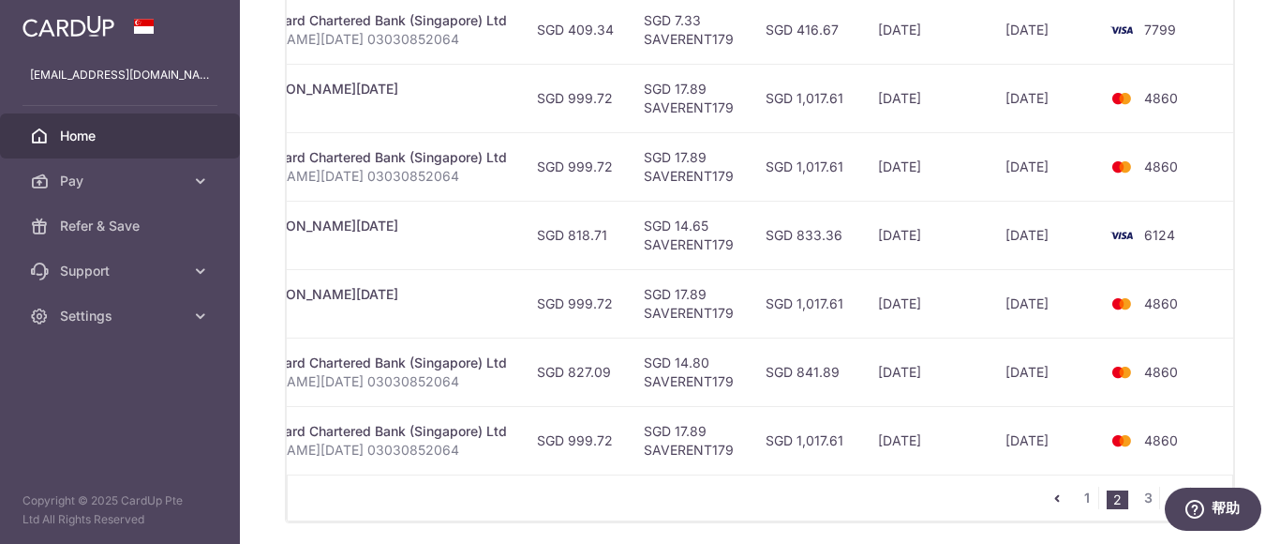
click at [838, 369] on td "SGD 841.89" at bounding box center [807, 371] width 112 height 68
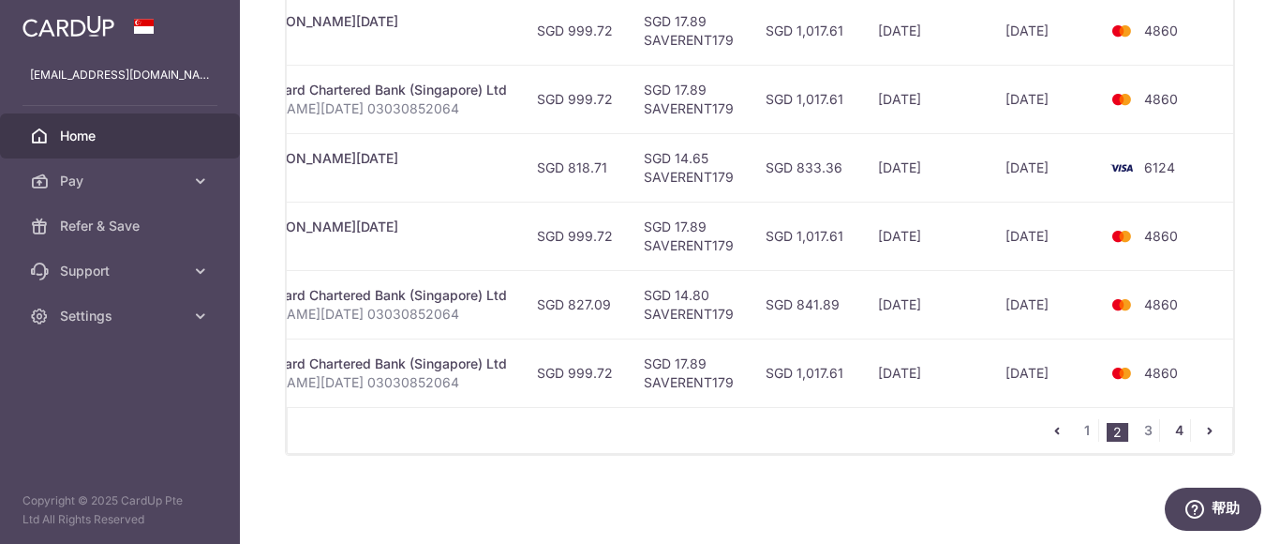
click at [1170, 429] on link "4" at bounding box center [1179, 430] width 22 height 22
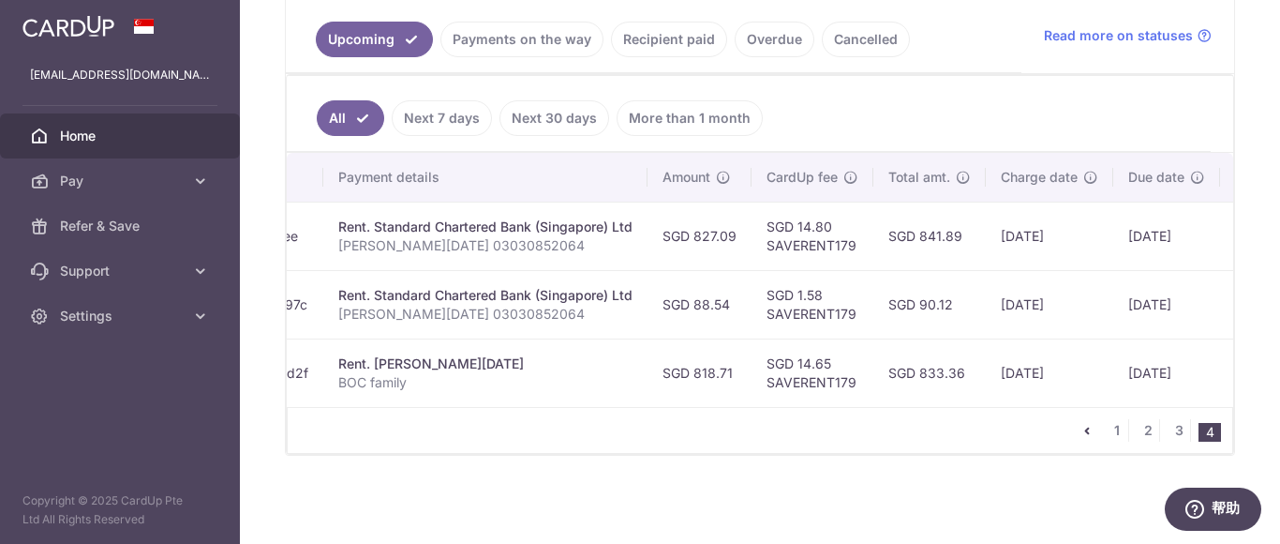
scroll to position [0, 470]
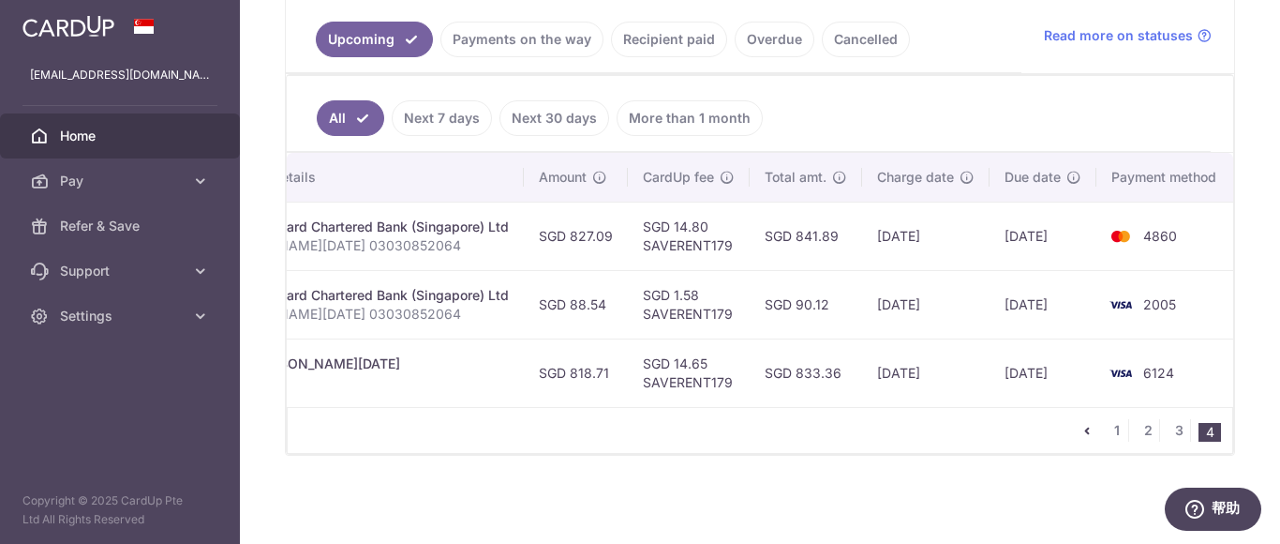
drag, startPoint x: 1085, startPoint y: 301, endPoint x: 1279, endPoint y: 301, distance: 194.0
click at [1279, 301] on div "× Pause Schedule Pause all future payments in this series Pause just this one p…" at bounding box center [760, 272] width 1040 height 544
click at [1203, 272] on td "2005" at bounding box center [1168, 304] width 142 height 68
click at [1196, 256] on td "4860" at bounding box center [1168, 236] width 142 height 68
click at [1174, 429] on link "3" at bounding box center [1179, 430] width 22 height 22
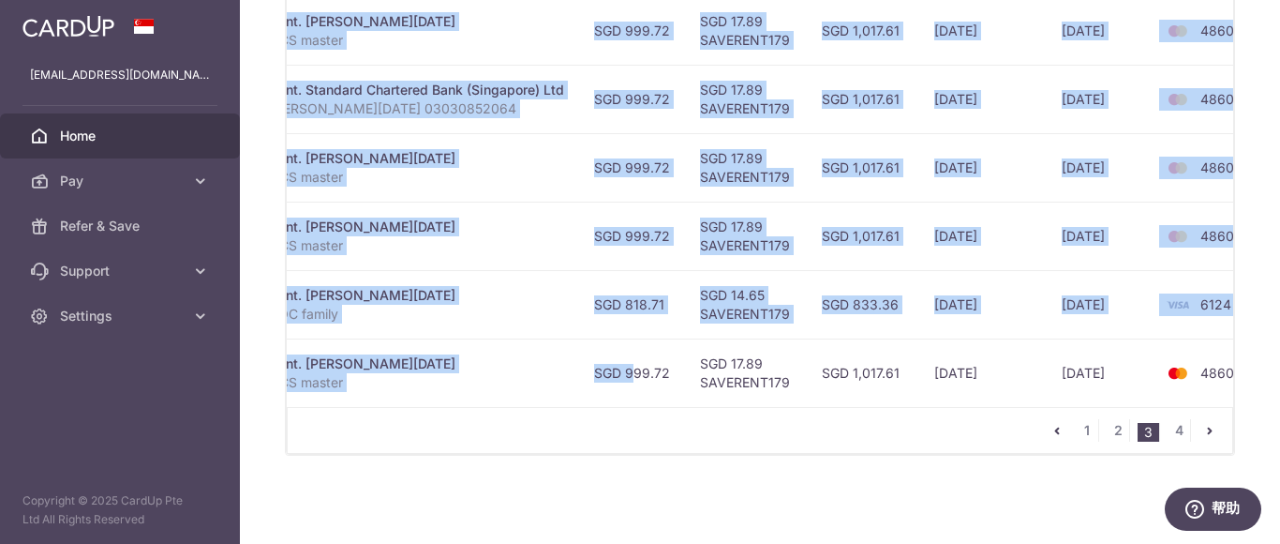
scroll to position [0, 471]
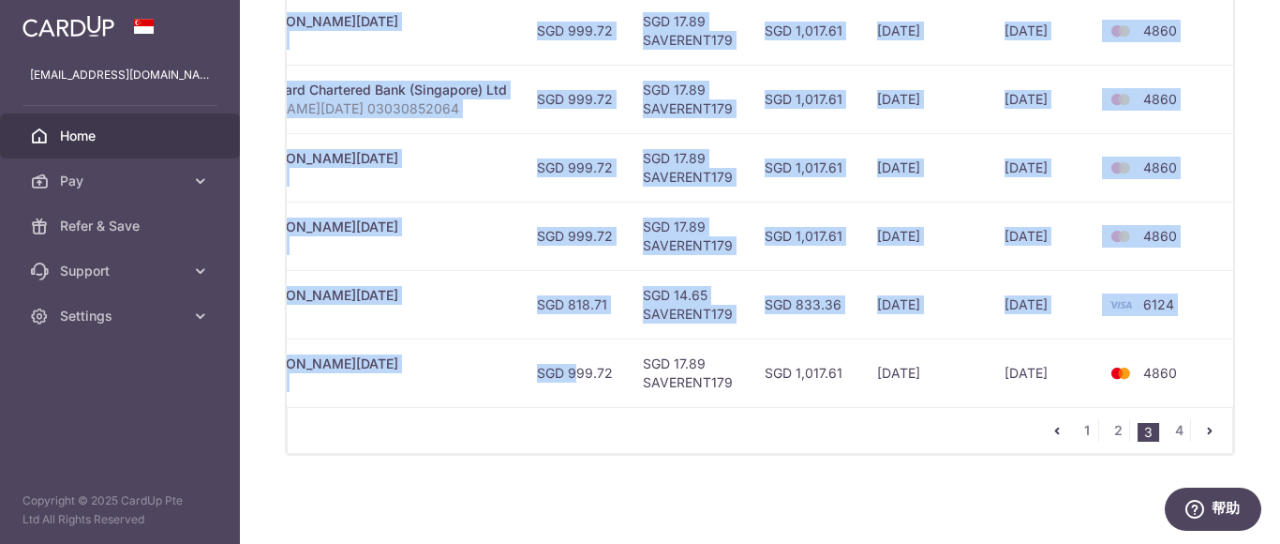
drag, startPoint x: 1027, startPoint y: 371, endPoint x: 1279, endPoint y: 356, distance: 252.6
click at [1279, 356] on div "× Pause Schedule Pause all future payments in this series Pause just this one p…" at bounding box center [760, 272] width 1040 height 544
click at [1201, 341] on td "4860" at bounding box center [1168, 372] width 142 height 68
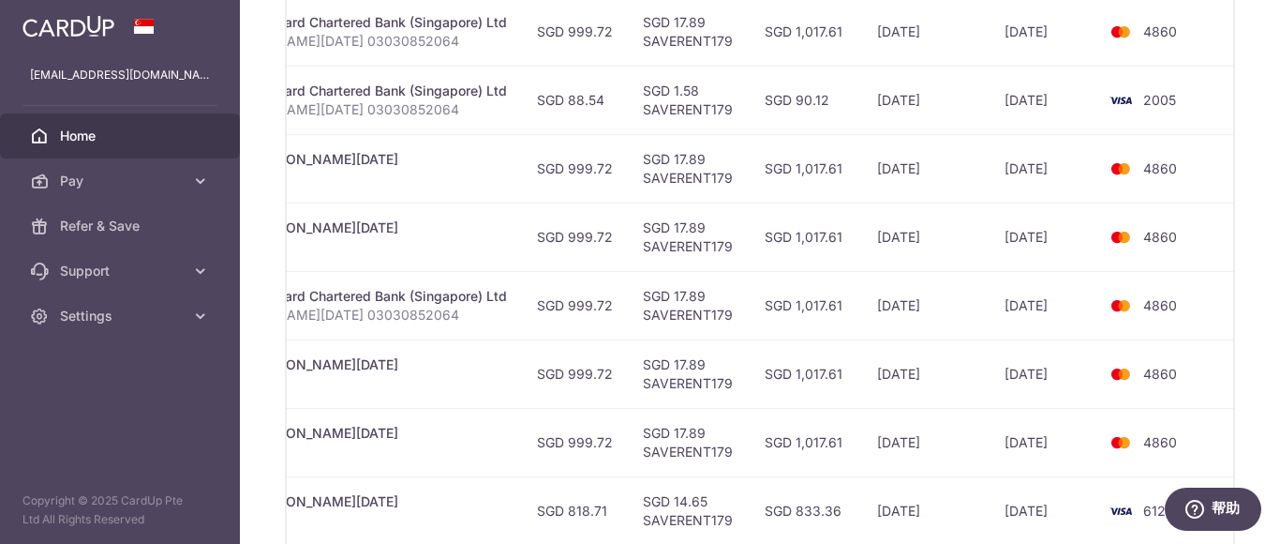
scroll to position [911, 0]
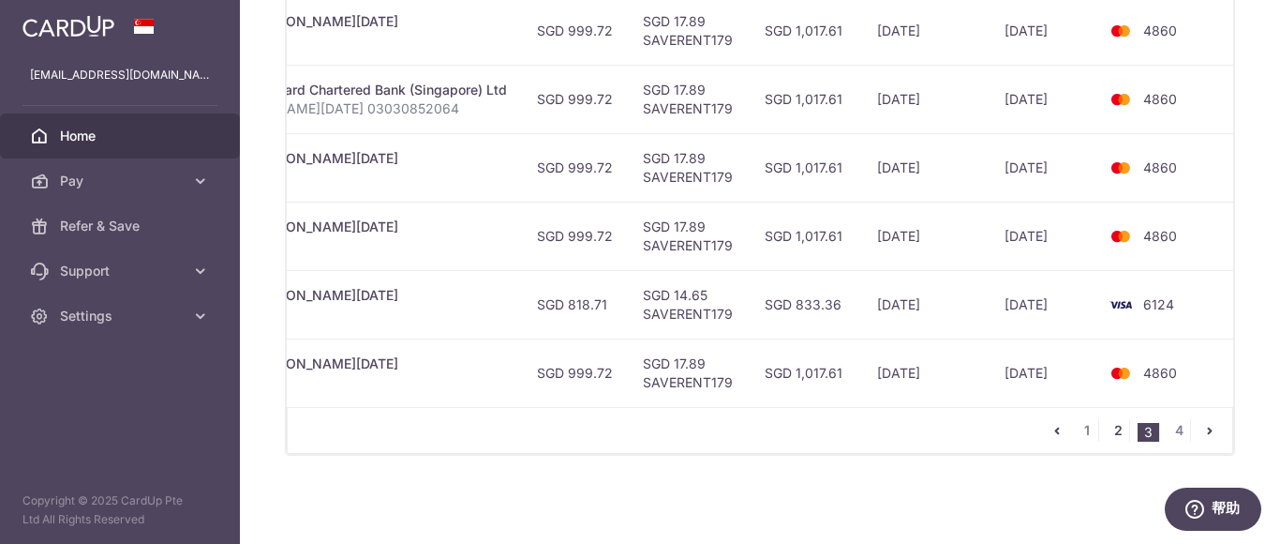
click at [1113, 428] on link "2" at bounding box center [1118, 430] width 22 height 22
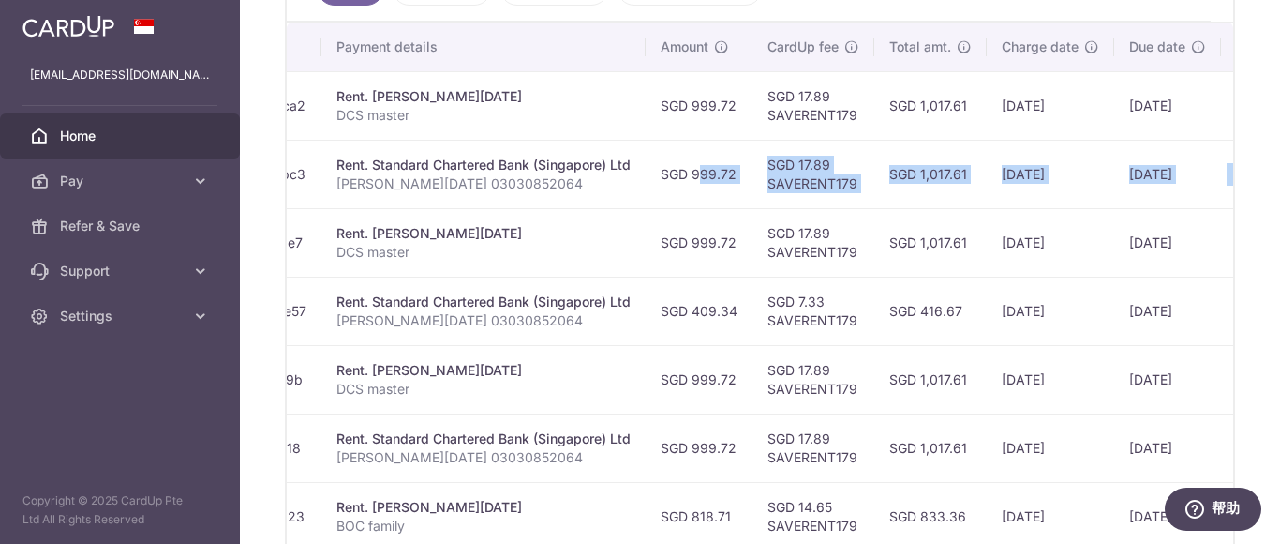
scroll to position [0, 471]
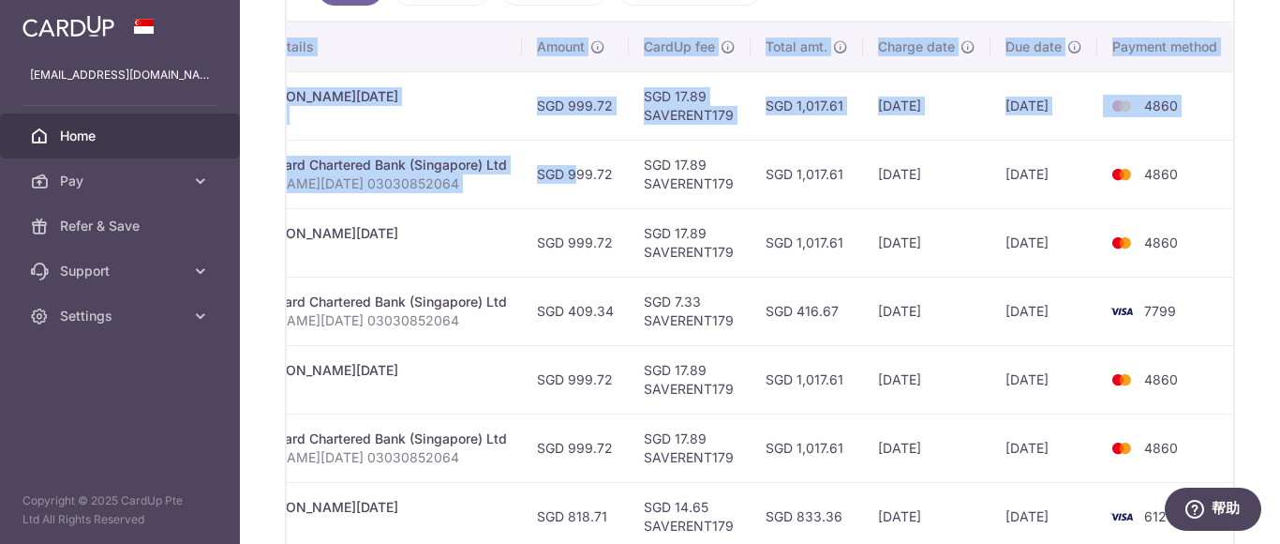
drag, startPoint x: 1021, startPoint y: 176, endPoint x: 1253, endPoint y: 182, distance: 232.5
click at [1253, 182] on div "× Pause Schedule Pause all future payments in this series Pause just this one p…" at bounding box center [760, 272] width 1040 height 544
click at [1225, 188] on td "4860" at bounding box center [1168, 174] width 142 height 68
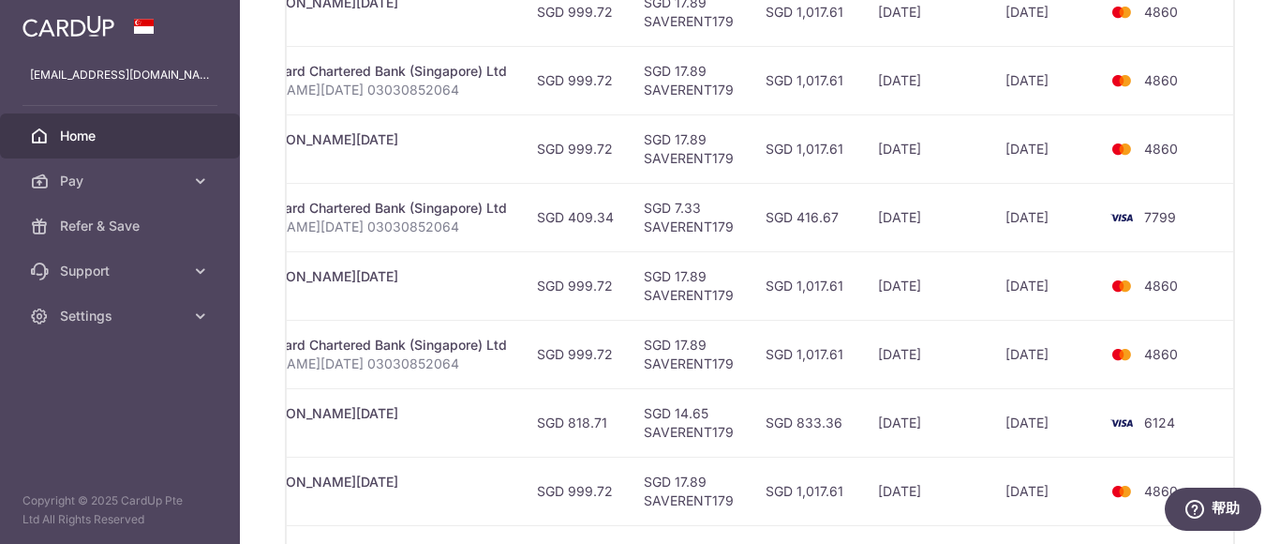
scroll to position [744, 0]
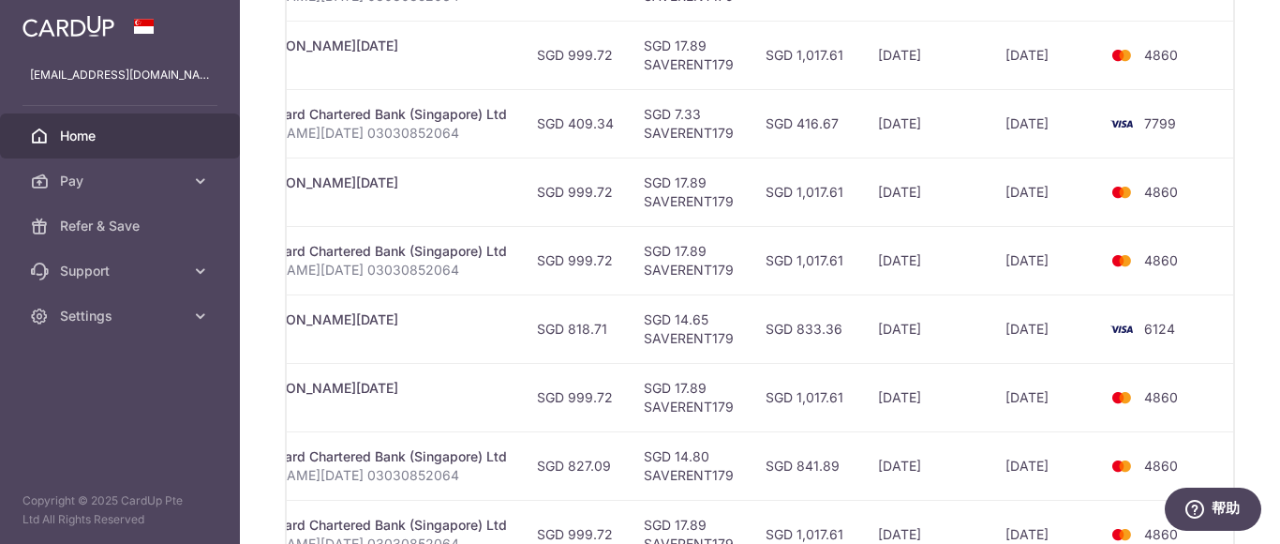
click at [1081, 397] on td "01/12/2025" at bounding box center [1044, 397] width 107 height 68
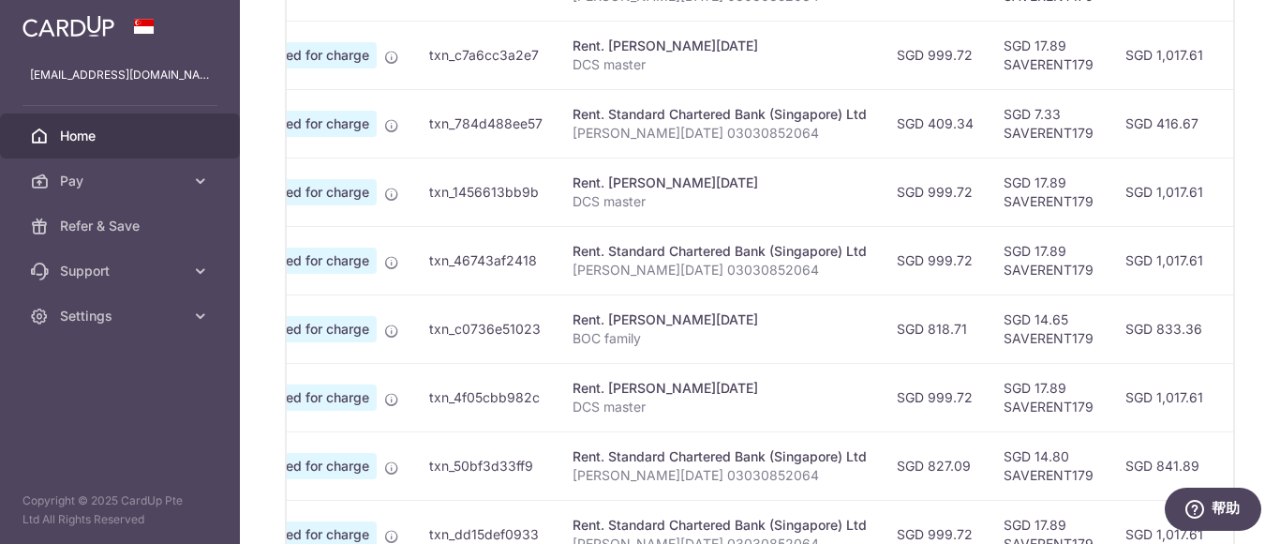
scroll to position [0, 0]
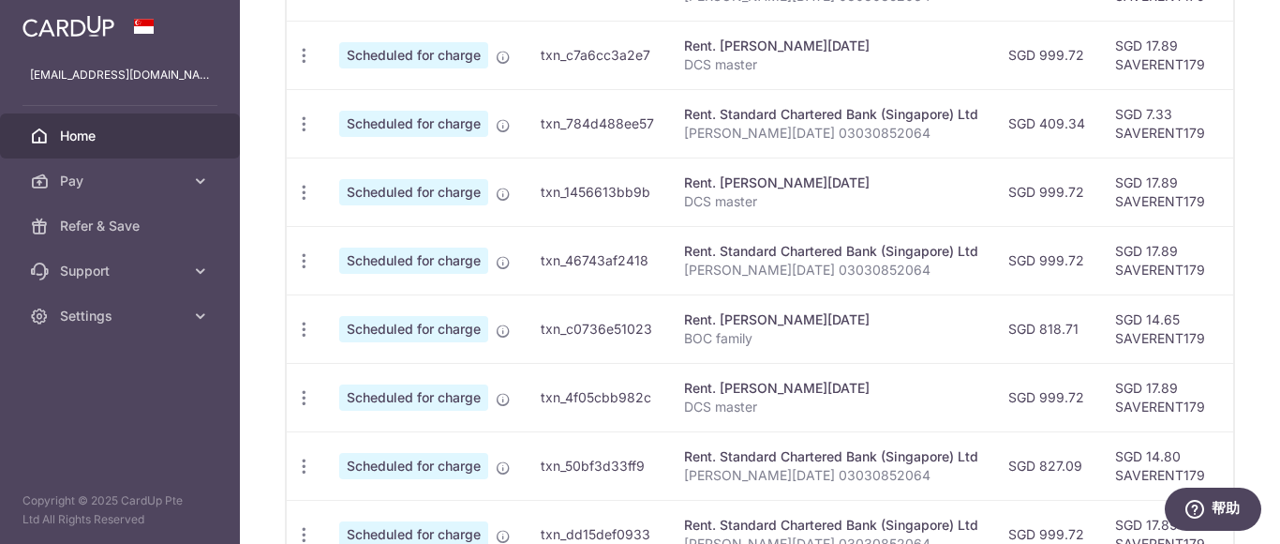
drag, startPoint x: 1079, startPoint y: 397, endPoint x: 323, endPoint y: 405, distance: 755.4
click at [335, 408] on tr "Update payment Cancel payment Scheduled for charge txn_4f05cbb982c Rent. JIN XI…" at bounding box center [999, 397] width 1425 height 68
click at [305, 397] on icon "button" at bounding box center [304, 398] width 20 height 20
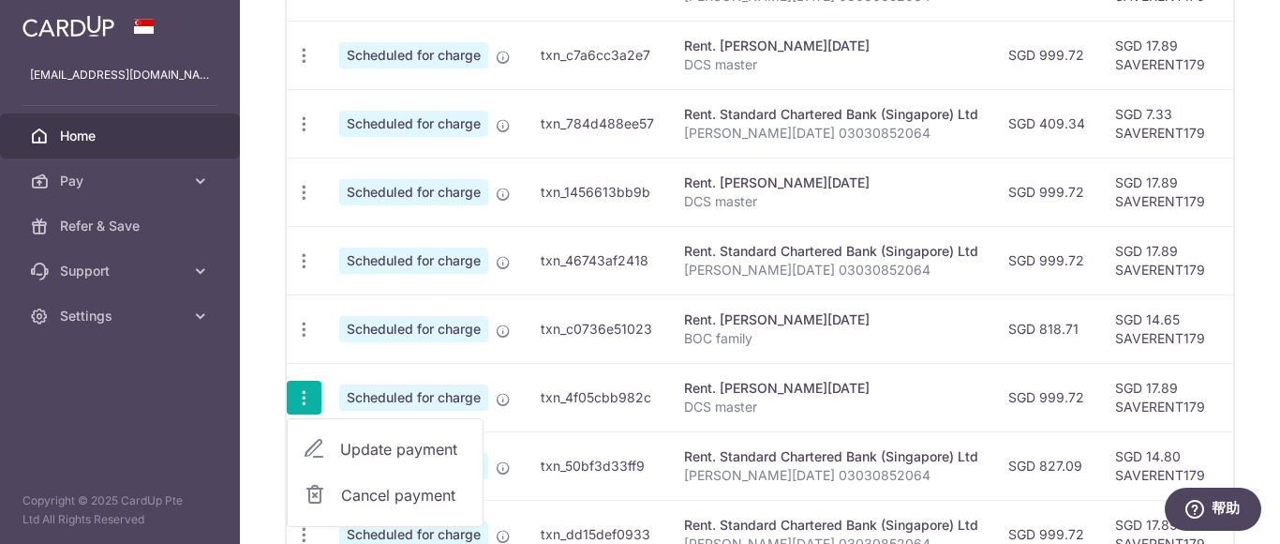
click at [382, 449] on span "Update payment" at bounding box center [403, 449] width 127 height 22
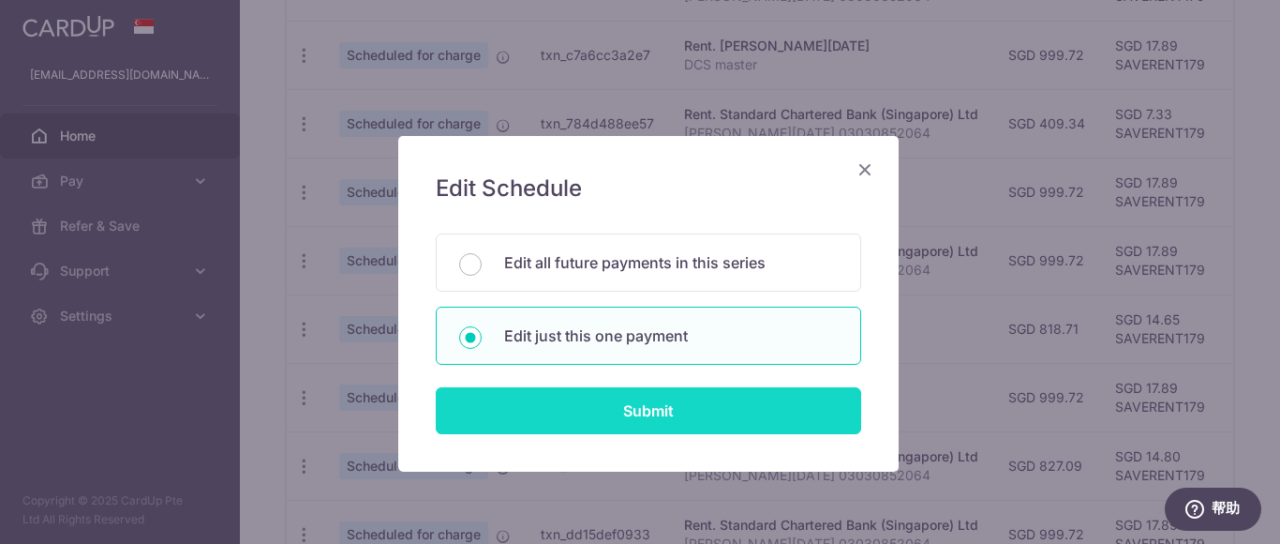
click at [709, 429] on input "Submit" at bounding box center [648, 410] width 425 height 47
radio input "true"
type input "999.72"
type input "01/12/2025"
type input "DCS master"
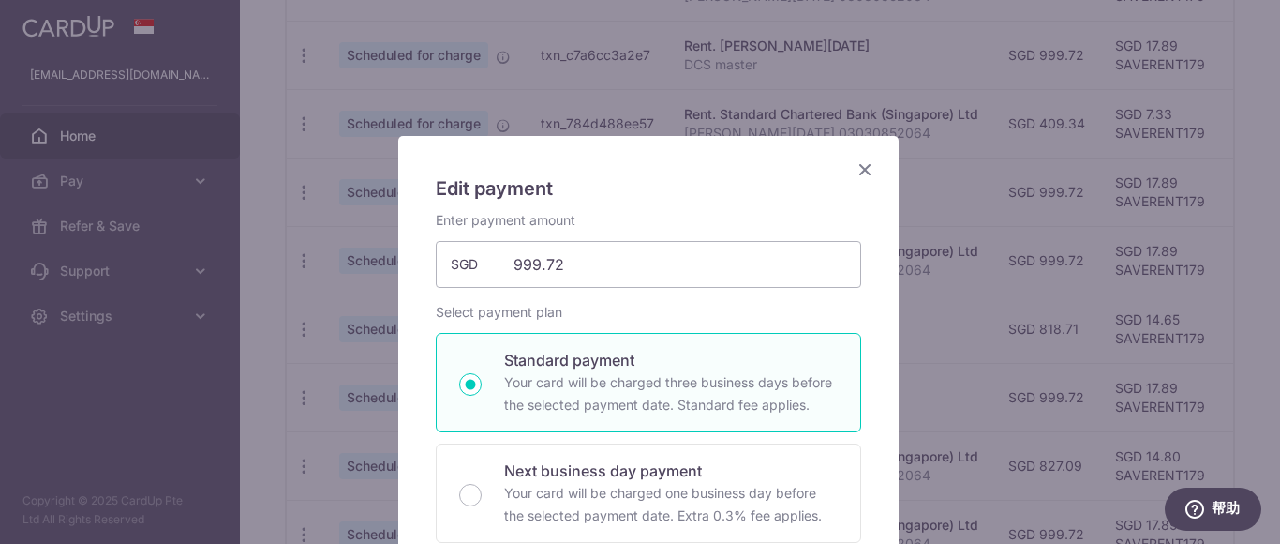
type input "SAVERENT179"
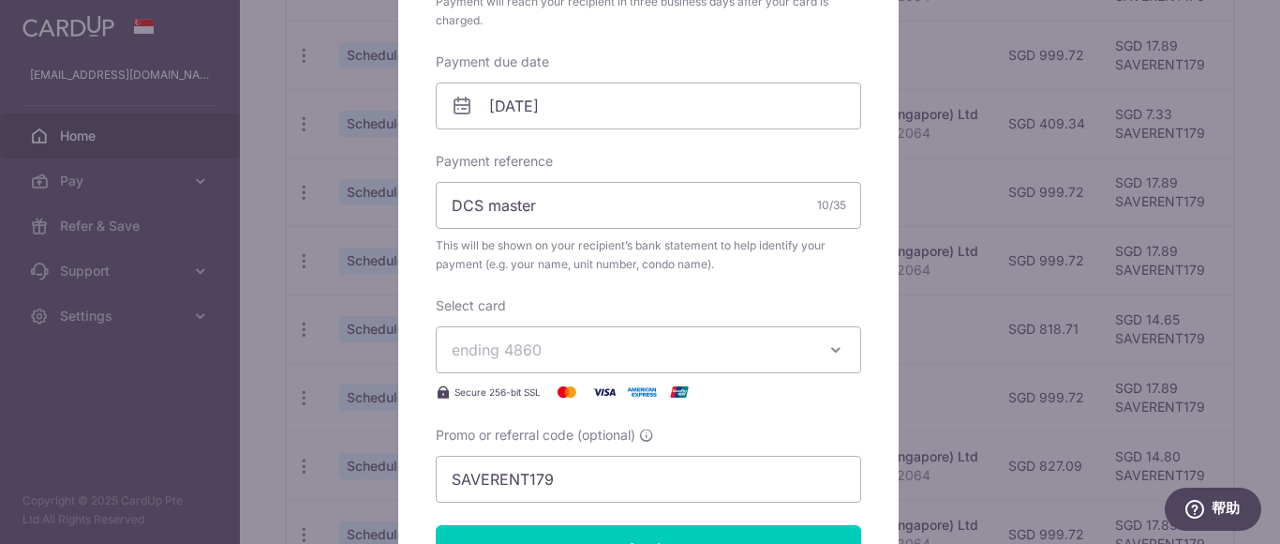
scroll to position [562, 0]
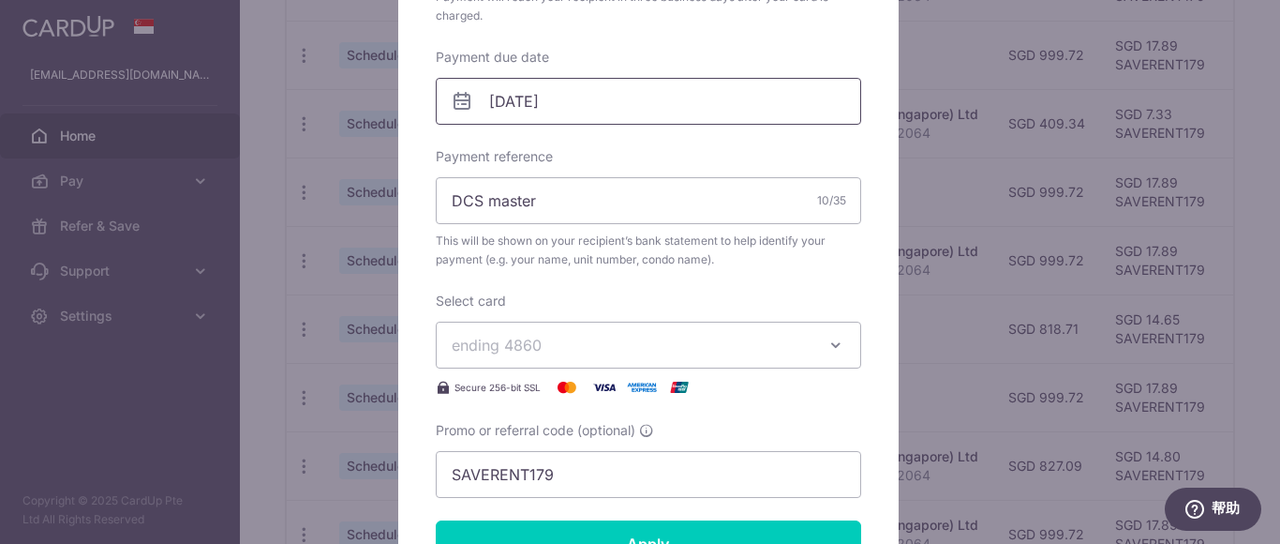
click at [619, 102] on input "01/12/2025" at bounding box center [648, 101] width 425 height 47
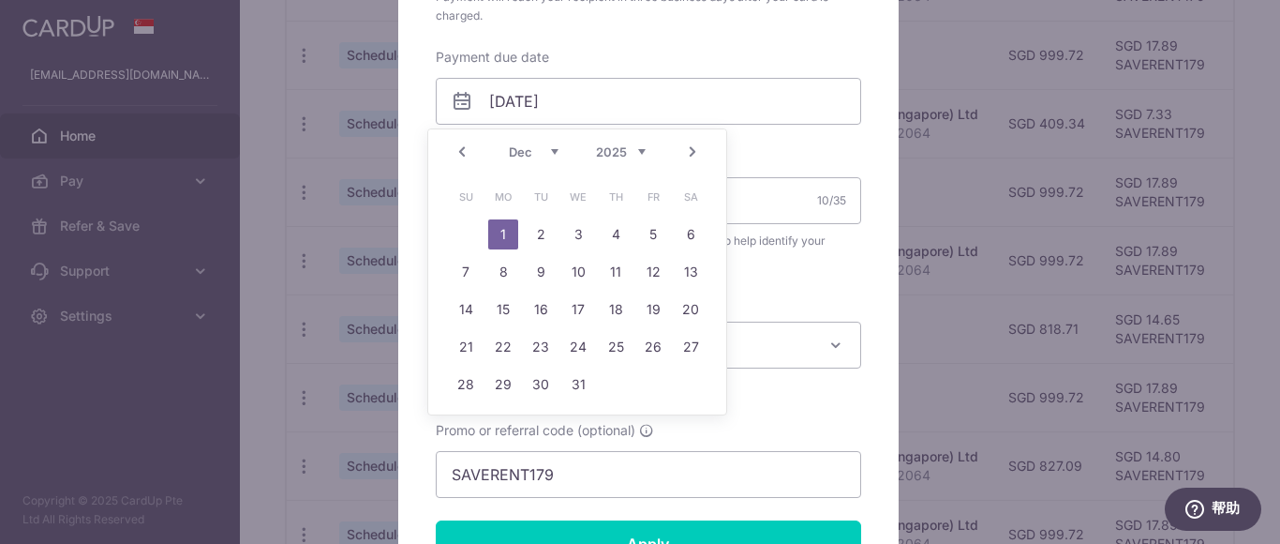
click at [547, 151] on select "Oct Nov Dec" at bounding box center [534, 151] width 50 height 15
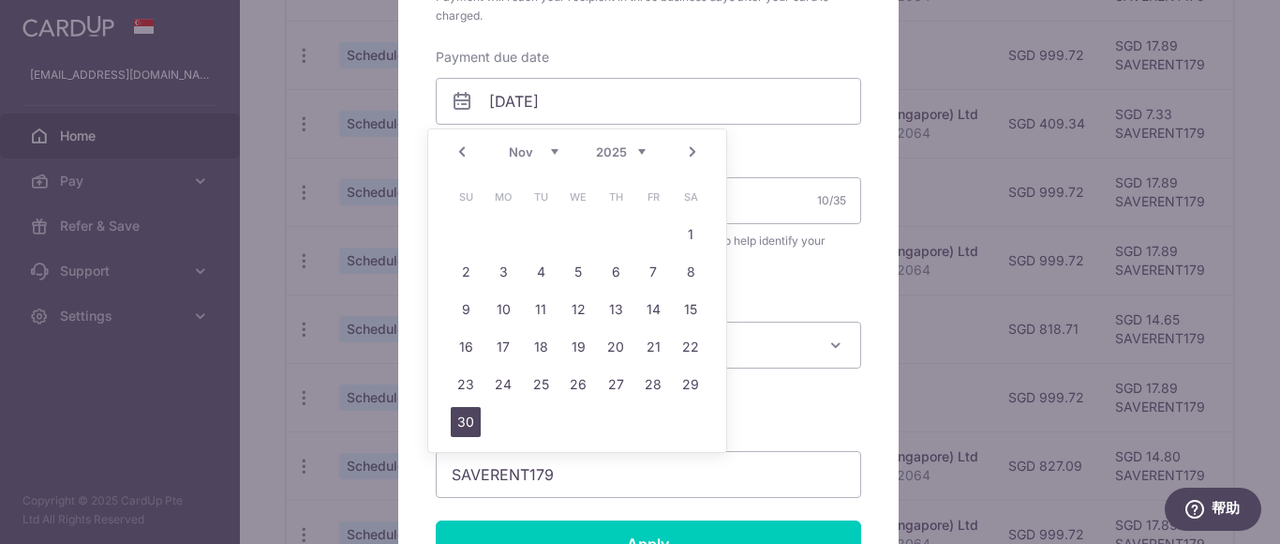
click at [463, 422] on link "30" at bounding box center [466, 422] width 30 height 30
type input "[DATE]"
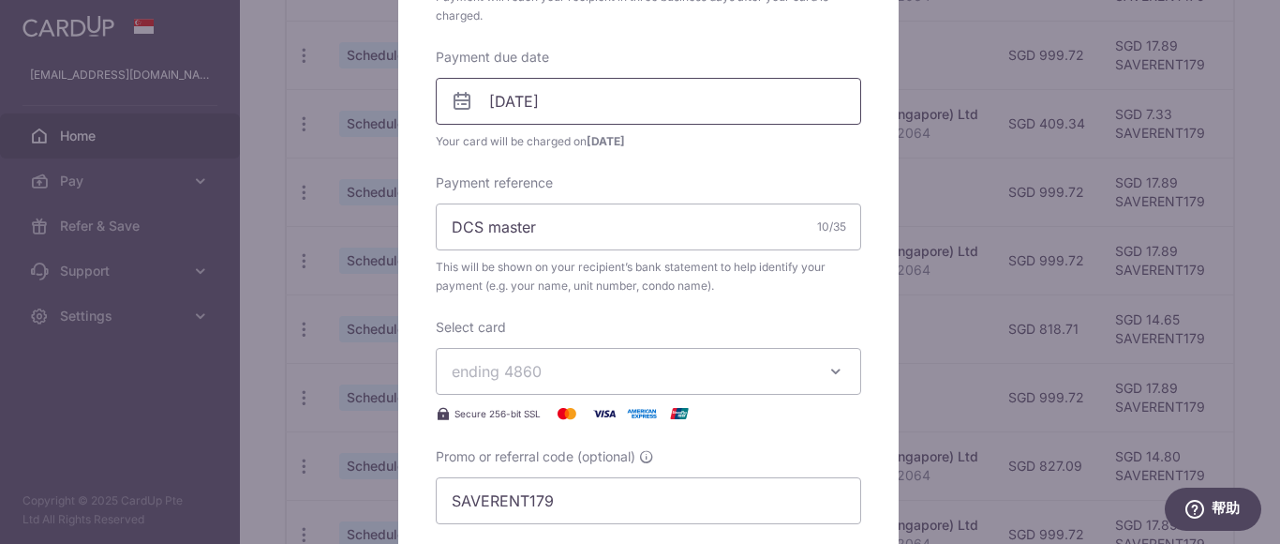
click at [669, 99] on input "[DATE]" at bounding box center [648, 101] width 425 height 47
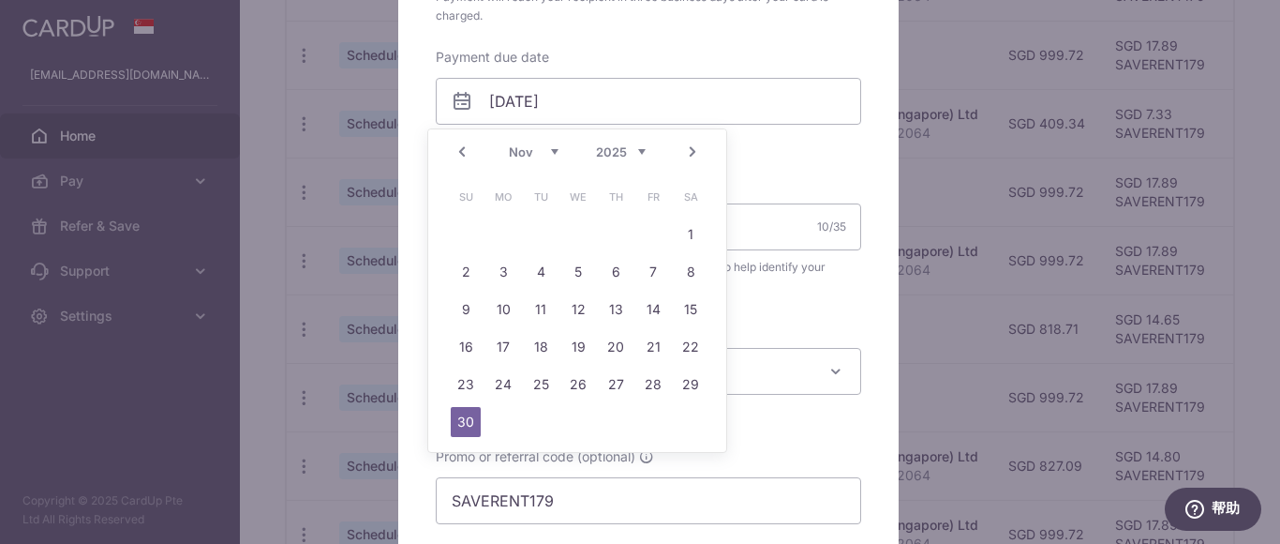
click at [762, 179] on div "Payment reference DCS master 10/35 This will be shown on your recipient’s bank …" at bounding box center [648, 234] width 425 height 122
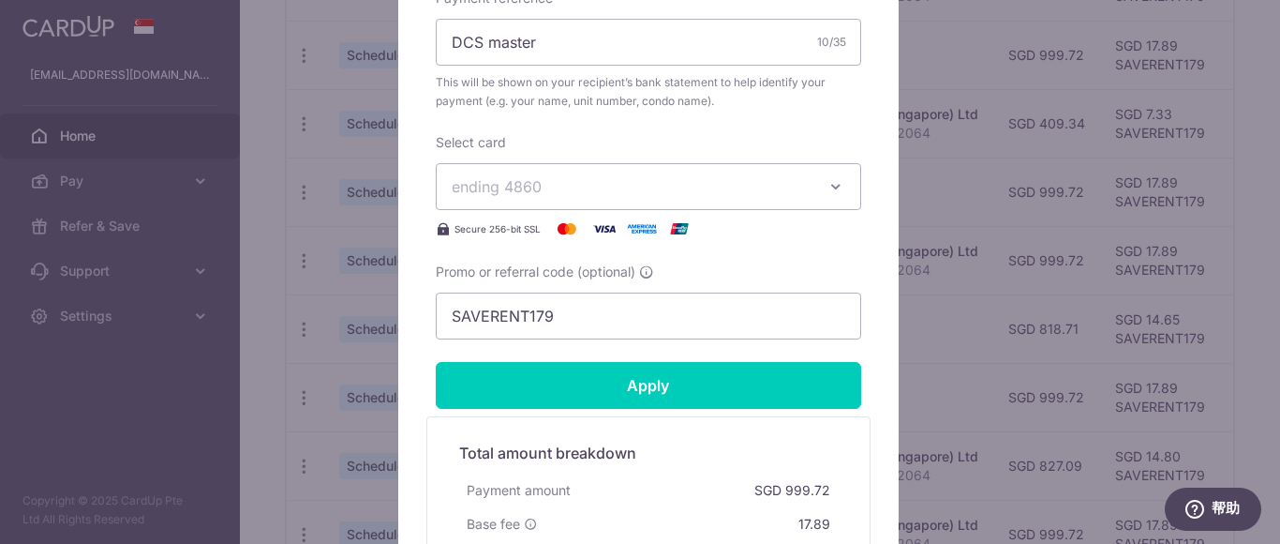
scroll to position [750, 0]
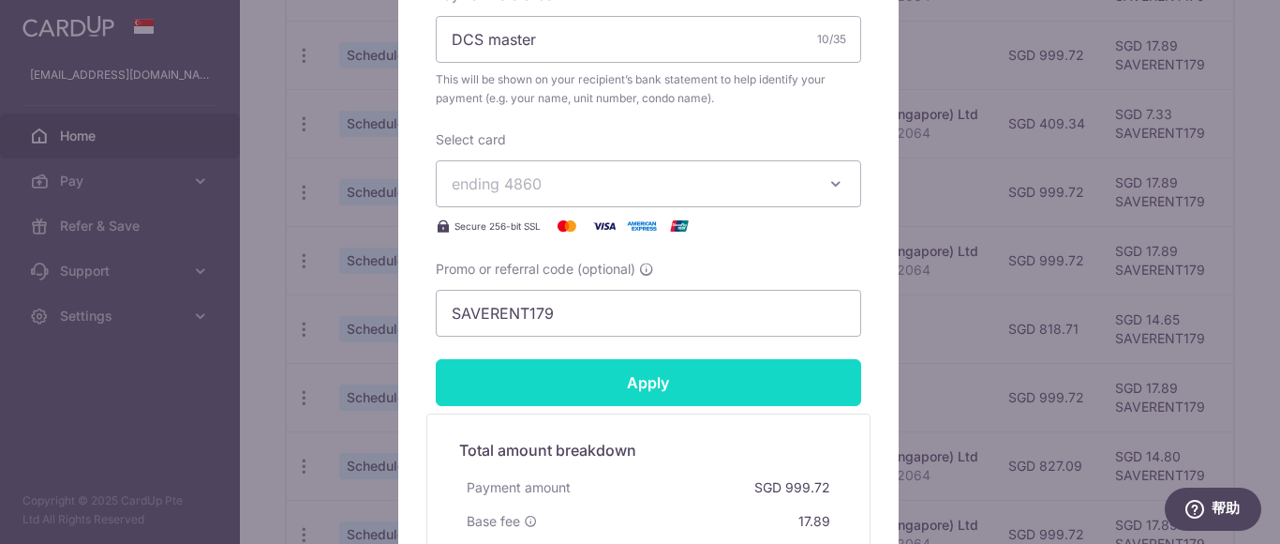
click at [618, 383] on input "Apply" at bounding box center [648, 382] width 425 height 47
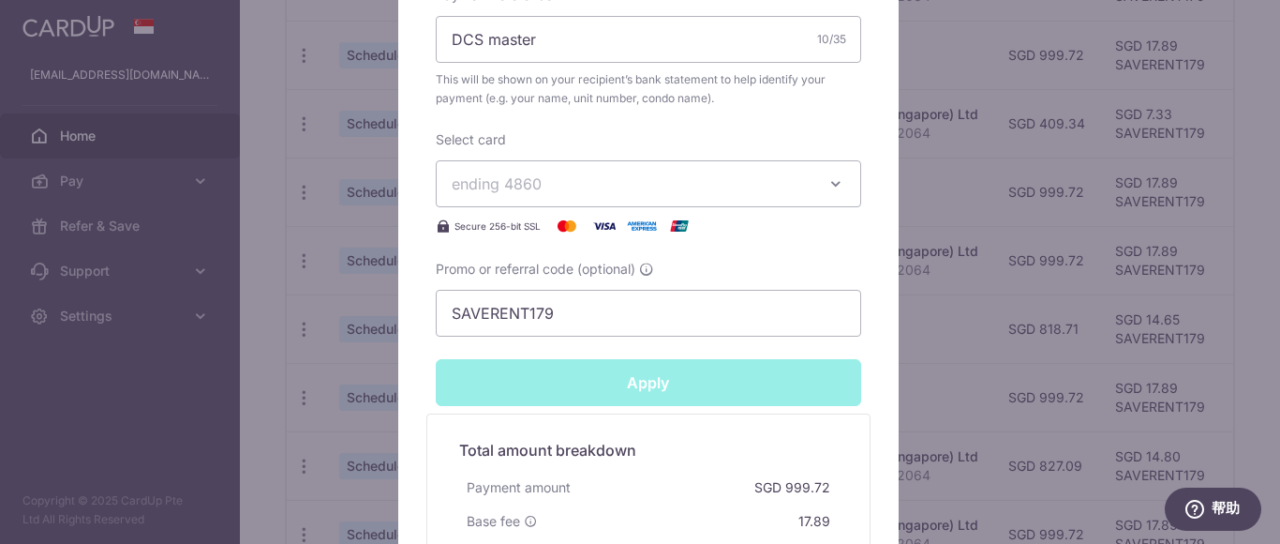
type input "Successfully Applied"
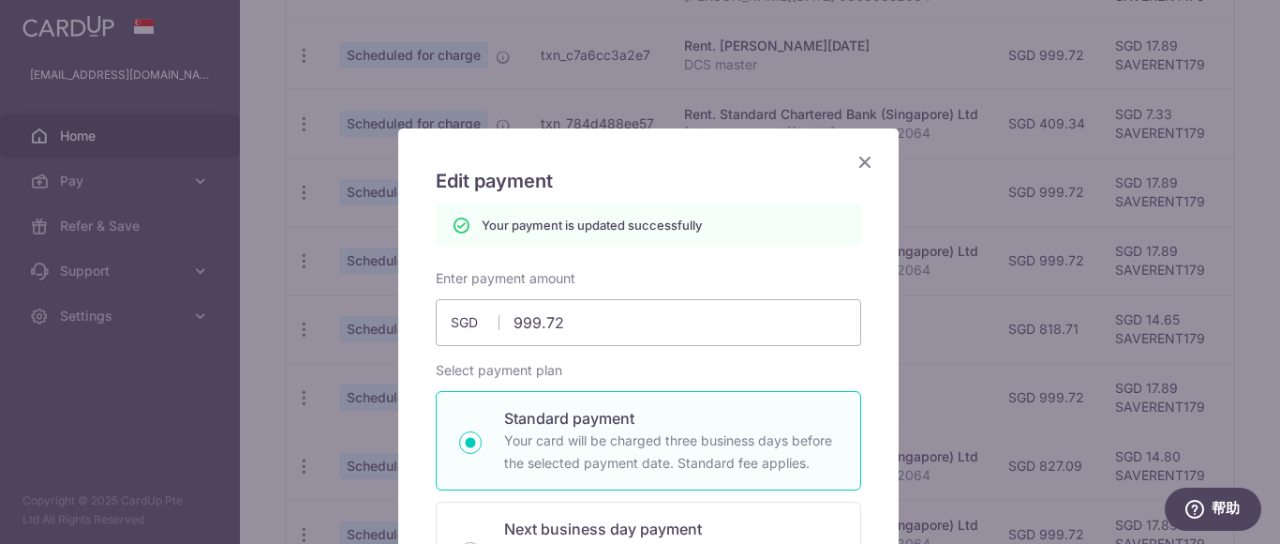
scroll to position [0, 0]
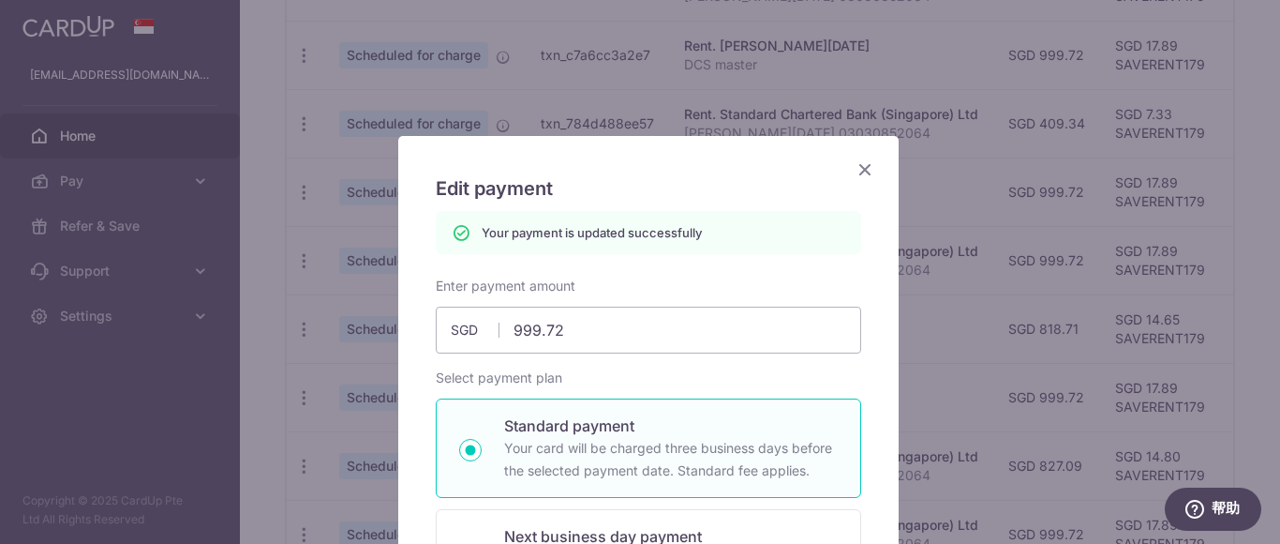
click at [858, 160] on icon "Close" at bounding box center [865, 168] width 22 height 23
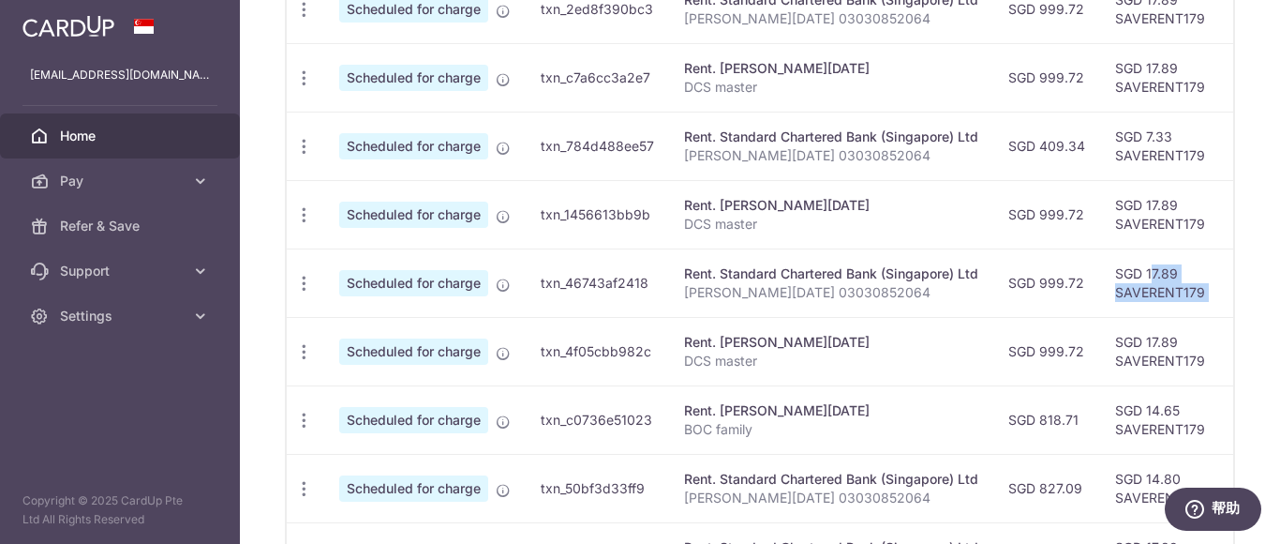
scroll to position [0, 471]
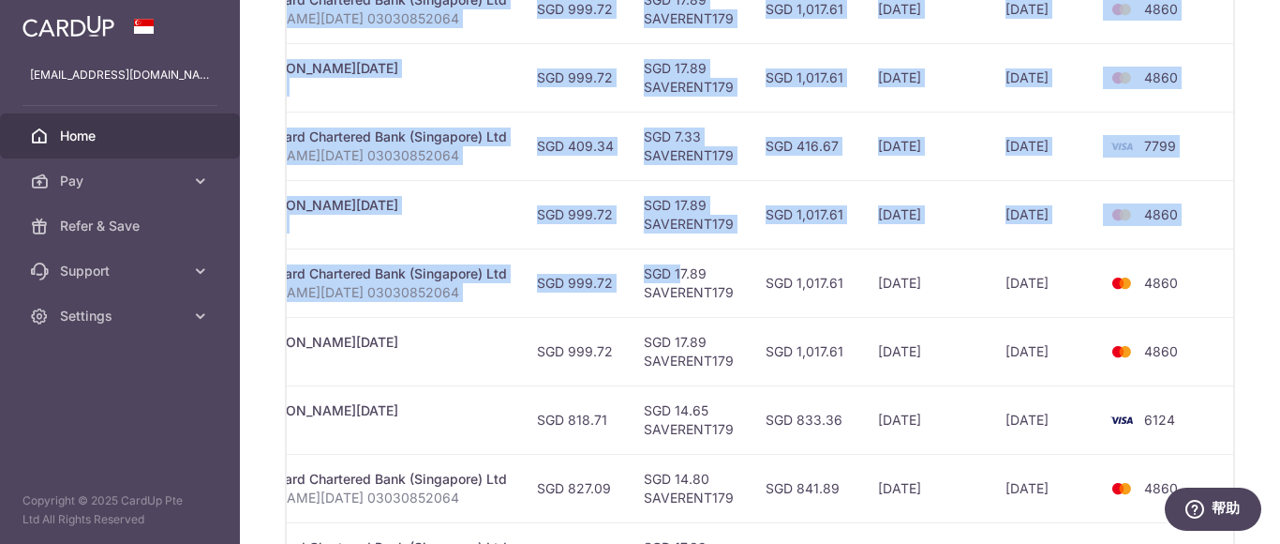
drag, startPoint x: 1107, startPoint y: 265, endPoint x: 1279, endPoint y: 291, distance: 174.3
click at [1279, 291] on div "× Pause Schedule Pause all future payments in this series Pause just this one p…" at bounding box center [760, 272] width 1040 height 544
click at [1234, 233] on div "× Pause Schedule Pause all future payments in this series Pause just this one p…" at bounding box center [760, 272] width 1040 height 544
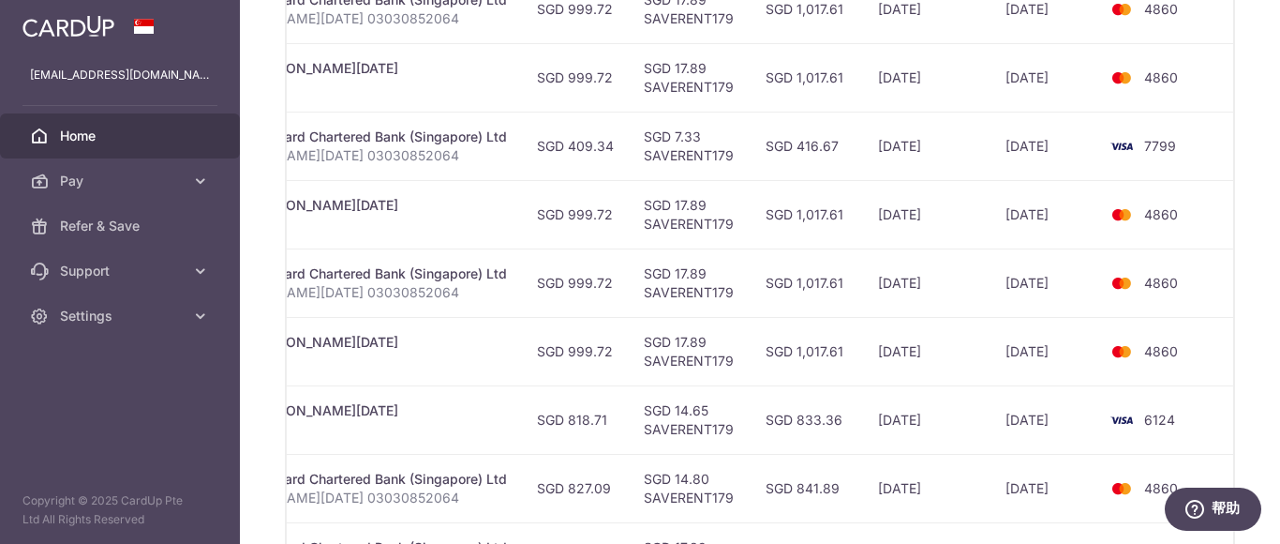
scroll to position [815, 0]
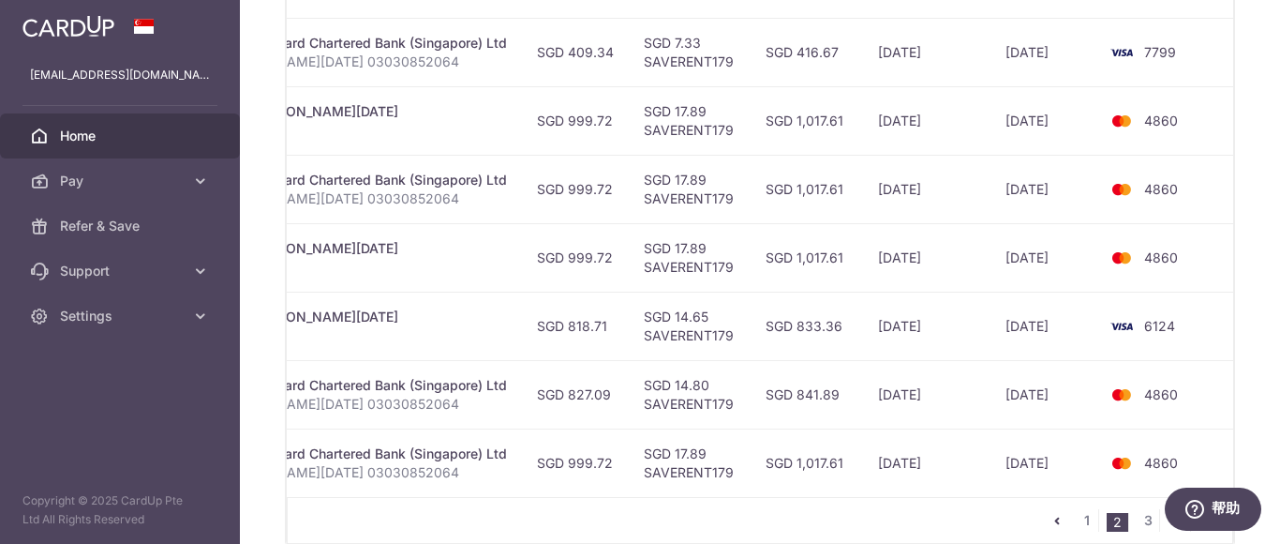
click at [1180, 391] on td "4860" at bounding box center [1168, 394] width 142 height 68
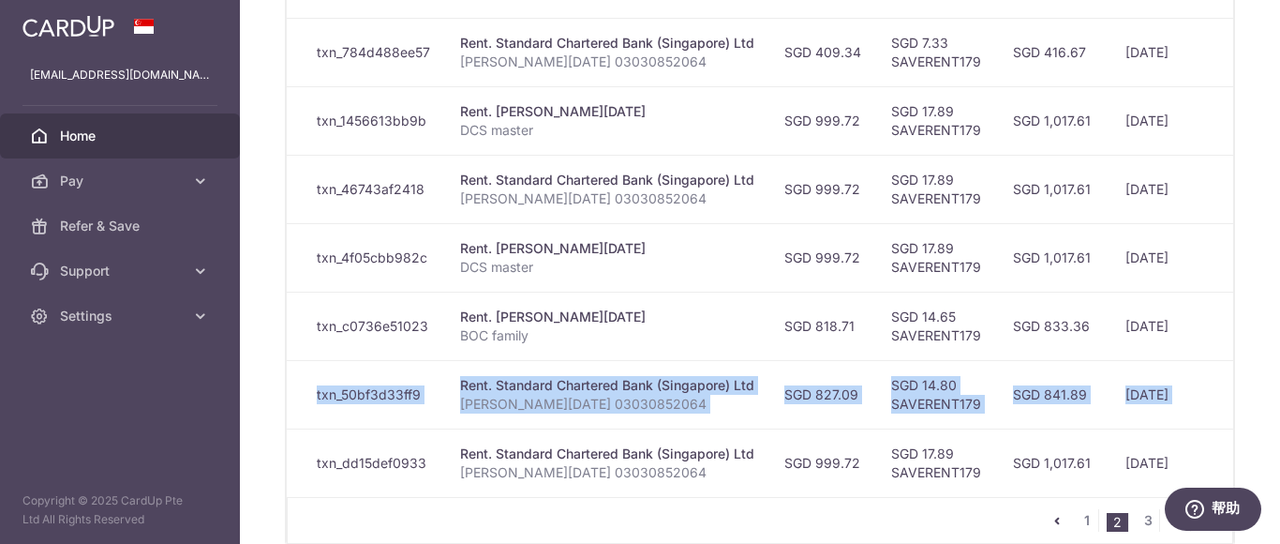
scroll to position [0, 0]
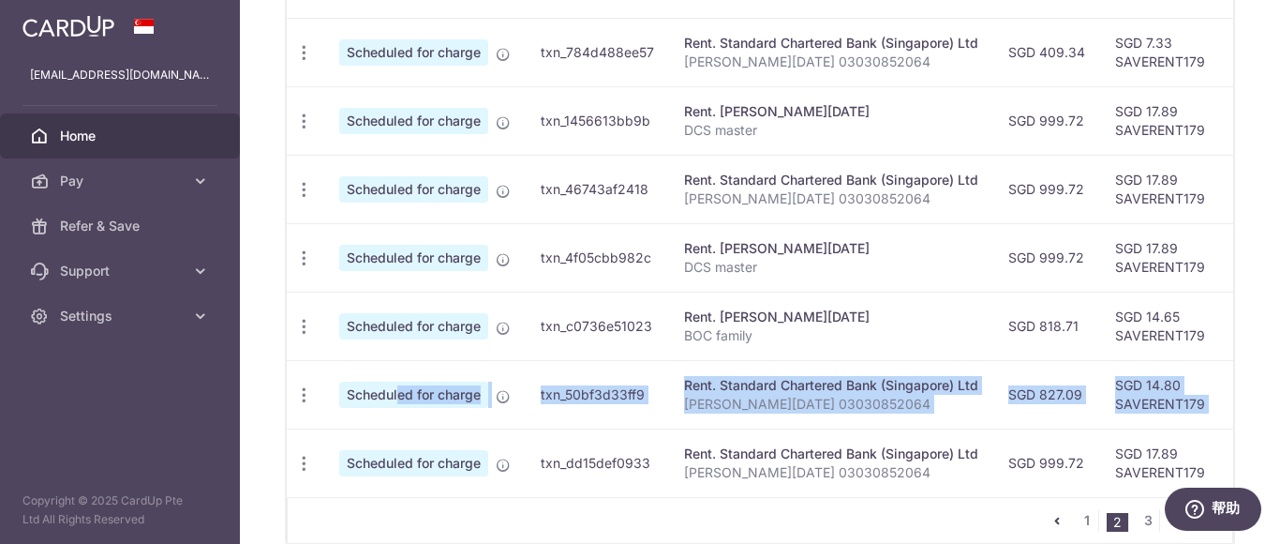
drag, startPoint x: 1183, startPoint y: 391, endPoint x: 335, endPoint y: 400, distance: 848.2
click at [335, 400] on tr "Update payment Cancel payment Scheduled for charge txn_50bf3d33ff9 Rent. Standa…" at bounding box center [999, 394] width 1425 height 68
click at [297, 393] on icon "button" at bounding box center [304, 395] width 20 height 20
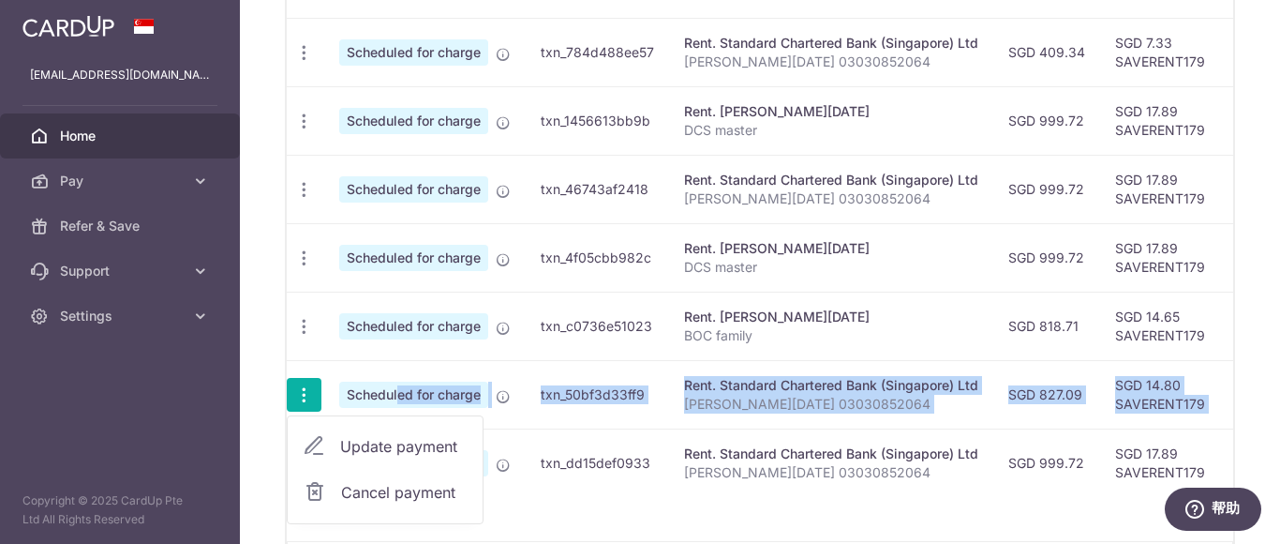
click at [358, 445] on span "Update payment" at bounding box center [403, 446] width 127 height 22
radio input "true"
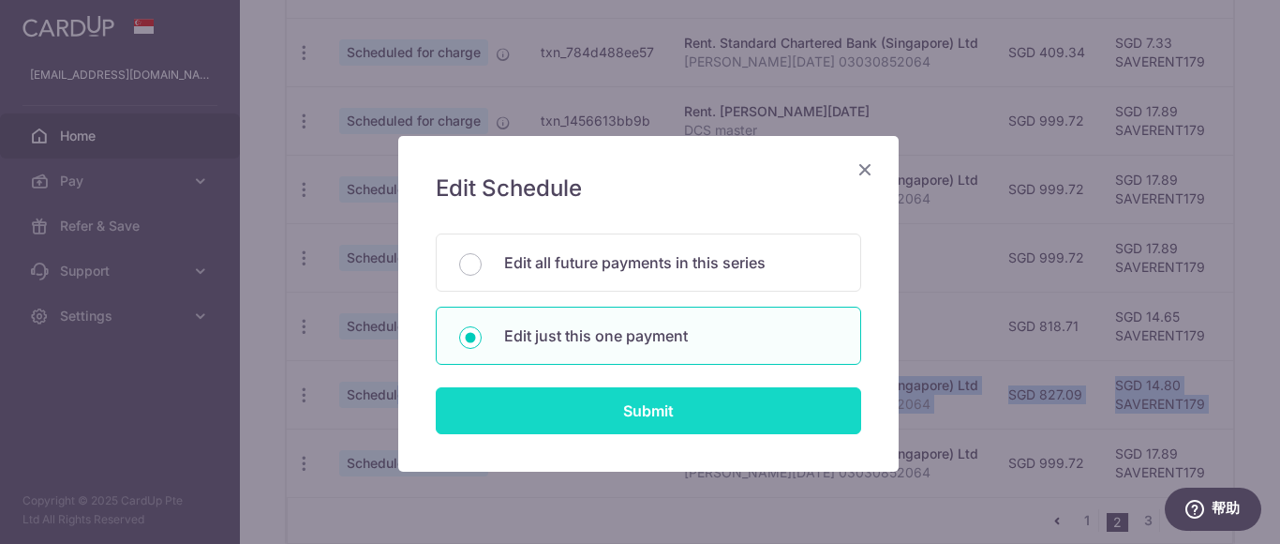
click at [629, 406] on input "Submit" at bounding box center [648, 410] width 425 height 47
radio input "true"
type input "827.09"
type input "01/12/2025"
type input "[PERSON_NAME][DATE] 03030852064"
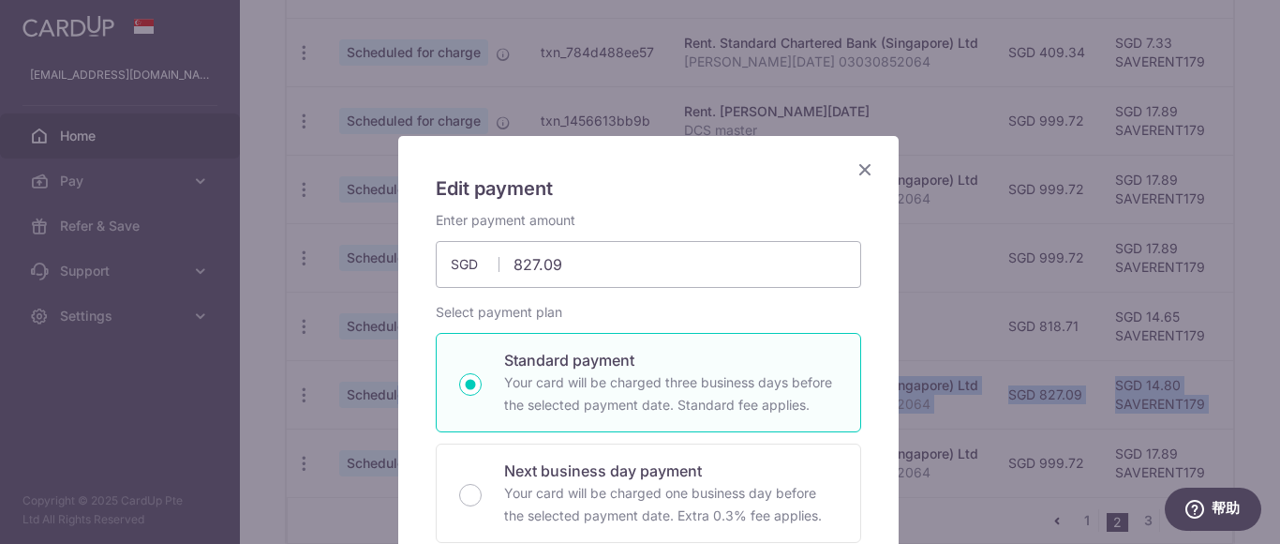
type input "SAVERENT179"
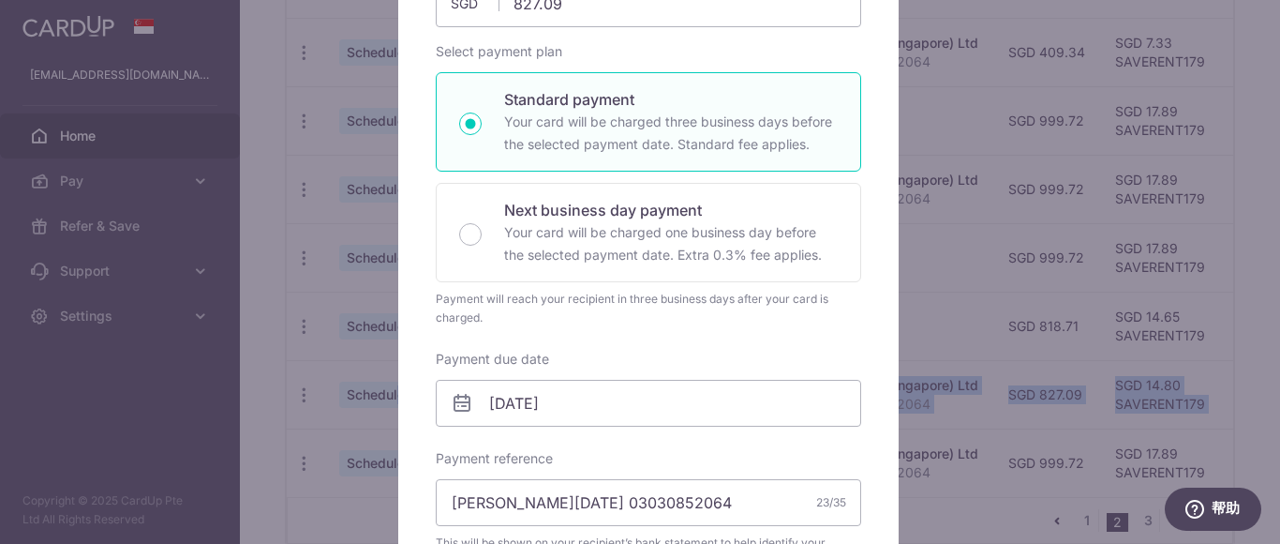
scroll to position [375, 0]
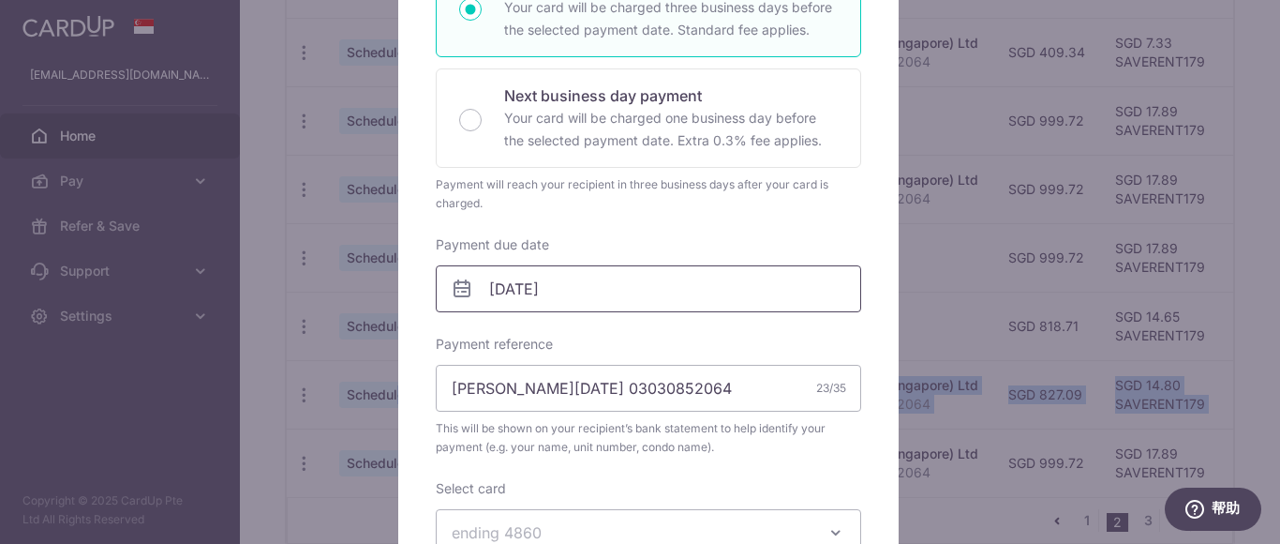
click at [598, 286] on body "xiaoxuej@yahoo.com.sg Home Pay Payments Recipients Cards Refer & Save Support F…" at bounding box center [640, 272] width 1280 height 544
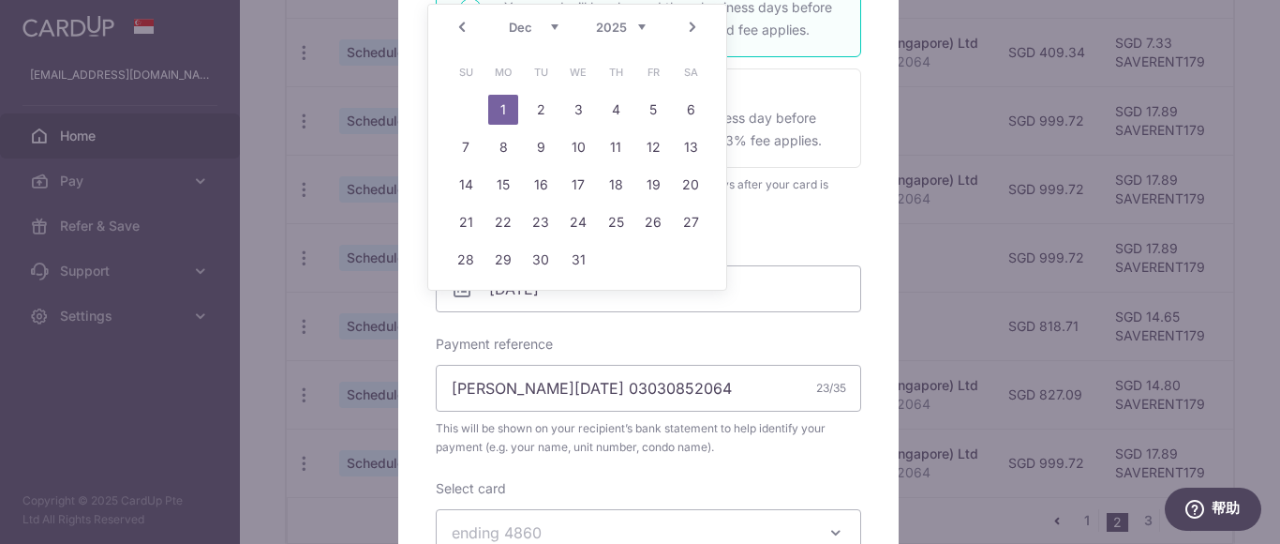
click at [534, 37] on div "Prev Next Oct Nov Dec 2025 2026 2027 2028 2029 2030 2031 2032 2033 2034 2035" at bounding box center [577, 27] width 298 height 45
click at [532, 32] on select "Oct Nov Dec" at bounding box center [534, 27] width 50 height 15
drag, startPoint x: 470, startPoint y: 295, endPoint x: 512, endPoint y: 298, distance: 41.3
click at [470, 296] on link "30" at bounding box center [466, 297] width 30 height 30
type input "[DATE]"
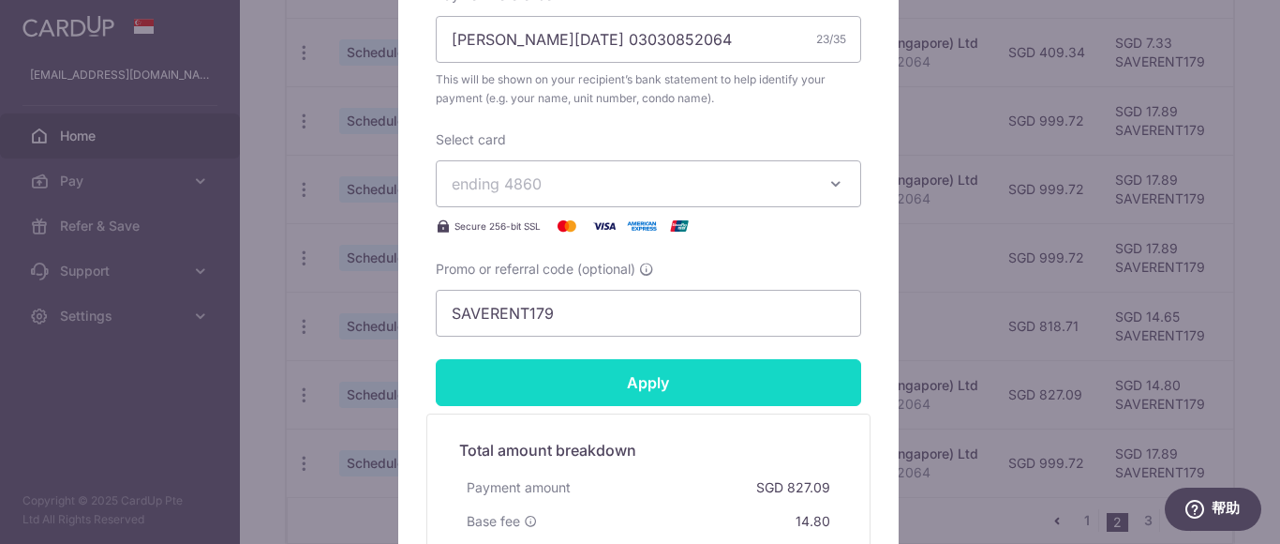
click at [683, 378] on input "Apply" at bounding box center [648, 382] width 425 height 47
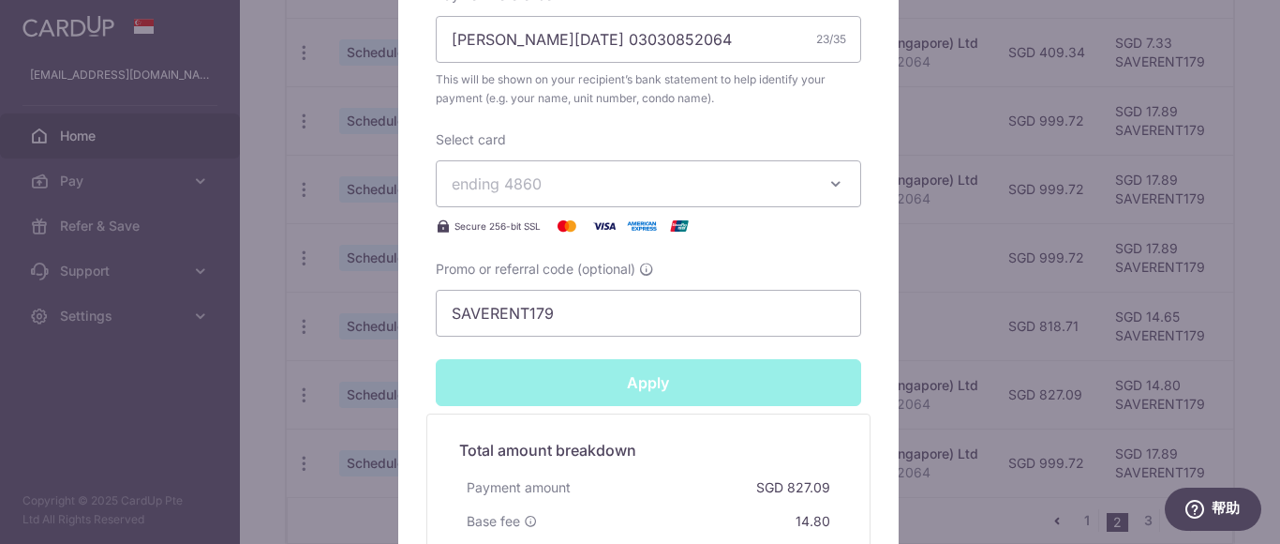
type input "Successfully Applied"
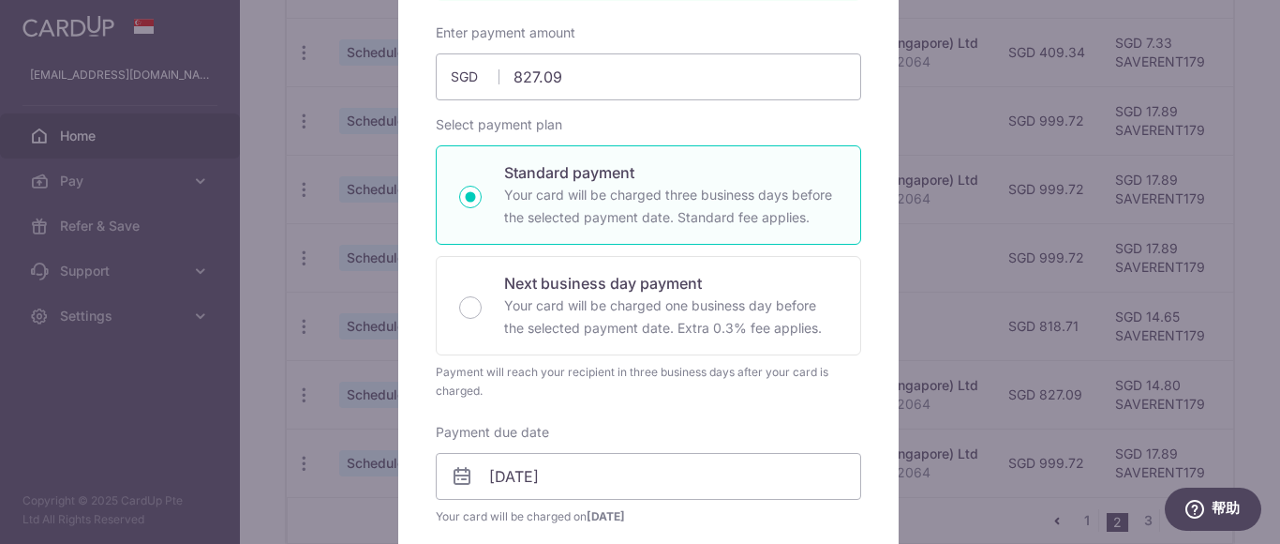
scroll to position [0, 0]
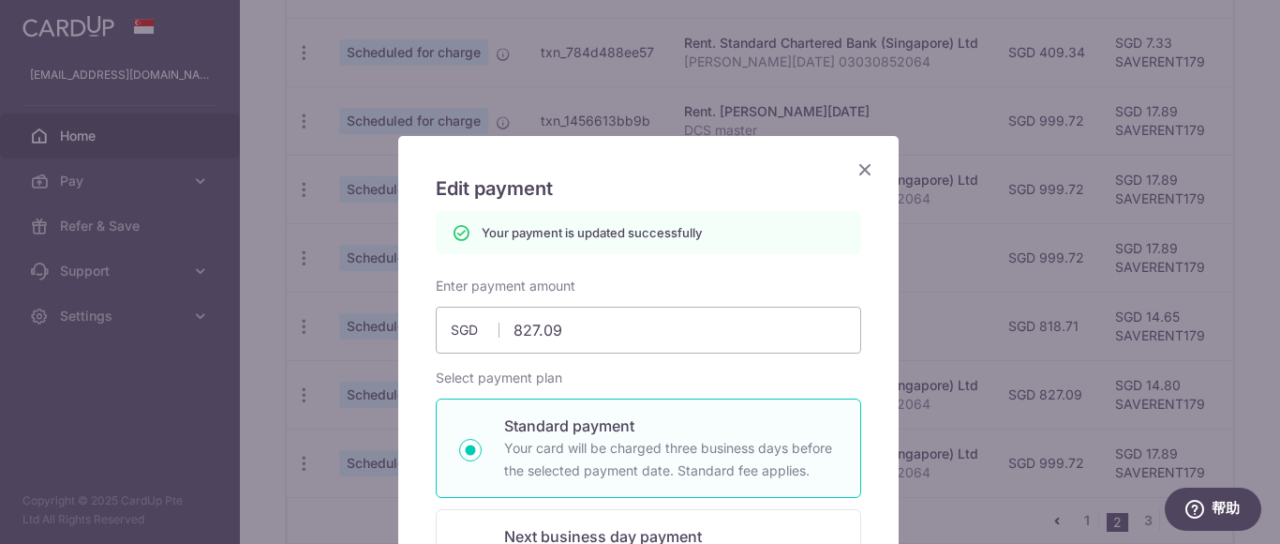
click at [854, 167] on icon "Close" at bounding box center [865, 168] width 22 height 23
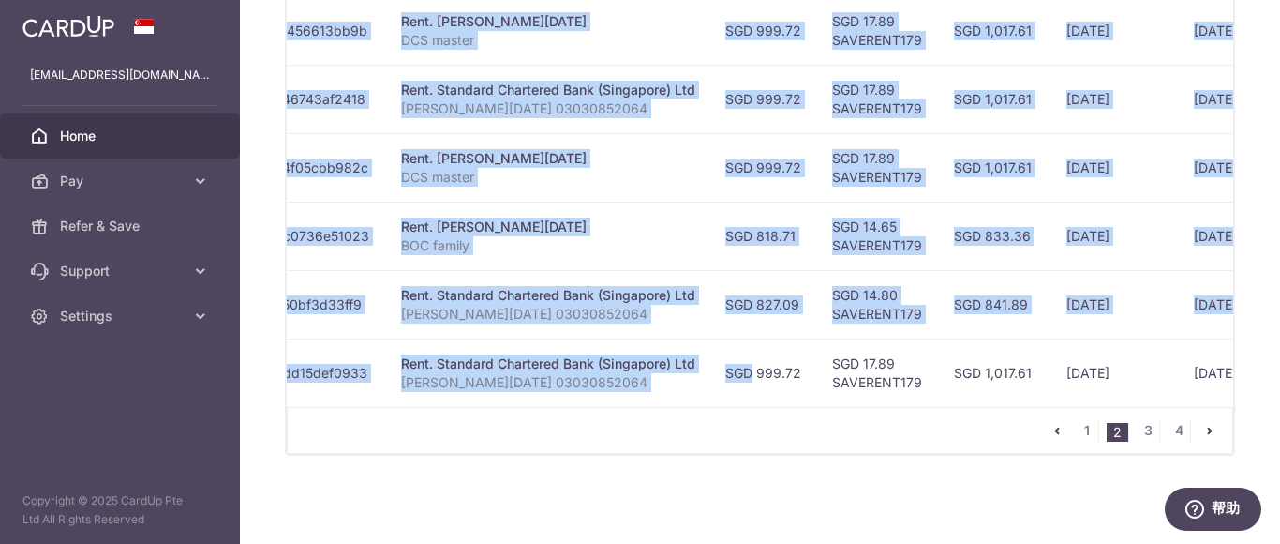
scroll to position [0, 471]
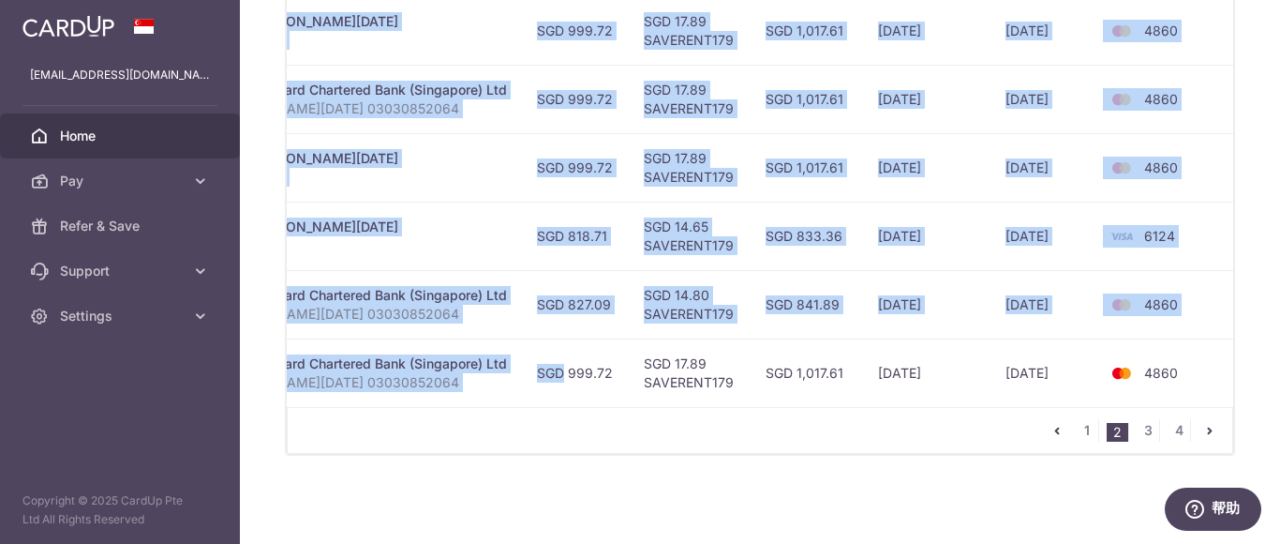
drag, startPoint x: 1003, startPoint y: 366, endPoint x: 1211, endPoint y: 342, distance: 209.4
click at [1273, 361] on div "× Pause Schedule Pause all future payments in this series Pause just this one p…" at bounding box center [760, 272] width 1040 height 544
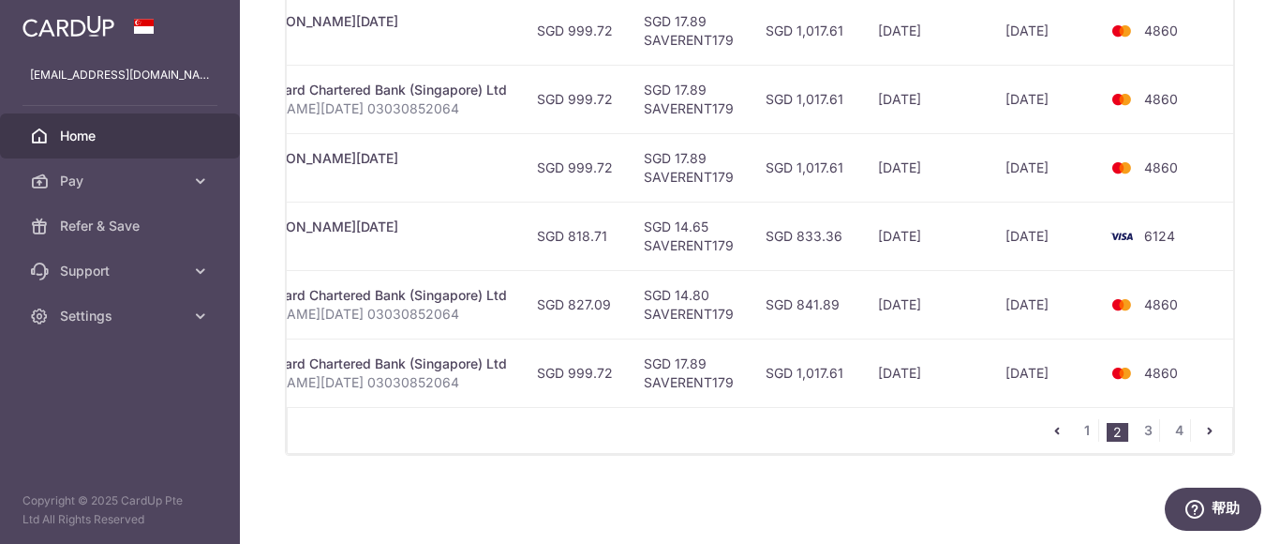
click at [1211, 332] on td "4860" at bounding box center [1168, 304] width 142 height 68
click at [1065, 163] on td "[DATE]" at bounding box center [1044, 167] width 107 height 68
click at [887, 153] on td "[DATE]" at bounding box center [926, 167] width 127 height 68
click at [1020, 227] on td "29/11/2025" at bounding box center [1044, 236] width 107 height 68
click at [906, 229] on td "[DATE]" at bounding box center [926, 236] width 127 height 68
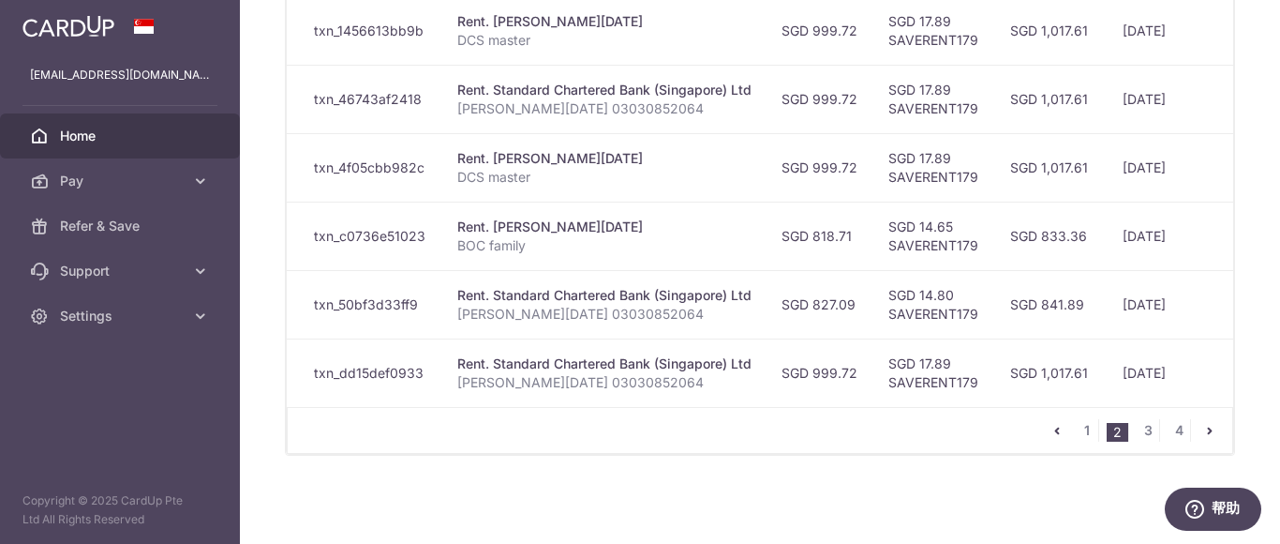
scroll to position [0, 0]
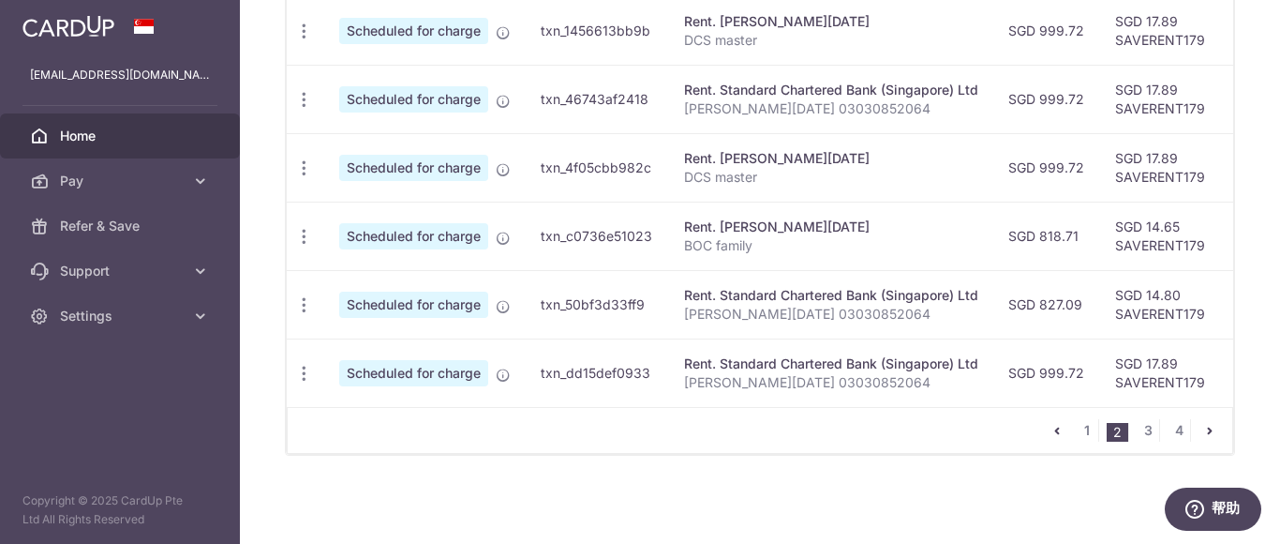
drag, startPoint x: 1091, startPoint y: 164, endPoint x: 327, endPoint y: 164, distance: 763.8
click at [327, 164] on tr "Update payment Cancel payment Scheduled for charge txn_4f05cbb982c Rent. JIN XI…" at bounding box center [999, 167] width 1425 height 68
click at [307, 160] on icon "button" at bounding box center [304, 168] width 20 height 20
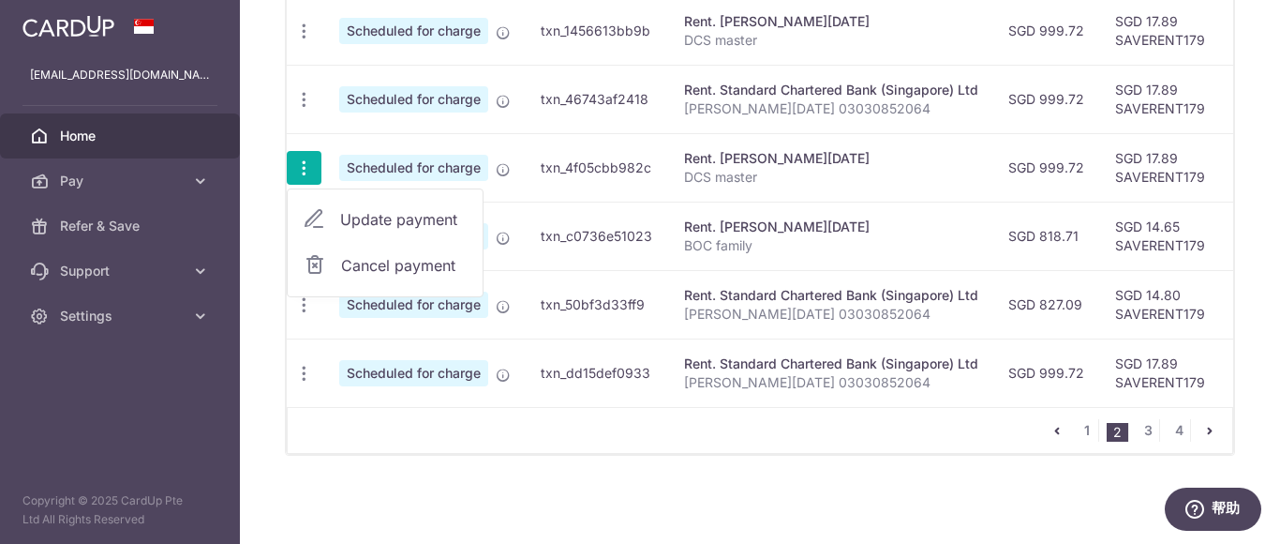
click at [394, 214] on span "Update payment" at bounding box center [403, 219] width 127 height 22
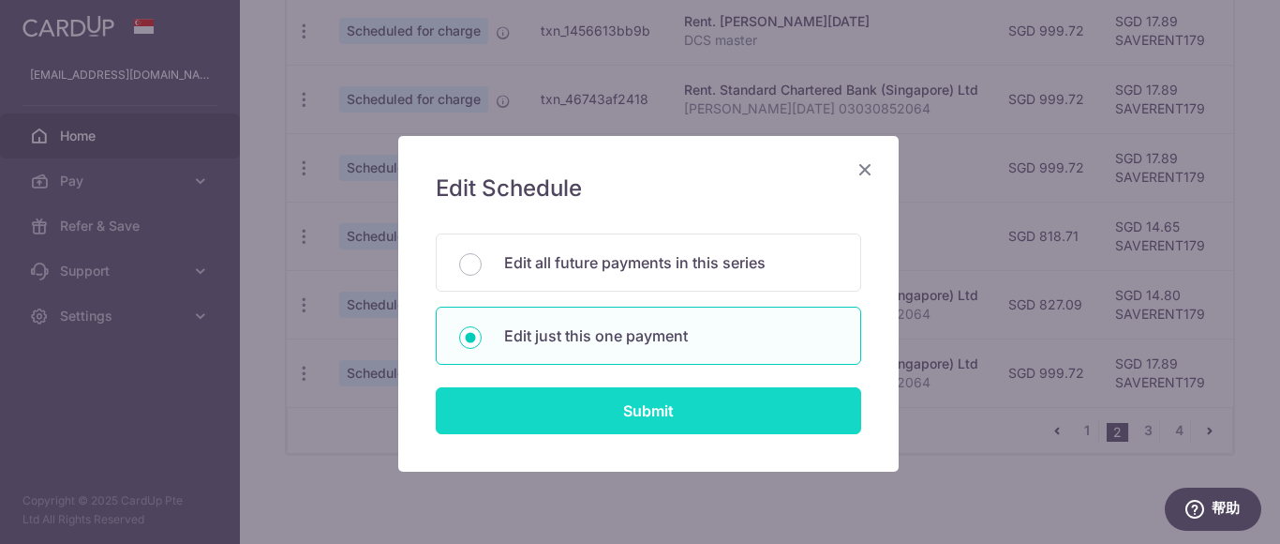
click at [658, 387] on input "Submit" at bounding box center [648, 410] width 425 height 47
radio input "true"
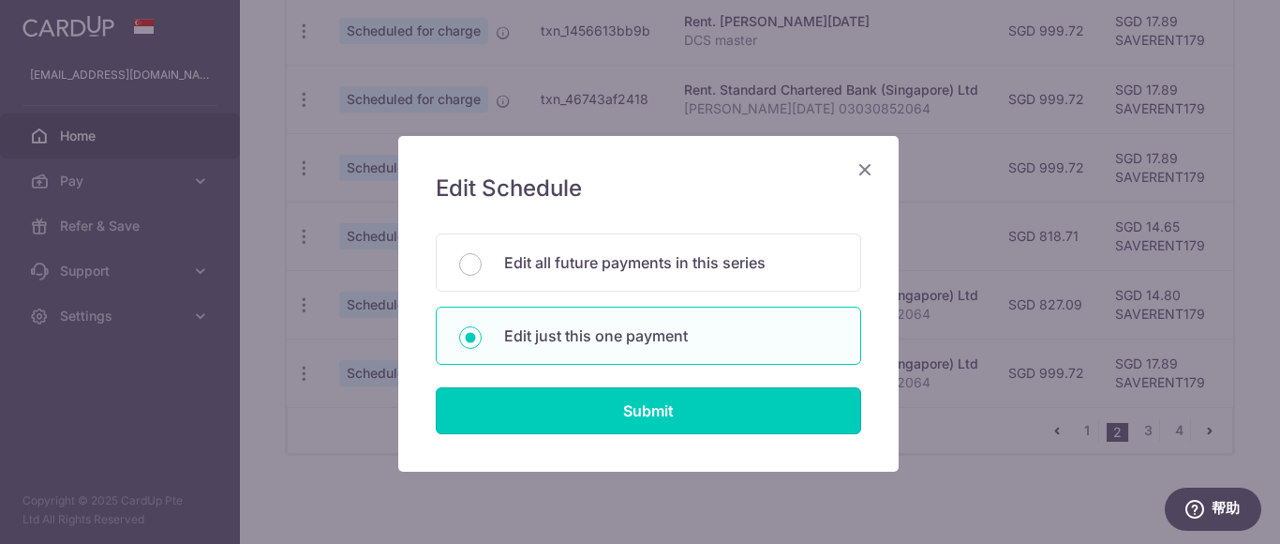
type input "999.72"
type input "[DATE]"
type input "DCS master"
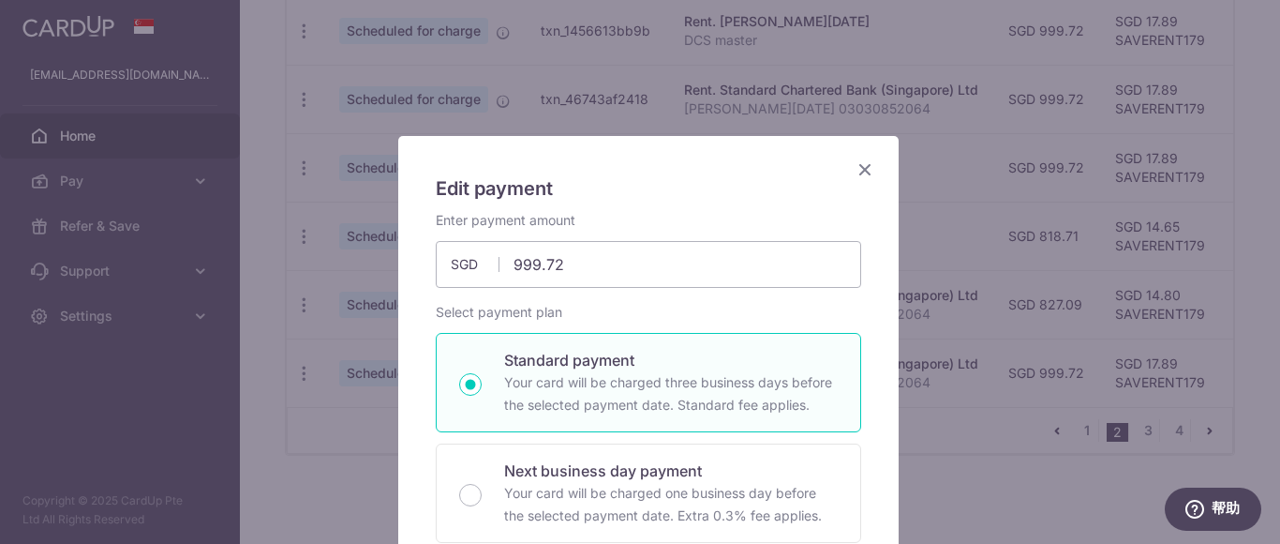
type input "SAVERENT179"
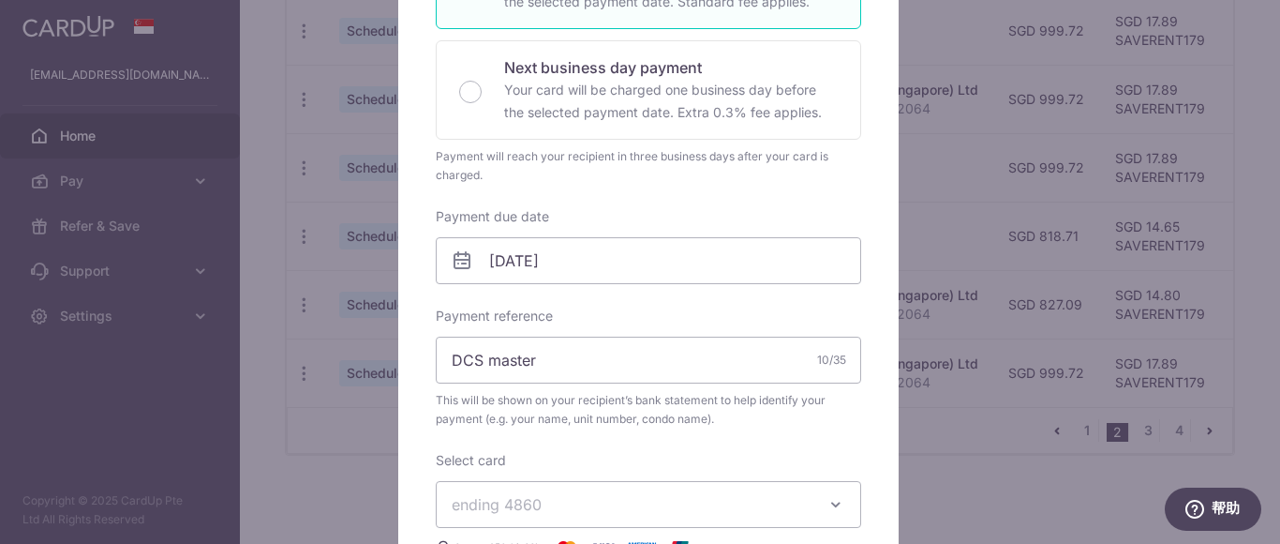
scroll to position [469, 0]
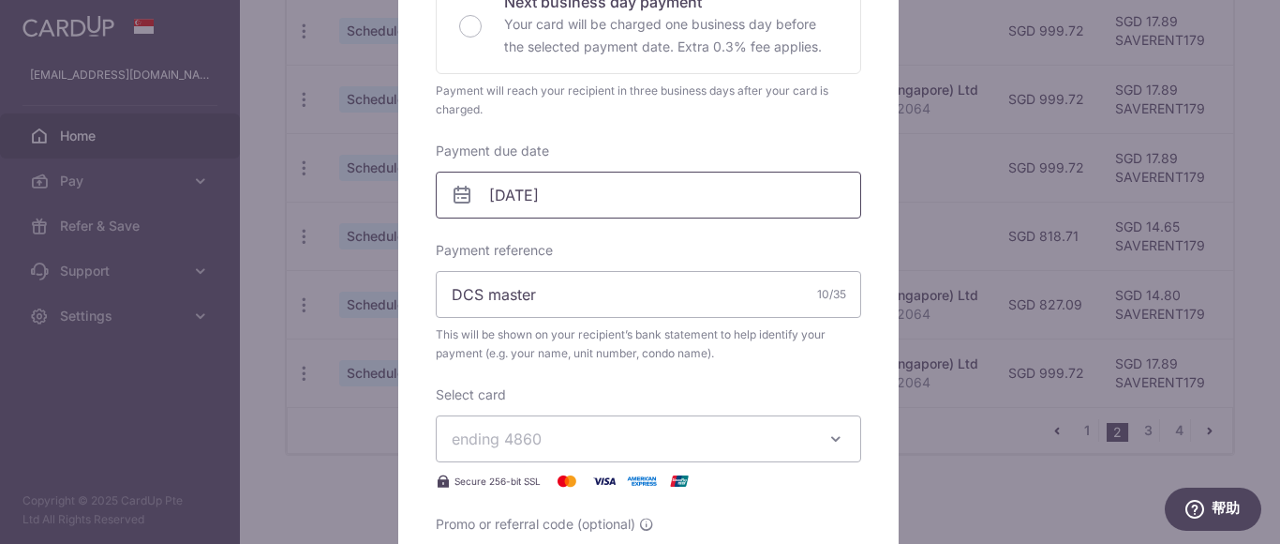
click at [668, 200] on input "[DATE]" at bounding box center [648, 195] width 425 height 47
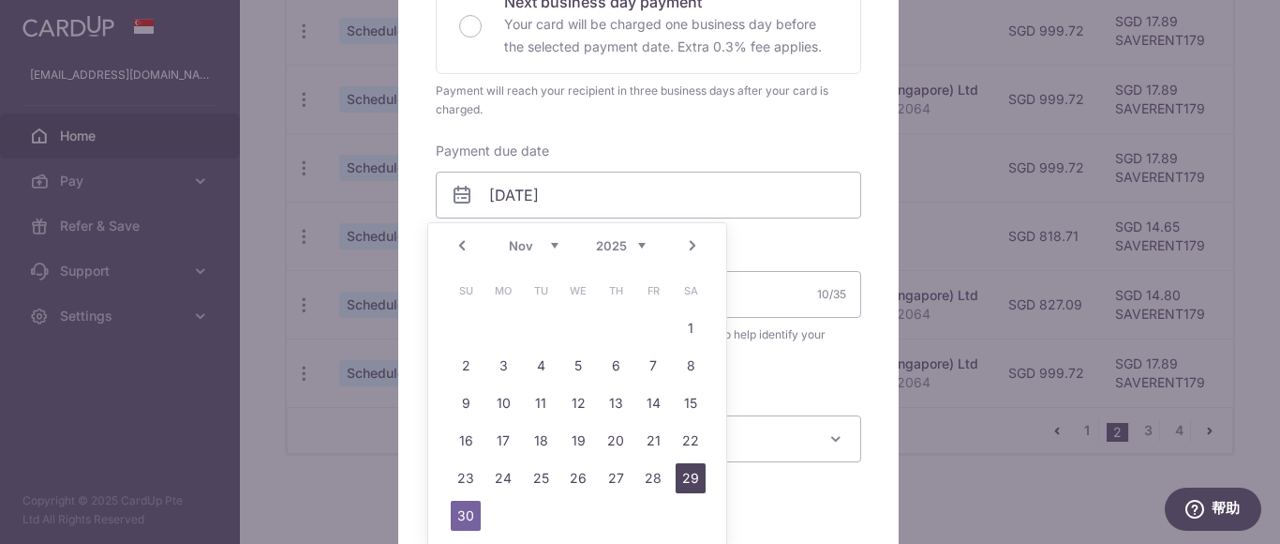
click at [691, 483] on link "29" at bounding box center [691, 478] width 30 height 30
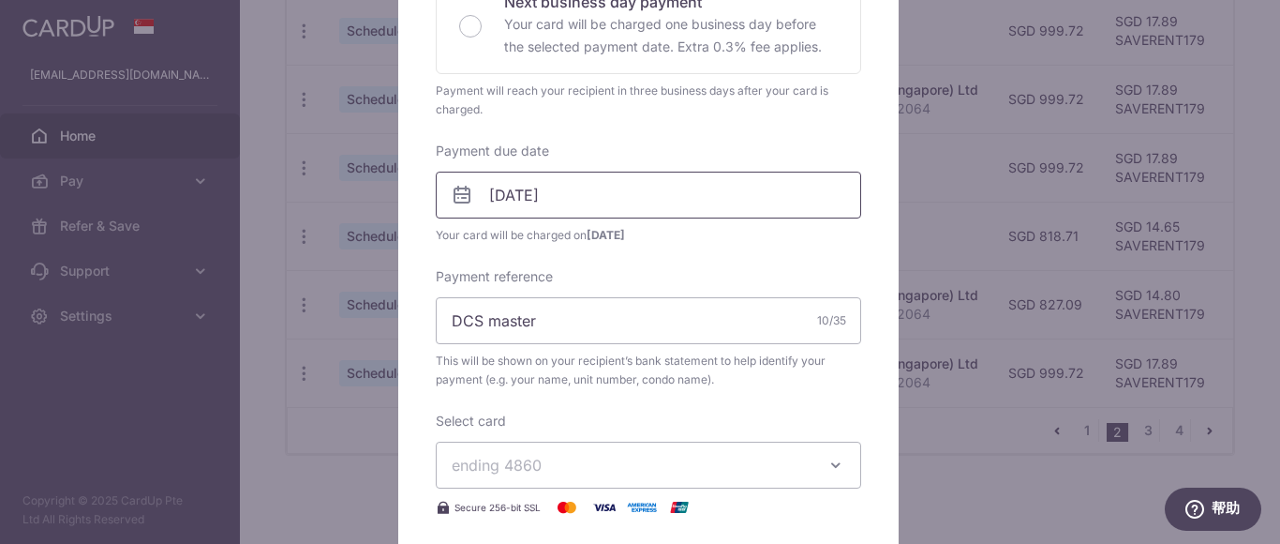
click at [621, 192] on input "29/11/2025" at bounding box center [648, 195] width 425 height 47
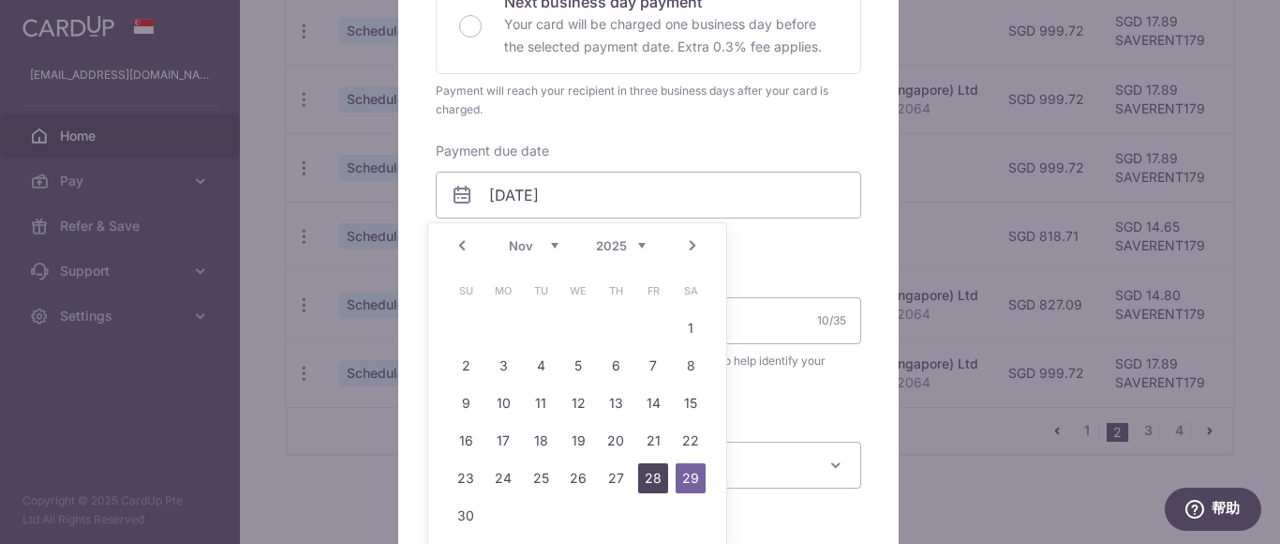
click at [654, 471] on link "28" at bounding box center [653, 478] width 30 height 30
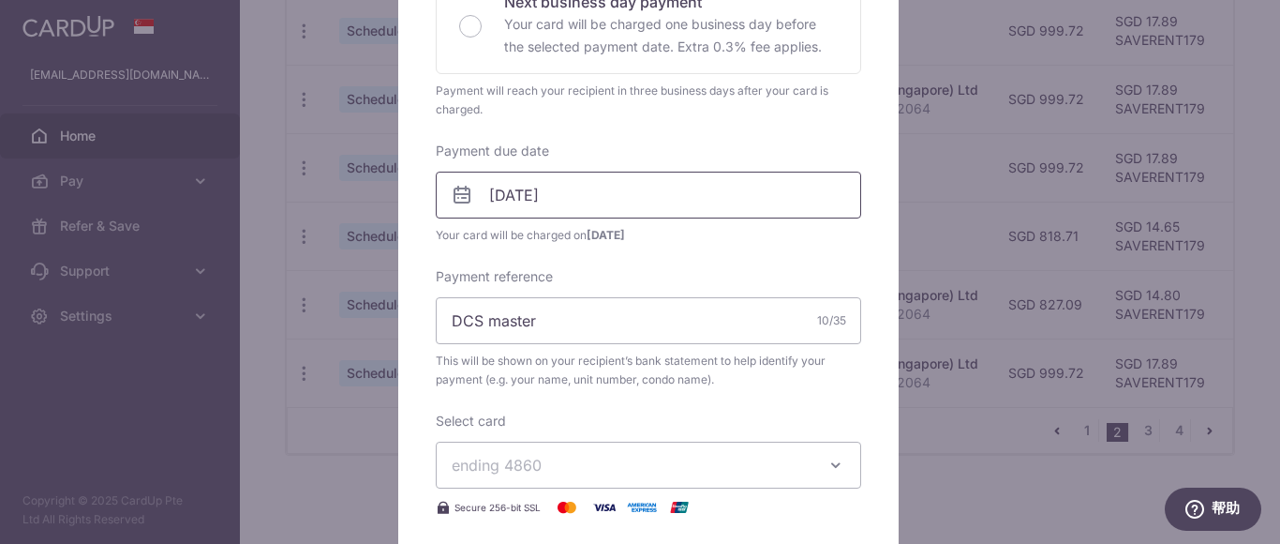
click at [630, 187] on input "[DATE]" at bounding box center [648, 195] width 425 height 47
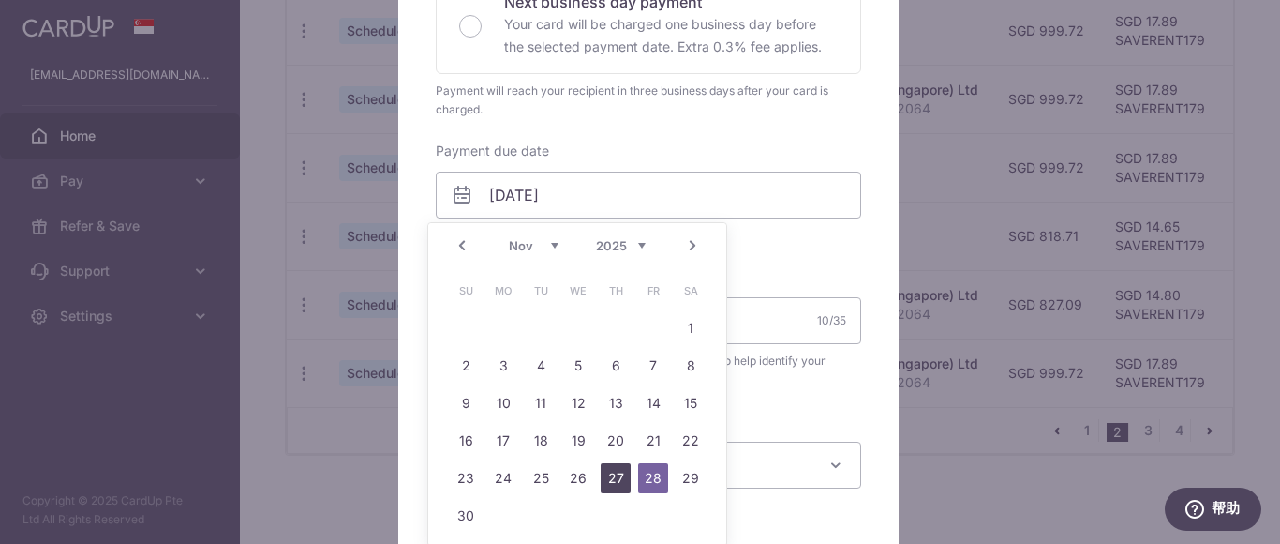
click at [621, 480] on link "27" at bounding box center [616, 478] width 30 height 30
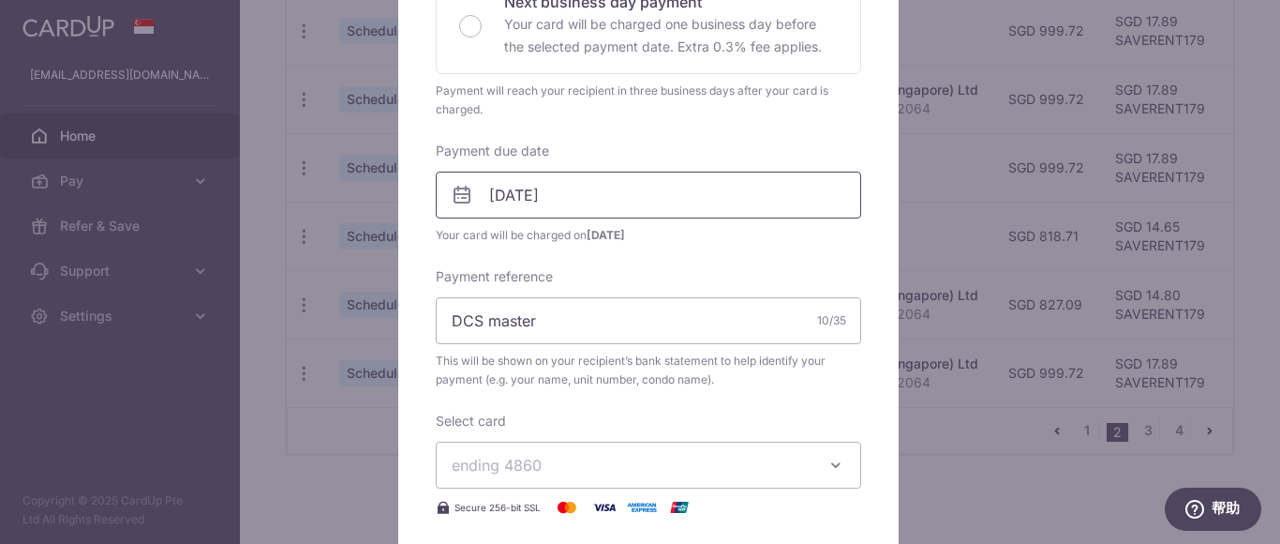
click at [622, 195] on input "[DATE]" at bounding box center [648, 195] width 425 height 47
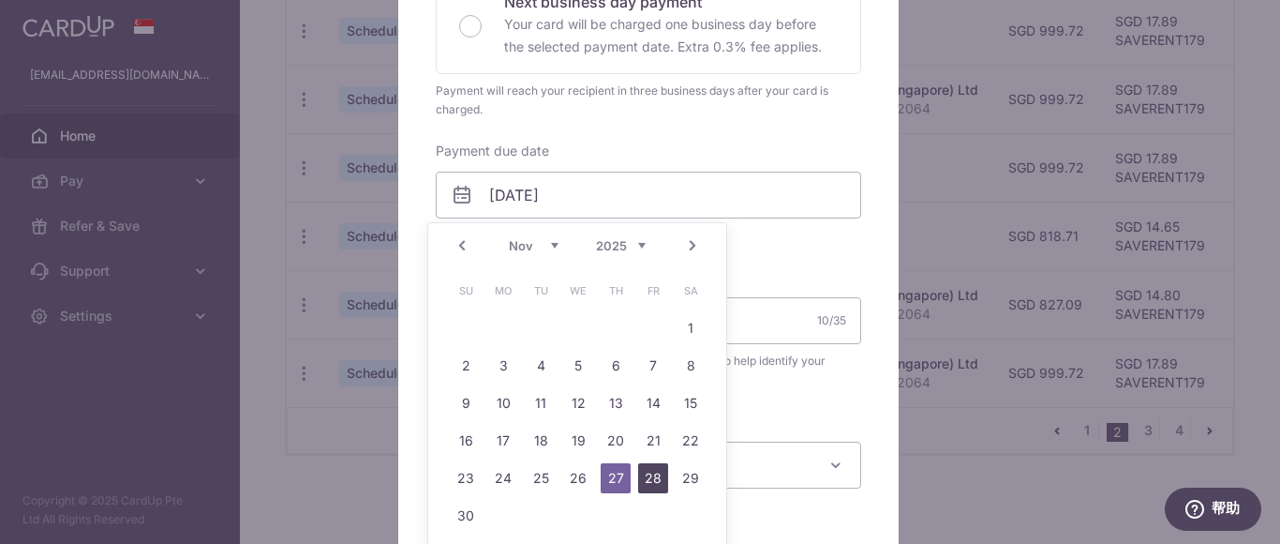
click at [656, 481] on link "28" at bounding box center [653, 478] width 30 height 30
type input "[DATE]"
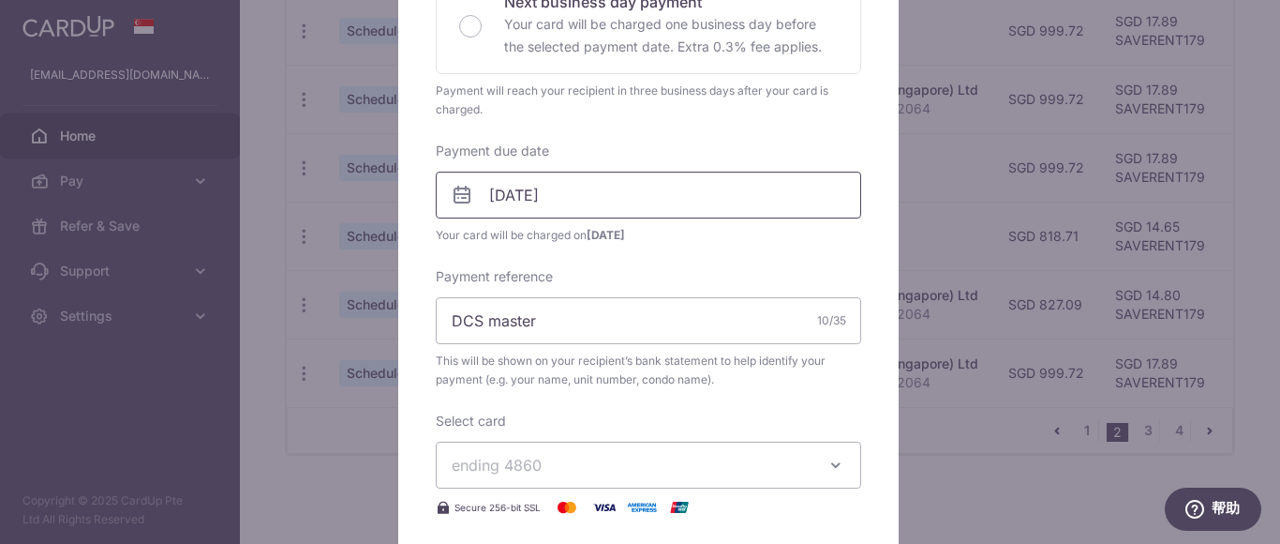
click at [703, 196] on input "[DATE]" at bounding box center [648, 195] width 425 height 47
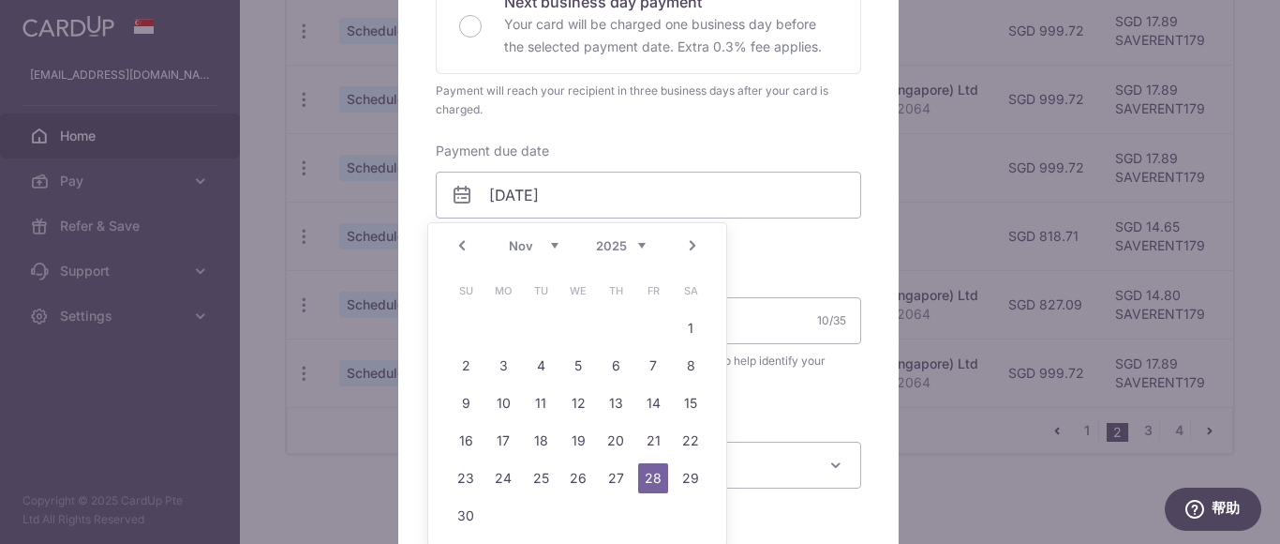
click at [830, 264] on div "Enter payment amount 999.72 999.72 SGD To change the payment amount, please can…" at bounding box center [648, 179] width 425 height 875
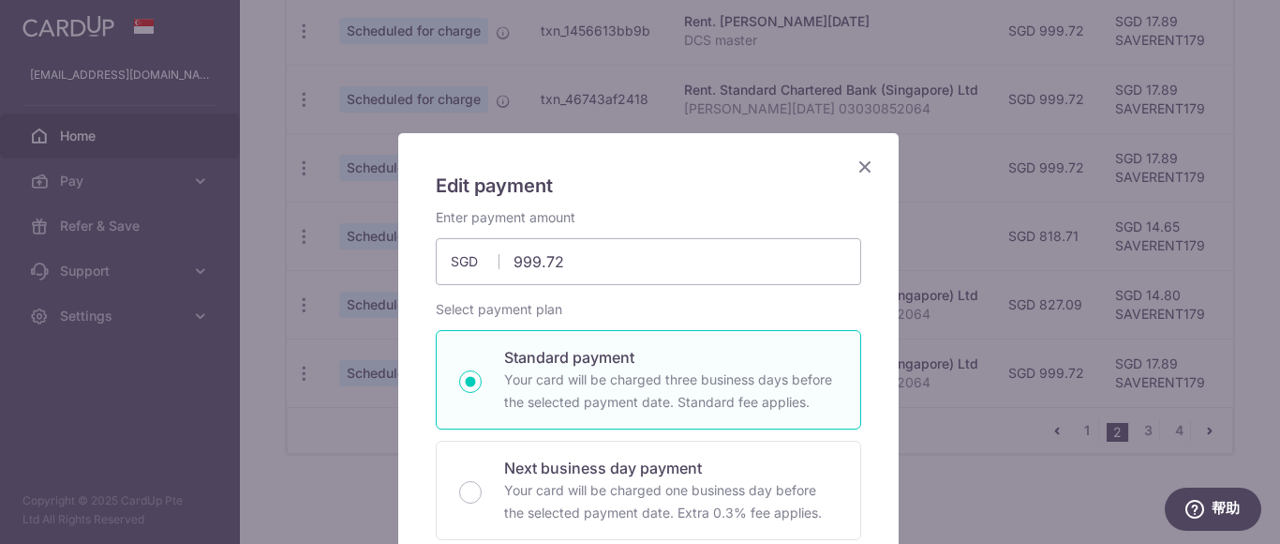
scroll to position [0, 0]
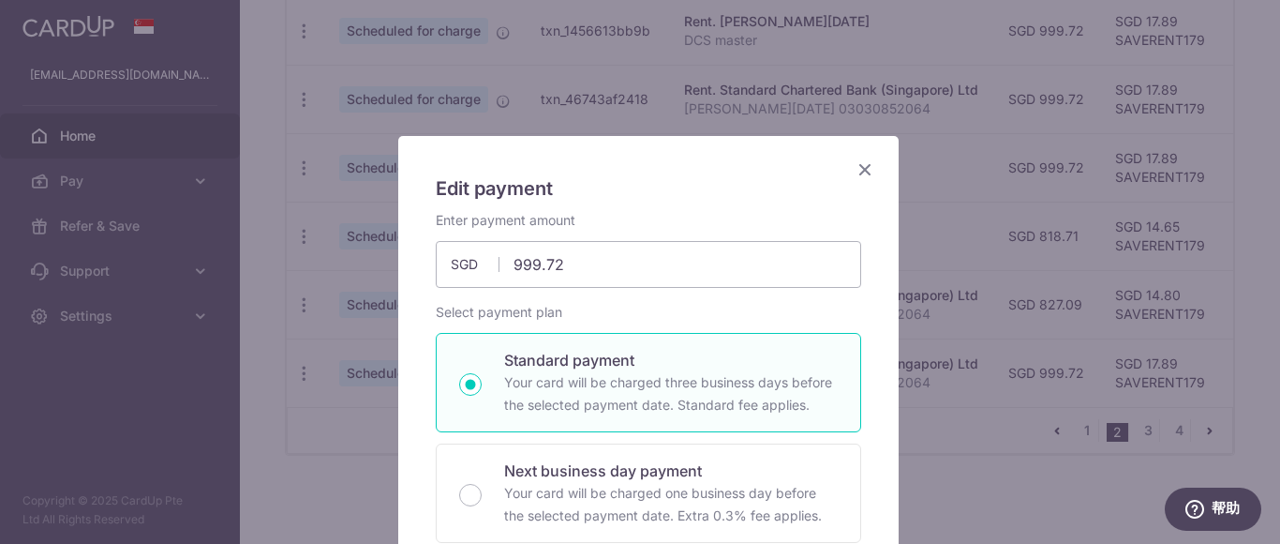
click at [854, 167] on icon "Close" at bounding box center [865, 168] width 22 height 23
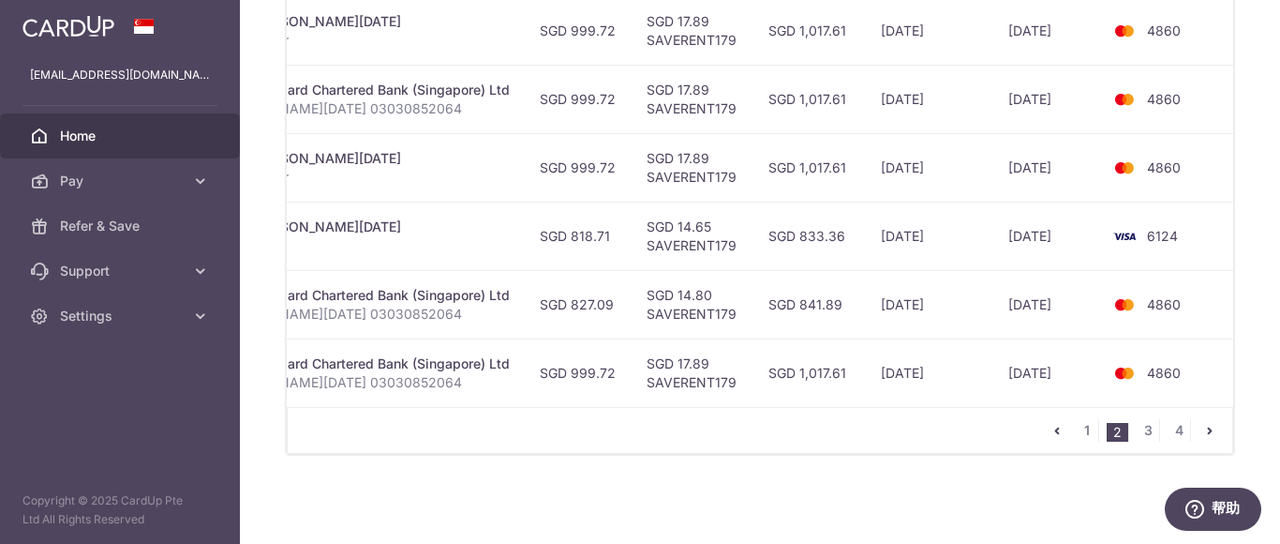
scroll to position [0, 471]
click at [1185, 225] on td "6124" at bounding box center [1168, 236] width 142 height 68
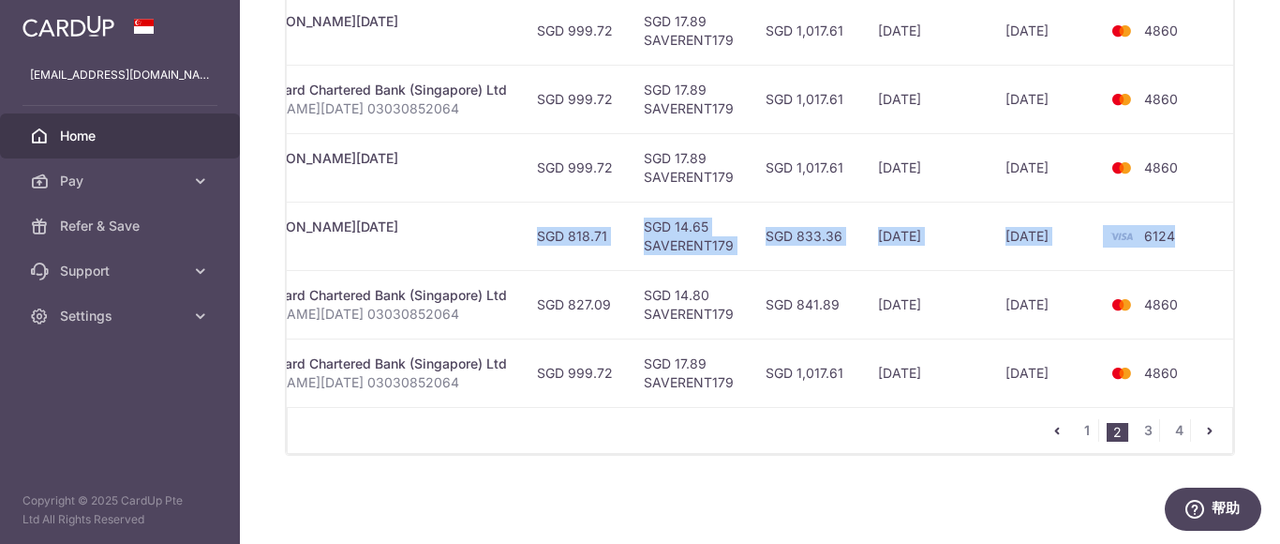
scroll to position [0, 0]
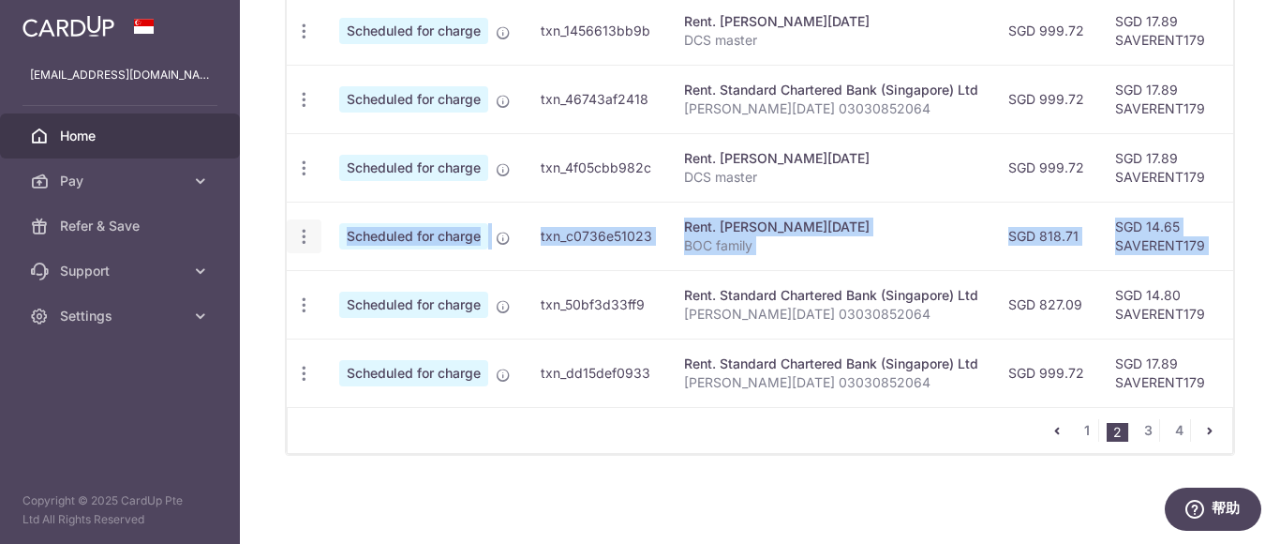
drag, startPoint x: 1195, startPoint y: 227, endPoint x: 304, endPoint y: 224, distance: 891.3
click at [305, 224] on tr "Update payment Cancel payment Scheduled for charge txn_c0736e51023 Rent. JIN XI…" at bounding box center [999, 236] width 1425 height 68
click at [301, 227] on icon "button" at bounding box center [304, 237] width 20 height 20
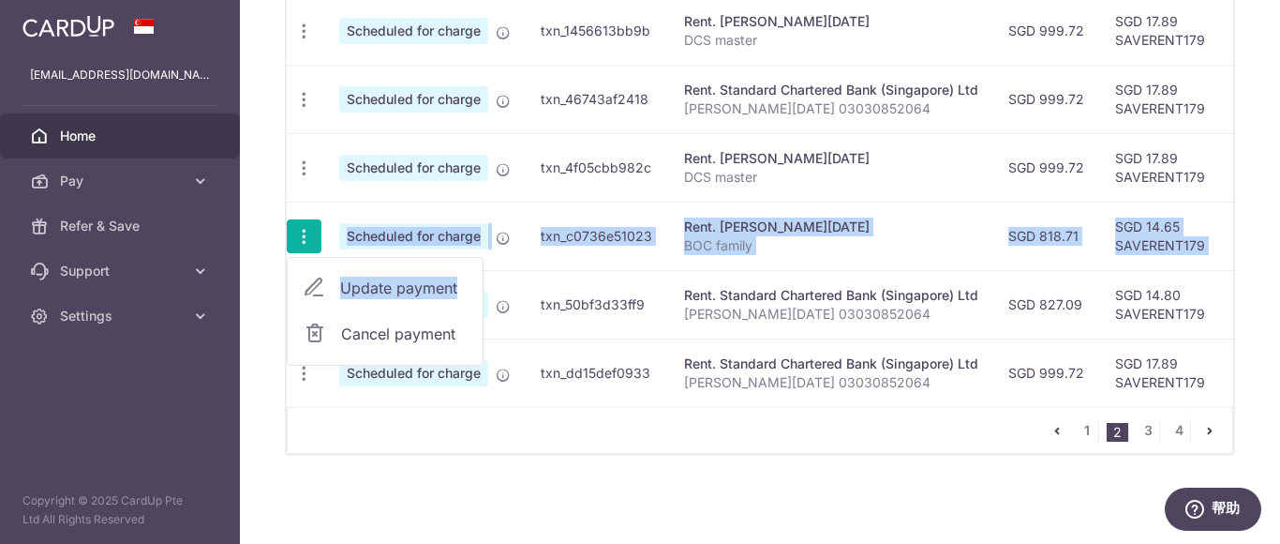
click at [973, 252] on td "Rent. JIN XIAOXUE BOC family" at bounding box center [831, 236] width 324 height 68
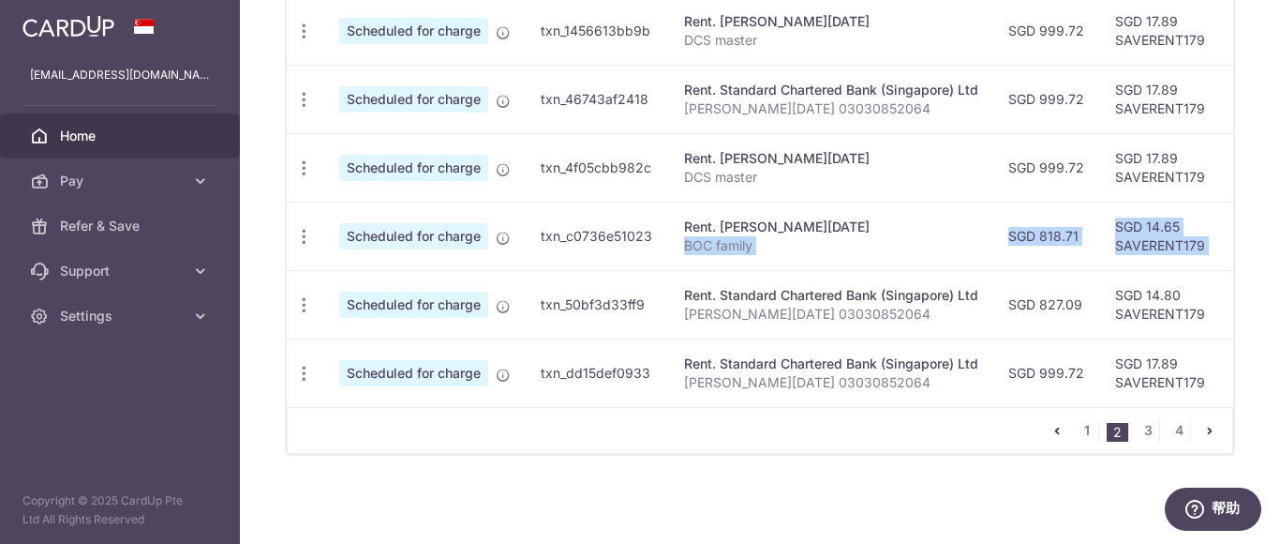
scroll to position [0, 471]
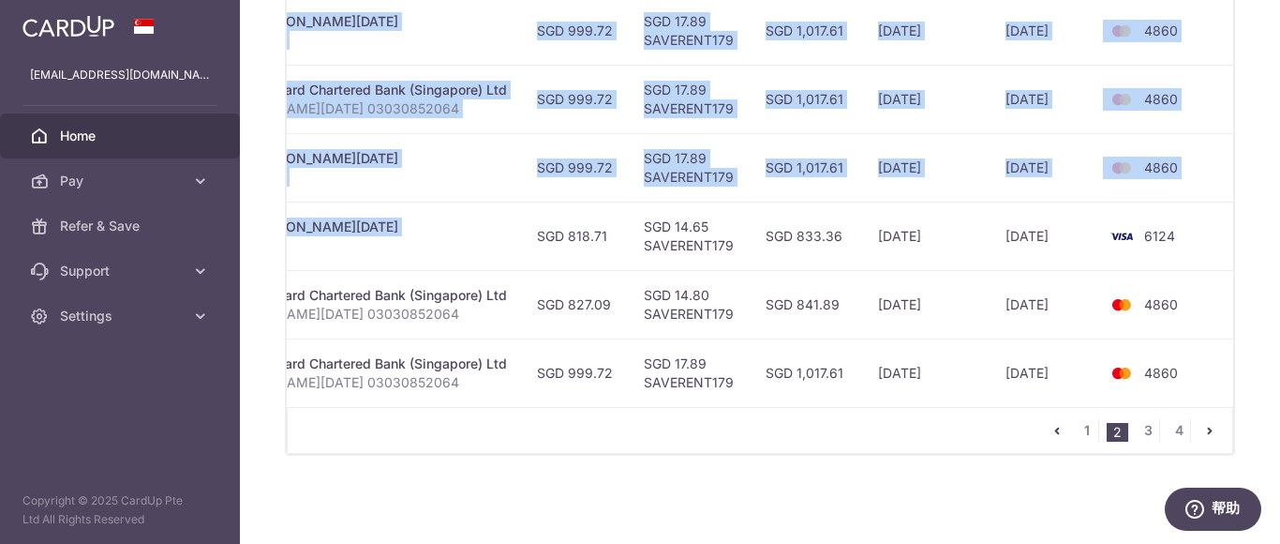
drag, startPoint x: 1237, startPoint y: 230, endPoint x: 1187, endPoint y: 230, distance: 49.7
click at [1278, 230] on div "× Pause Schedule Pause all future payments in this series Pause just this one p…" at bounding box center [760, 272] width 1040 height 544
click at [1194, 230] on td "6124" at bounding box center [1168, 236] width 142 height 68
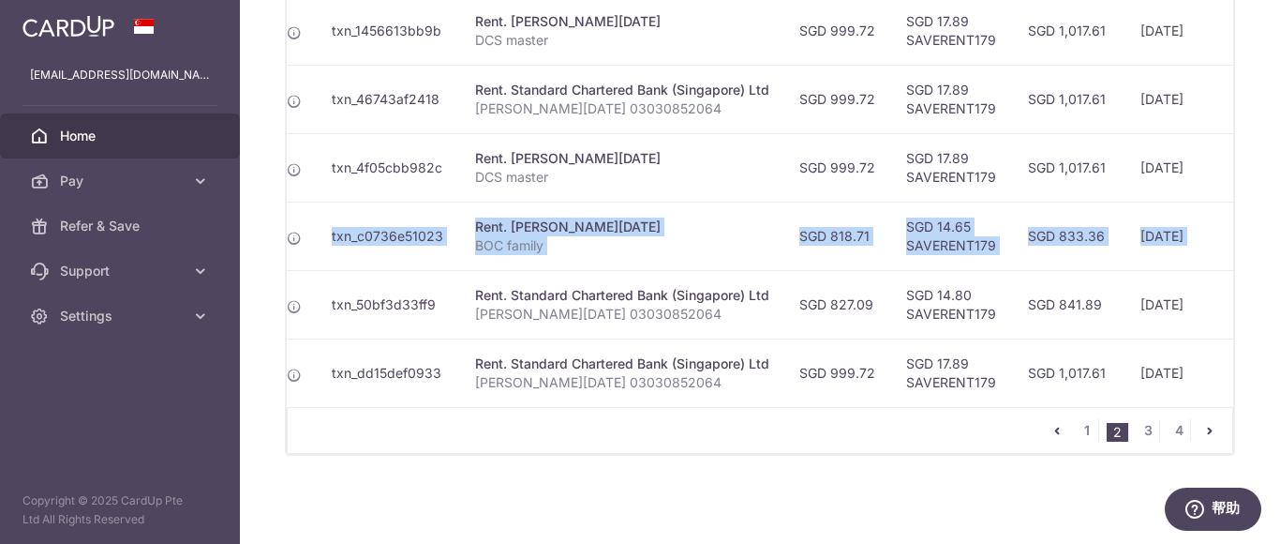
scroll to position [0, 0]
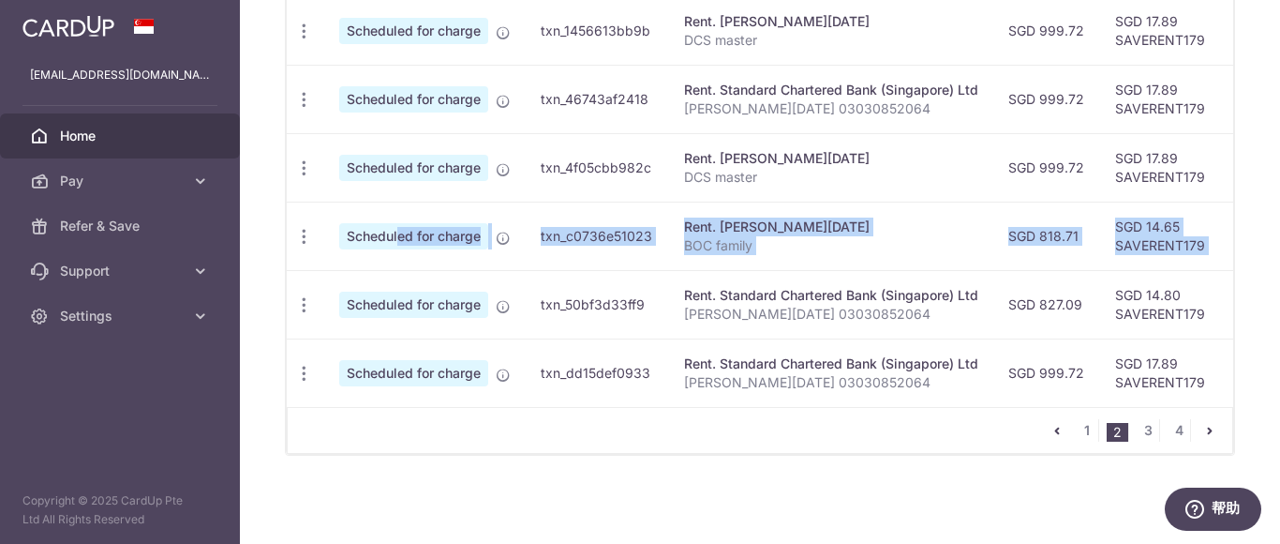
drag, startPoint x: 1180, startPoint y: 230, endPoint x: 326, endPoint y: 223, distance: 853.8
click at [326, 223] on tr "Update payment Cancel payment Scheduled for charge txn_c0736e51023 Rent. JIN XI…" at bounding box center [999, 236] width 1425 height 68
click at [301, 229] on icon "button" at bounding box center [304, 237] width 20 height 20
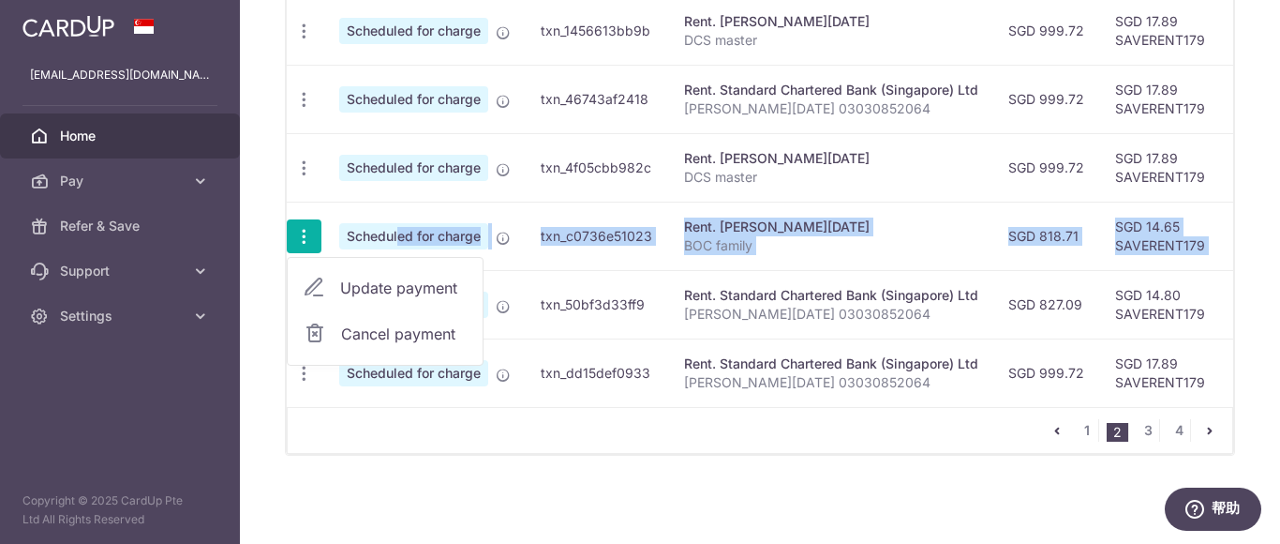
click at [370, 286] on span "Update payment" at bounding box center [403, 287] width 127 height 22
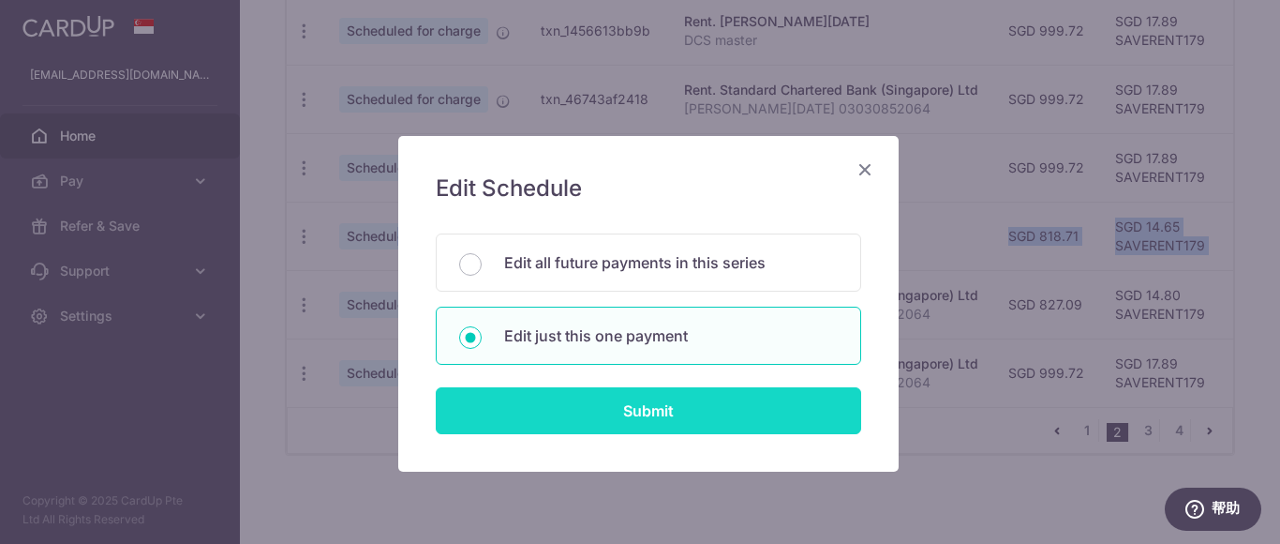
click at [643, 409] on input "Submit" at bounding box center [648, 410] width 425 height 47
type input "818.71"
radio input "true"
type input "29/11/2025"
type input "BOC family"
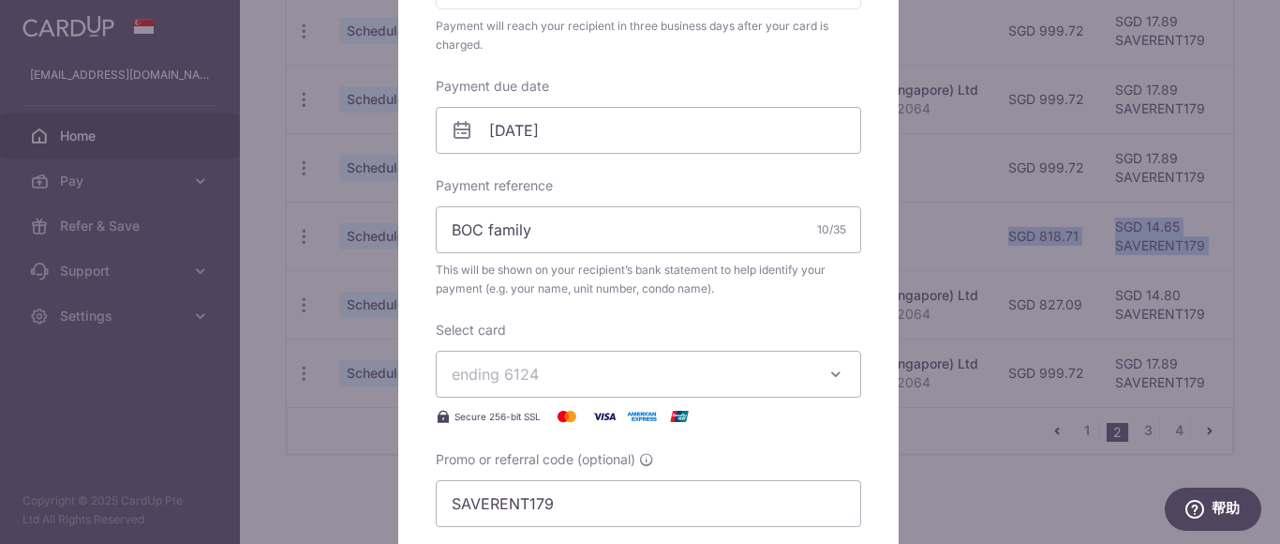
scroll to position [562, 0]
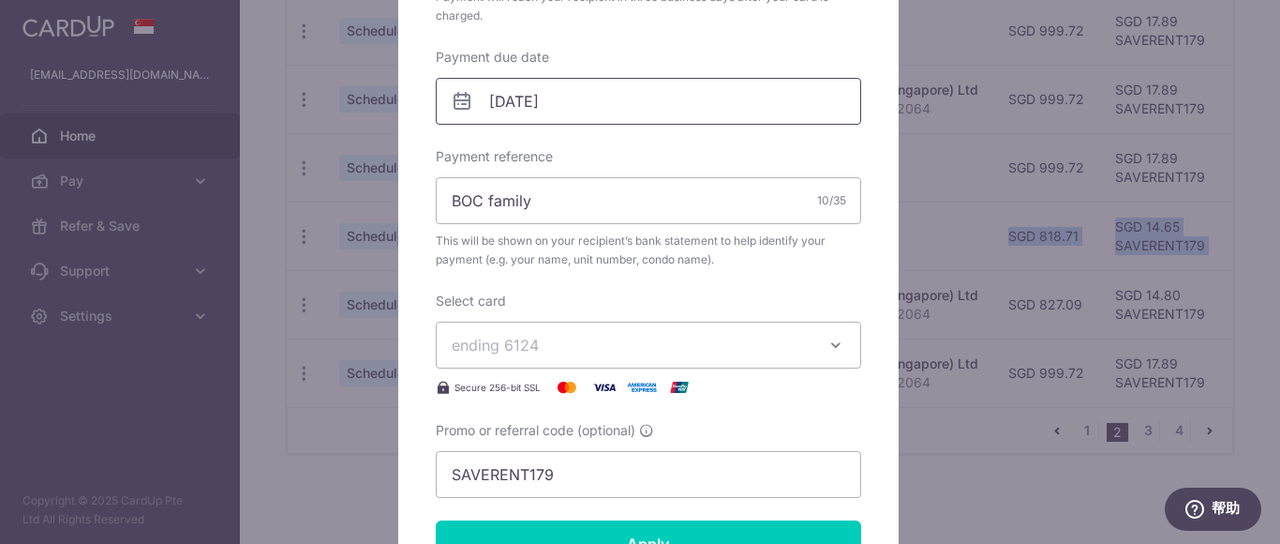
click at [605, 90] on input "29/11/2025" at bounding box center [648, 101] width 425 height 47
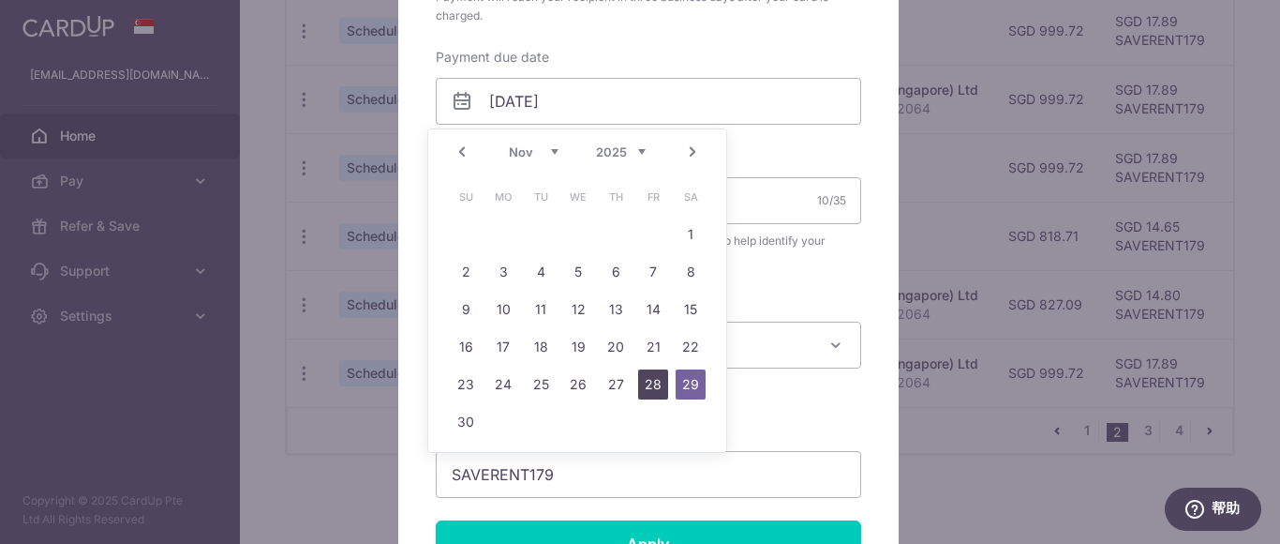
click at [655, 386] on link "28" at bounding box center [653, 384] width 30 height 30
type input "[DATE]"
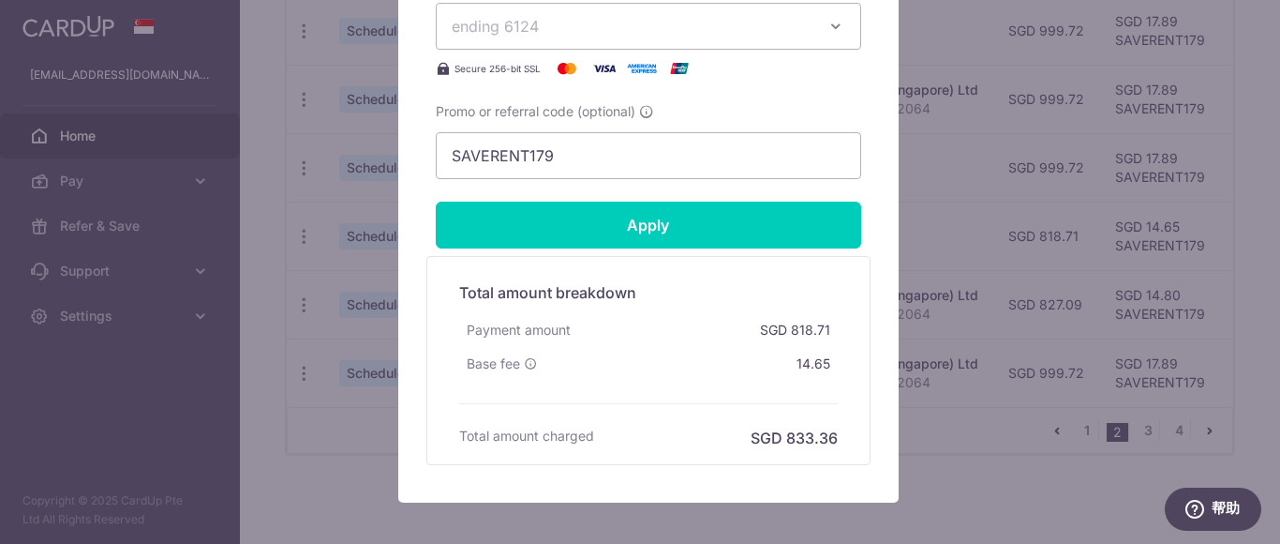
scroll to position [937, 0]
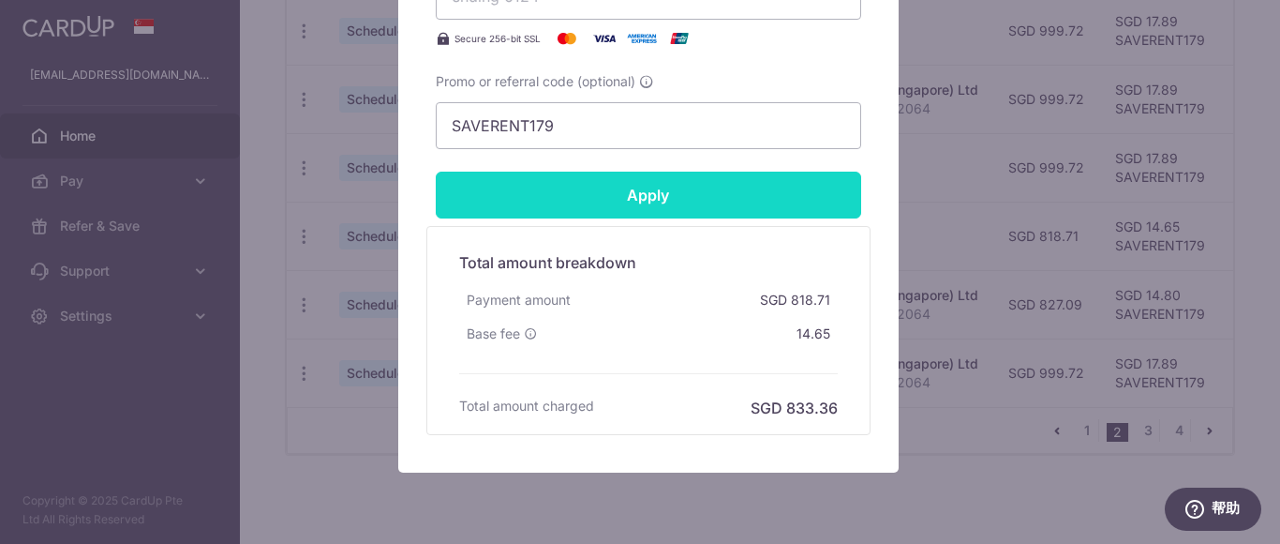
click at [621, 194] on input "Apply" at bounding box center [648, 195] width 425 height 47
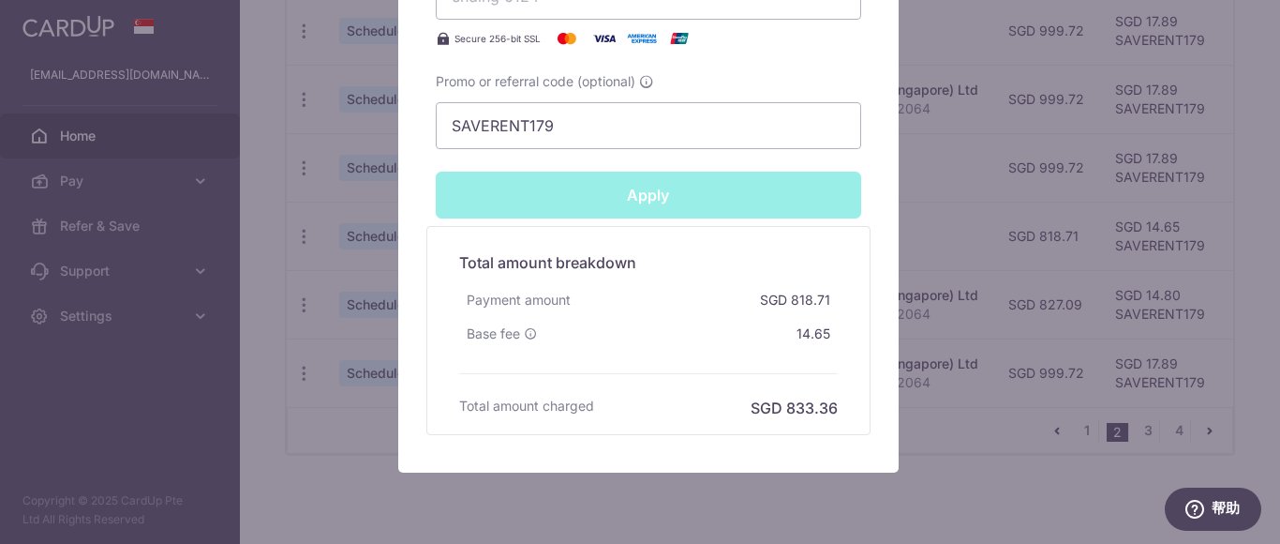
type input "Successfully Applied"
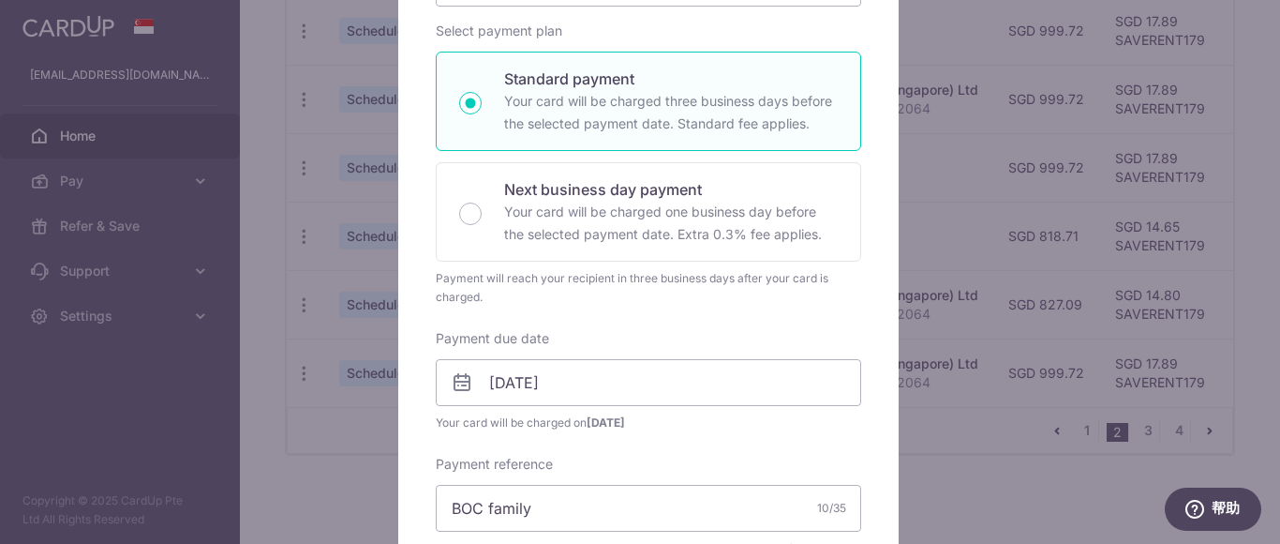
scroll to position [0, 0]
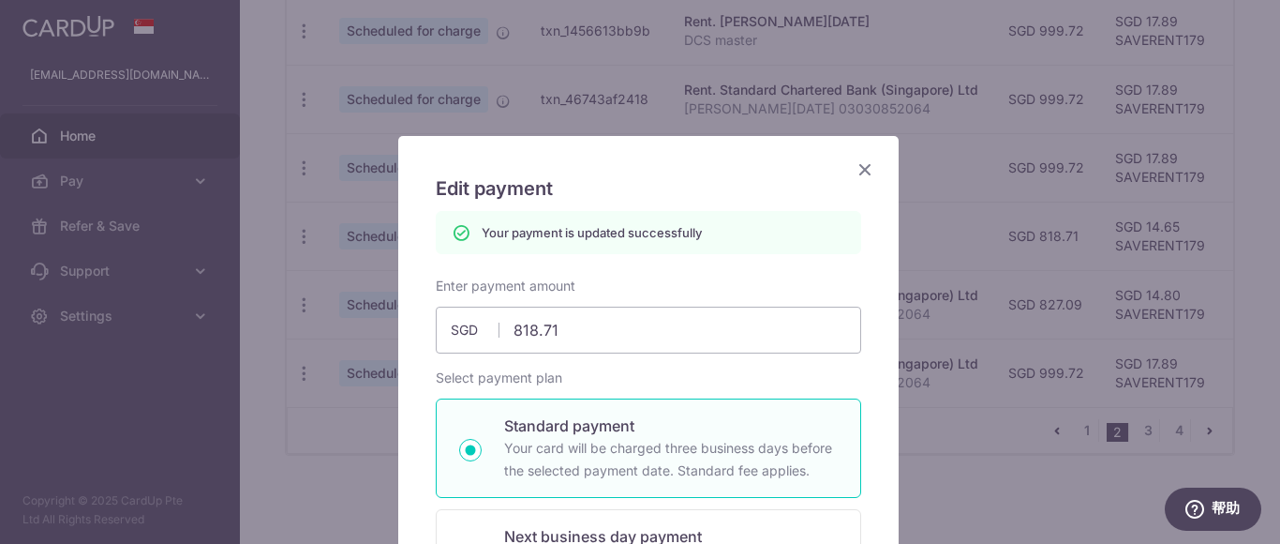
click at [858, 166] on icon "Close" at bounding box center [865, 168] width 22 height 23
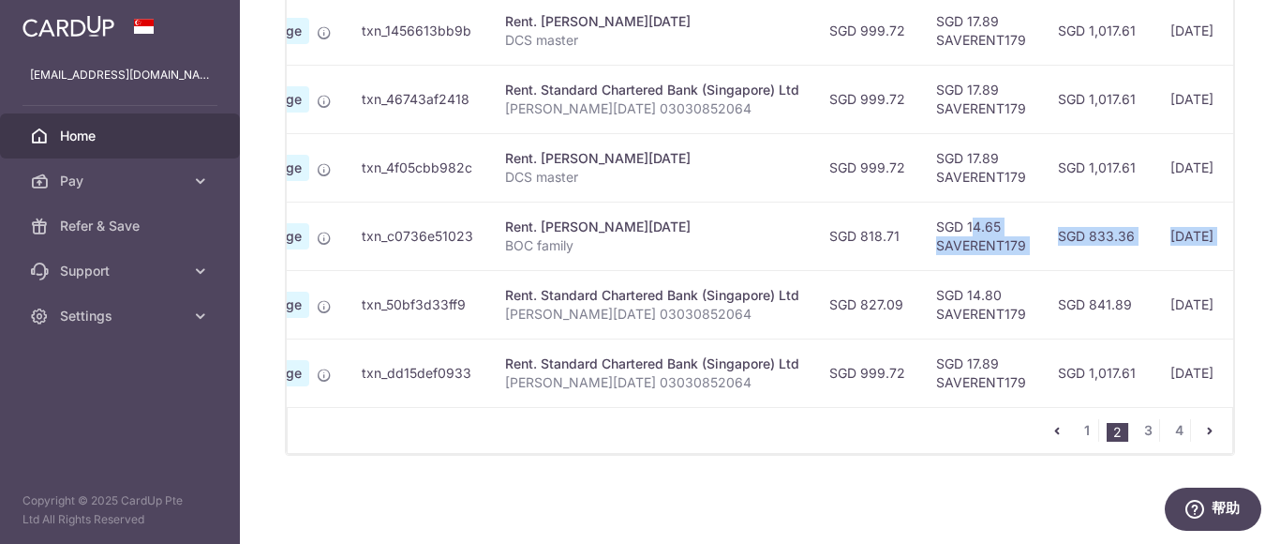
scroll to position [0, 471]
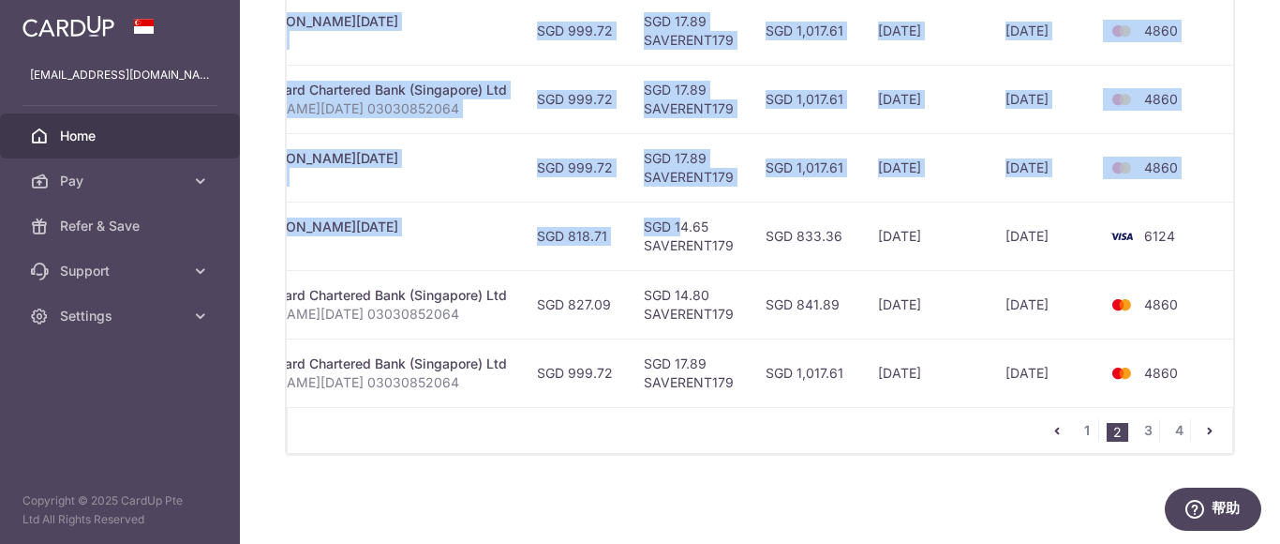
drag, startPoint x: 1099, startPoint y: 230, endPoint x: 1216, endPoint y: 246, distance: 117.4
click at [1278, 242] on div "× Pause Schedule Pause all future payments in this series Pause just this one p…" at bounding box center [760, 272] width 1040 height 544
click at [1211, 246] on td "6124" at bounding box center [1168, 236] width 142 height 68
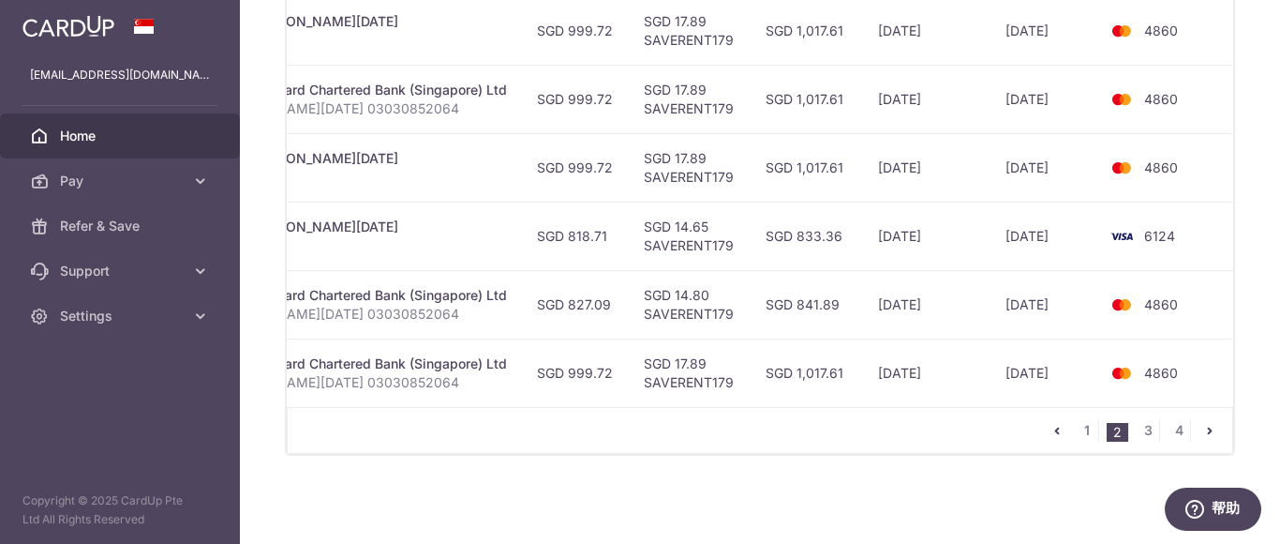
click at [1176, 300] on td "4860" at bounding box center [1168, 304] width 142 height 68
click at [1186, 300] on td "4860" at bounding box center [1168, 304] width 142 height 68
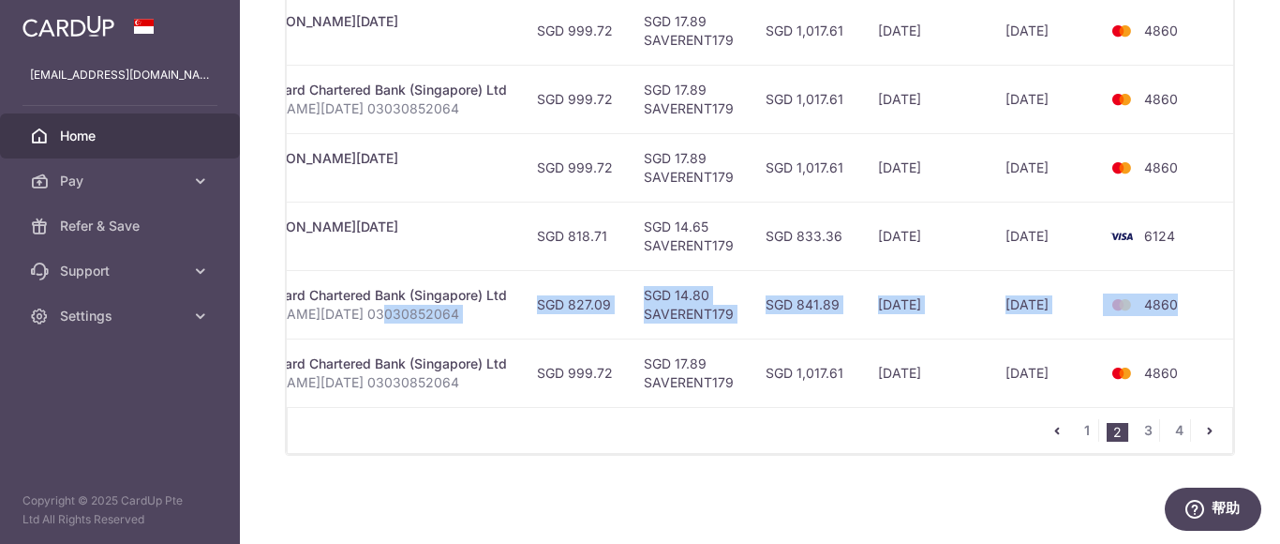
drag, startPoint x: 1190, startPoint y: 300, endPoint x: 383, endPoint y: 312, distance: 807.0
click at [383, 312] on tr "Update payment Cancel payment Scheduled for charge txn_50bf3d33ff9 Rent. Standa…" at bounding box center [527, 304] width 1425 height 68
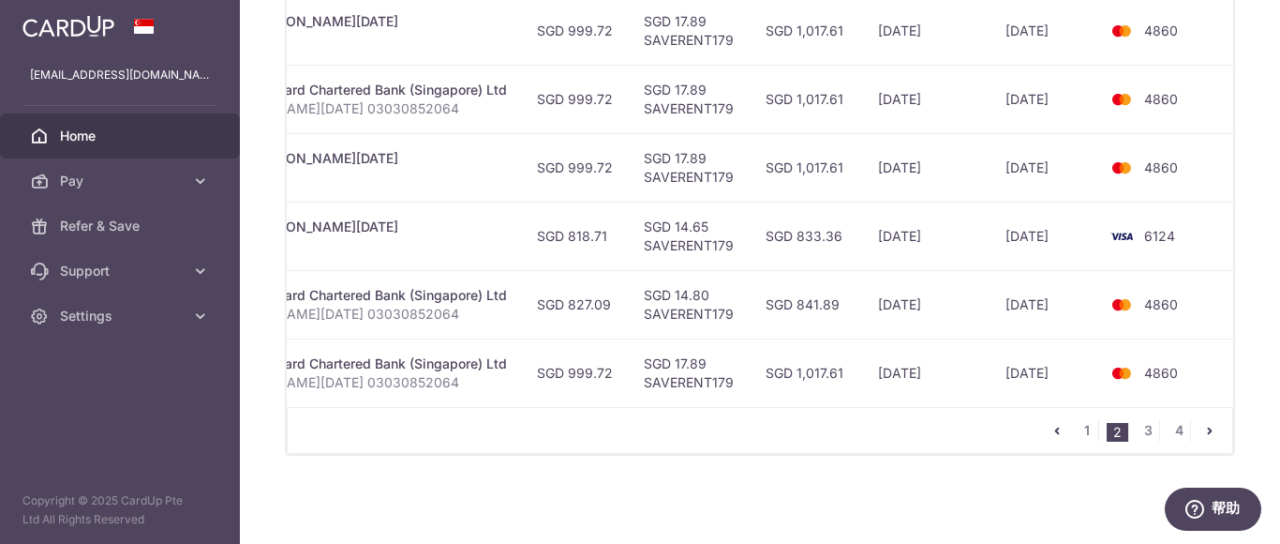
click at [1220, 233] on td "6124" at bounding box center [1168, 236] width 142 height 68
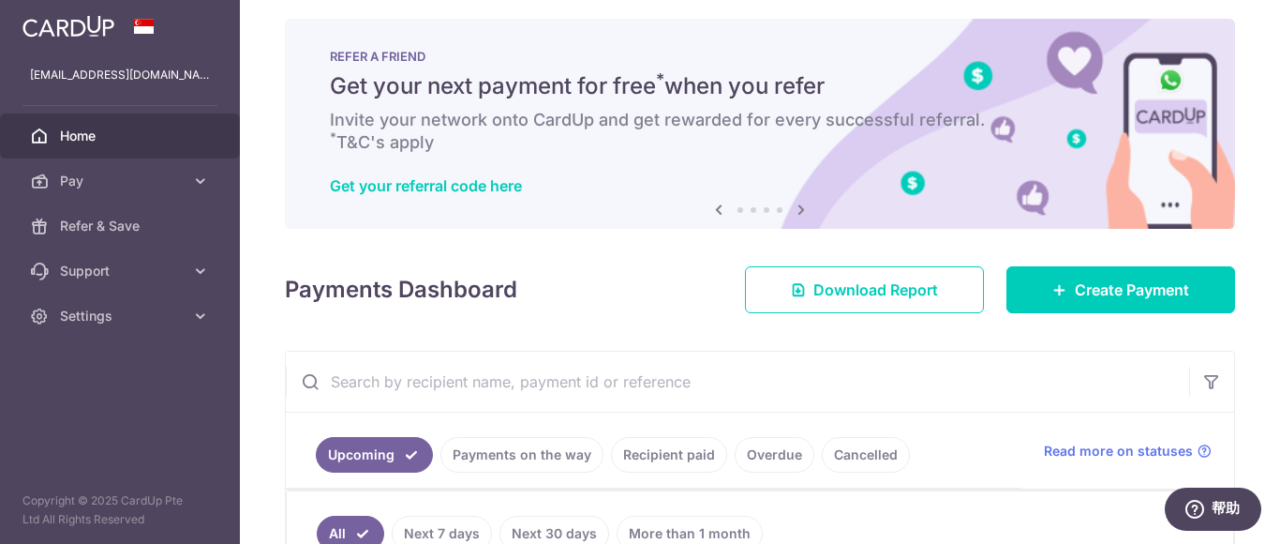
scroll to position [0, 0]
